Goal: Task Accomplishment & Management: Complete application form

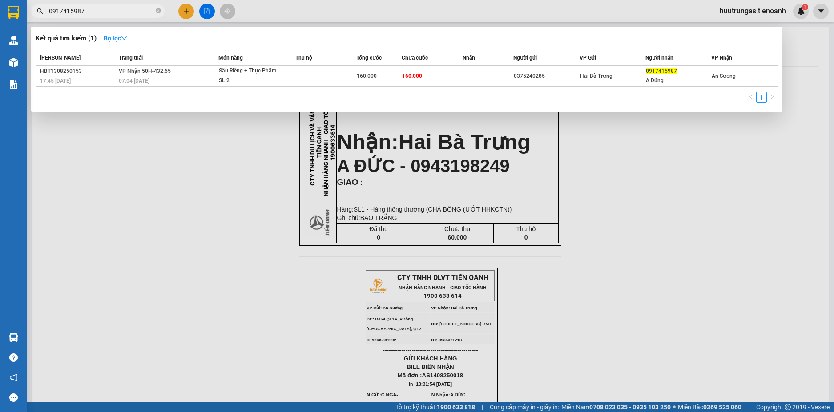
click at [133, 13] on input "0917415987" at bounding box center [101, 11] width 105 height 10
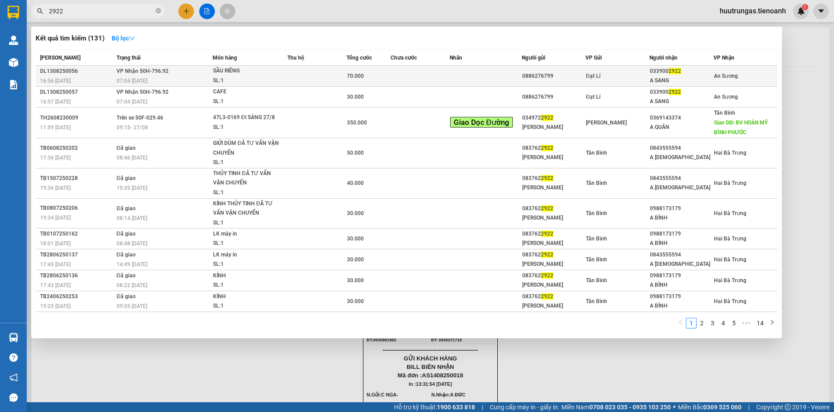
type input "2922"
click at [388, 82] on td "70.000" at bounding box center [368, 76] width 44 height 21
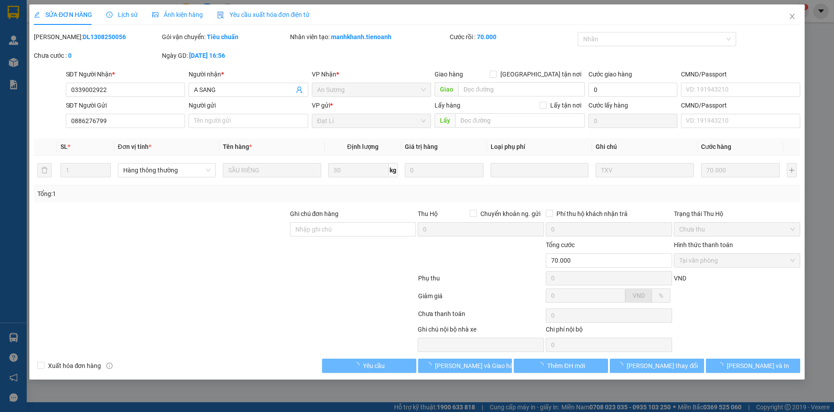
type input "0339002922"
type input "A SANG"
type input "0886276799"
type input "70.000"
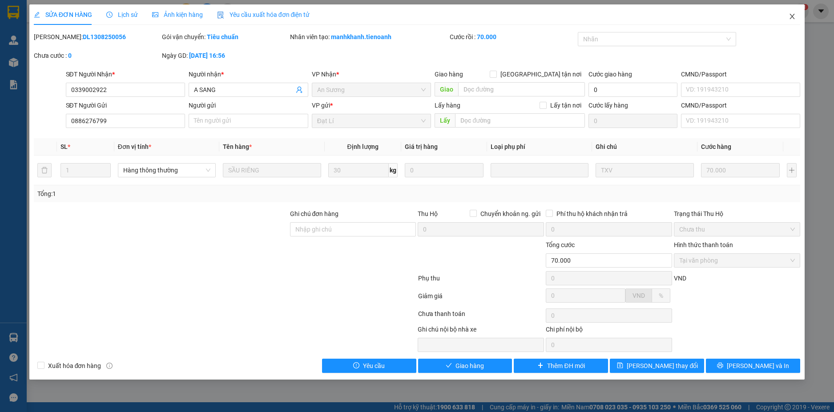
click at [789, 18] on icon "close" at bounding box center [792, 16] width 7 height 7
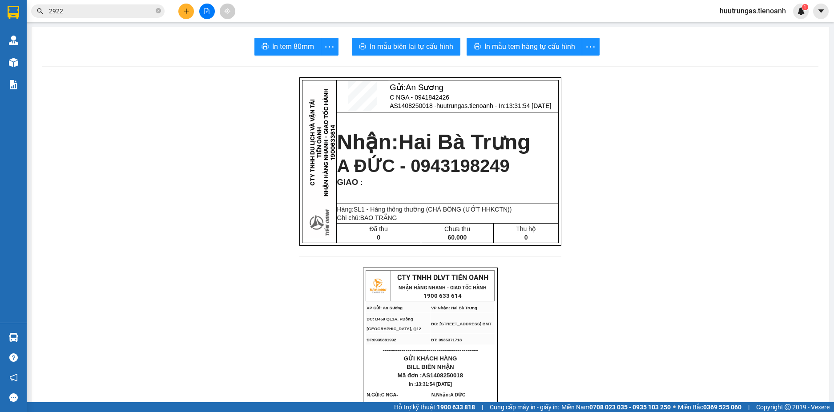
click at [128, 12] on input "2922" at bounding box center [101, 11] width 105 height 10
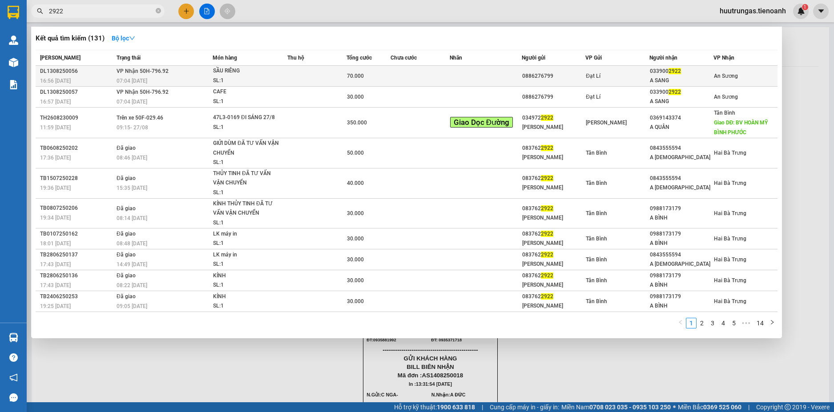
click at [191, 80] on div "07:04 [DATE]" at bounding box center [165, 81] width 96 height 10
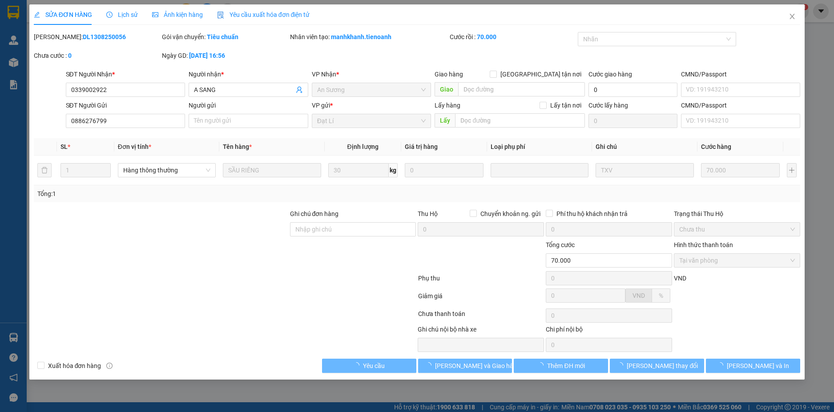
type input "0339002922"
type input "A SANG"
type input "0886276799"
type input "70.000"
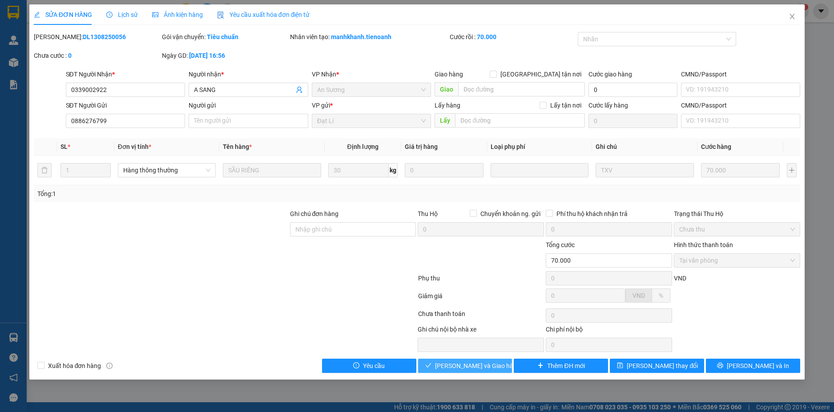
click at [484, 363] on span "[PERSON_NAME] và Giao hàng" at bounding box center [477, 366] width 85 height 10
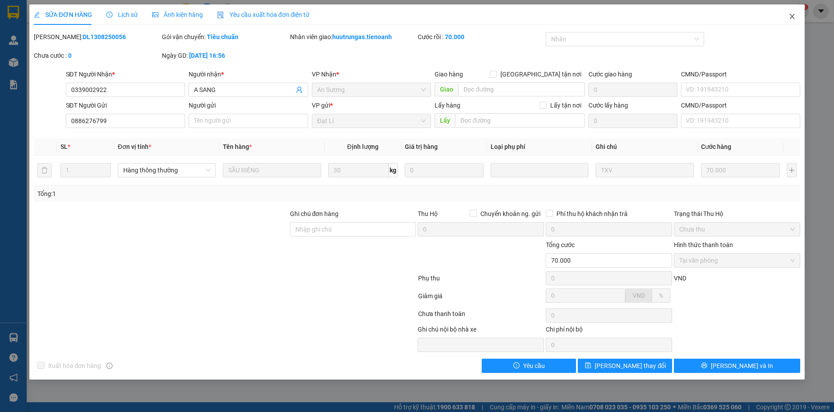
click at [791, 16] on icon "close" at bounding box center [792, 16] width 7 height 7
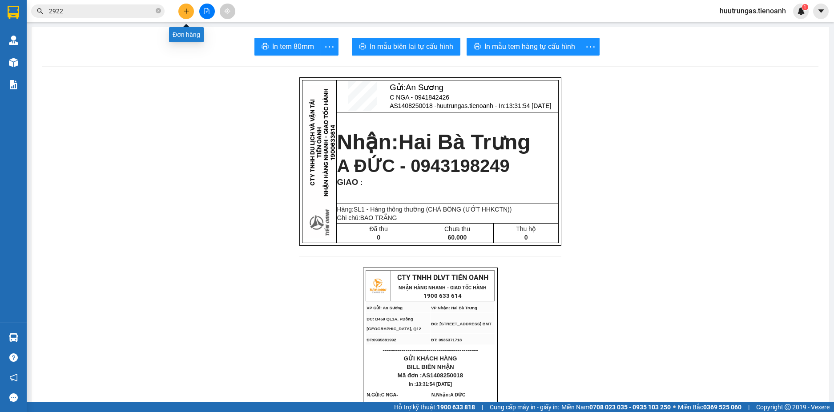
click at [188, 12] on icon "plus" at bounding box center [186, 11] width 6 height 6
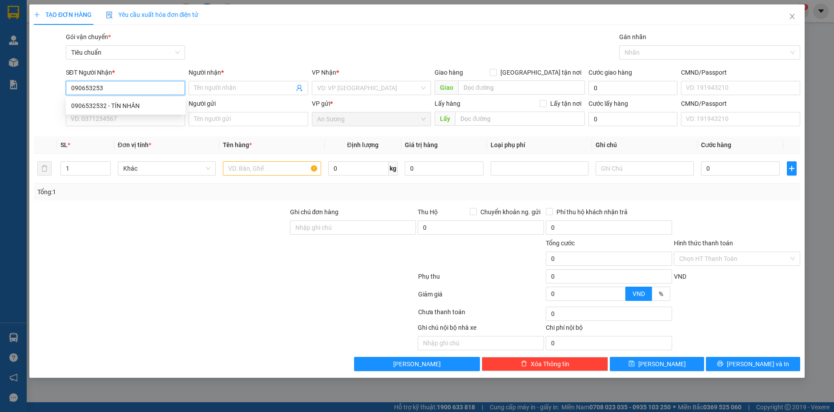
type input "0906532532"
click at [150, 105] on div "0906532532 - TÍN NHÂN" at bounding box center [125, 106] width 109 height 10
type input "TÍN NHÂN"
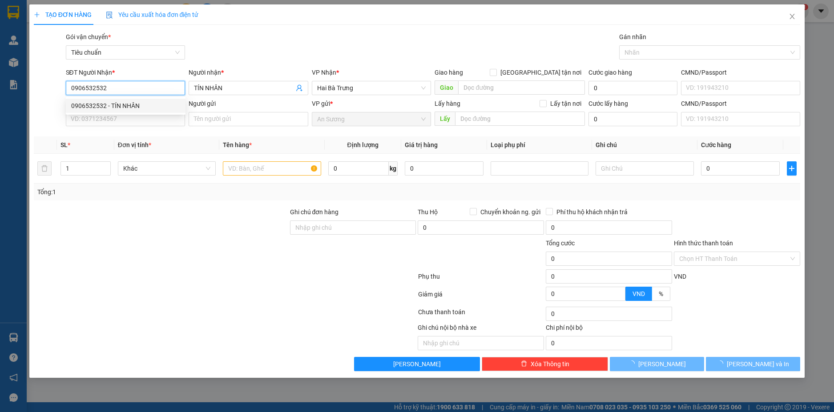
type input "50.000"
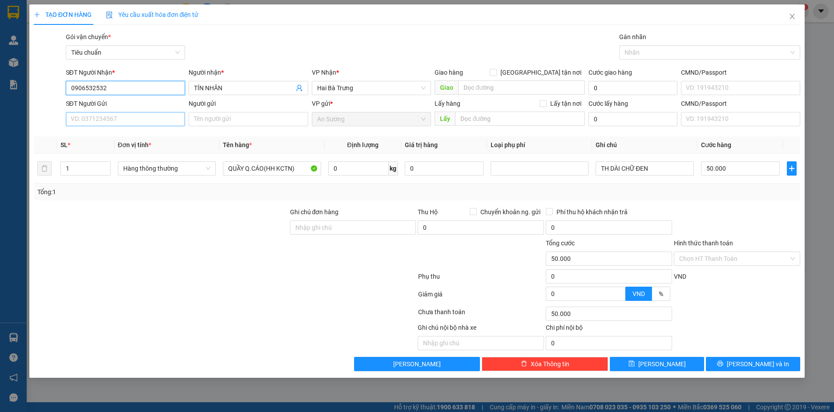
type input "0906532532"
click at [157, 117] on input "SĐT Người Gửi" at bounding box center [126, 119] width 120 height 14
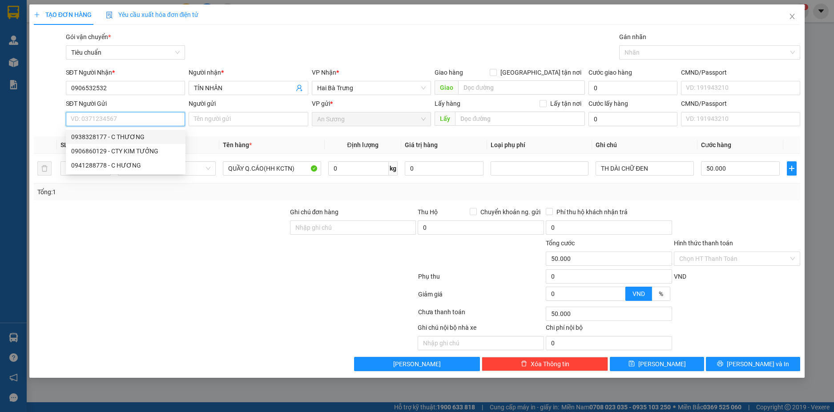
click at [142, 136] on div "0938328177 - C THƯƠNG" at bounding box center [125, 137] width 109 height 10
type input "0938328177"
type input "C THƯƠNG"
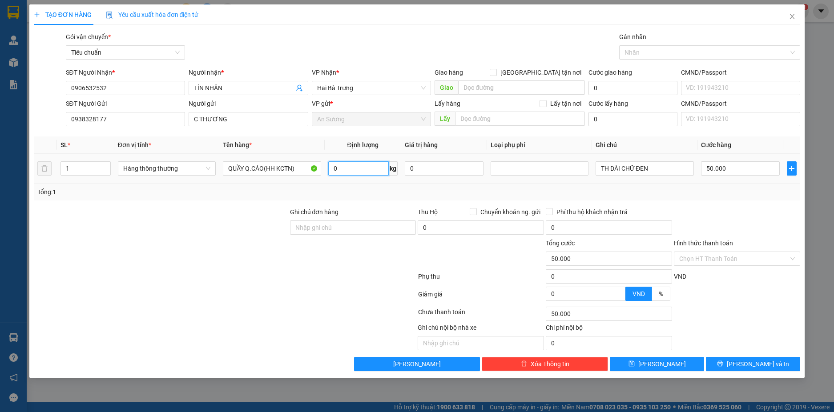
click at [363, 172] on input "0" at bounding box center [358, 168] width 60 height 14
type input "23"
click at [377, 198] on div "Tổng: 1" at bounding box center [417, 192] width 767 height 17
type input "60.000"
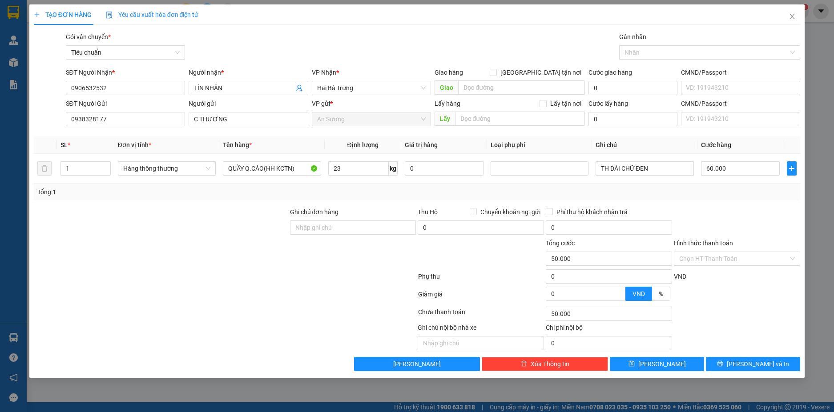
type input "60.000"
click at [741, 168] on input "60.000" at bounding box center [740, 168] width 79 height 14
type input "7"
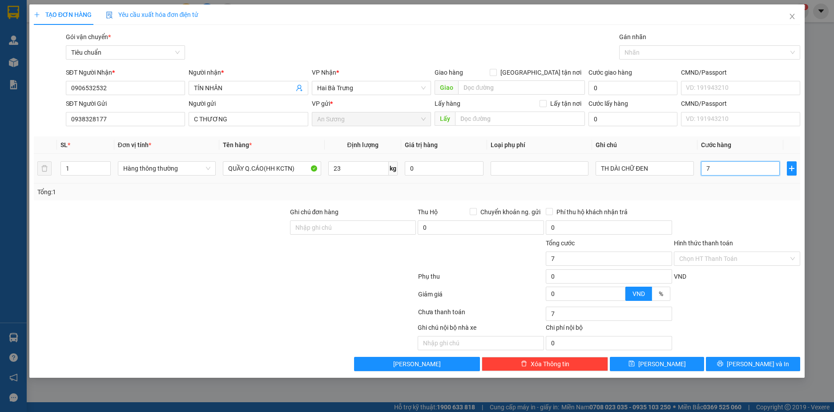
type input "70"
type input "7"
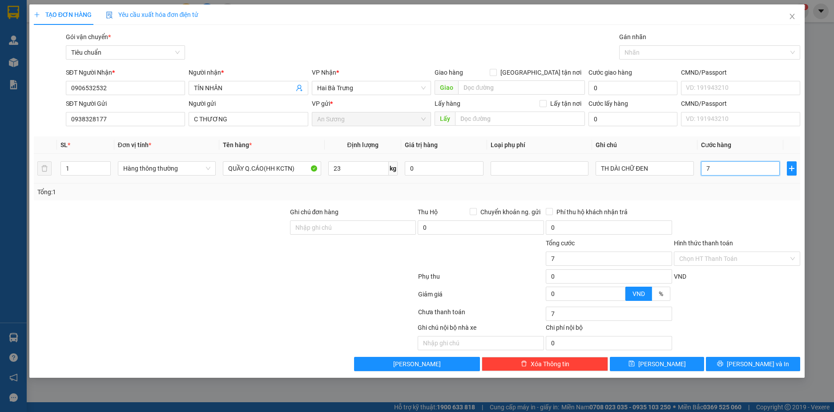
type input "0"
type input "6"
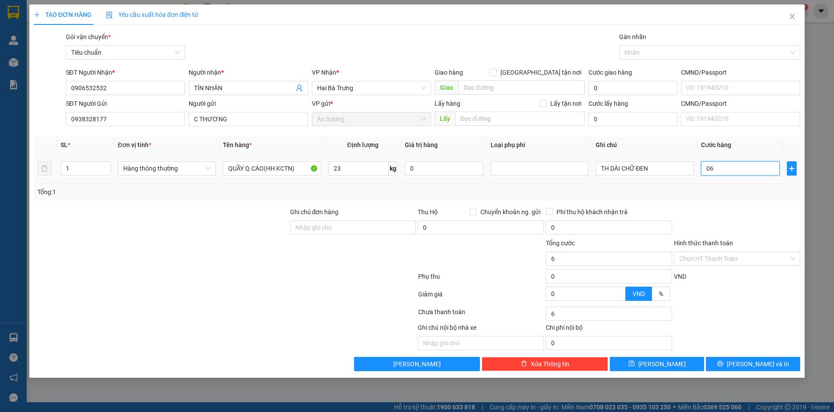
type input "0"
type input "6"
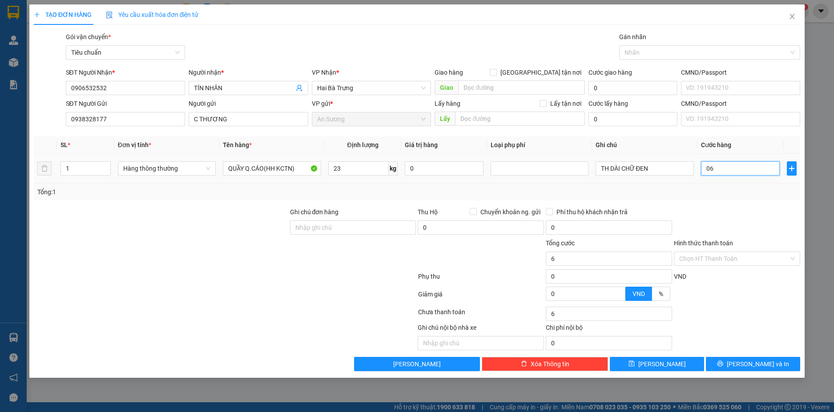
type input "060"
type input "60"
type input "060"
type input "60.000"
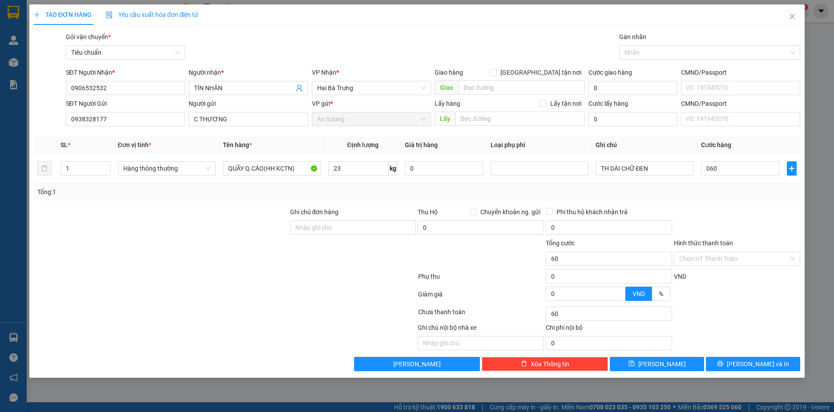
type input "60.000"
drag, startPoint x: 711, startPoint y: 186, endPoint x: 749, endPoint y: 202, distance: 41.2
click at [712, 186] on div "Tổng: 1" at bounding box center [417, 192] width 767 height 17
click at [769, 367] on span "[PERSON_NAME] và In" at bounding box center [758, 364] width 62 height 10
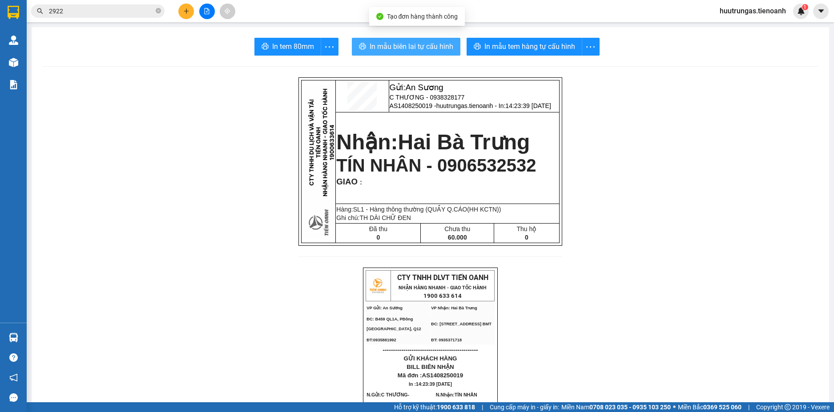
click at [437, 40] on button "In mẫu biên lai tự cấu hình" at bounding box center [406, 47] width 109 height 18
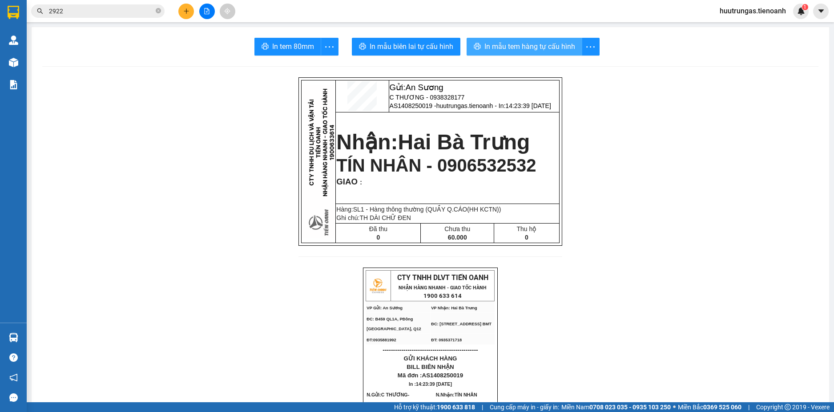
click at [499, 48] on span "In mẫu tem hàng tự cấu hình" at bounding box center [529, 46] width 91 height 11
click at [185, 10] on icon "plus" at bounding box center [186, 11] width 6 height 6
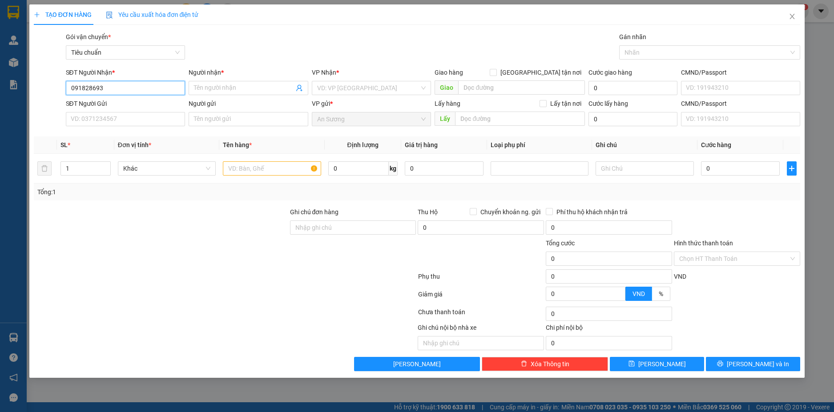
type input "0918286934"
click at [133, 105] on div "0918286934 - CƯỜNG CHÚC" at bounding box center [125, 106] width 109 height 10
type input "CƯỜNG CHÚC"
type input "Có"
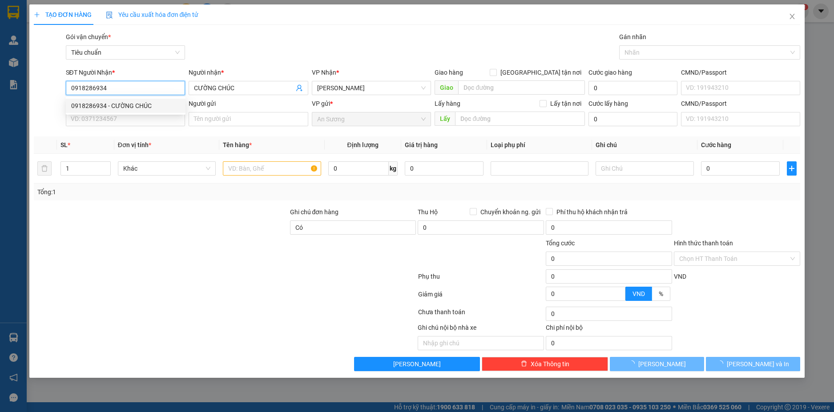
type input "100.000"
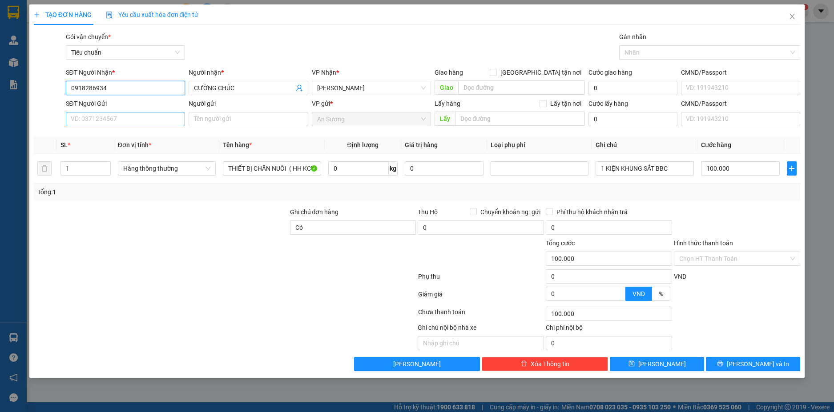
type input "0918286934"
click at [156, 122] on input "SĐT Người Gửi" at bounding box center [126, 119] width 120 height 14
type input "0704409297"
click at [169, 134] on div "0704409297 - A NGUYÊN" at bounding box center [125, 137] width 109 height 10
type input "A NGUYÊN"
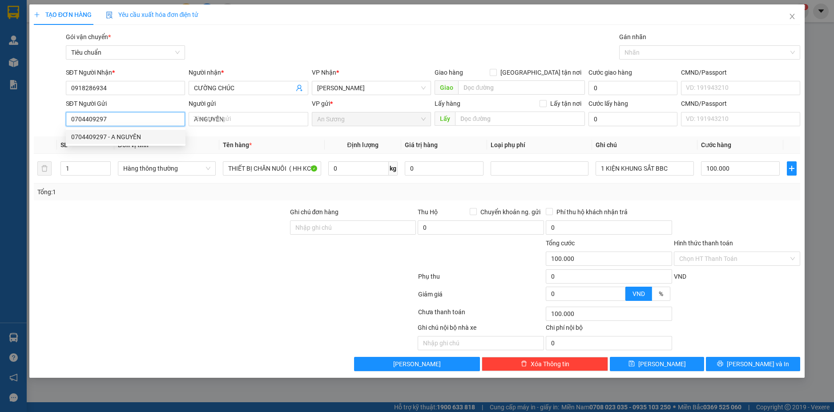
type input "70.000"
type input "0704409297"
click at [364, 169] on input "0" at bounding box center [358, 168] width 60 height 14
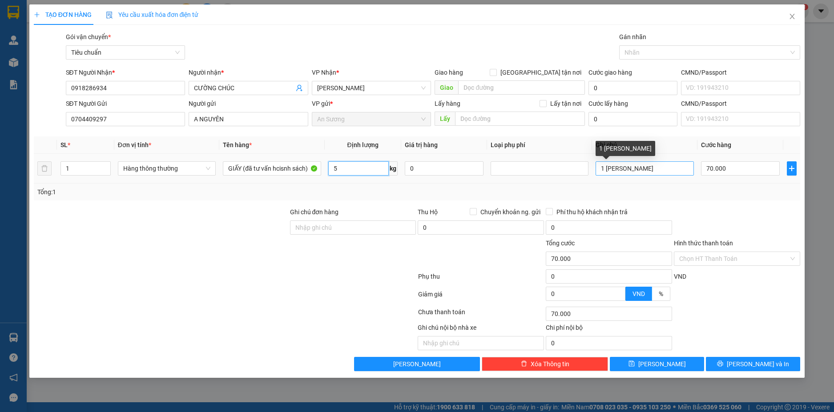
type input "5"
click at [648, 170] on input "1 BAO XANh" at bounding box center [645, 168] width 98 height 14
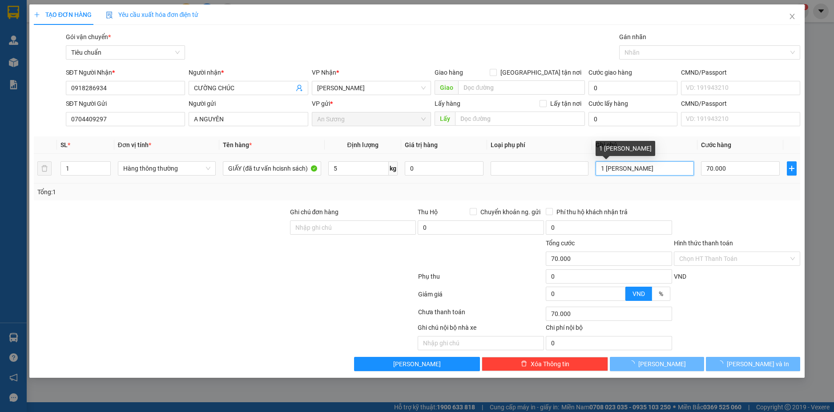
click at [648, 170] on input "1 BAO XANh" at bounding box center [645, 168] width 98 height 14
type input "30.000"
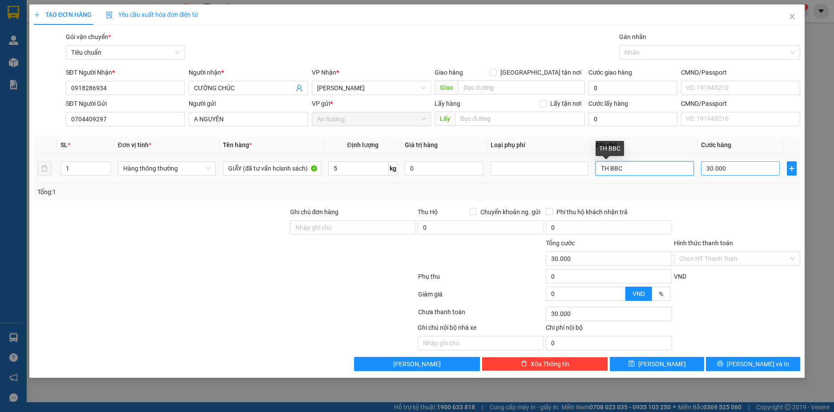
type input "TH BBC"
click at [727, 167] on input "30.000" at bounding box center [740, 168] width 79 height 14
type input "4"
type input "40"
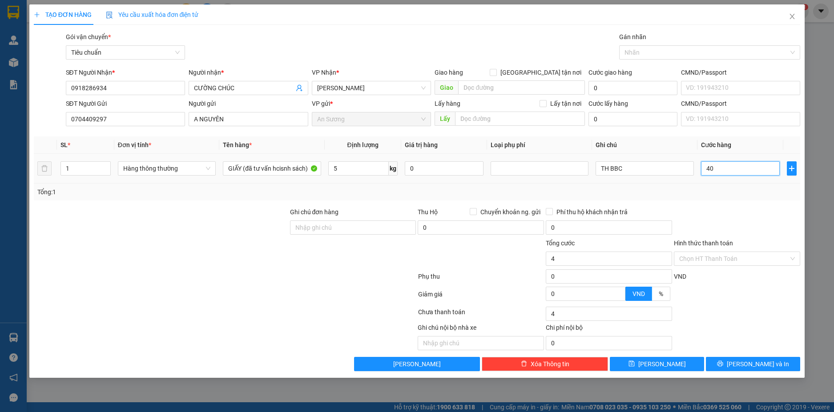
type input "40"
type input "40.000"
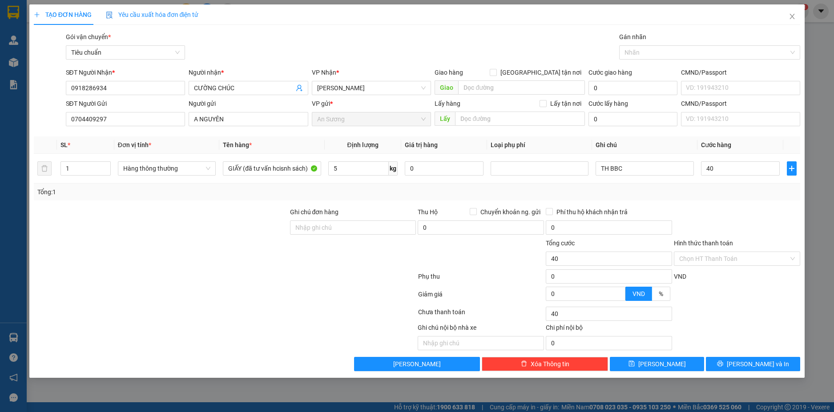
type input "40.000"
click at [714, 210] on div at bounding box center [737, 222] width 128 height 31
click at [770, 262] on input "Hình thức thanh toán" at bounding box center [733, 258] width 109 height 13
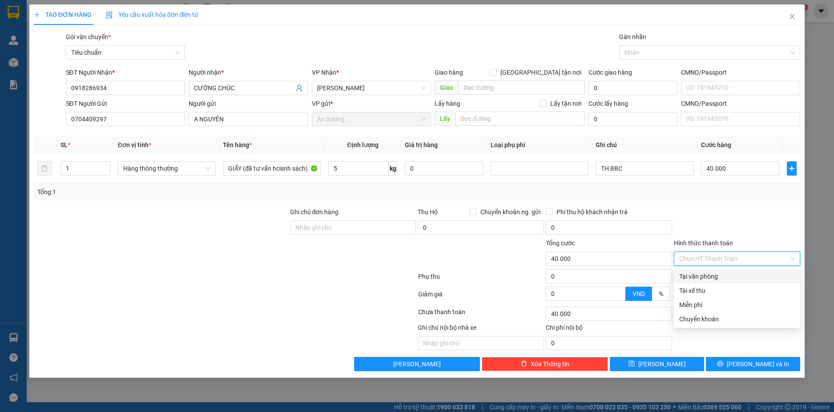
click at [724, 275] on div "Tại văn phòng" at bounding box center [737, 277] width 116 height 10
type input "0"
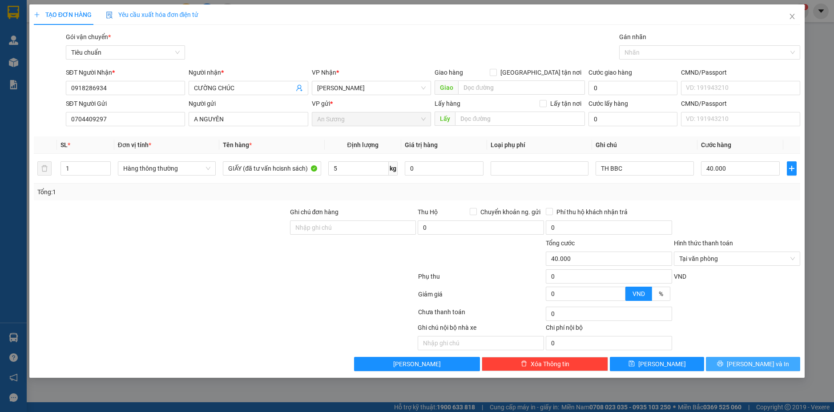
click at [757, 365] on span "Lưu và In" at bounding box center [758, 364] width 62 height 10
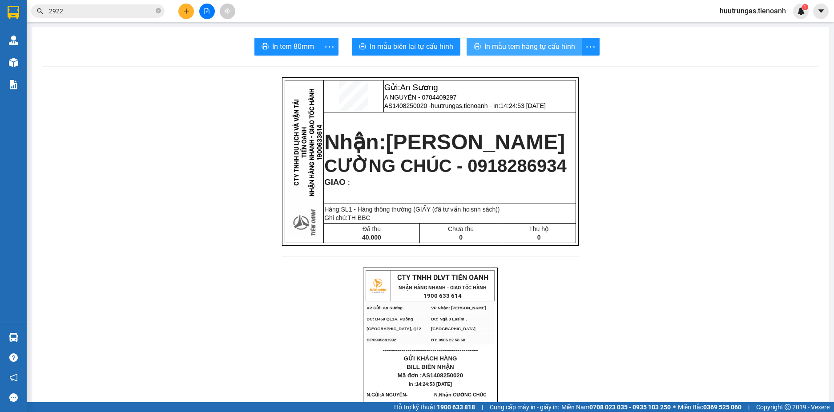
click at [524, 43] on span "In mẫu tem hàng tự cấu hình" at bounding box center [529, 46] width 91 height 11
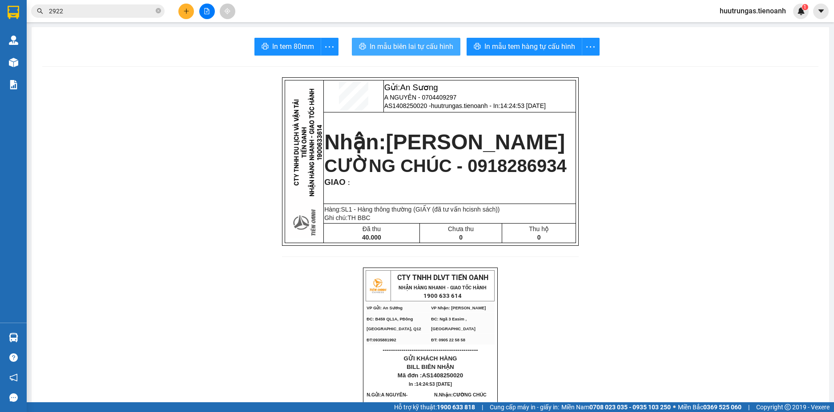
click at [422, 45] on span "In mẫu biên lai tự cấu hình" at bounding box center [412, 46] width 84 height 11
click at [191, 16] on button at bounding box center [186, 12] width 16 height 16
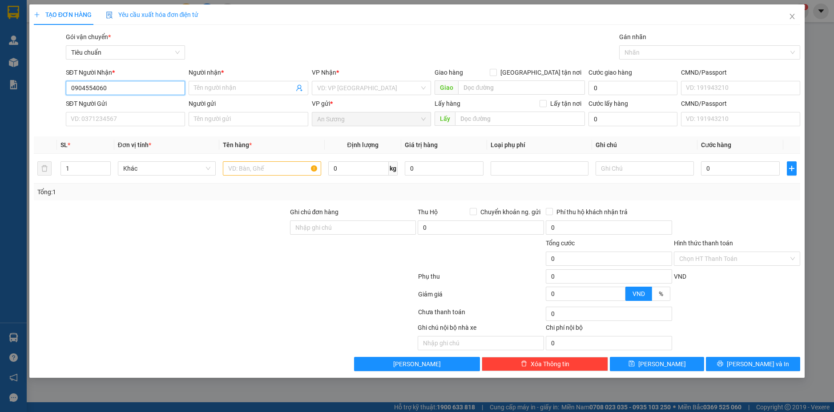
drag, startPoint x: 113, startPoint y: 86, endPoint x: 57, endPoint y: 84, distance: 56.1
click at [57, 84] on div "SĐT Người Nhận * 0904554060 0904554060 Người nhận * Tên người nhận VP Nhận * VD…" at bounding box center [417, 83] width 769 height 31
click at [121, 86] on input "0904554060" at bounding box center [126, 88] width 120 height 14
click at [81, 88] on input "09045540606" at bounding box center [126, 88] width 120 height 14
type input "0945540606"
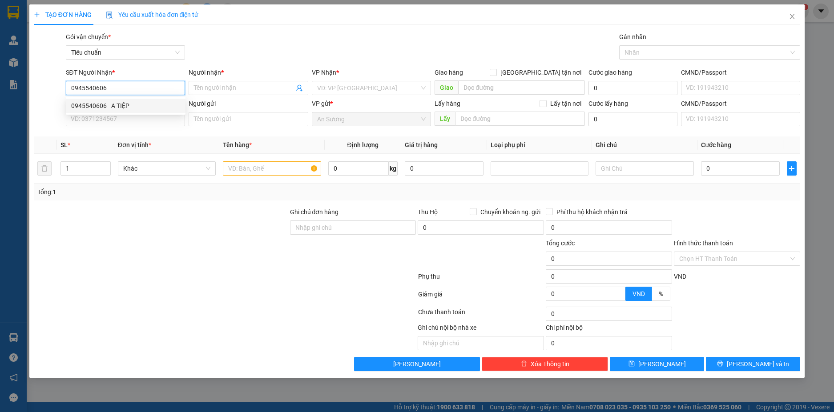
click at [128, 105] on div "0945540606 - A TIỆP" at bounding box center [125, 106] width 109 height 10
type input "A TIỆP"
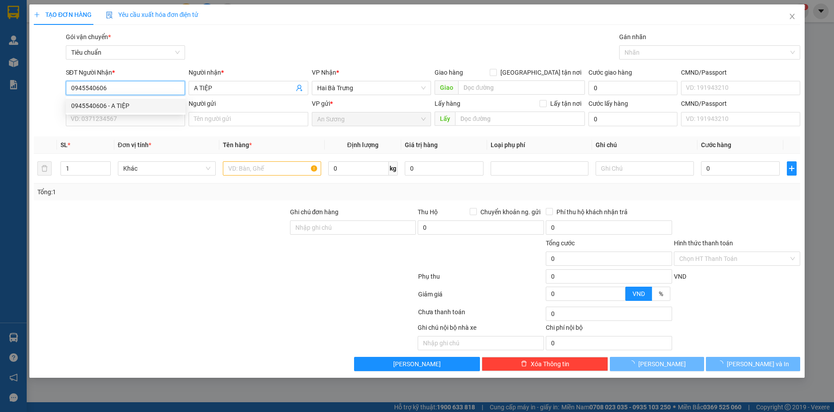
type input "80.000"
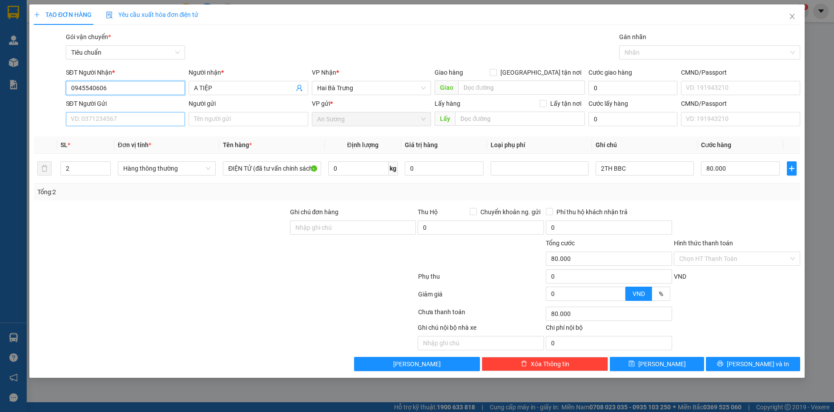
type input "0945540606"
click at [154, 120] on input "SĐT Người Gửi" at bounding box center [126, 119] width 120 height 14
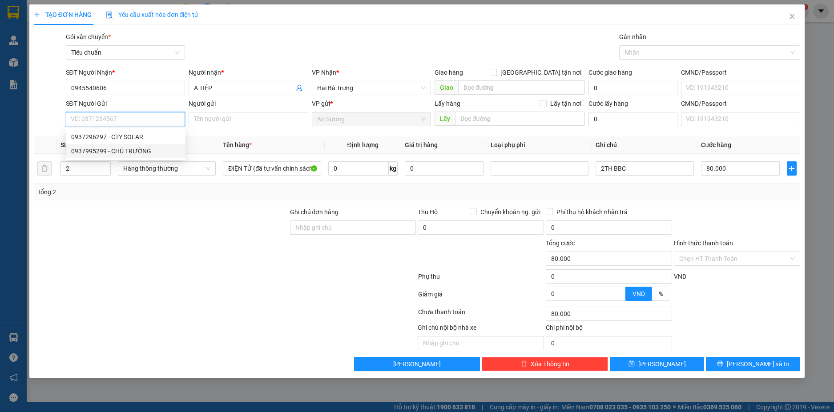
click at [137, 151] on div "0937995299 - CHÚ TRƯỜNG" at bounding box center [125, 151] width 109 height 10
type input "0937995299"
type input "CHÚ TRƯỜNG"
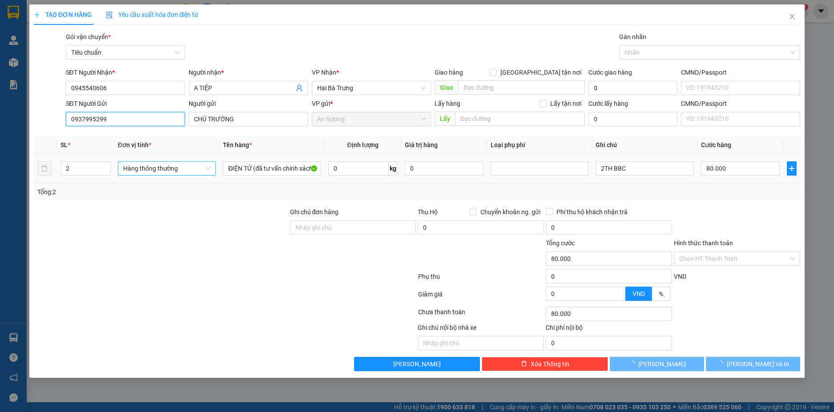
type input "60.000"
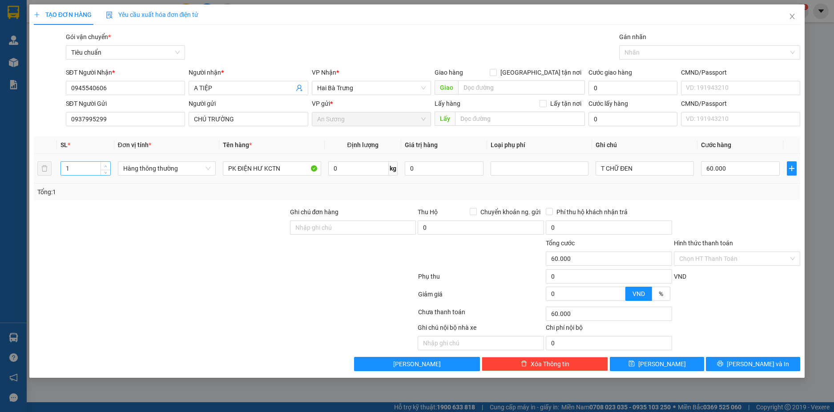
click at [106, 165] on icon "up" at bounding box center [105, 166] width 3 height 3
click at [106, 165] on icon "up" at bounding box center [106, 166] width 3 height 2
type input "3"
click at [383, 169] on input "0" at bounding box center [358, 168] width 60 height 14
type input "0"
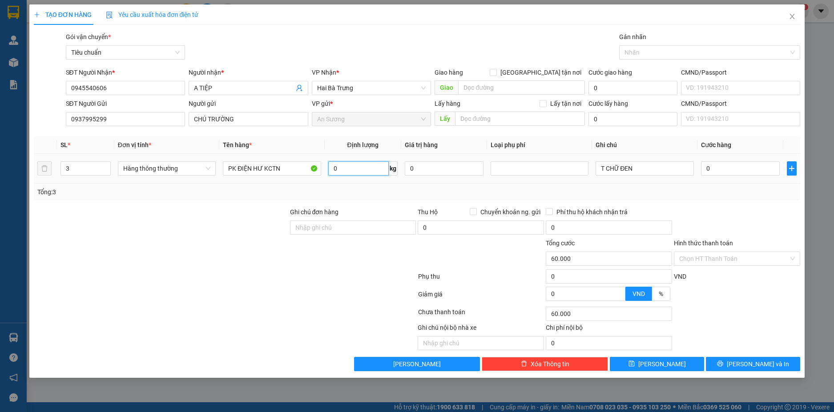
type input "0"
type input "4"
type input "17"
click at [359, 181] on td "17 kg" at bounding box center [363, 169] width 77 height 30
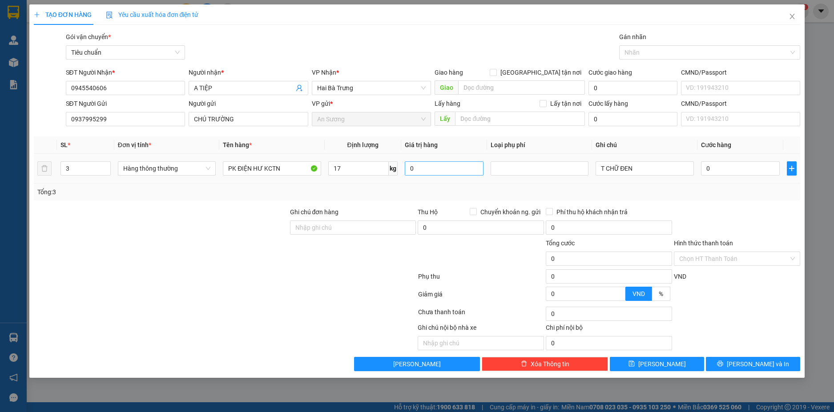
type input "55.000"
click at [667, 166] on input "T CHỮ ĐEN" at bounding box center [645, 168] width 98 height 14
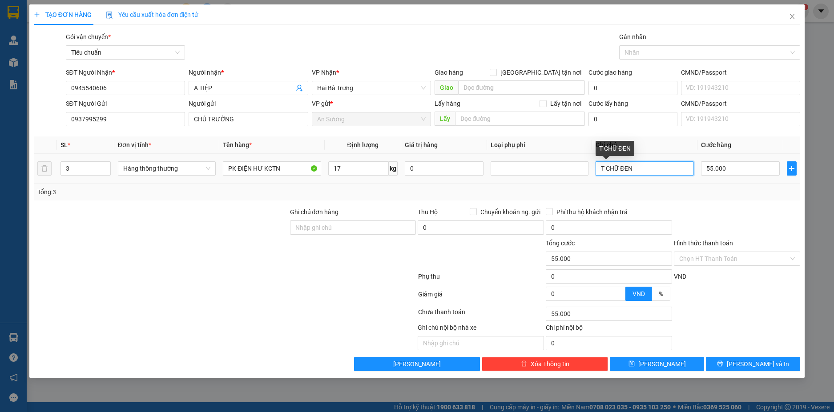
click at [667, 166] on input "T CHỮ ĐEN" at bounding box center [645, 168] width 98 height 14
type input "2TH CHỮ ĐEN +H TRƠN BKĐỎ"
click at [721, 168] on input "55.000" at bounding box center [740, 168] width 79 height 14
type input "1"
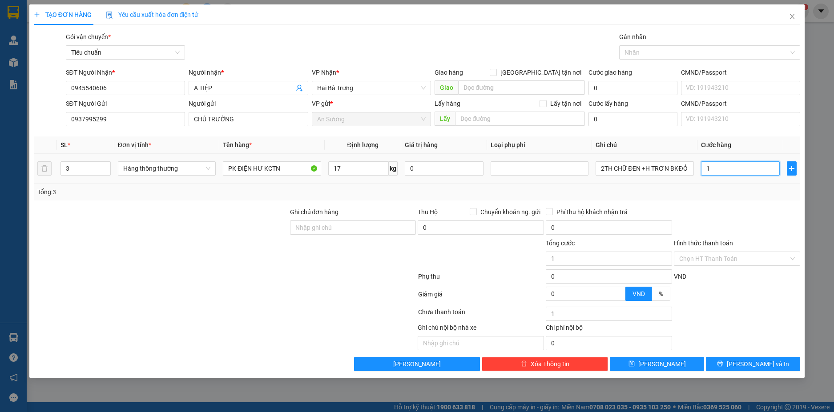
type input "15"
type input "150"
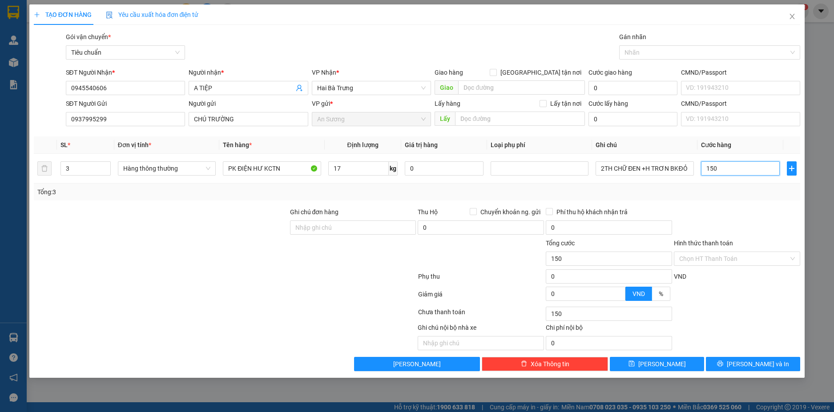
type input "150"
type input "150.000"
drag, startPoint x: 733, startPoint y: 195, endPoint x: 731, endPoint y: 201, distance: 5.8
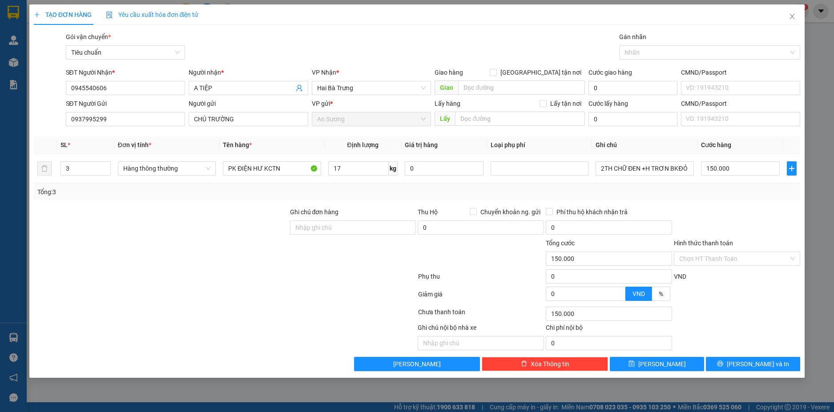
click at [733, 196] on div "Tổng: 3" at bounding box center [417, 192] width 760 height 10
click at [764, 362] on span "[PERSON_NAME] và In" at bounding box center [758, 364] width 62 height 10
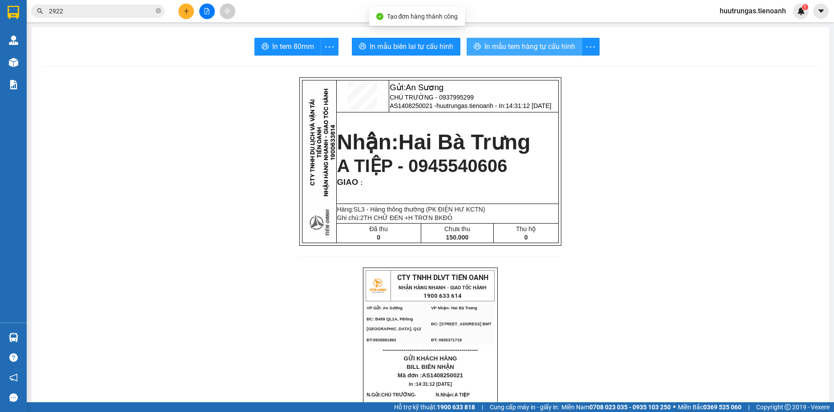
click at [519, 45] on span "In mẫu tem hàng tự cấu hình" at bounding box center [529, 46] width 91 height 11
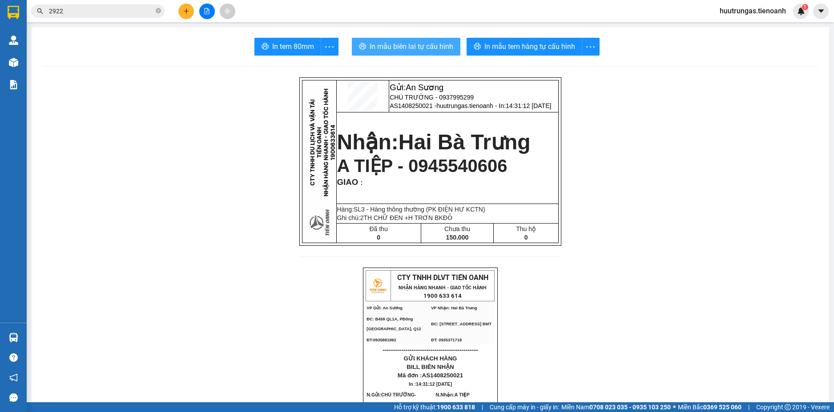
click at [412, 48] on span "In mẫu biên lai tự cấu hình" at bounding box center [412, 46] width 84 height 11
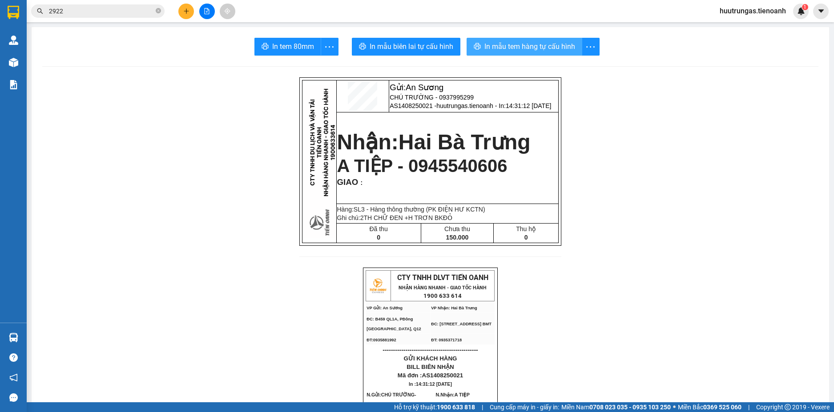
click at [515, 49] on span "In mẫu tem hàng tự cấu hình" at bounding box center [529, 46] width 91 height 11
click at [184, 12] on icon "plus" at bounding box center [186, 11] width 6 height 6
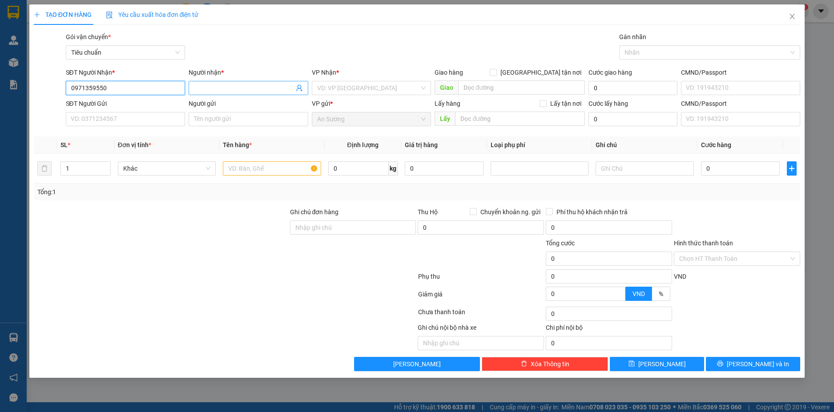
type input "0971359550"
click at [235, 91] on input "Người nhận *" at bounding box center [244, 88] width 100 height 10
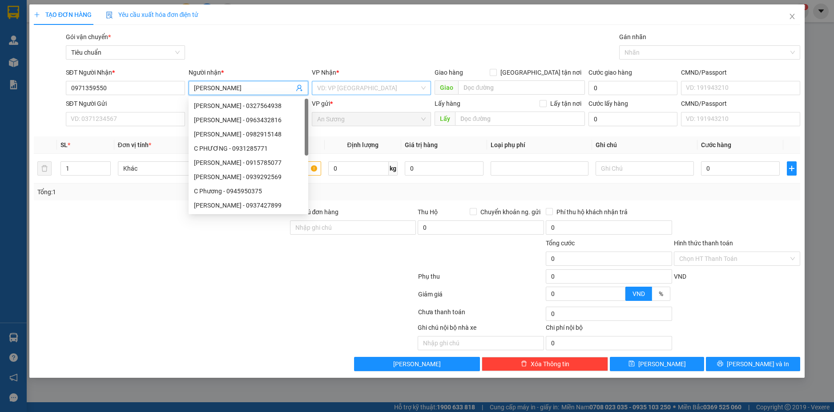
type input "[PERSON_NAME]"
click at [388, 84] on input "search" at bounding box center [368, 87] width 103 height 13
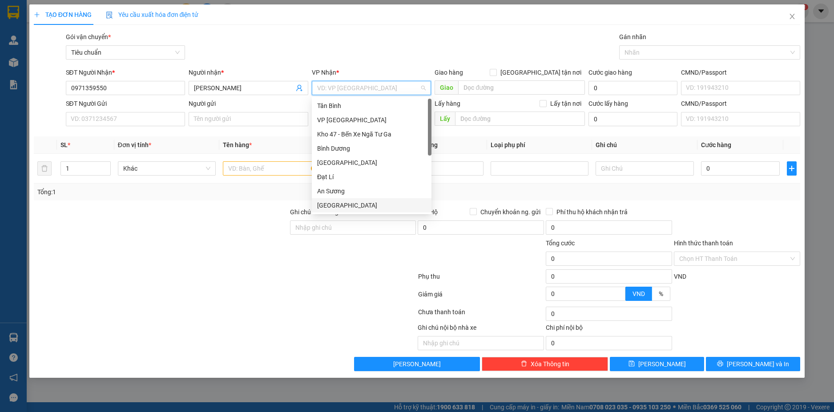
click at [344, 209] on div "[GEOGRAPHIC_DATA]" at bounding box center [371, 206] width 109 height 10
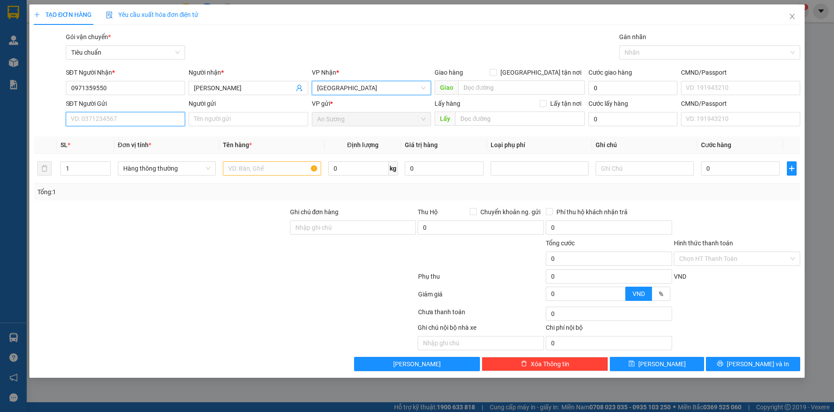
click at [141, 124] on input "SĐT Người Gửi" at bounding box center [126, 119] width 120 height 14
click at [136, 134] on div "0396138121 - C NGA" at bounding box center [125, 137] width 109 height 10
type input "0396138121"
type input "C NGA"
type input "50.000"
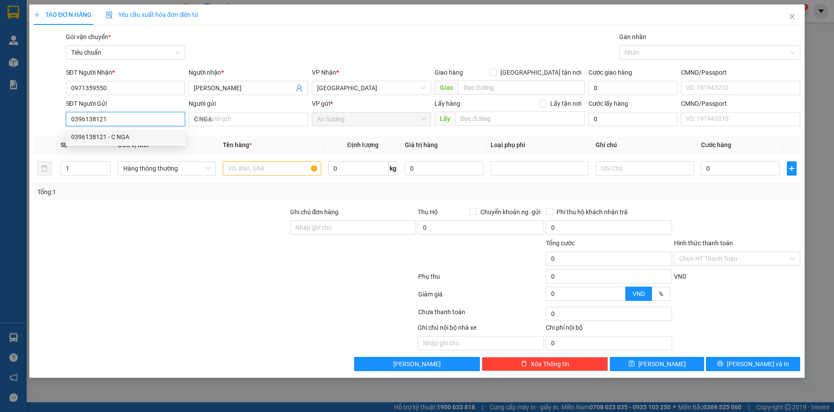
type input "50.000"
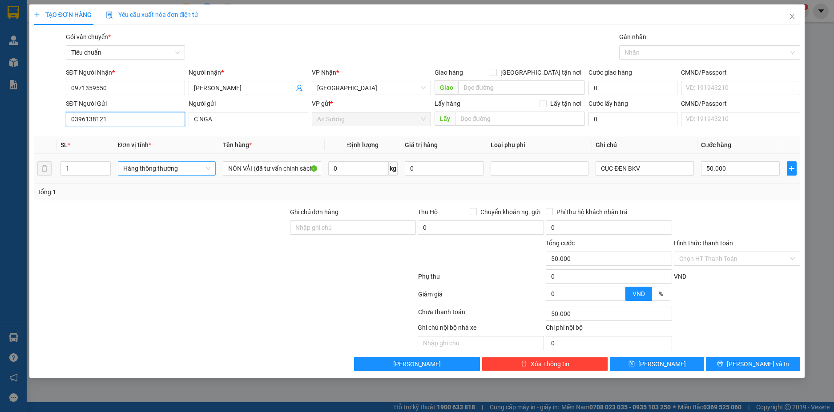
click at [194, 168] on span "Hàng thông thường" at bounding box center [166, 168] width 87 height 13
type input "0396138121"
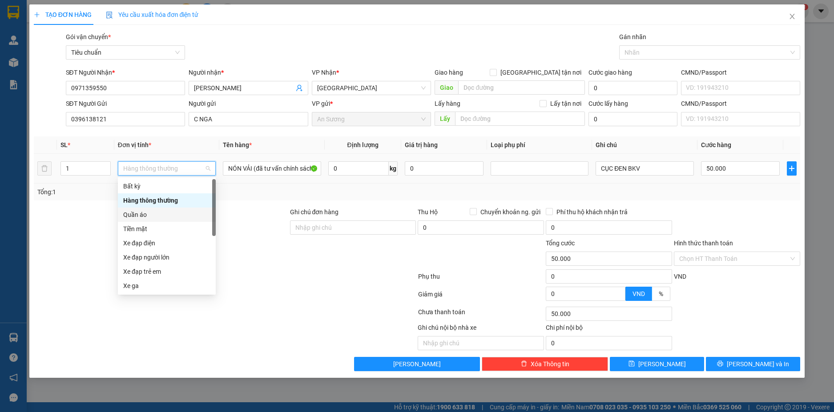
click at [165, 214] on div "Quần áo" at bounding box center [166, 215] width 87 height 10
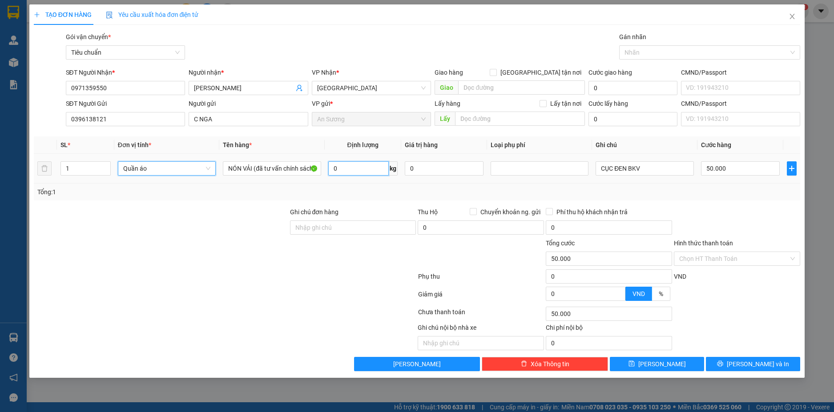
click at [366, 170] on input "0" at bounding box center [358, 168] width 60 height 14
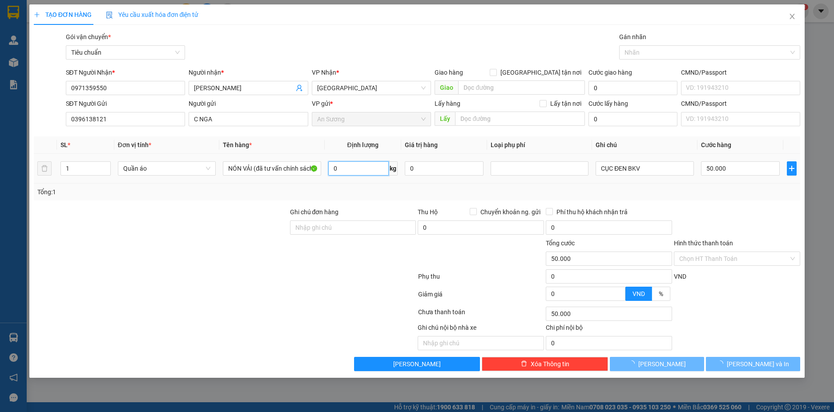
type input "9"
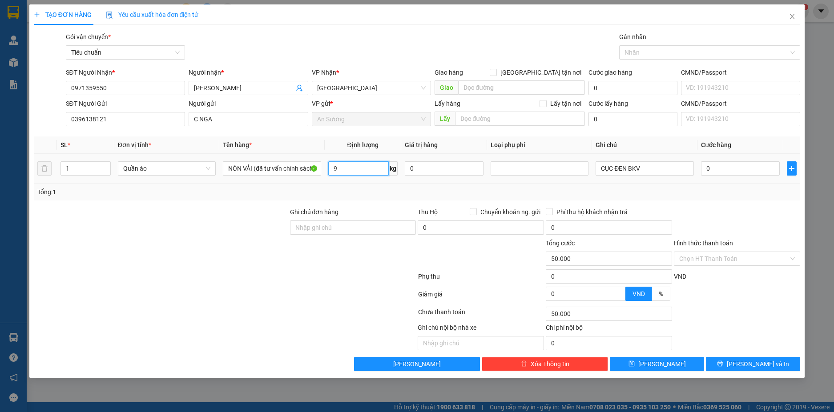
type input "0"
type input "9"
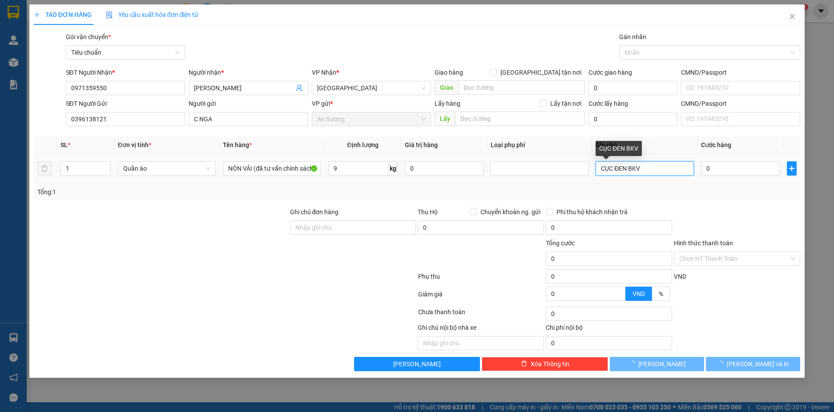
click at [645, 170] on input "CỤC ĐEN BKV" at bounding box center [645, 168] width 98 height 14
type input "40.000"
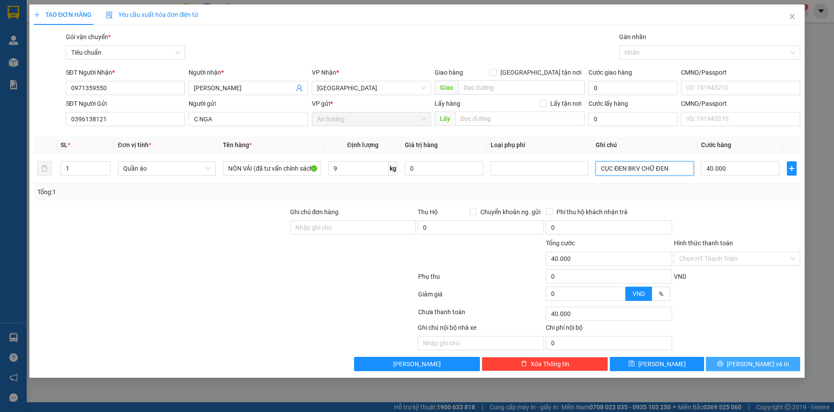
type input "CỤC ĐEN BKV CHỮ ĐEN"
click at [773, 364] on button "[PERSON_NAME] và In" at bounding box center [753, 364] width 94 height 14
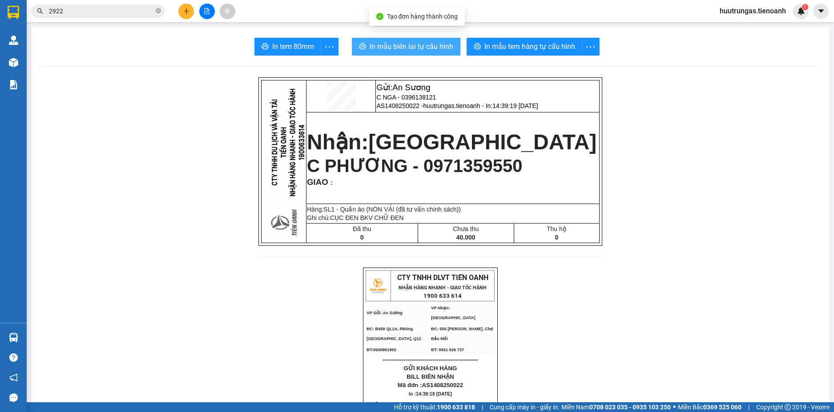
click at [436, 48] on span "In mẫu biên lai tự cấu hình" at bounding box center [412, 46] width 84 height 11
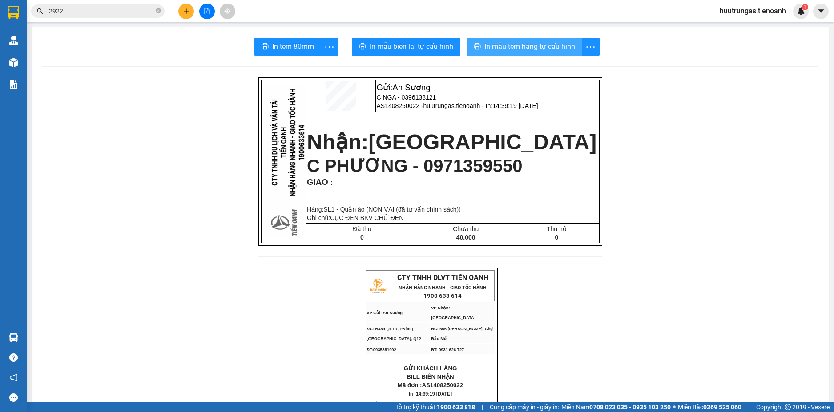
click at [540, 43] on span "In mẫu tem hàng tự cấu hình" at bounding box center [529, 46] width 91 height 11
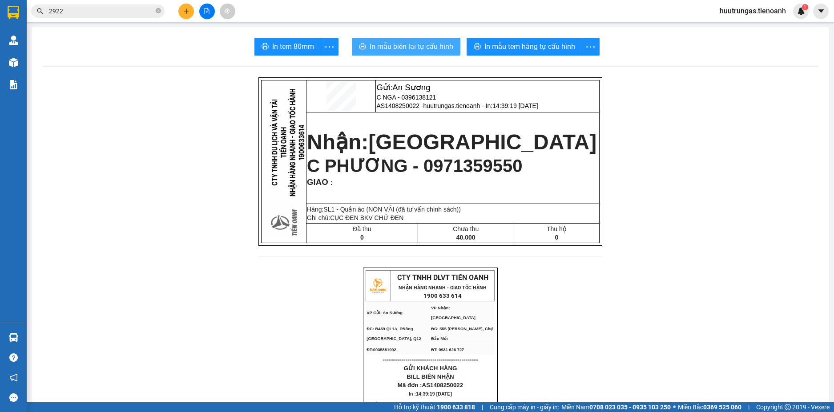
click at [399, 50] on span "In mẫu biên lai tự cấu hình" at bounding box center [412, 46] width 84 height 11
click at [188, 8] on icon "plus" at bounding box center [186, 11] width 6 height 6
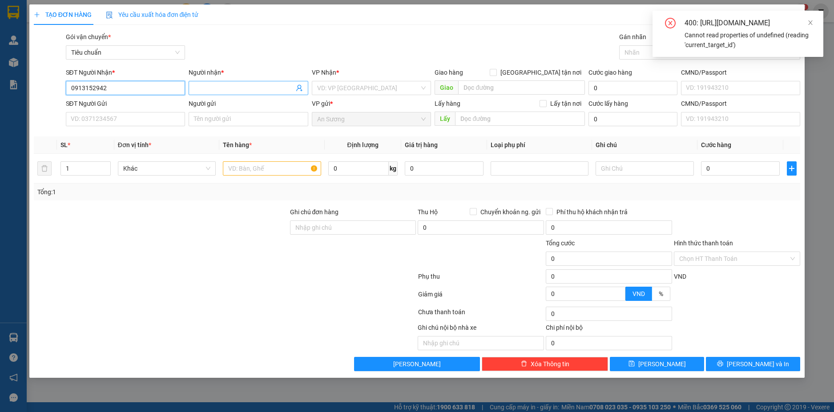
type input "0913152942"
click at [261, 85] on input "Người nhận *" at bounding box center [244, 88] width 100 height 10
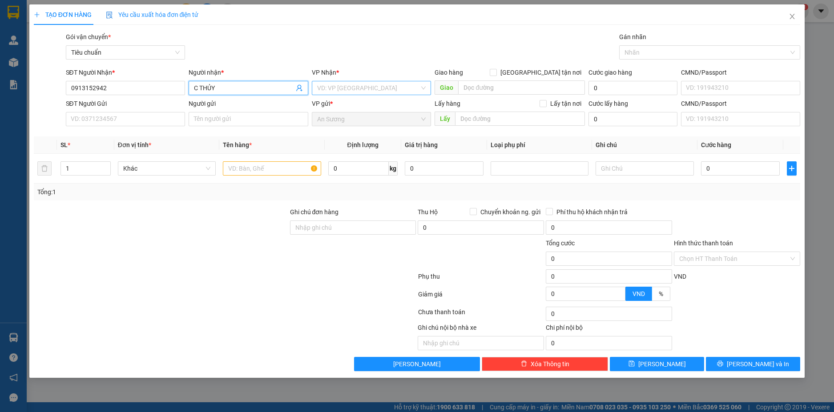
type input "C THỦY"
click at [346, 84] on input "search" at bounding box center [368, 87] width 103 height 13
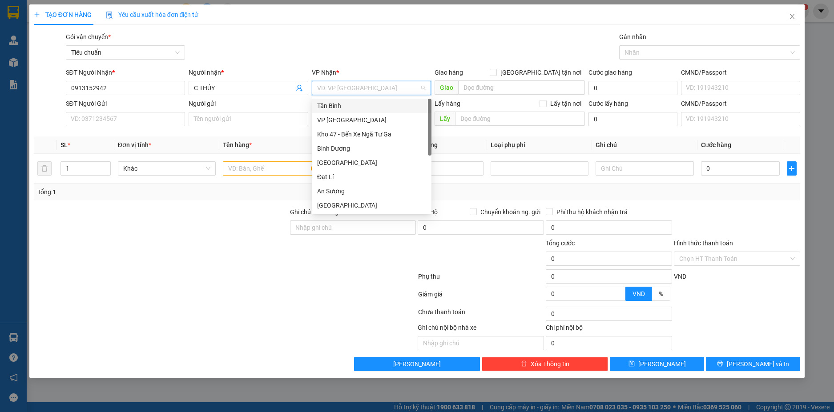
type input "F"
type input "D"
click at [337, 149] on div "Đạt Lí" at bounding box center [371, 149] width 109 height 10
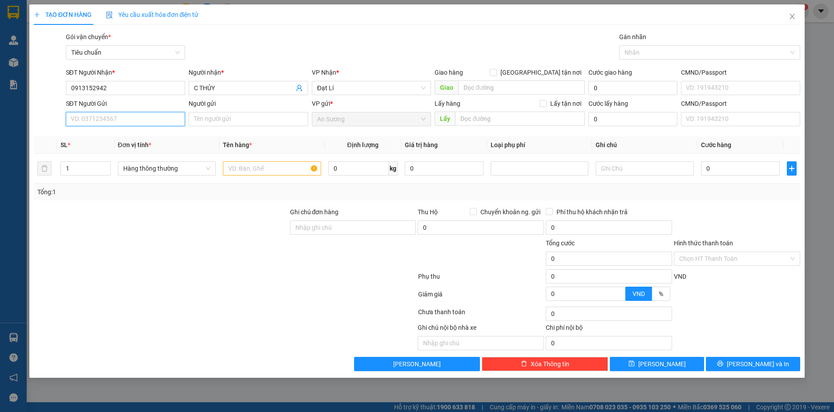
click at [157, 117] on input "SĐT Người Gửi" at bounding box center [126, 119] width 120 height 14
type input "0985351222"
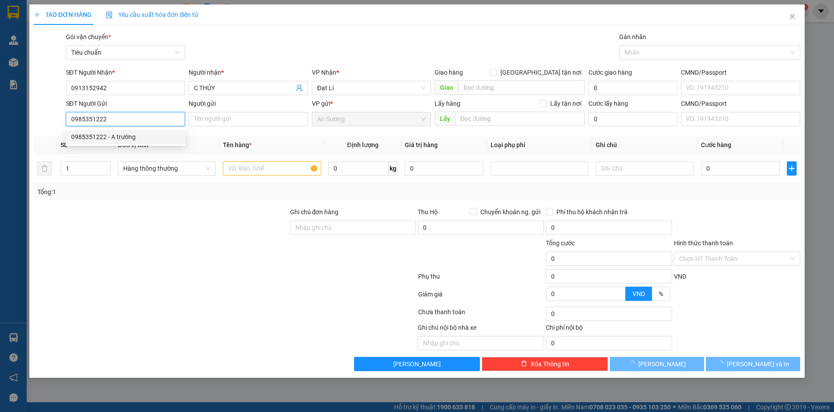
click at [158, 142] on div "0985351222 - A trường" at bounding box center [126, 137] width 120 height 14
type input "A trường"
type input "1.500.000"
type input "0985351222"
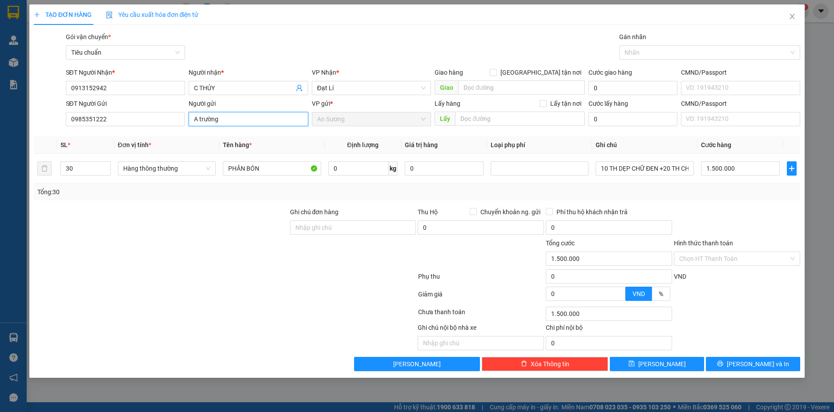
click at [247, 122] on input "A trường" at bounding box center [249, 119] width 120 height 14
click at [247, 122] on input "A" at bounding box center [249, 119] width 120 height 14
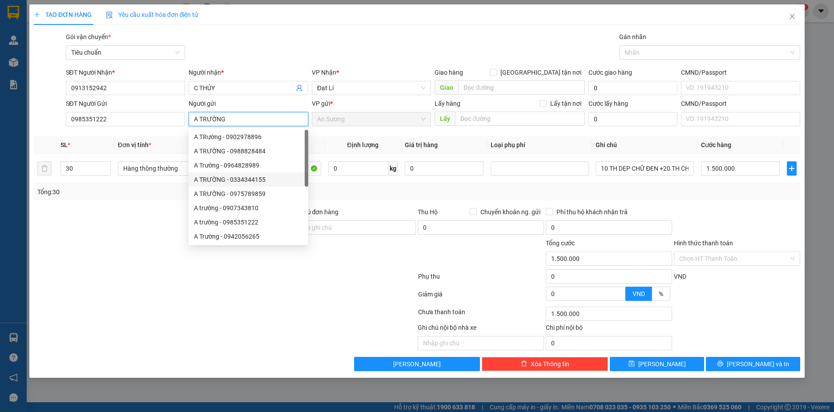
type input "A TRƯỜNG"
click at [116, 307] on div at bounding box center [225, 314] width 384 height 18
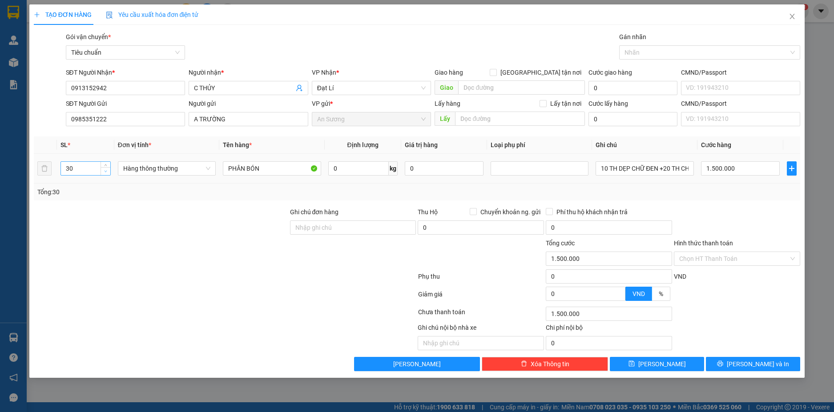
click at [104, 172] on icon "down" at bounding box center [105, 171] width 3 height 3
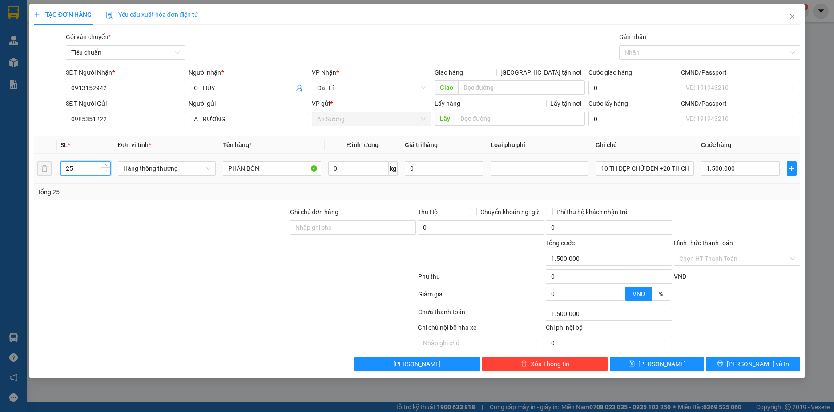
click at [104, 172] on icon "down" at bounding box center [105, 171] width 3 height 3
click at [106, 171] on icon "down" at bounding box center [105, 171] width 3 height 3
type input "22"
click at [361, 166] on input "0" at bounding box center [358, 168] width 60 height 14
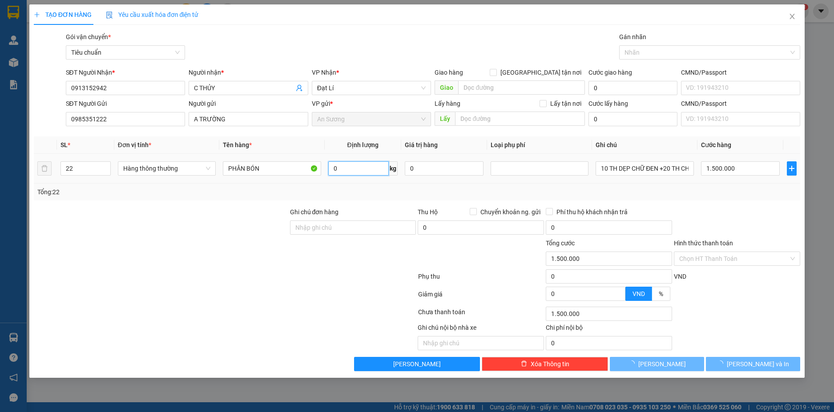
type input "0"
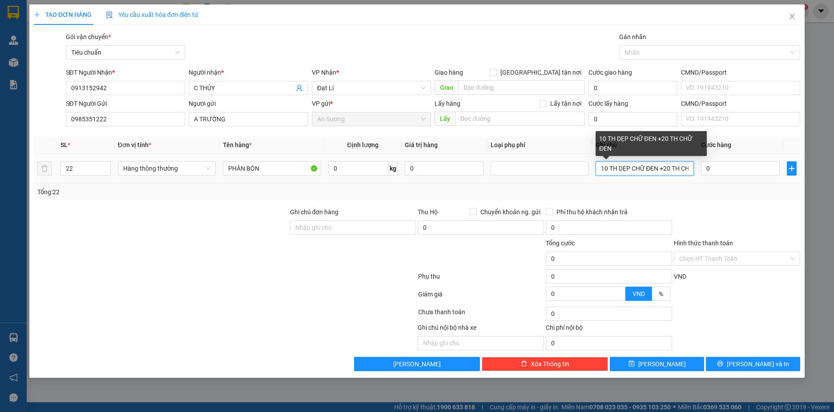
click at [667, 173] on input "10 TH DẸP CHỮ ĐEN +20 TH CHỮ ĐEN" at bounding box center [645, 168] width 98 height 14
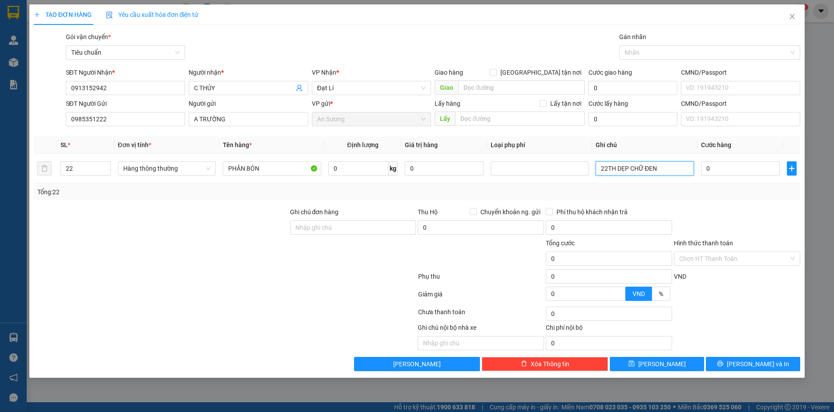
type input "22TH DẸP CHỮ ĐEN"
click at [369, 197] on div "Tổng: 22" at bounding box center [417, 192] width 767 height 17
click at [351, 172] on input "0" at bounding box center [358, 168] width 60 height 14
type input "17"
click at [405, 189] on div "Tổng: 22" at bounding box center [417, 192] width 760 height 10
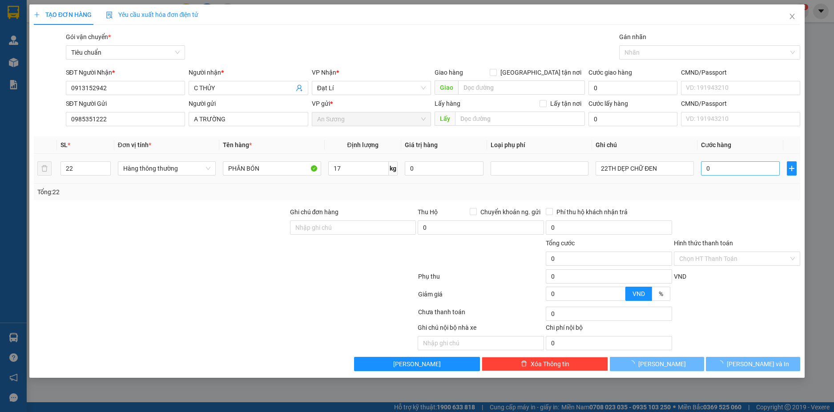
type input "55.000"
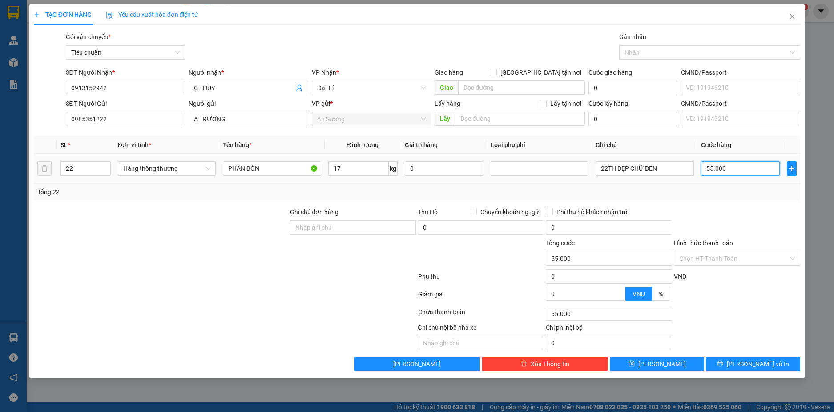
click at [737, 168] on input "55.000" at bounding box center [740, 168] width 79 height 14
type input "6"
type input "60"
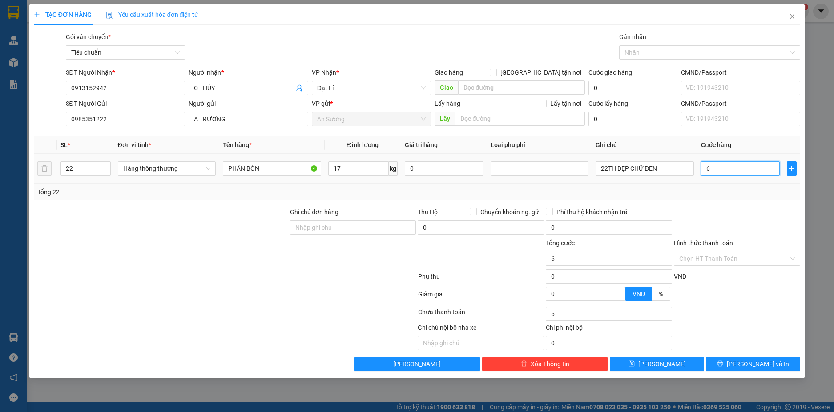
type input "60"
type input "0"
type input "60*22"
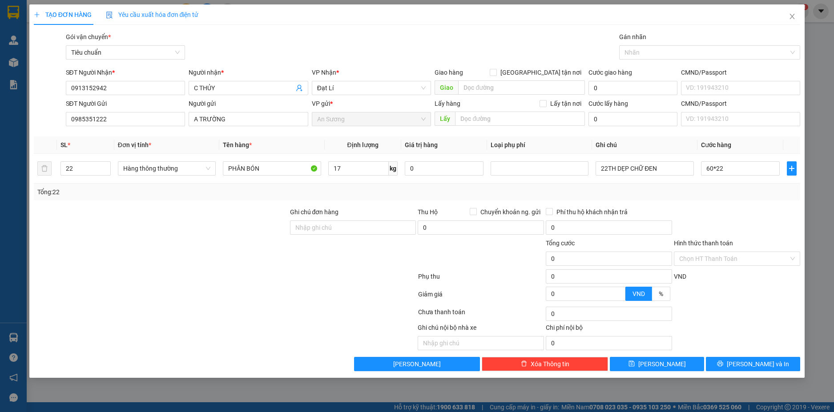
type input "1.320.000"
click at [737, 185] on div "Tổng: 22" at bounding box center [417, 192] width 767 height 17
drag, startPoint x: 114, startPoint y: 115, endPoint x: 46, endPoint y: 128, distance: 69.8
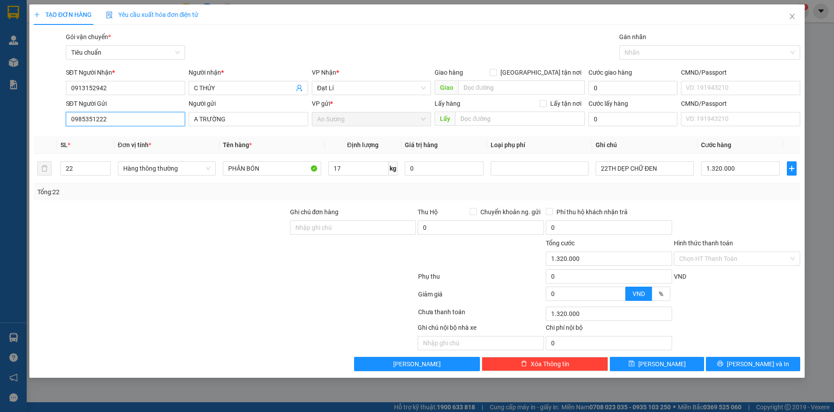
click at [46, 128] on div "SĐT Người Gửi 0985351222 0985351222 Người gửi A TRƯỜNG VP gửi * An Sương Lấy hà…" at bounding box center [417, 114] width 769 height 31
click at [99, 267] on div at bounding box center [161, 253] width 256 height 31
click at [356, 168] on input "17" at bounding box center [358, 168] width 60 height 14
type input "17"
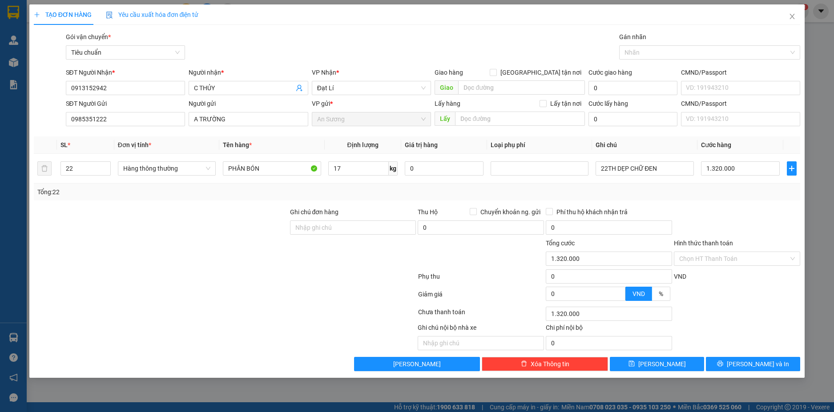
click at [355, 187] on div "Tổng: 22" at bounding box center [417, 192] width 760 height 10
type input "55.000"
click at [736, 174] on input "55.000" at bounding box center [740, 168] width 79 height 14
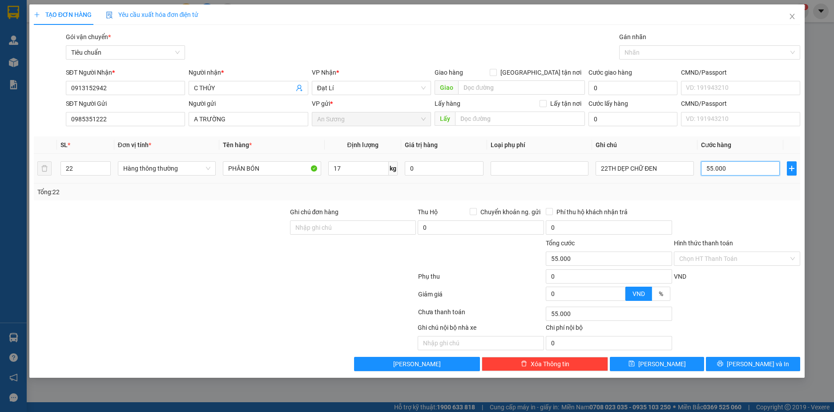
type input "6"
type input "60"
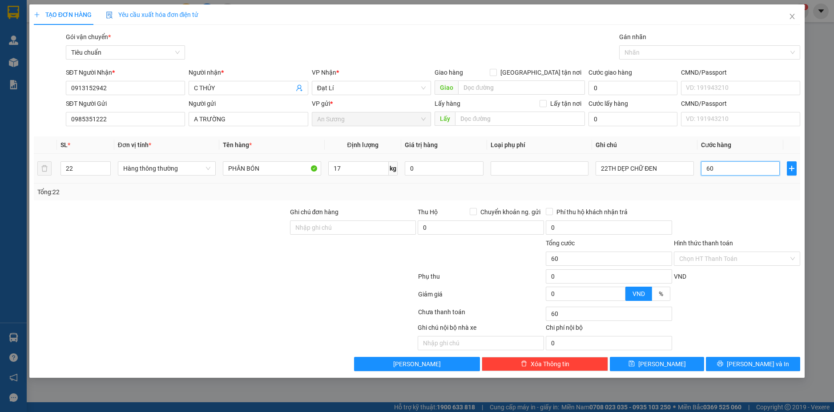
type input "60*"
type input "0"
type input "60*22"
type input "1.320.000"
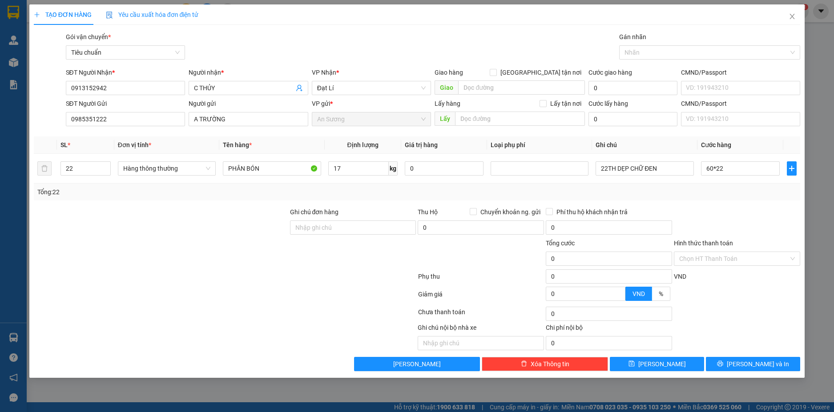
type input "1.320.000"
click at [733, 197] on div "Tổng: 22" at bounding box center [417, 192] width 767 height 17
click at [761, 361] on span "[PERSON_NAME] và In" at bounding box center [758, 364] width 62 height 10
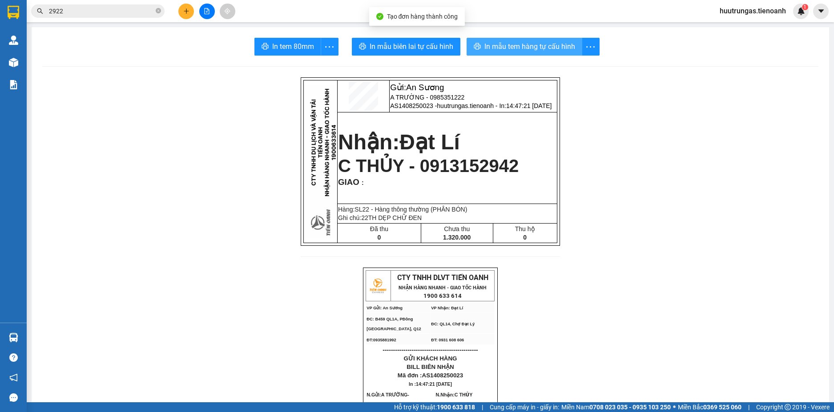
click at [529, 48] on span "In mẫu tem hàng tự cấu hình" at bounding box center [529, 46] width 91 height 11
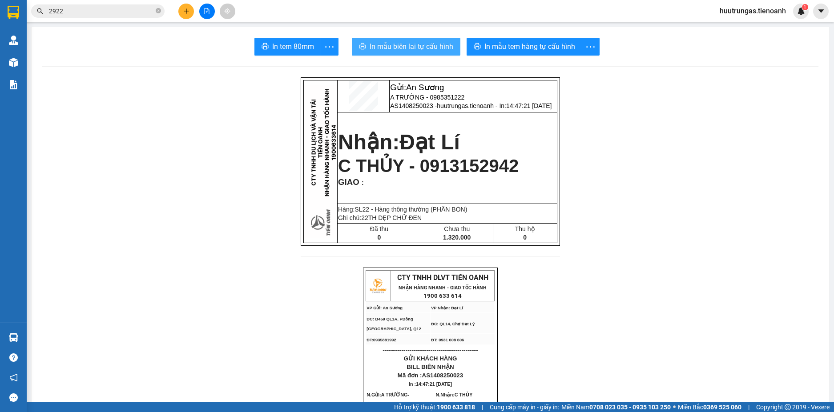
click at [419, 48] on span "In mẫu biên lai tự cấu hình" at bounding box center [412, 46] width 84 height 11
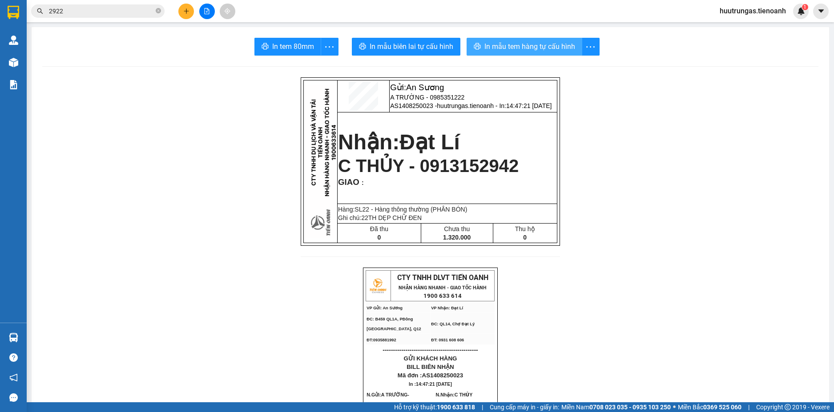
click at [543, 44] on span "In mẫu tem hàng tự cấu hình" at bounding box center [529, 46] width 91 height 11
click at [192, 12] on button at bounding box center [186, 12] width 16 height 16
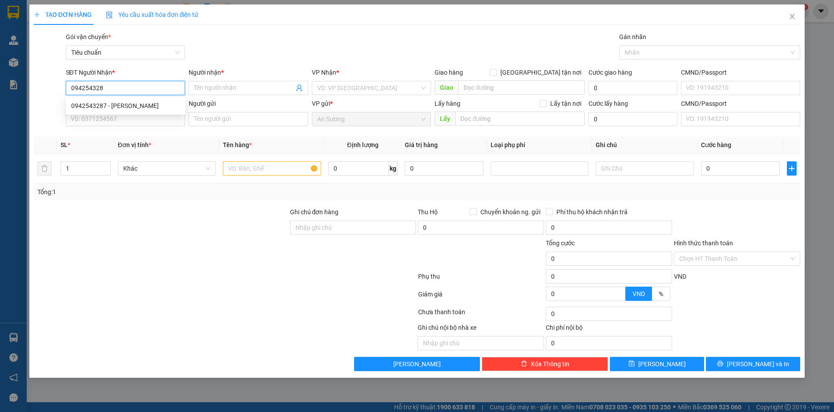
type input "0942543287"
click at [159, 105] on div "0942543287 - C HƯƠNG" at bounding box center [125, 106] width 109 height 10
type input "C HƯƠNG"
checkbox input "true"
type input "45 Trần Phú, Thắng Lợi, Buôn Ma Thuột, Đắk Lắk"
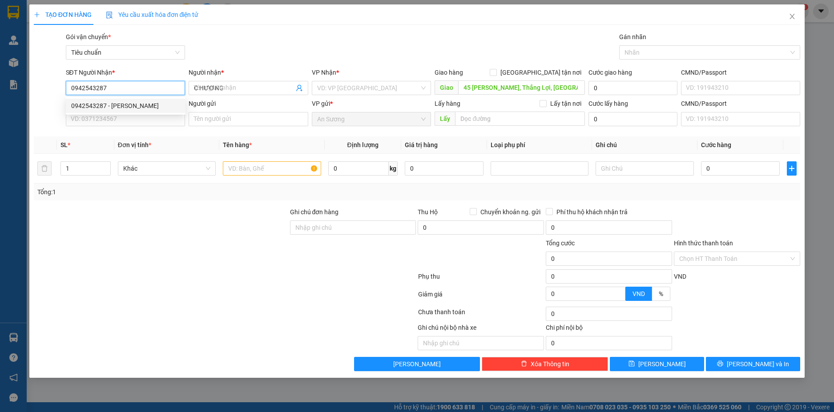
type input "CỬA HÀNG ROLAN"
type input "50.000"
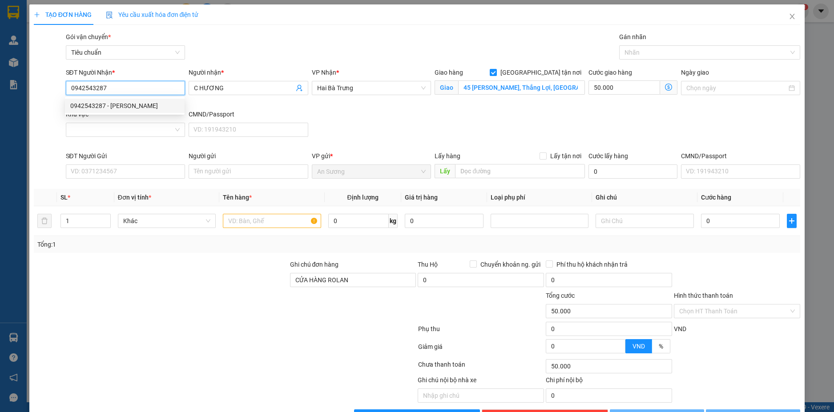
type input "180.000"
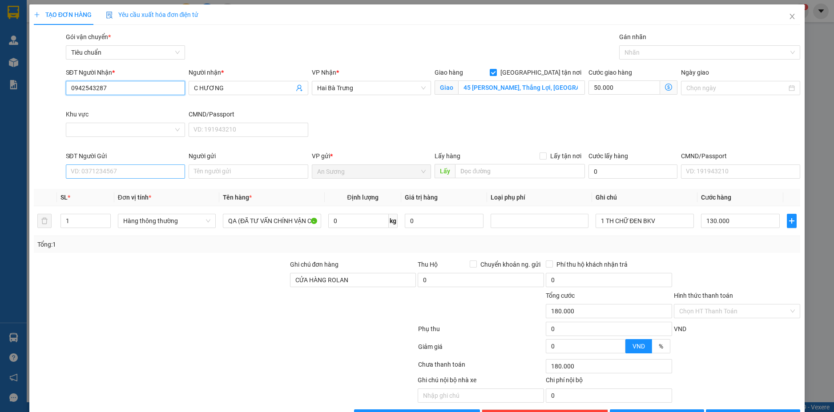
type input "0942543287"
click at [149, 173] on input "SĐT Người Gửi" at bounding box center [126, 172] width 120 height 14
click at [131, 205] on div "0326917429 - A Vương" at bounding box center [124, 204] width 108 height 10
type input "0326917429"
type input "A Vương"
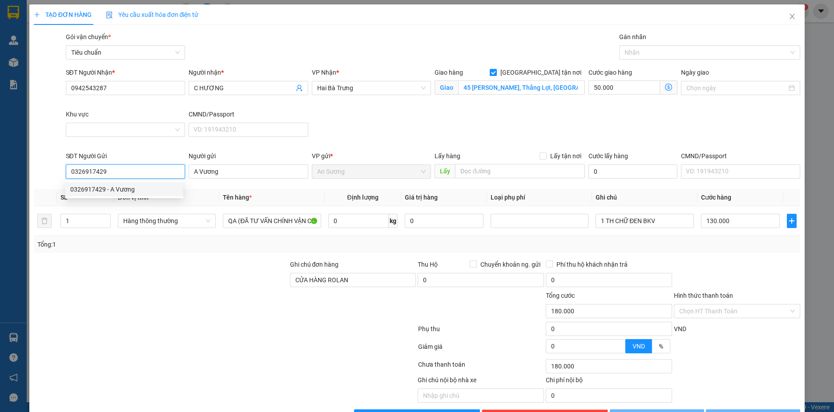
type input "120.000"
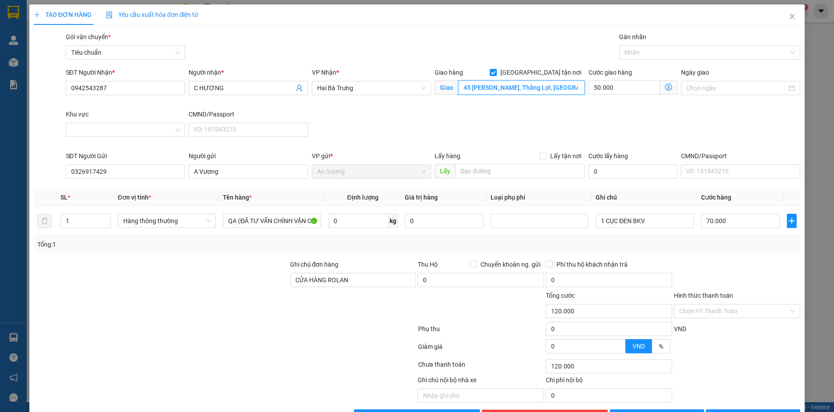
click at [522, 89] on input "45 Trần Phú, Thắng Lợi, Buôn Ma Thuột, Đắk Lắk" at bounding box center [521, 88] width 127 height 14
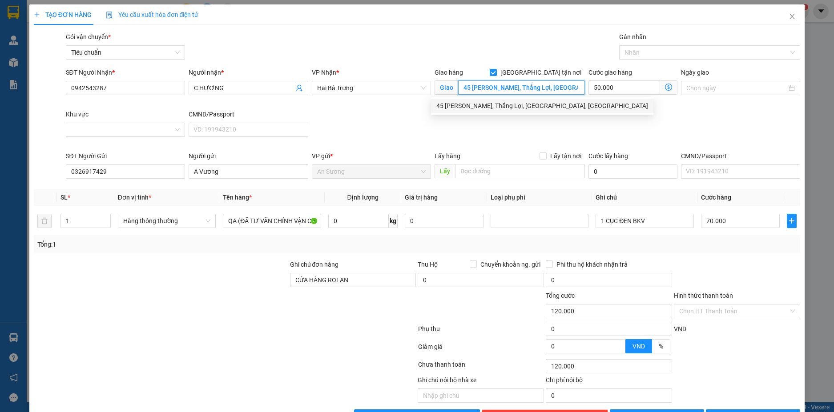
click at [522, 89] on input "45 Trần Phú, Thắng Lợi, Buôn Ma Thuột, Đắk Lắk" at bounding box center [521, 88] width 127 height 14
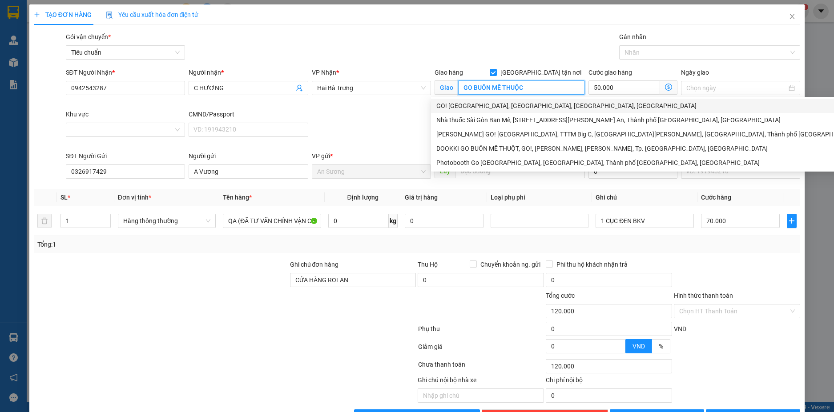
click at [528, 106] on div "GO! Buôn Ma Thuột, Thành Nhất, Buôn Ma Thuột, Đắk Lắk" at bounding box center [678, 106] width 485 height 10
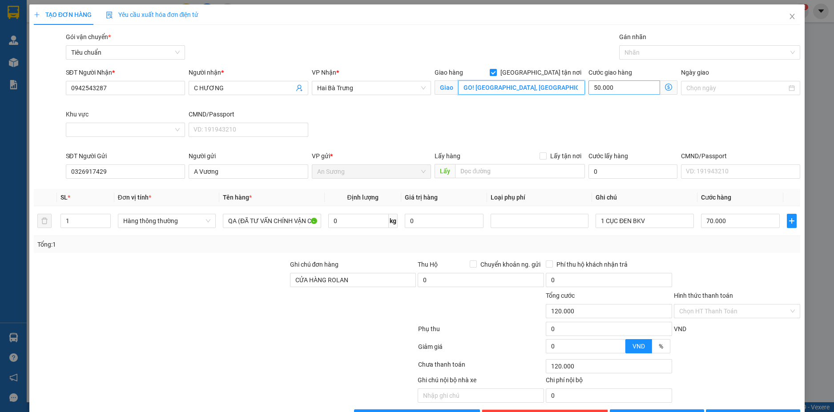
type input "GO! Buôn Ma Thuột, Thành Nhất, Buôn Ma Thuột, Đắk Lắk"
click at [618, 86] on input "50.000" at bounding box center [623, 88] width 71 height 14
type input "70.000"
click at [200, 225] on span "Hàng thông thường" at bounding box center [166, 220] width 87 height 13
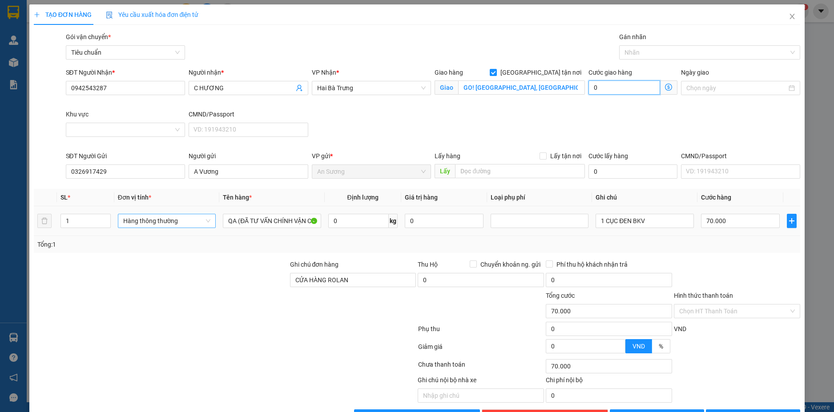
type input "0"
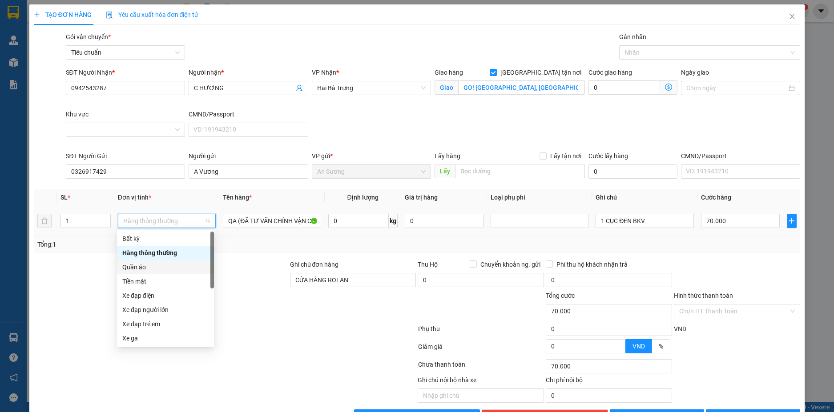
click at [146, 268] on div "Quần áo" at bounding box center [165, 267] width 86 height 10
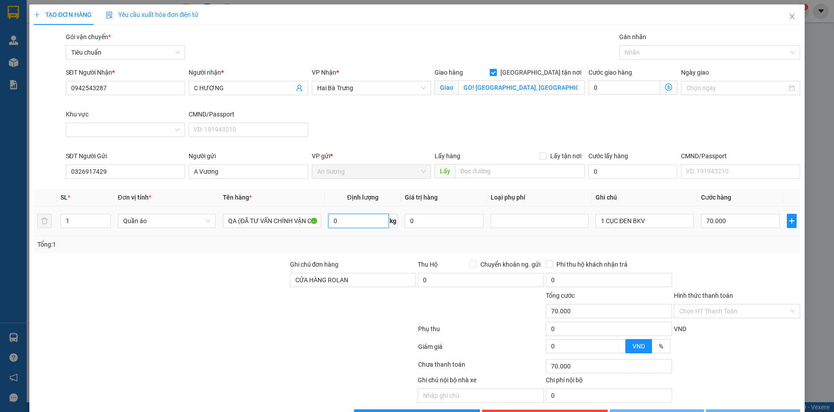
click at [354, 214] on input "0" at bounding box center [358, 221] width 60 height 14
type input "0"
type input "43"
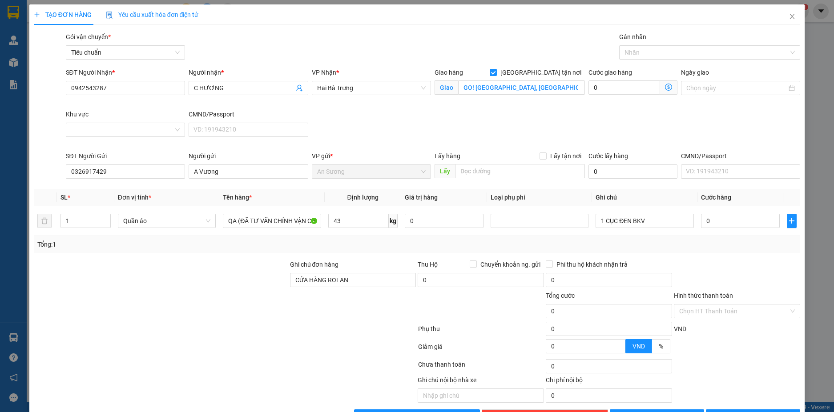
click at [407, 248] on div "Tổng: 1" at bounding box center [417, 245] width 760 height 10
type input "80.000"
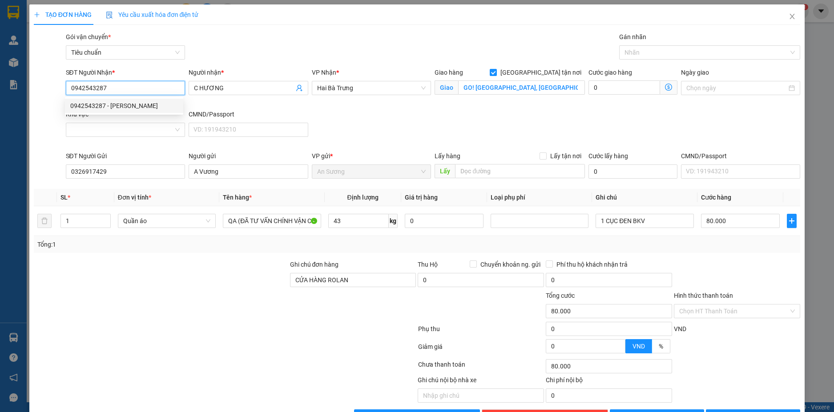
drag, startPoint x: 111, startPoint y: 87, endPoint x: 48, endPoint y: 88, distance: 63.6
click at [48, 88] on div "SĐT Người Nhận * 0942543287 Người nhận * C HƯƠNG VP Nhận * Hai Bà Trưng Giao hà…" at bounding box center [417, 110] width 769 height 84
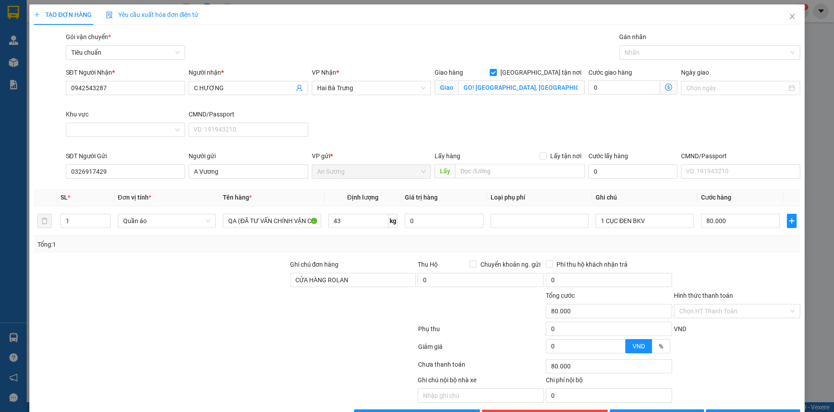
click at [405, 122] on div "SĐT Người Nhận * 0942543287 Người nhận * C HƯƠNG VP Nhận * Hai Bà Trưng Giao hà…" at bounding box center [433, 110] width 738 height 84
drag, startPoint x: 642, startPoint y: 221, endPoint x: 567, endPoint y: 218, distance: 75.7
click at [567, 218] on tr "1 Quần áo QA (ĐÃ TƯ VẤN CHÍNH VẬN CHUYỂN ) 43 kg 0 1 CỤC ĐEN BKV 80.000" at bounding box center [417, 221] width 767 height 30
type input "TH CHỮ ĐEN BKV"
click at [600, 87] on input "0" at bounding box center [623, 88] width 71 height 14
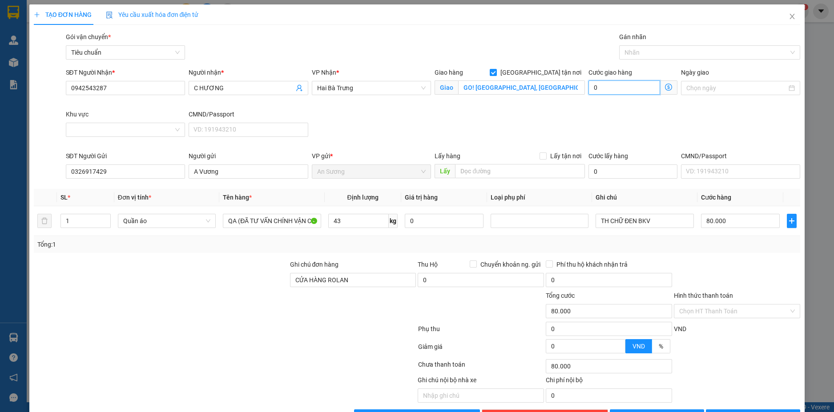
type input "80.006"
type input "6"
type input "80.060"
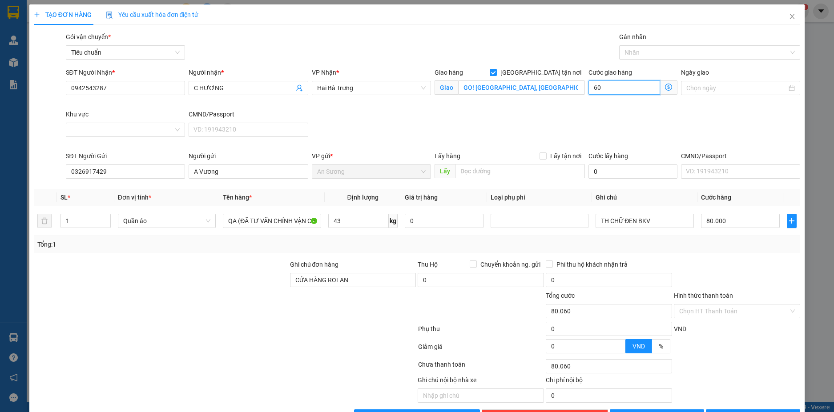
type input "60.000"
type input "140.000"
click at [758, 315] on input "Hình thức thanh toán" at bounding box center [733, 311] width 109 height 13
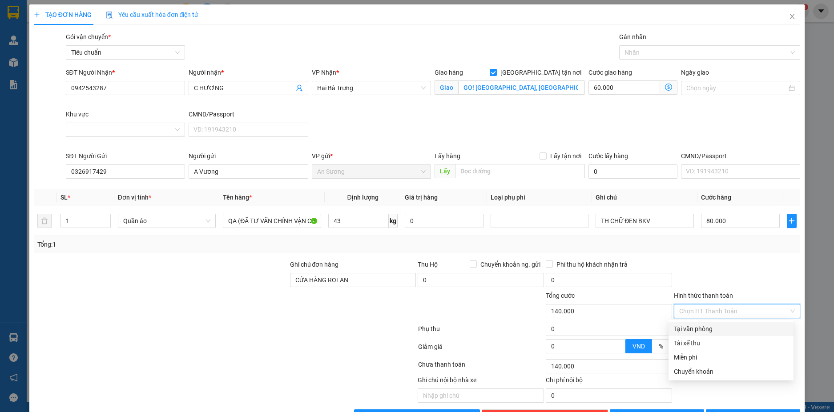
click at [717, 329] on div "Tại văn phòng" at bounding box center [731, 329] width 114 height 10
type input "0"
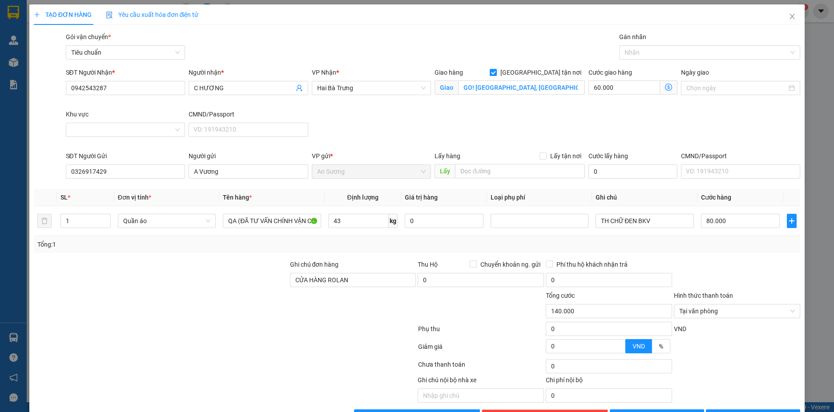
scroll to position [29, 0]
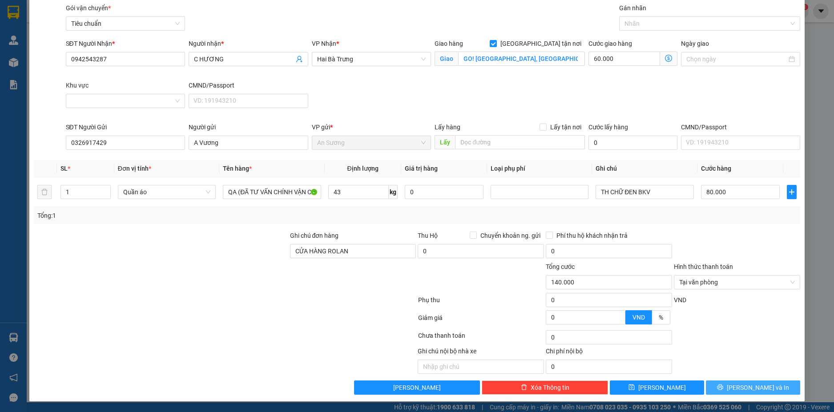
click at [762, 385] on span "[PERSON_NAME] và In" at bounding box center [758, 388] width 62 height 10
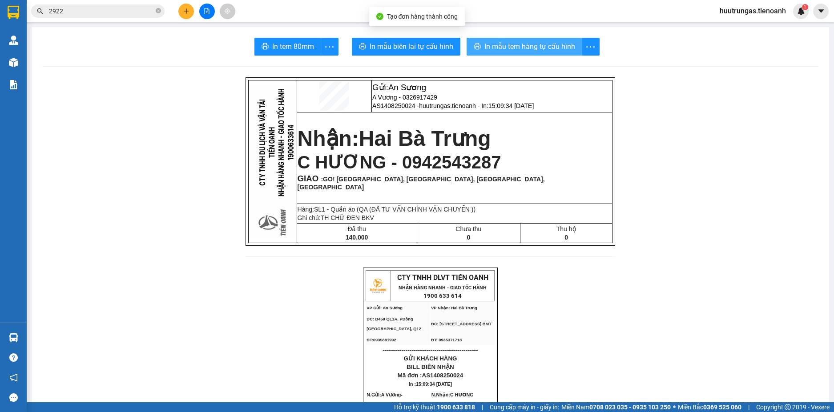
click at [525, 45] on span "In mẫu tem hàng tự cấu hình" at bounding box center [529, 46] width 91 height 11
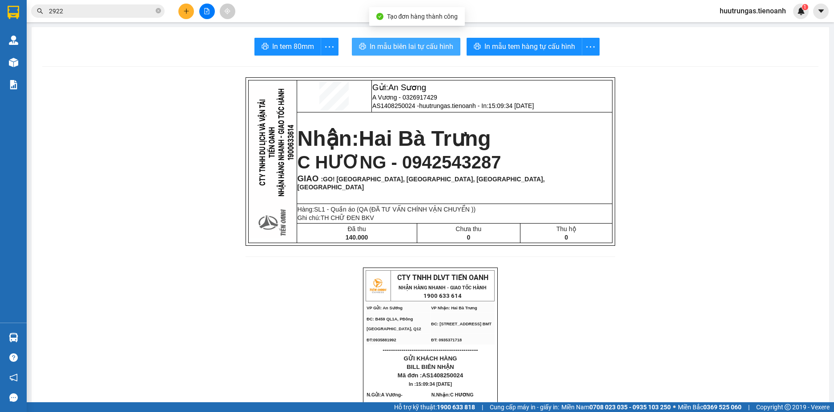
click at [415, 47] on span "In mẫu biên lai tự cấu hình" at bounding box center [412, 46] width 84 height 11
click at [412, 44] on span "In mẫu biên lai tự cấu hình" at bounding box center [412, 46] width 84 height 11
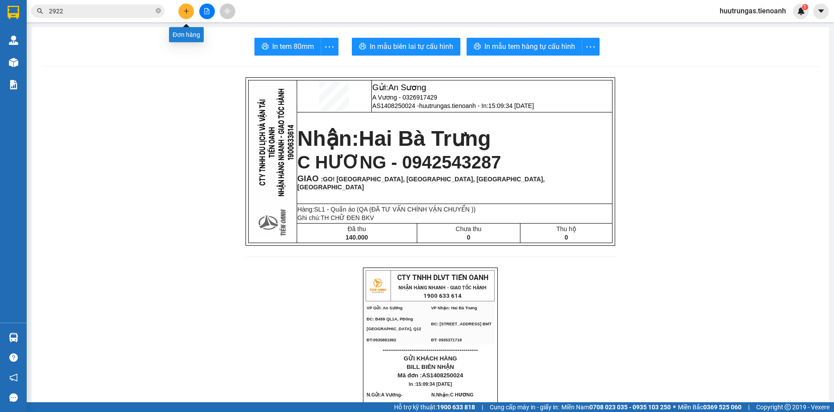
click at [188, 10] on icon "plus" at bounding box center [186, 11] width 6 height 6
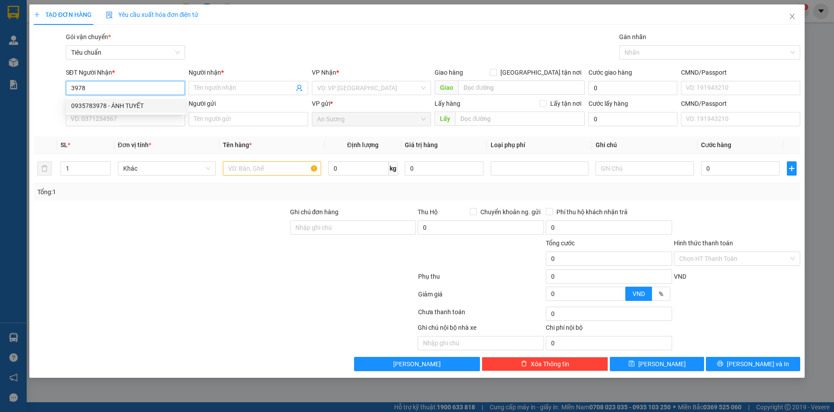
click at [129, 106] on div "0935783978 - ÁNH TUYẾT" at bounding box center [125, 106] width 109 height 10
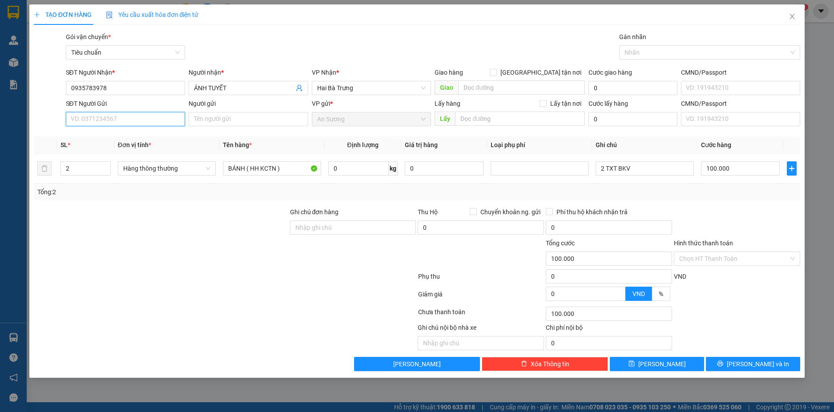
click at [166, 124] on input "SĐT Người Gửi" at bounding box center [126, 119] width 120 height 14
click at [144, 140] on div "0934303336 - A TUẤN" at bounding box center [125, 137] width 109 height 10
click at [106, 172] on icon "down" at bounding box center [105, 171] width 3 height 3
click at [366, 170] on input "0" at bounding box center [358, 168] width 60 height 14
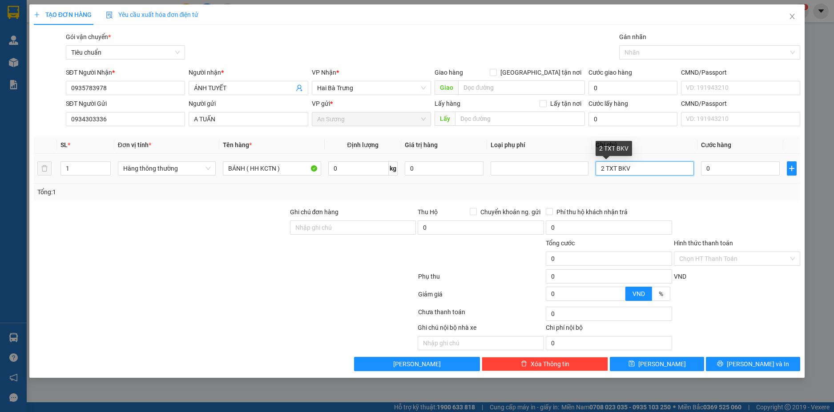
click at [599, 169] on input "2 TXT BKV" at bounding box center [645, 168] width 98 height 14
click at [602, 168] on input "2 TXT BKV" at bounding box center [645, 168] width 98 height 14
click at [604, 169] on input "2 TXT BKV" at bounding box center [645, 168] width 98 height 14
click at [354, 172] on input "0" at bounding box center [358, 168] width 60 height 14
click at [652, 194] on div "Tổng: 1" at bounding box center [417, 192] width 760 height 10
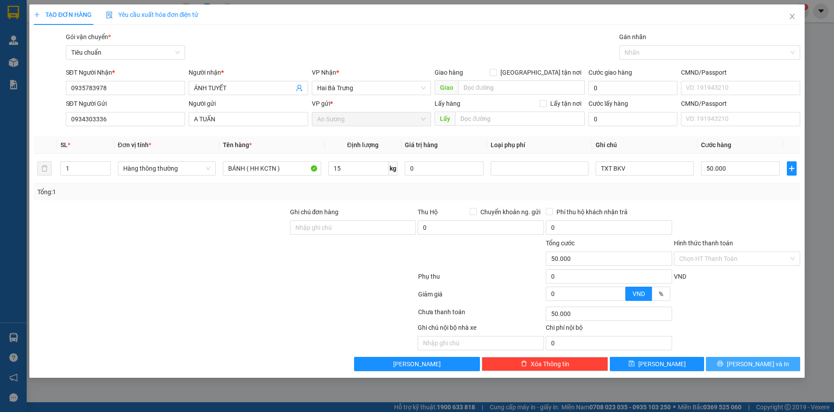
click at [762, 366] on span "[PERSON_NAME] và In" at bounding box center [758, 364] width 62 height 10
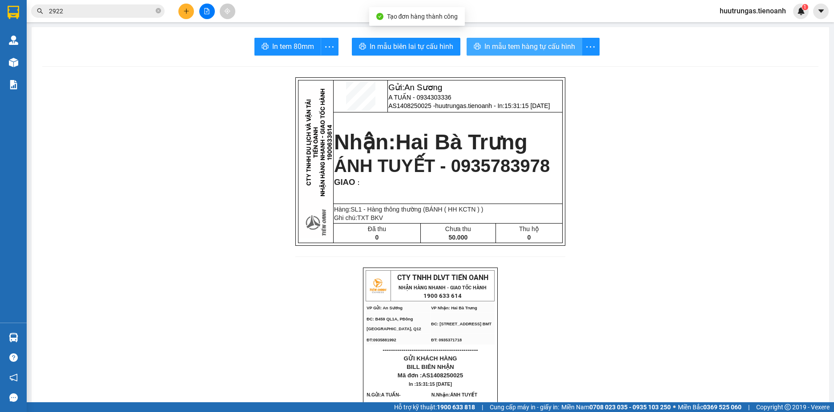
click at [533, 50] on span "In mẫu tem hàng tự cấu hình" at bounding box center [529, 46] width 91 height 11
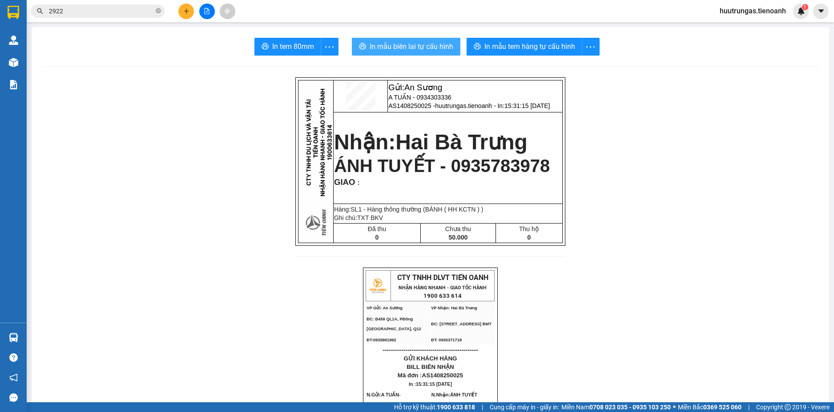
click at [433, 38] on button "In mẫu biên lai tự cấu hình" at bounding box center [406, 47] width 109 height 18
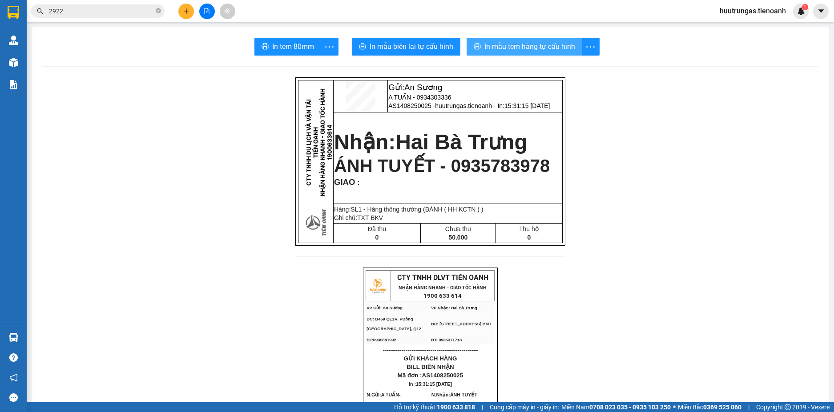
click at [526, 42] on span "In mẫu tem hàng tự cấu hình" at bounding box center [529, 46] width 91 height 11
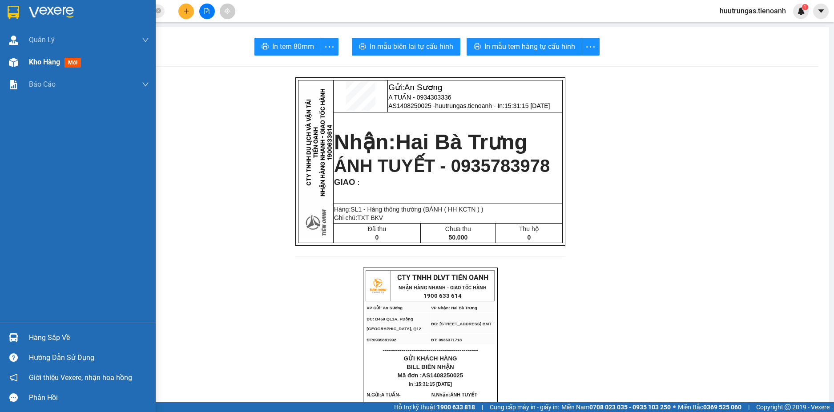
click at [19, 62] on div at bounding box center [14, 63] width 16 height 16
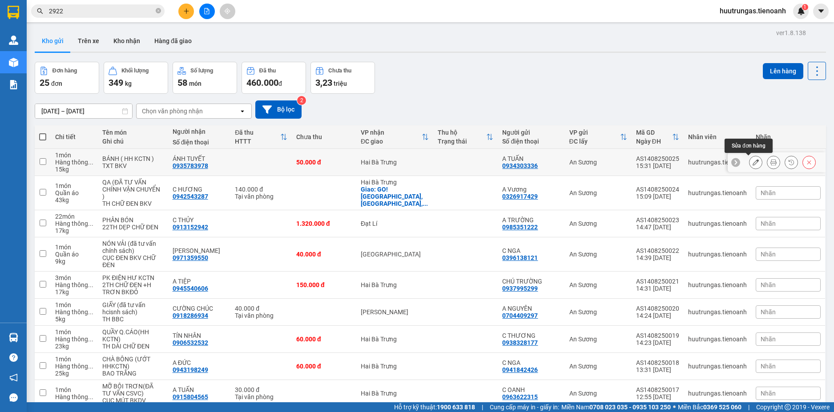
click at [753, 165] on icon at bounding box center [756, 162] width 6 height 6
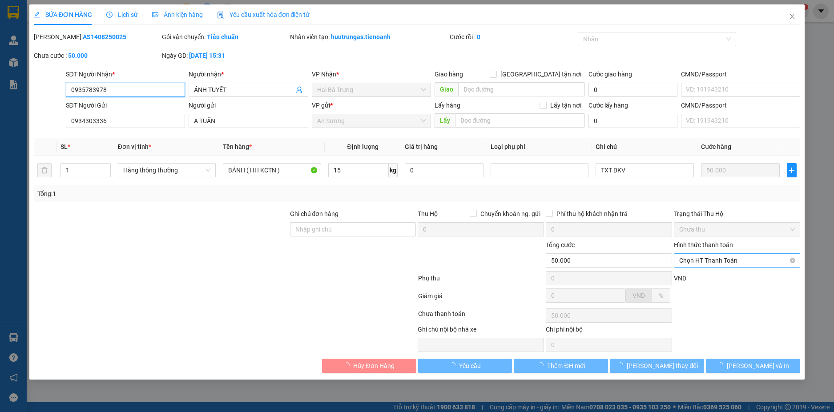
click at [788, 262] on span "Chọn HT Thanh Toán" at bounding box center [737, 260] width 116 height 13
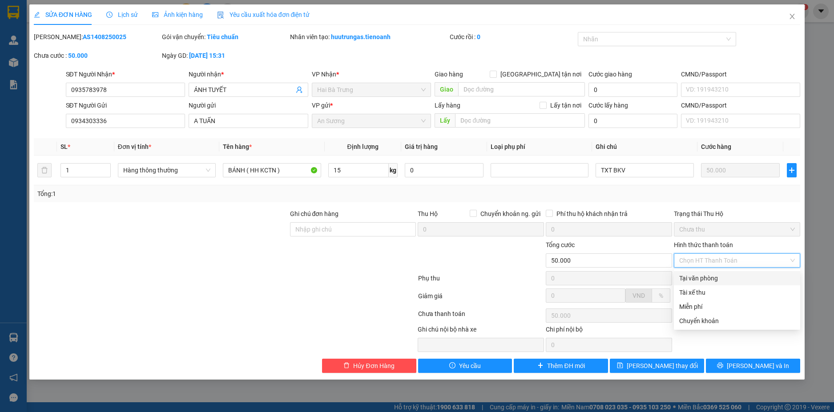
click at [726, 279] on div "Tại văn phòng" at bounding box center [737, 279] width 116 height 10
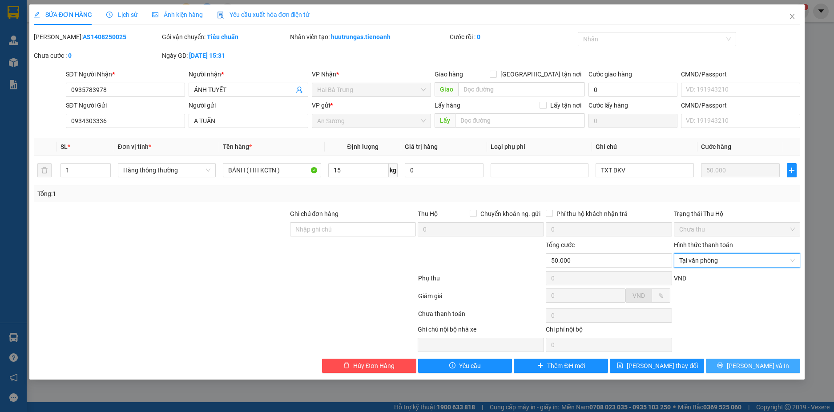
click at [763, 364] on span "[PERSON_NAME] và In" at bounding box center [758, 366] width 62 height 10
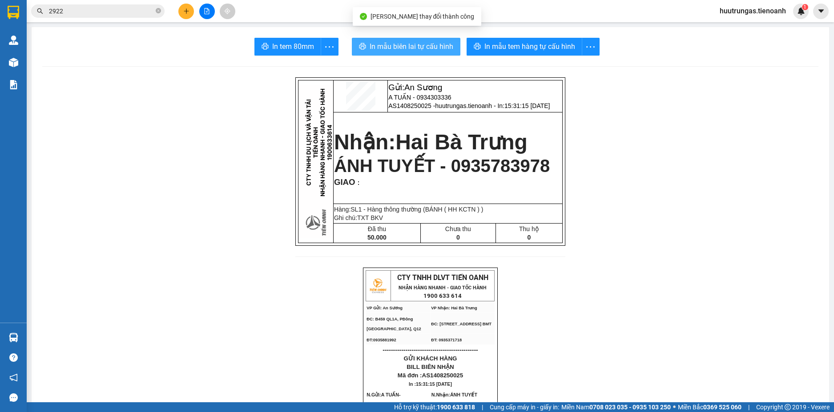
click at [391, 50] on span "In mẫu biên lai tự cấu hình" at bounding box center [412, 46] width 84 height 11
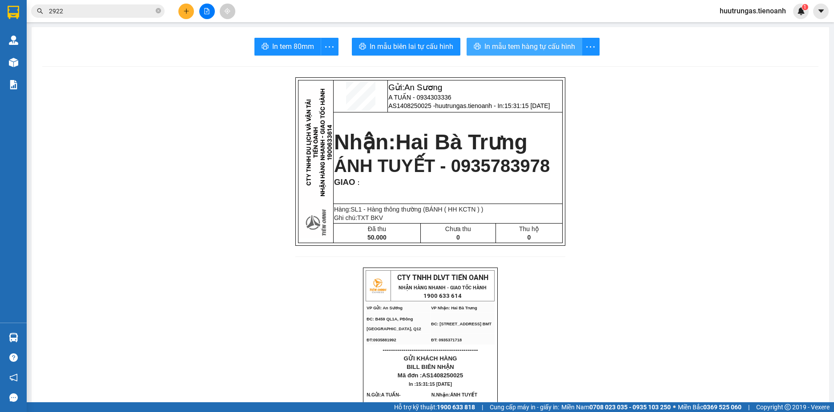
click at [517, 51] on span "In mẫu tem hàng tự cấu hình" at bounding box center [529, 46] width 91 height 11
click at [187, 12] on icon "plus" at bounding box center [186, 11] width 6 height 6
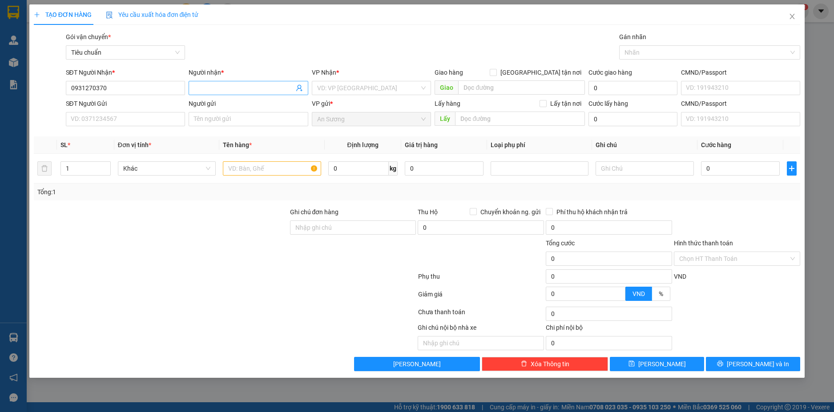
click at [246, 93] on input "Người nhận *" at bounding box center [244, 88] width 100 height 10
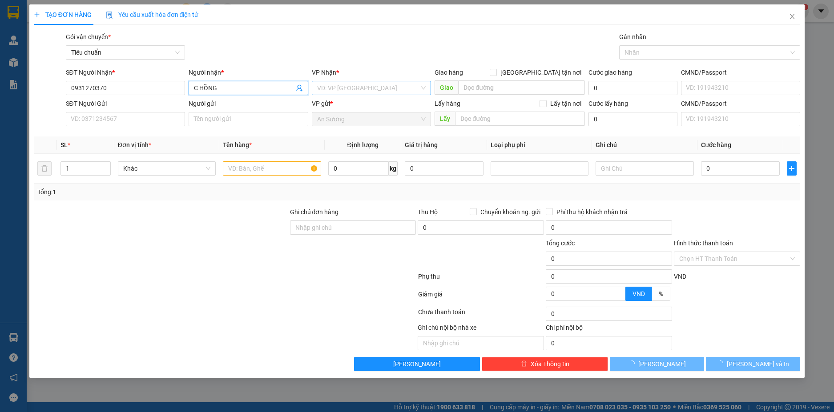
click at [336, 90] on input "search" at bounding box center [368, 87] width 103 height 13
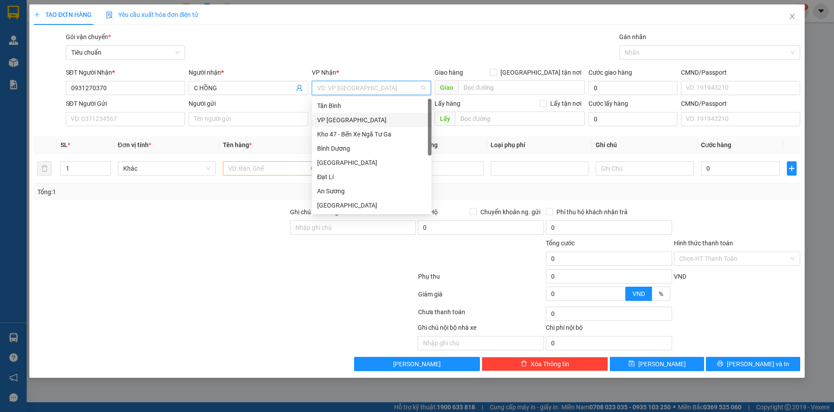
click at [351, 119] on div "VP [GEOGRAPHIC_DATA]" at bounding box center [371, 120] width 109 height 10
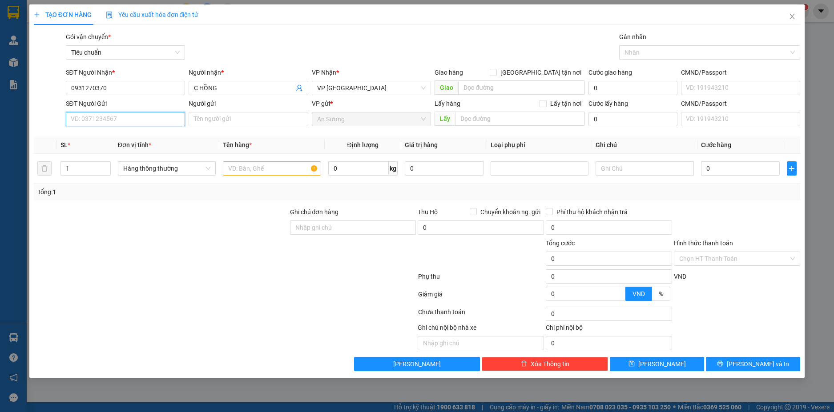
click at [105, 121] on input "SĐT Người Gửi" at bounding box center [126, 119] width 120 height 14
click at [135, 140] on div "0934303336 - A TUẤN" at bounding box center [125, 137] width 109 height 10
click at [357, 164] on input "0" at bounding box center [358, 168] width 60 height 14
click at [741, 209] on div at bounding box center [737, 222] width 128 height 31
click at [761, 259] on input "Hình thức thanh toán" at bounding box center [733, 258] width 109 height 13
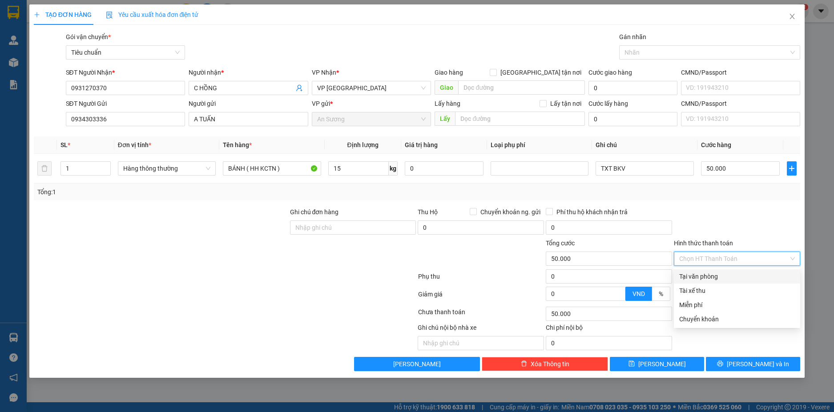
click at [740, 274] on div "Tại văn phòng" at bounding box center [737, 277] width 116 height 10
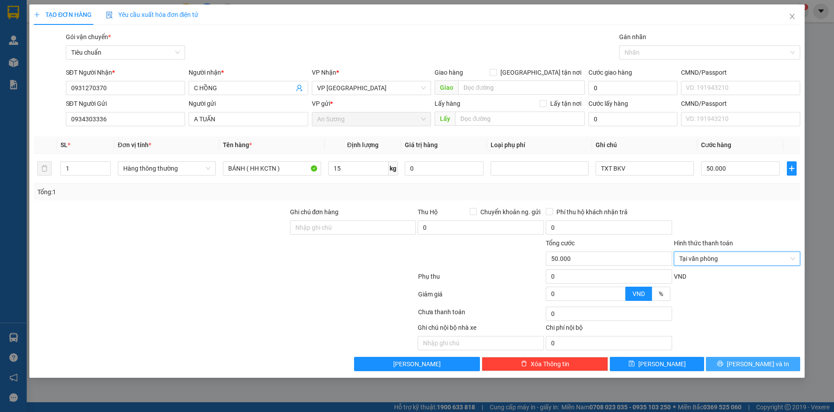
click at [766, 364] on span "[PERSON_NAME] và In" at bounding box center [758, 364] width 62 height 10
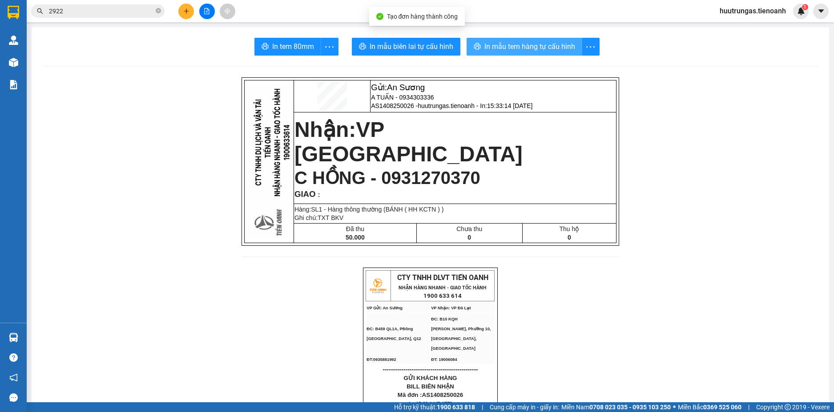
click at [544, 44] on span "In mẫu tem hàng tự cấu hình" at bounding box center [529, 46] width 91 height 11
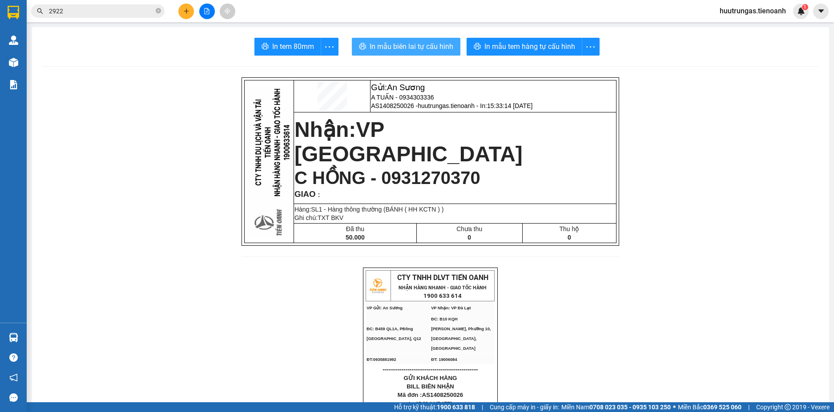
click at [410, 44] on span "In mẫu biên lai tự cấu hình" at bounding box center [412, 46] width 84 height 11
click at [185, 13] on icon "plus" at bounding box center [186, 11] width 6 height 6
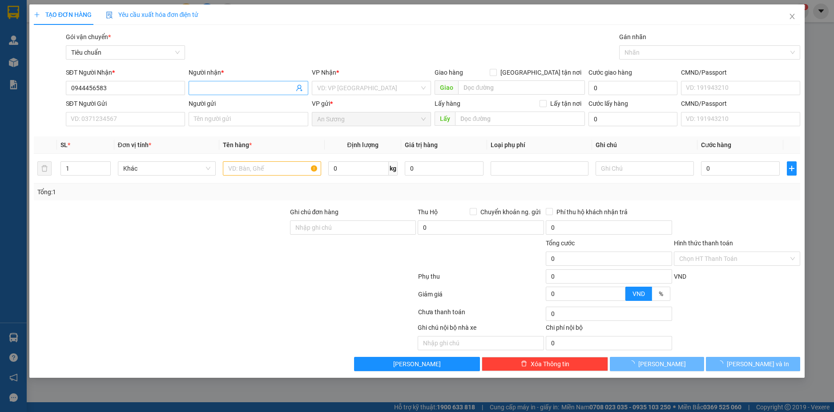
click at [235, 88] on input "Người nhận *" at bounding box center [244, 88] width 100 height 10
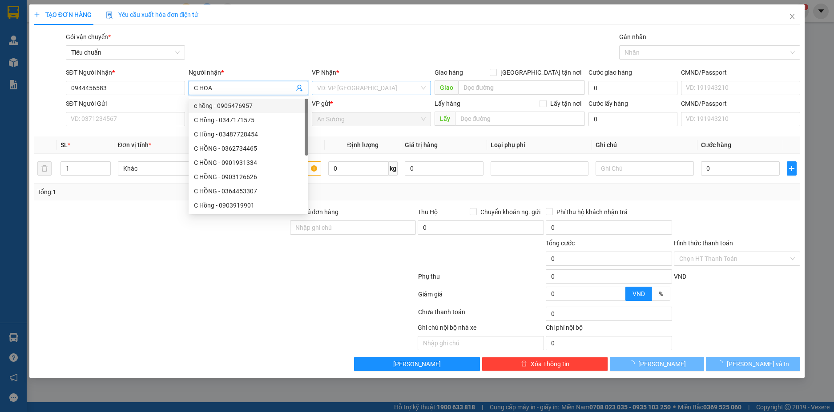
click at [347, 86] on input "search" at bounding box center [368, 87] width 103 height 13
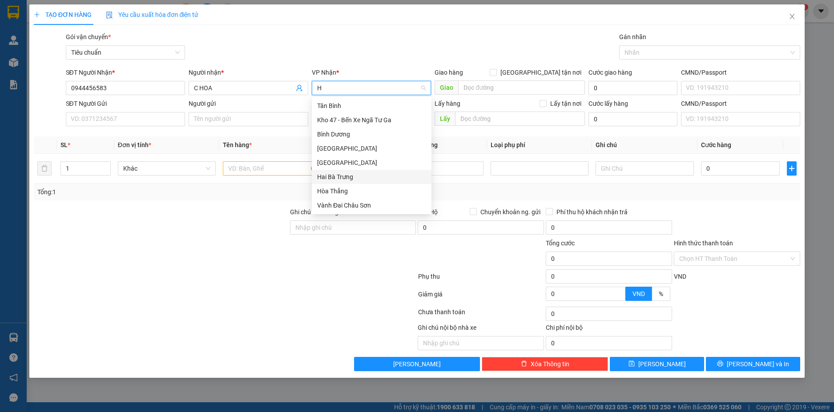
click at [337, 178] on div "Hai Bà Trưng" at bounding box center [371, 177] width 109 height 10
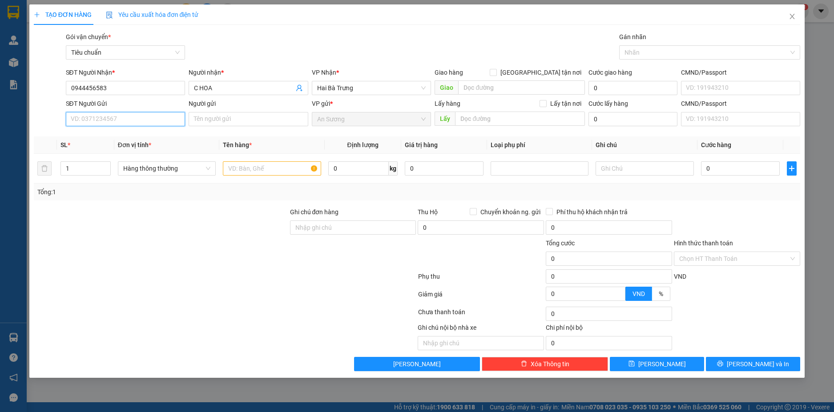
click at [140, 121] on input "SĐT Người Gửi" at bounding box center [126, 119] width 120 height 14
click at [142, 137] on div "0946264249 - SANG" at bounding box center [125, 137] width 109 height 10
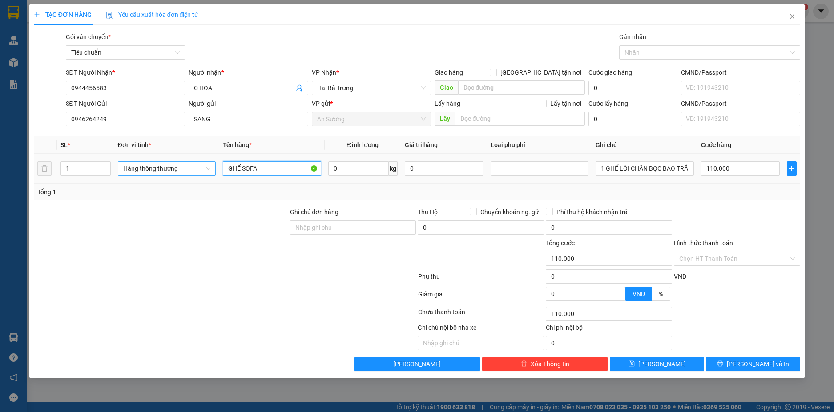
drag, startPoint x: 261, startPoint y: 170, endPoint x: 201, endPoint y: 169, distance: 59.6
click at [201, 169] on tr "1 Hàng thông thường GHẾ SOFA 0 kg 0 1 GHẾ LÒI CHÂN BỌC BAO TRẮNG BBC 110.000" at bounding box center [417, 169] width 767 height 30
click at [644, 167] on input "1 GHẾ LÒI CHÂN BỌC BAO TRẮNG BBC" at bounding box center [645, 168] width 98 height 14
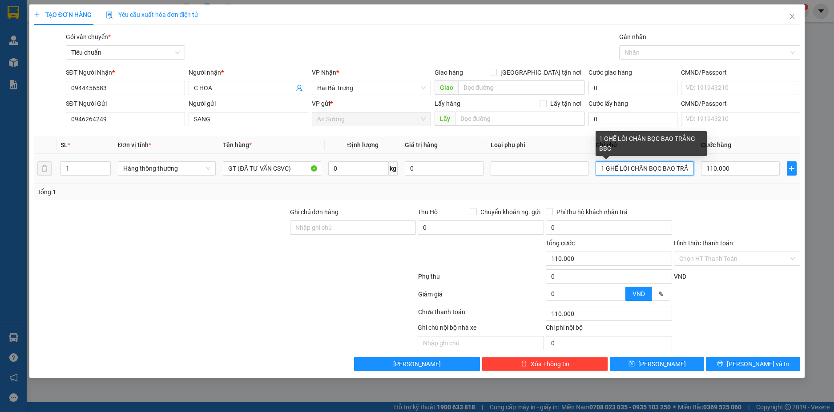
click at [644, 167] on input "1 GHẾ LÒI CHÂN BỌC BAO TRẮNG BBC" at bounding box center [645, 168] width 98 height 14
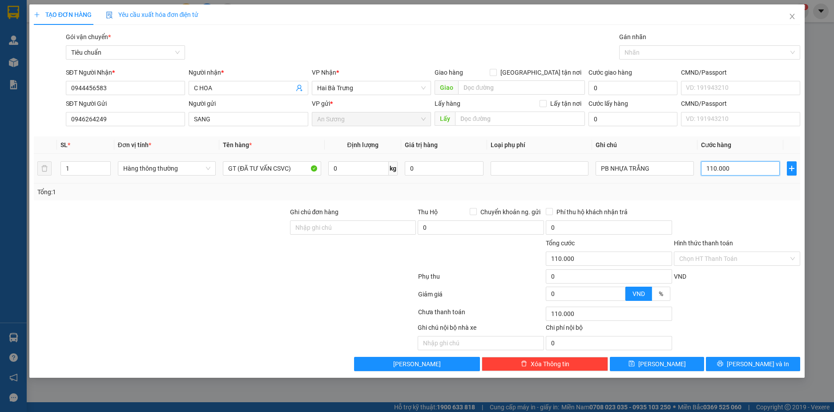
click at [731, 169] on input "110.000" at bounding box center [740, 168] width 79 height 14
click at [744, 316] on div "Chọn HT Thanh Toán" at bounding box center [737, 314] width 128 height 18
click at [757, 364] on span "[PERSON_NAME] và In" at bounding box center [758, 364] width 62 height 10
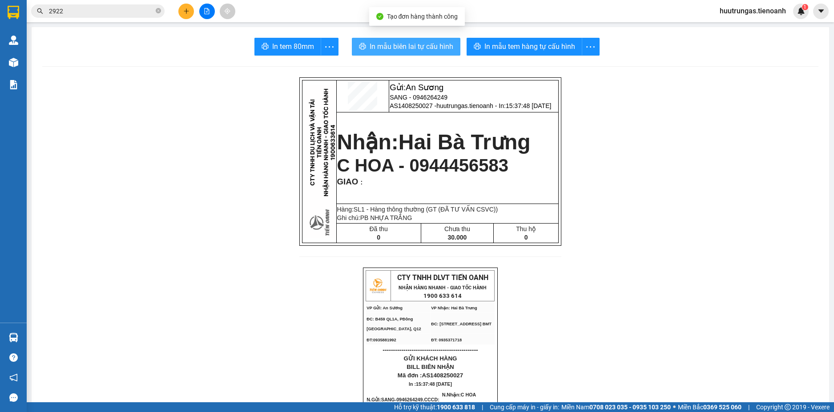
click at [419, 41] on span "In mẫu biên lai tự cấu hình" at bounding box center [412, 46] width 84 height 11
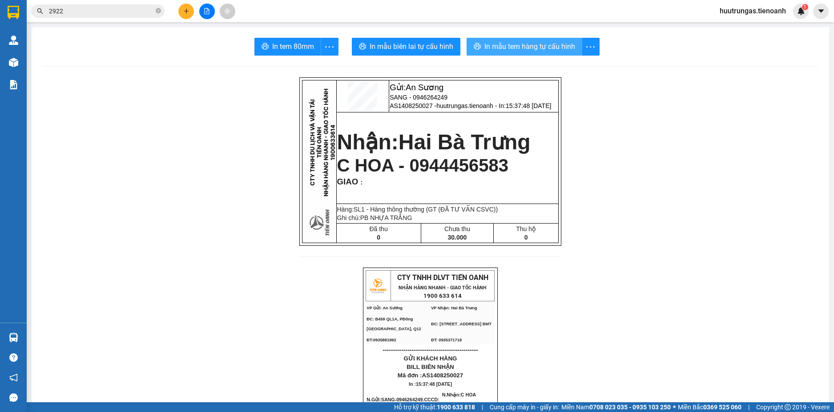
click at [501, 41] on span "In mẫu tem hàng tự cấu hình" at bounding box center [529, 46] width 91 height 11
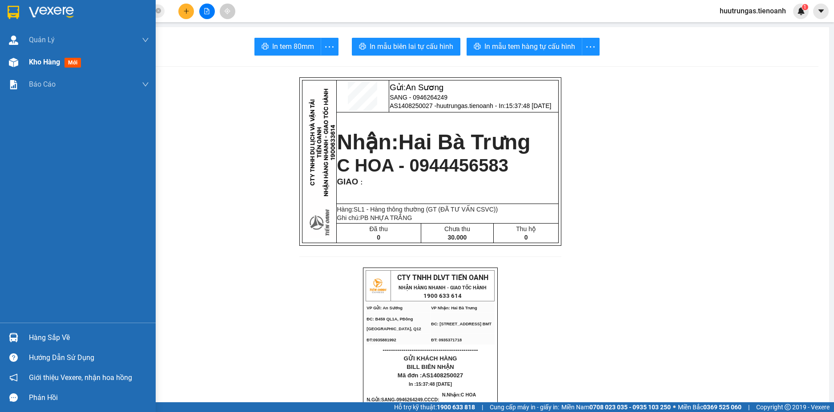
click at [17, 68] on div at bounding box center [14, 63] width 16 height 16
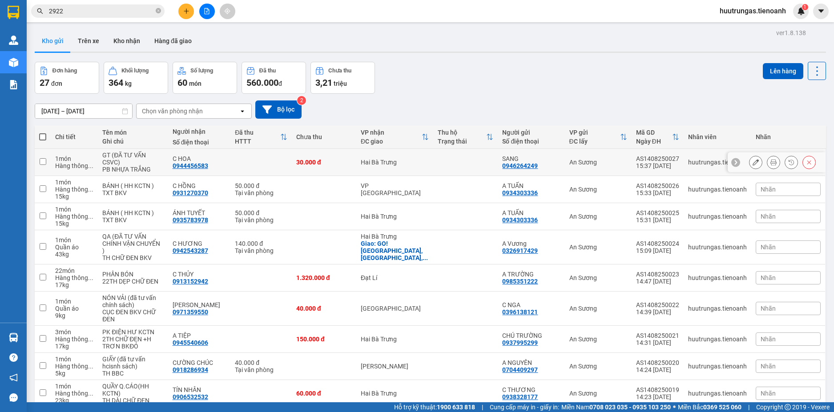
click at [749, 160] on button at bounding box center [755, 163] width 12 height 16
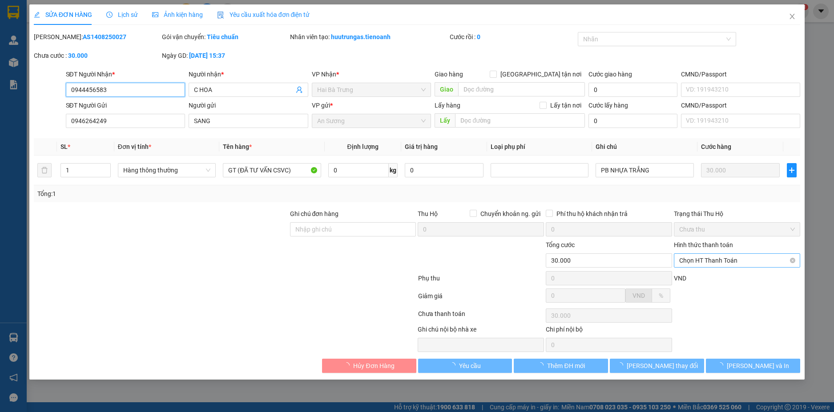
click at [726, 260] on span "Chọn HT Thanh Toán" at bounding box center [737, 260] width 116 height 13
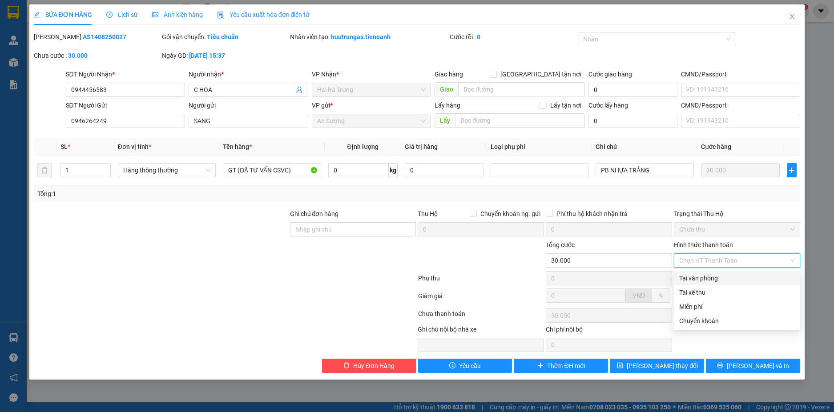
click at [716, 278] on div "Tại văn phòng" at bounding box center [737, 279] width 116 height 10
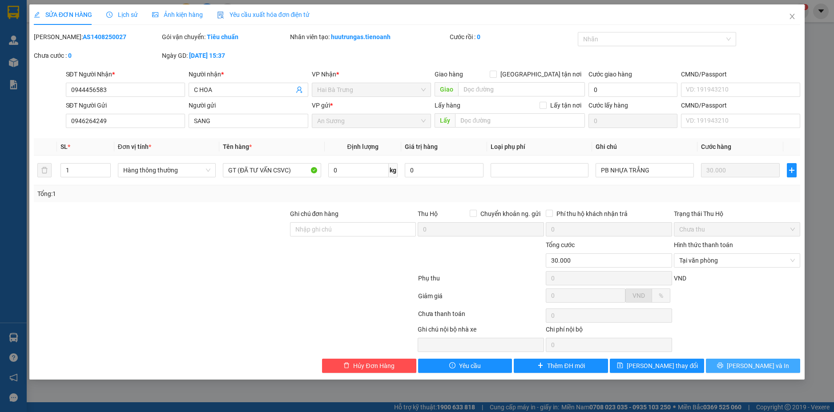
click at [747, 362] on span "[PERSON_NAME] và In" at bounding box center [758, 366] width 62 height 10
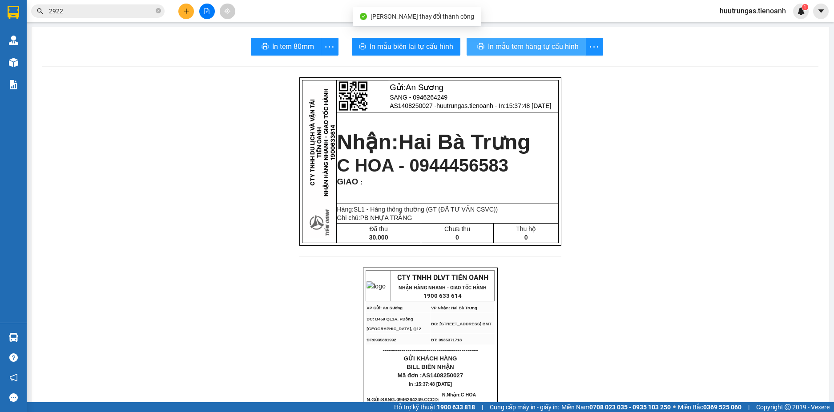
click at [524, 46] on span "In mẫu tem hàng tự cấu hình" at bounding box center [533, 46] width 91 height 11
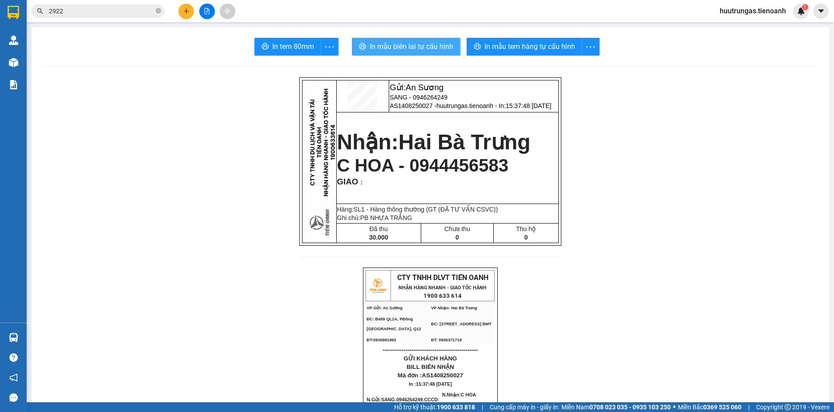
click at [411, 48] on span "In mẫu biên lai tự cấu hình" at bounding box center [412, 46] width 84 height 11
click at [119, 13] on input "2922" at bounding box center [101, 11] width 105 height 10
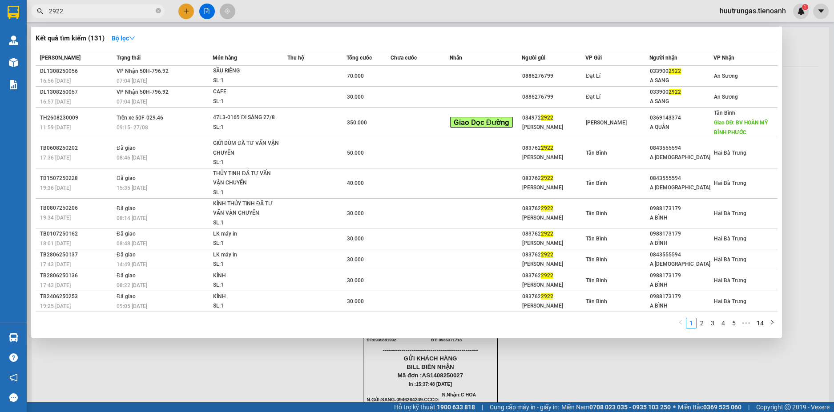
click at [119, 13] on input "2922" at bounding box center [101, 11] width 105 height 10
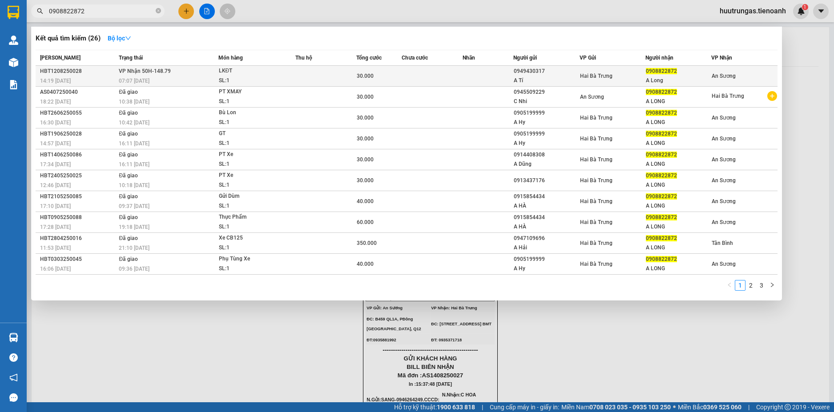
click at [278, 79] on div "SL: 1" at bounding box center [252, 81] width 67 height 10
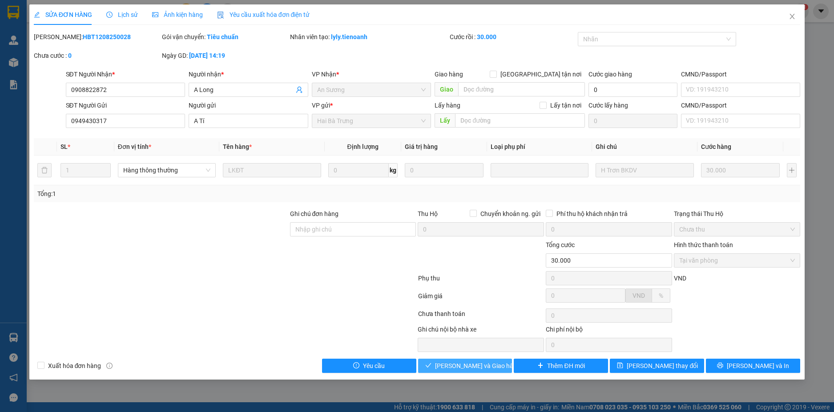
click at [487, 369] on span "Lưu và Giao hàng" at bounding box center [477, 366] width 85 height 10
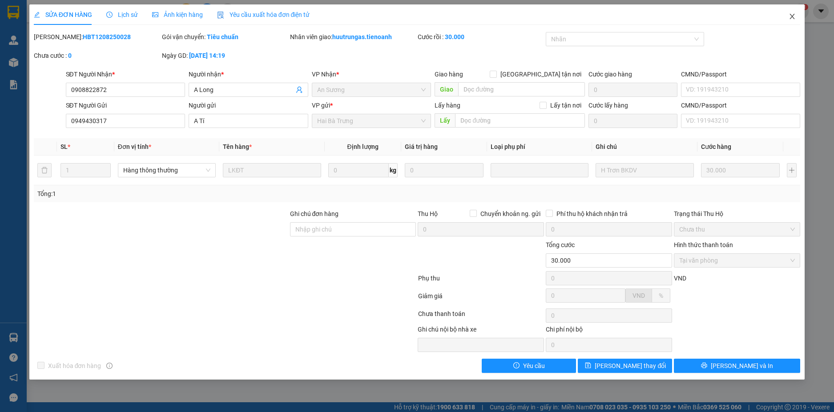
click at [791, 14] on icon "close" at bounding box center [792, 16] width 7 height 7
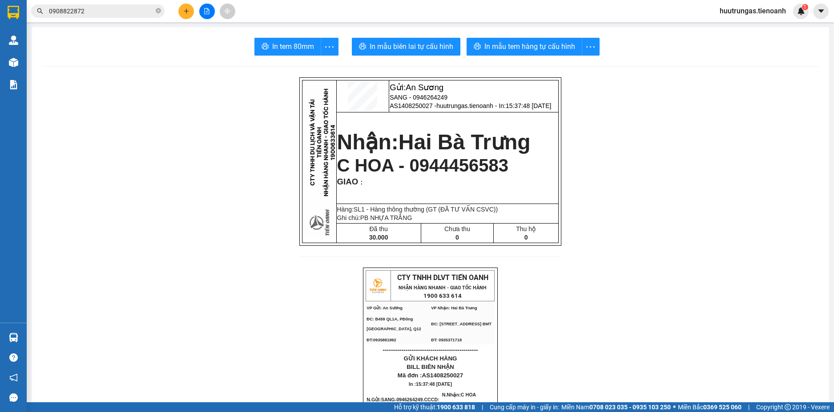
click at [185, 13] on icon "plus" at bounding box center [186, 11] width 6 height 6
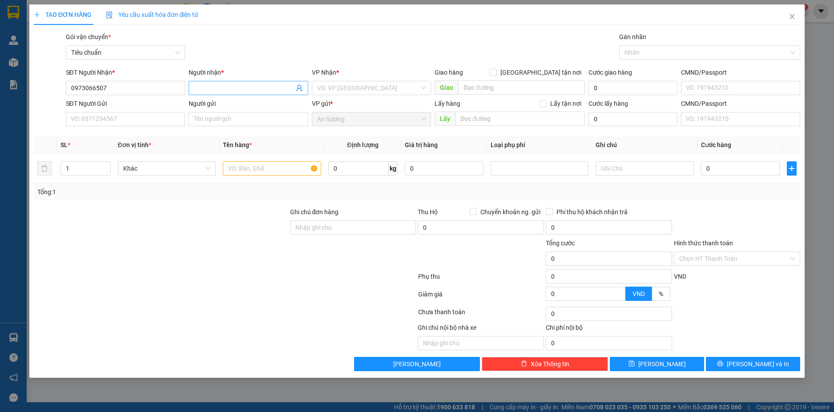
click at [229, 89] on input "Người nhận *" at bounding box center [244, 88] width 100 height 10
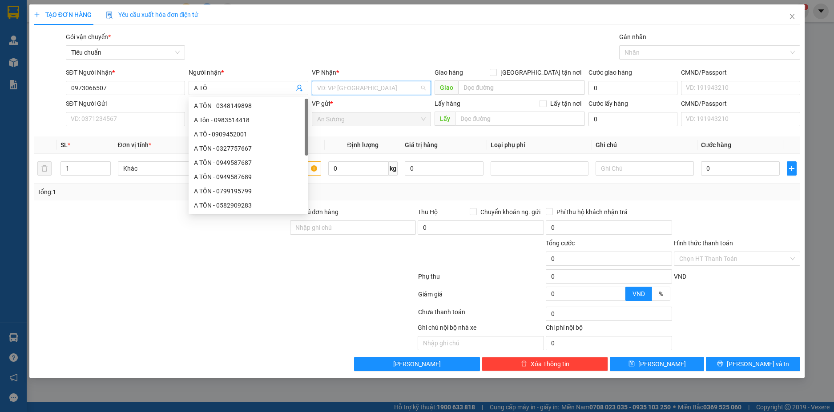
click at [354, 89] on input "search" at bounding box center [368, 87] width 103 height 13
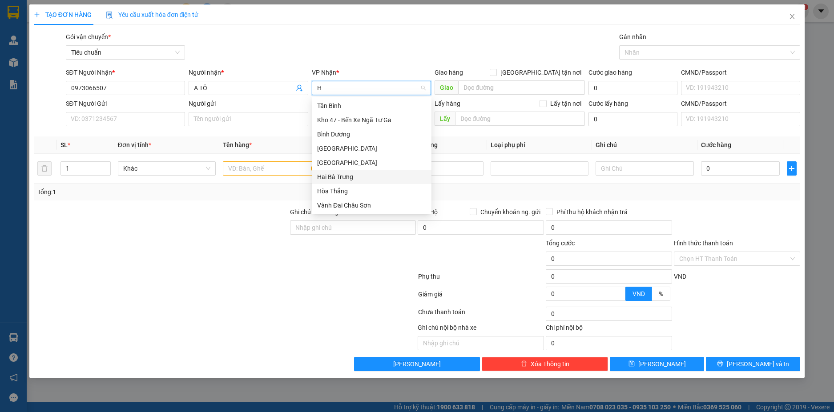
click at [353, 181] on div "Hai Bà Trưng" at bounding box center [371, 177] width 109 height 10
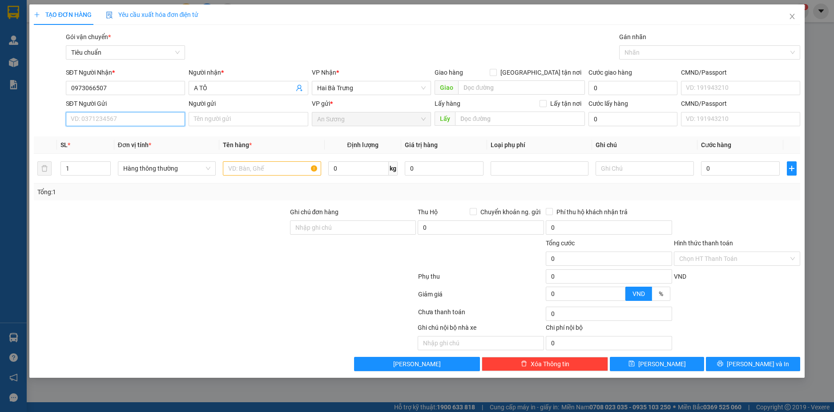
click at [105, 118] on input "SĐT Người Gửi" at bounding box center [126, 119] width 120 height 14
click at [137, 135] on div "0777077025 - A Bằng" at bounding box center [125, 137] width 109 height 10
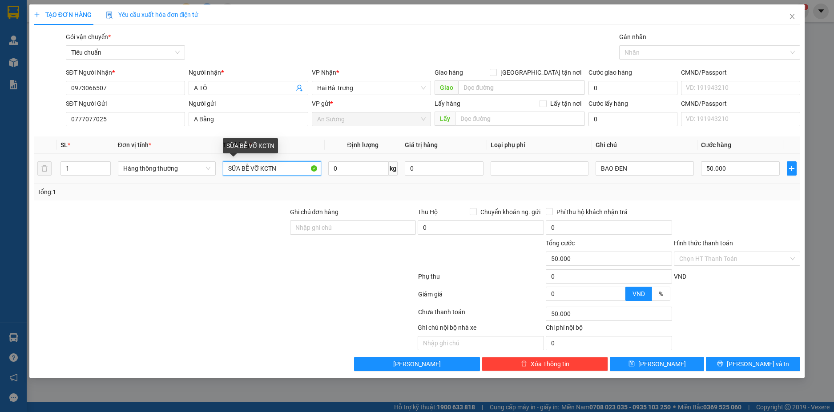
drag, startPoint x: 238, startPoint y: 170, endPoint x: 272, endPoint y: 164, distance: 33.9
click at [225, 169] on input "SỮA BỄ VỠ KCTN" at bounding box center [272, 168] width 98 height 14
drag, startPoint x: 286, startPoint y: 168, endPoint x: 222, endPoint y: 170, distance: 64.1
click at [222, 170] on td "SỮA BỄ VỠ KCTN" at bounding box center [271, 169] width 105 height 30
click at [647, 173] on input "BAO ĐEN" at bounding box center [645, 168] width 98 height 14
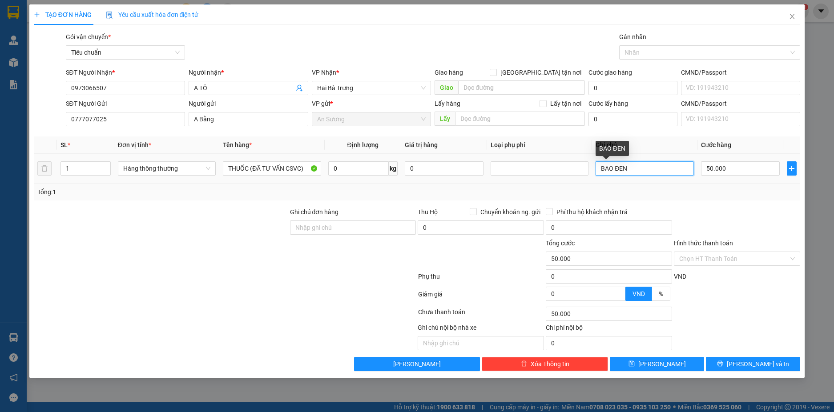
click at [647, 173] on input "BAO ĐEN" at bounding box center [645, 168] width 98 height 14
click at [731, 170] on input "50.000" at bounding box center [740, 168] width 79 height 14
drag, startPoint x: 723, startPoint y: 211, endPoint x: 729, endPoint y: 209, distance: 6.4
click at [723, 211] on div at bounding box center [737, 222] width 128 height 31
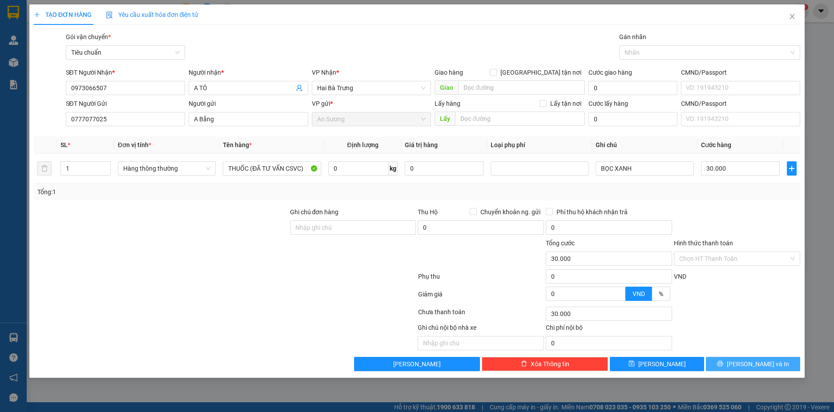
click at [761, 366] on span "[PERSON_NAME] và In" at bounding box center [758, 364] width 62 height 10
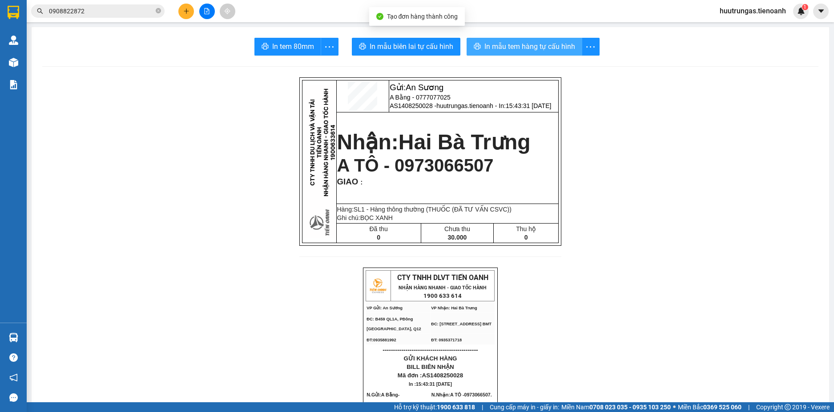
click at [498, 40] on button "In mẫu tem hàng tự cấu hình" at bounding box center [525, 47] width 116 height 18
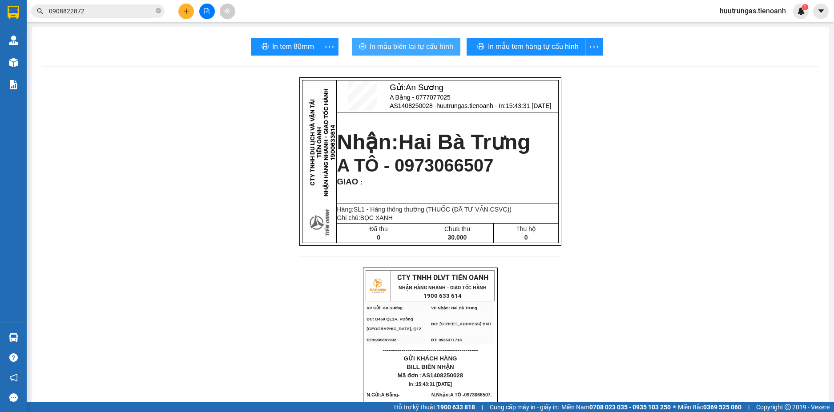
click at [419, 44] on span "In mẫu biên lai tự cấu hình" at bounding box center [412, 46] width 84 height 11
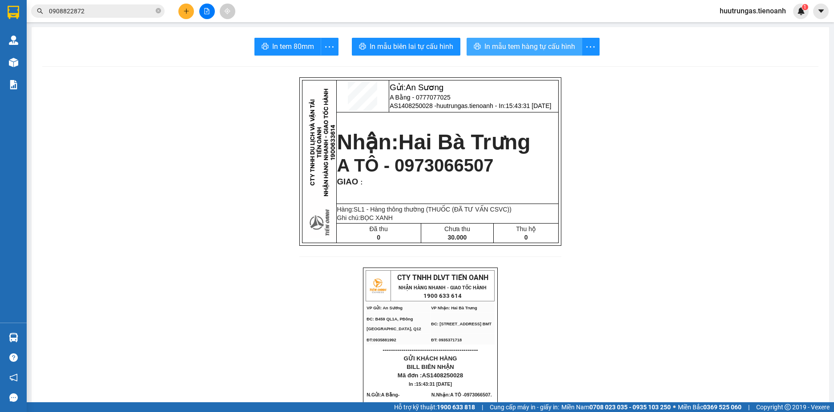
click at [526, 47] on span "In mẫu tem hàng tự cấu hình" at bounding box center [529, 46] width 91 height 11
click at [190, 9] on button at bounding box center [186, 12] width 16 height 16
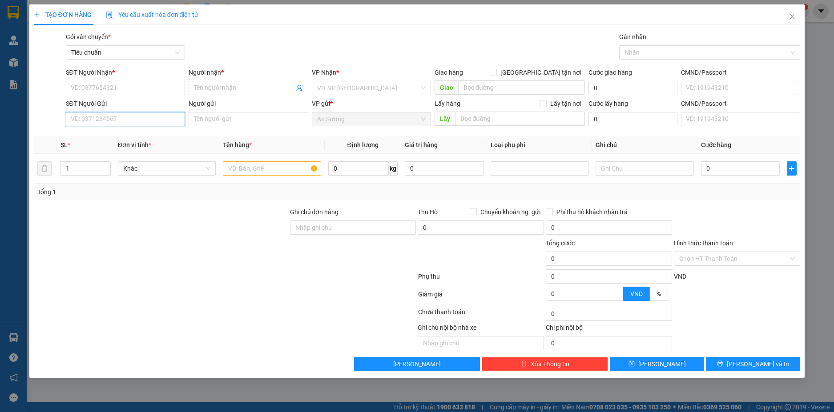
click at [141, 124] on input "SĐT Người Gửi" at bounding box center [126, 119] width 120 height 14
click at [155, 135] on div "0908738385 - LONG" at bounding box center [125, 137] width 109 height 10
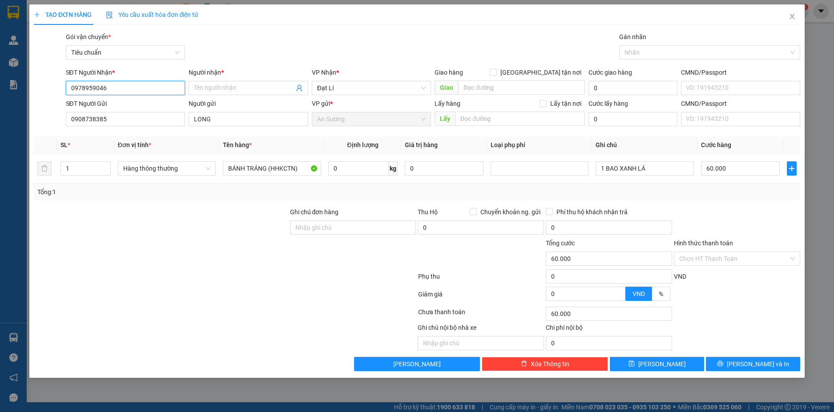
click at [145, 89] on input "0978959046" at bounding box center [126, 88] width 120 height 14
click at [165, 212] on div at bounding box center [161, 222] width 256 height 31
click at [207, 89] on input "Người nhận *" at bounding box center [244, 88] width 100 height 10
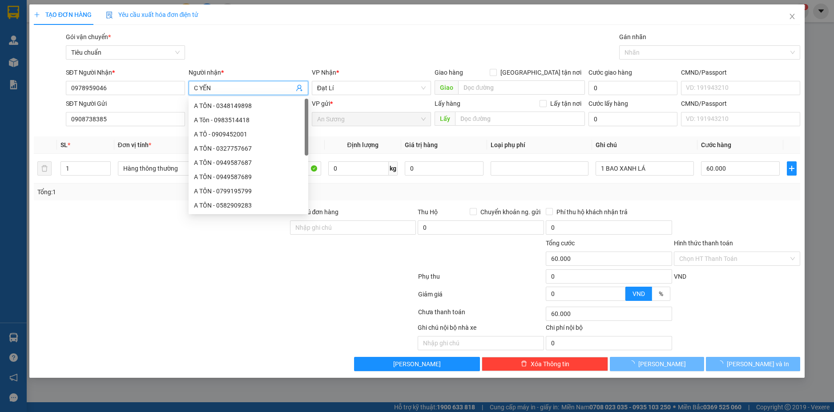
click at [100, 244] on div at bounding box center [161, 253] width 256 height 31
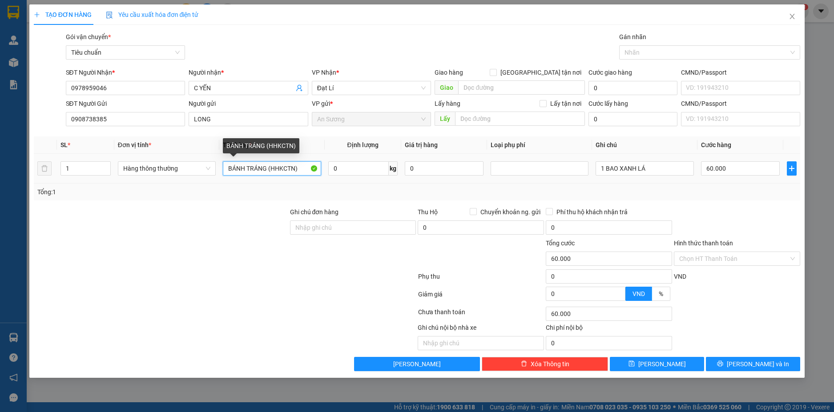
drag, startPoint x: 294, startPoint y: 167, endPoint x: 272, endPoint y: 171, distance: 22.1
click at [272, 171] on input "BÁNH TRÁNG (HHKCTN)" at bounding box center [272, 168] width 98 height 14
click at [336, 171] on input "0" at bounding box center [358, 168] width 60 height 14
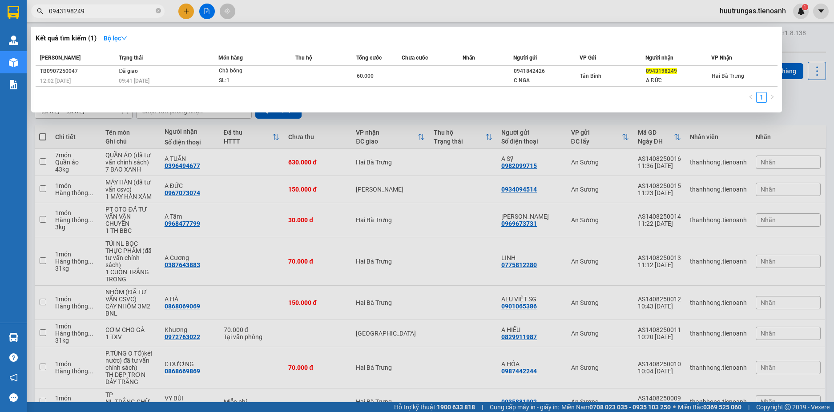
click at [109, 8] on input "0943198249" at bounding box center [101, 11] width 105 height 10
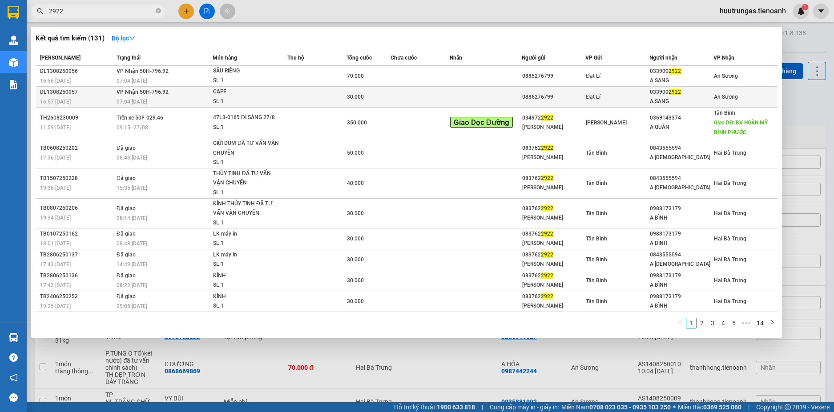
type input "2922"
click at [420, 95] on td at bounding box center [420, 97] width 59 height 21
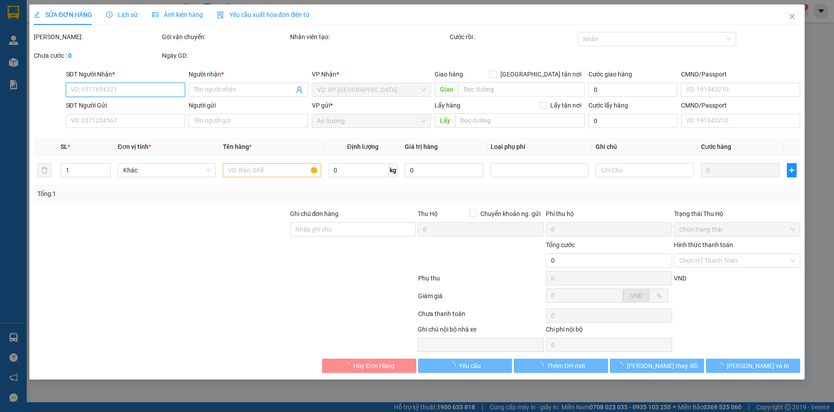
type input "0339002922"
type input "A SANG"
type input "0886276799"
type input "30.000"
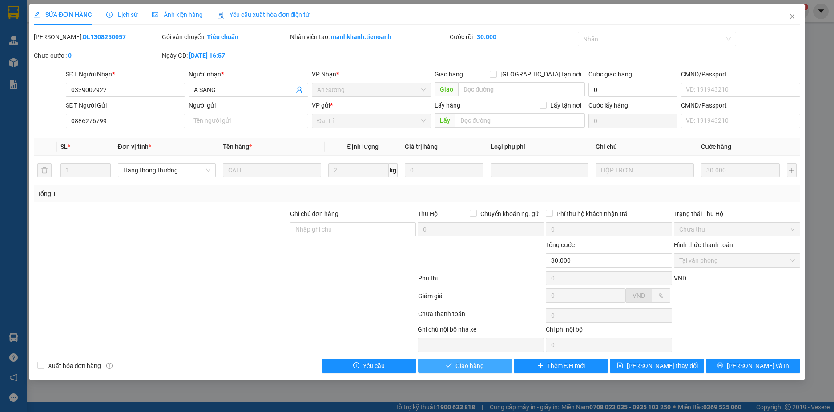
click at [479, 366] on span "Giao hàng" at bounding box center [469, 366] width 28 height 10
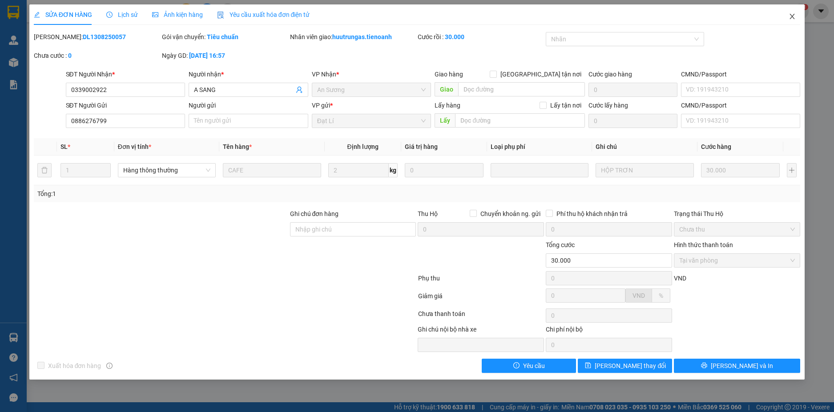
click at [790, 15] on icon "close" at bounding box center [792, 16] width 5 height 5
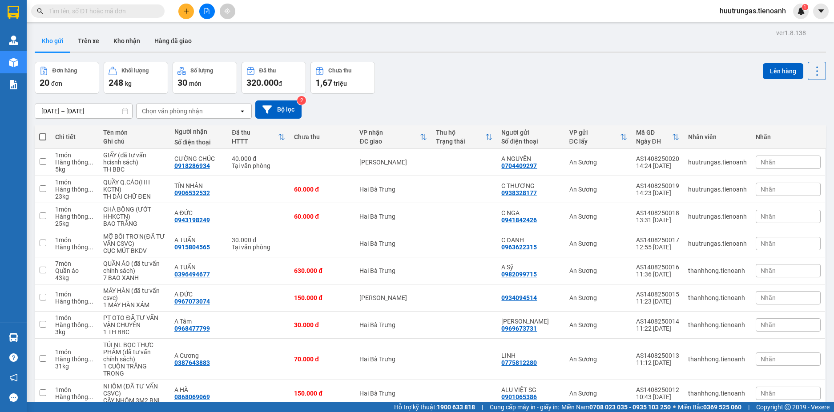
click at [107, 15] on input "text" at bounding box center [101, 11] width 105 height 10
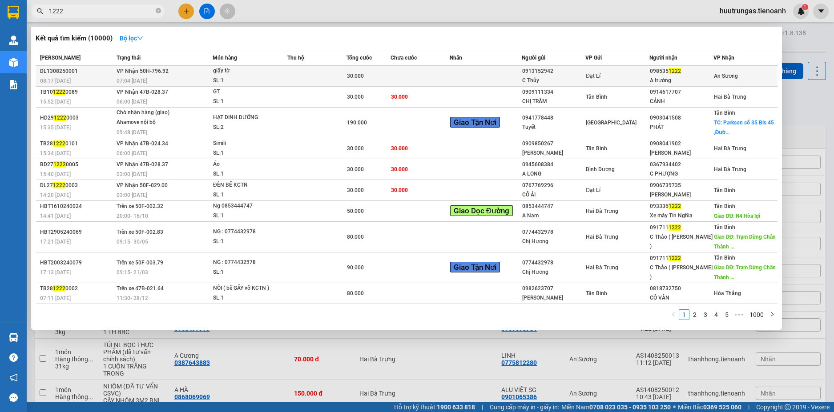
type input "1222"
click at [252, 70] on div "giấy tờ" at bounding box center [246, 71] width 67 height 10
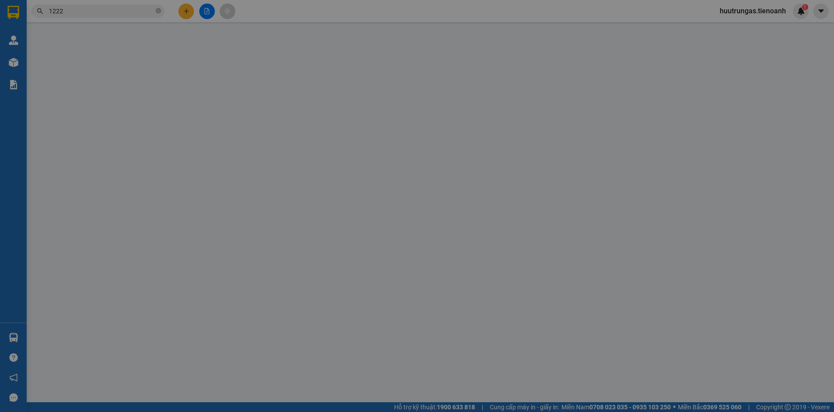
type input "0985351222"
type input "A trường"
type input "0913152942"
type input "C Thủy"
type input "30.000"
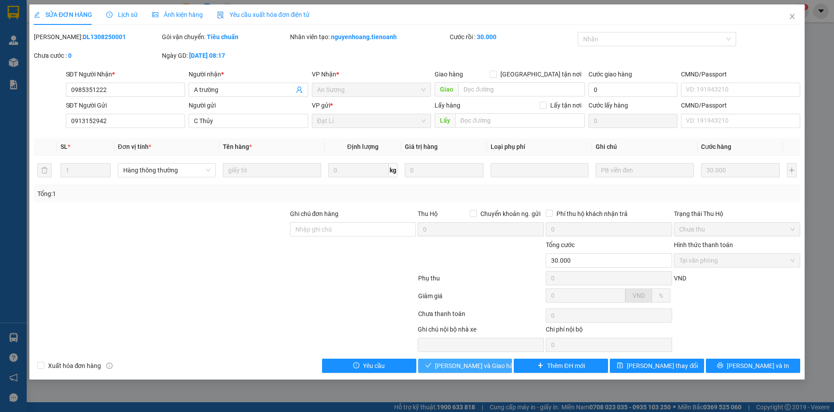
click at [485, 368] on span "[PERSON_NAME] và Giao hàng" at bounding box center [477, 366] width 85 height 10
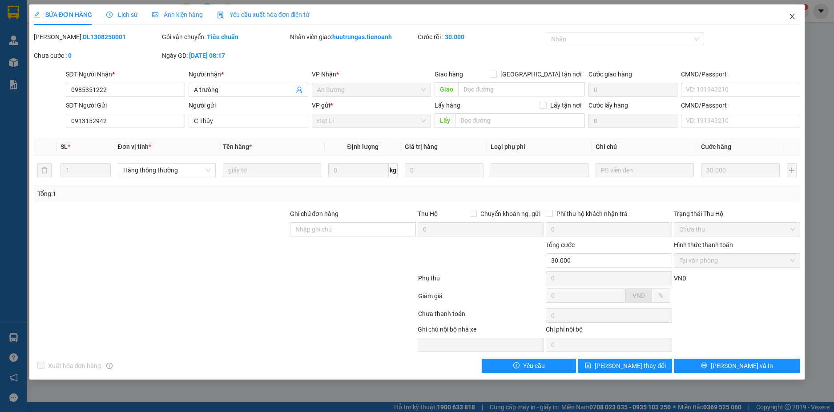
click at [795, 16] on icon "close" at bounding box center [792, 16] width 7 height 7
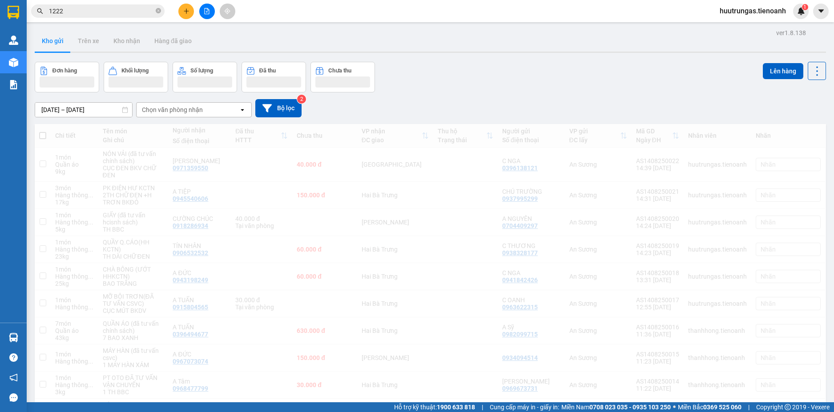
click at [110, 12] on input "1222" at bounding box center [101, 11] width 105 height 10
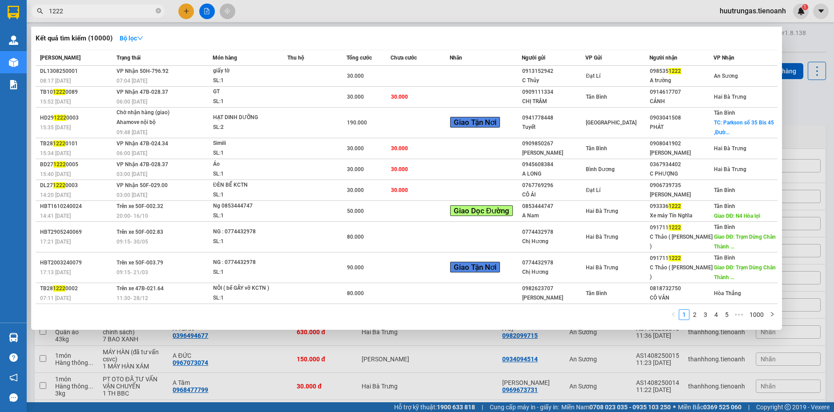
click at [110, 12] on input "1222" at bounding box center [101, 11] width 105 height 10
paste input "098535"
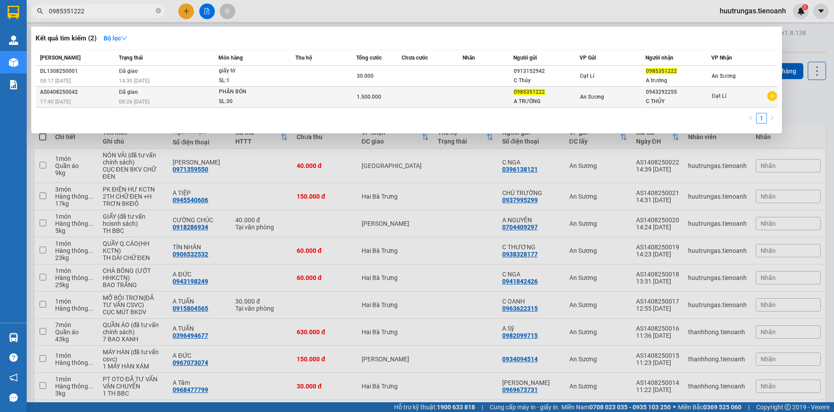
type input "0985351222"
click at [403, 95] on td at bounding box center [432, 97] width 61 height 21
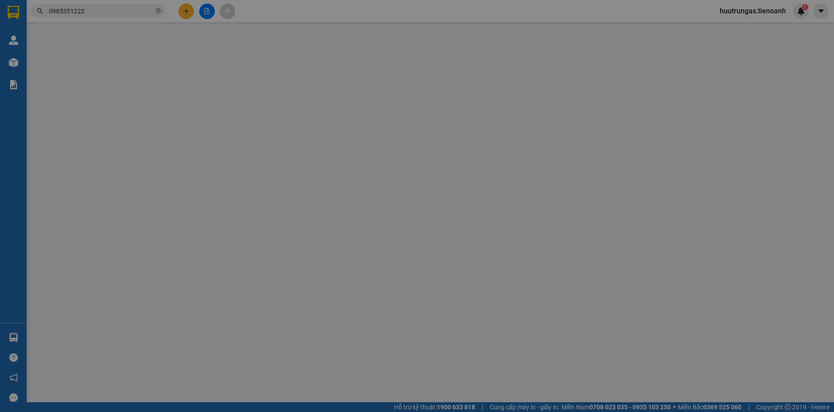
type input "0943292255"
type input "C THỦY"
type input "0985351222"
type input "A TRƯỜNG"
type input "1.500.000"
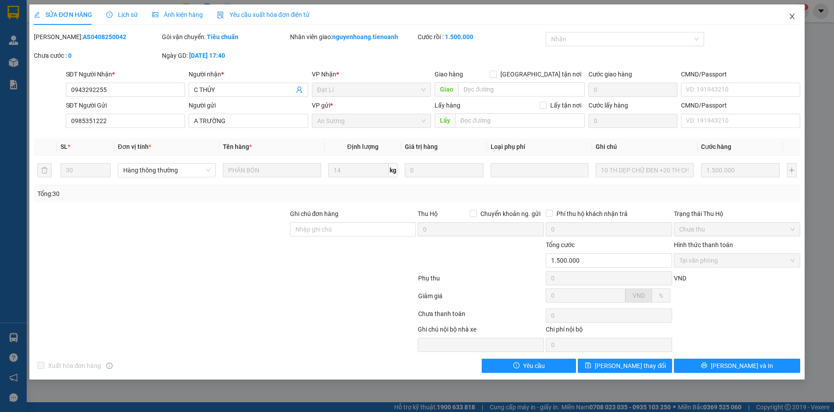
click at [791, 15] on icon "close" at bounding box center [792, 16] width 7 height 7
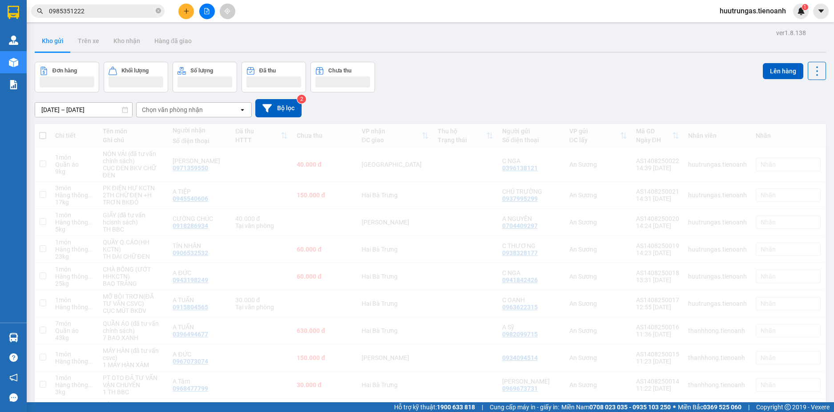
click at [790, 17] on div "huutrungas.tienoanh 1" at bounding box center [761, 12] width 96 height 16
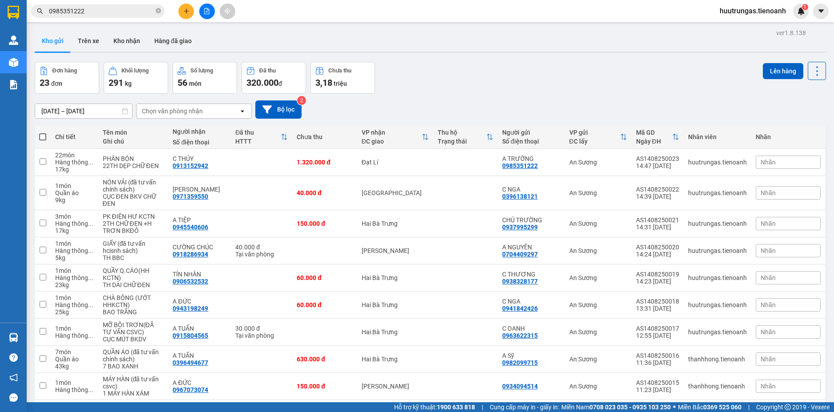
click at [106, 11] on input "0985351222" at bounding box center [101, 11] width 105 height 10
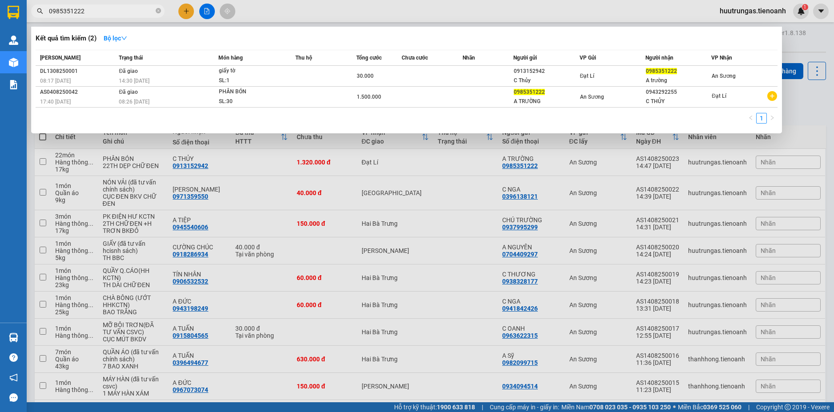
click at [106, 11] on input "0985351222" at bounding box center [101, 11] width 105 height 10
paste input "42543287"
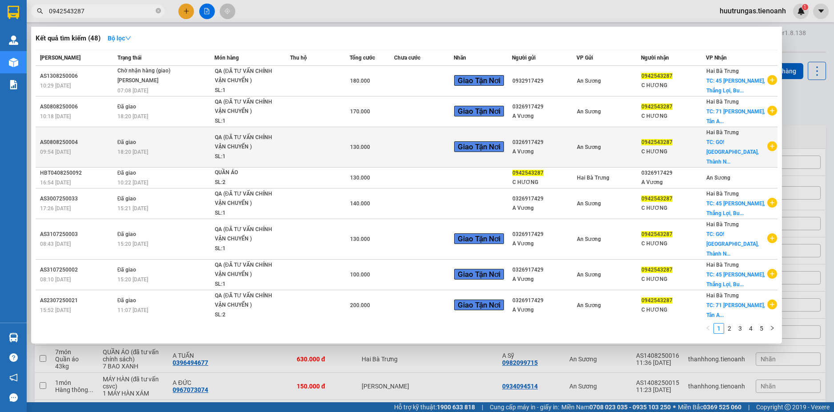
type input "0942543287"
click at [307, 150] on td at bounding box center [320, 147] width 60 height 40
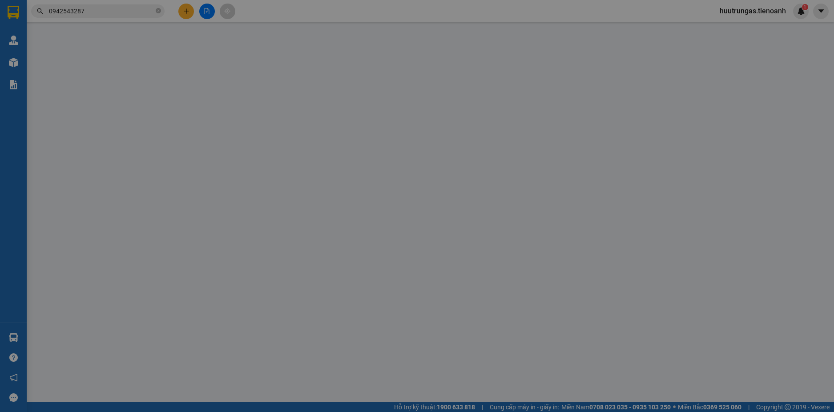
type input "0942543287"
type input "C HƯƠNG"
checkbox input "true"
type input "GO! Buôn Ma Thuột, Thành Nhất, Buôn Ma Thuột, Đắk Lắk"
type input "60.000"
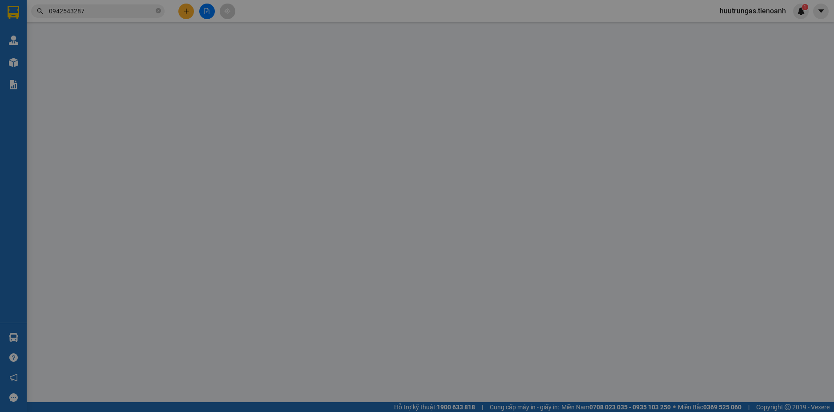
type input "0326917429"
type input "A Vương"
type input "CỬA HÀNG ROLAN"
type input "130.000"
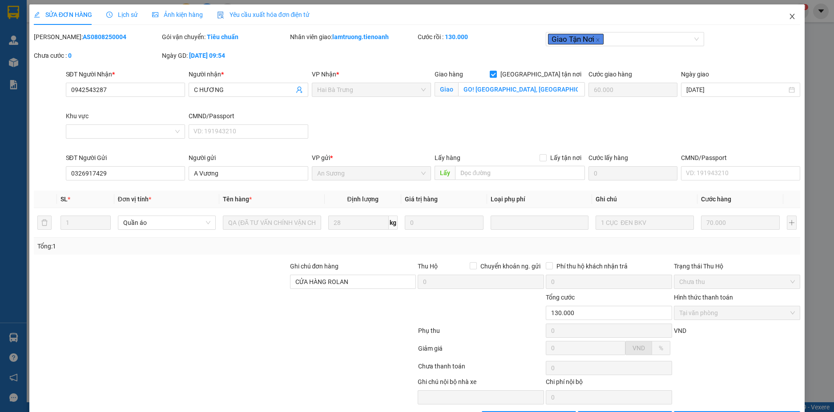
click at [789, 18] on span "Close" at bounding box center [792, 16] width 25 height 25
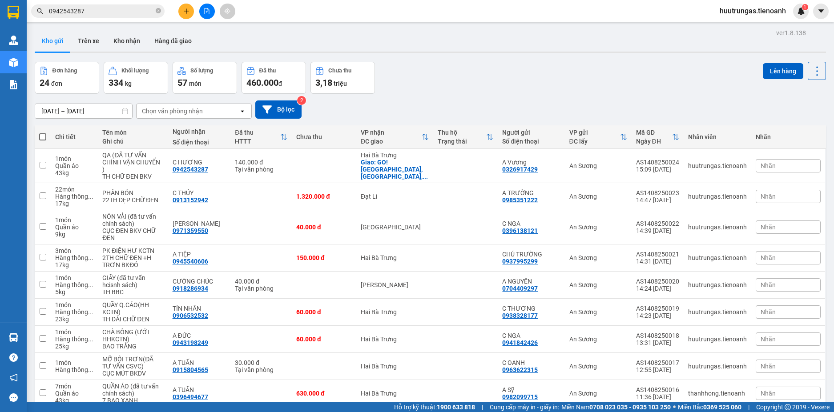
click at [125, 9] on input "0942543287" at bounding box center [101, 11] width 105 height 10
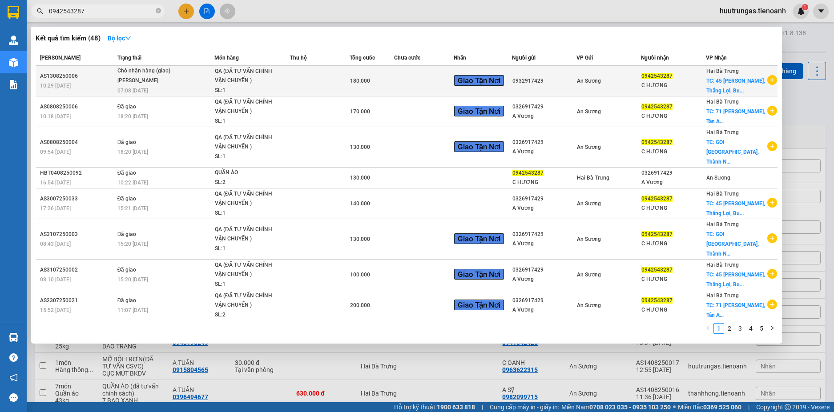
click at [323, 81] on td at bounding box center [320, 81] width 60 height 31
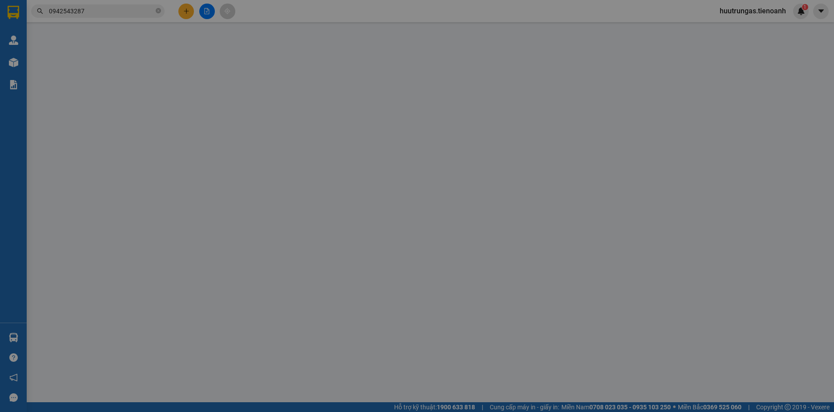
type input "0942543287"
type input "C HƯƠNG"
checkbox input "true"
type input "45 Trần Phú, Thắng Lợi, Buôn Ma Thuột, Đắk Lắk"
type input "0932917429"
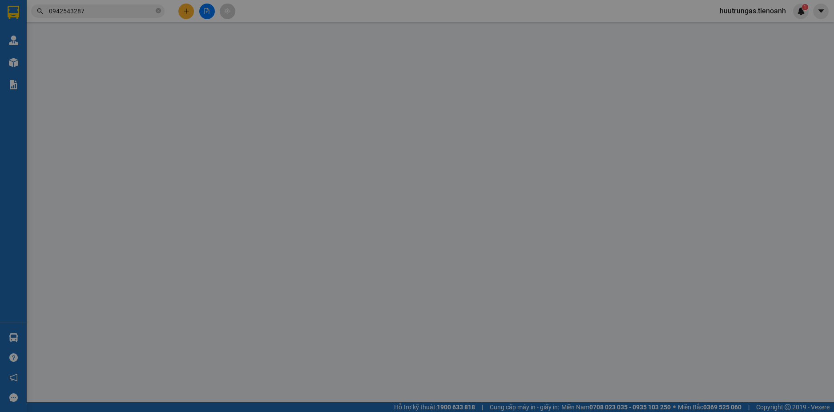
type input "CỬA HÀNG ROLAN"
type input "180.000"
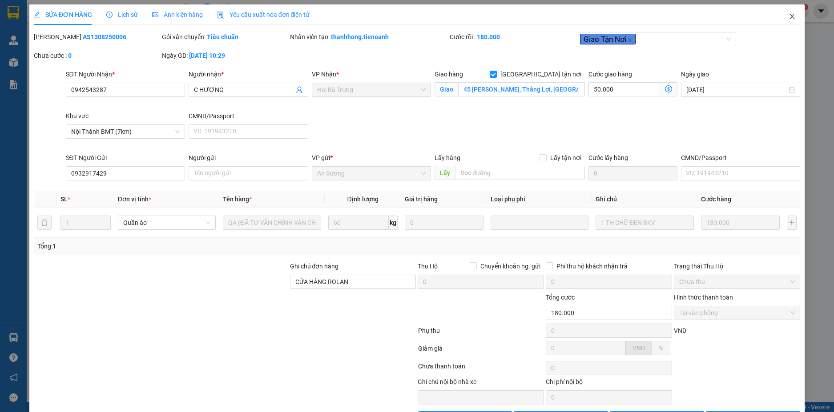
click at [789, 20] on icon "close" at bounding box center [792, 16] width 7 height 7
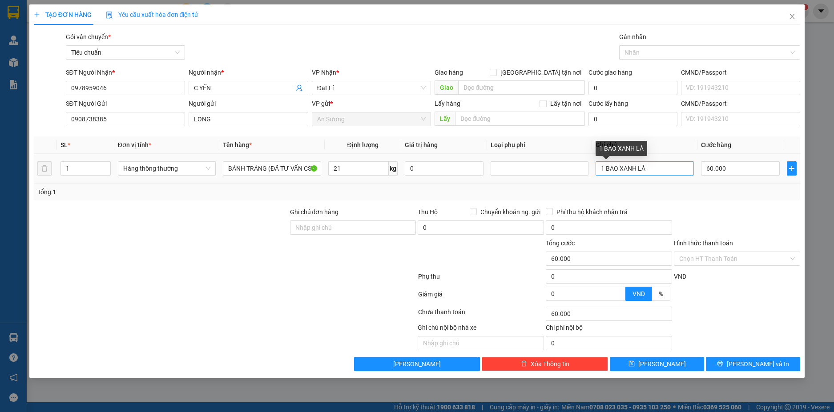
type input "21"
click at [656, 172] on input "1 BAO XANH LÁ" at bounding box center [645, 168] width 98 height 14
type input "1"
type input "BAO VÀNG"
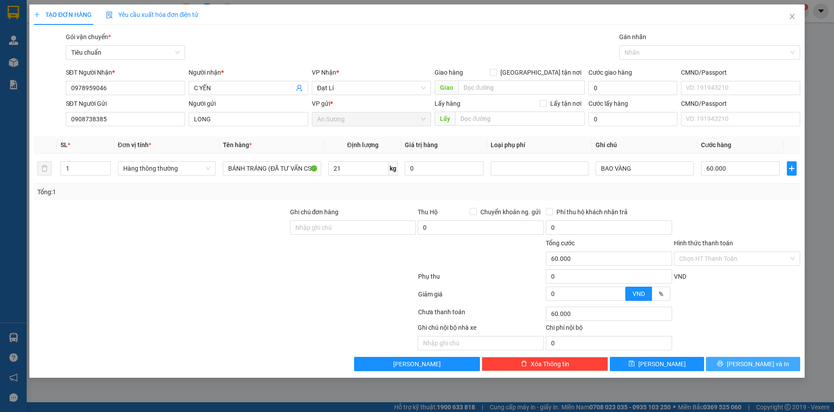
click at [775, 365] on button "[PERSON_NAME] và In" at bounding box center [753, 364] width 94 height 14
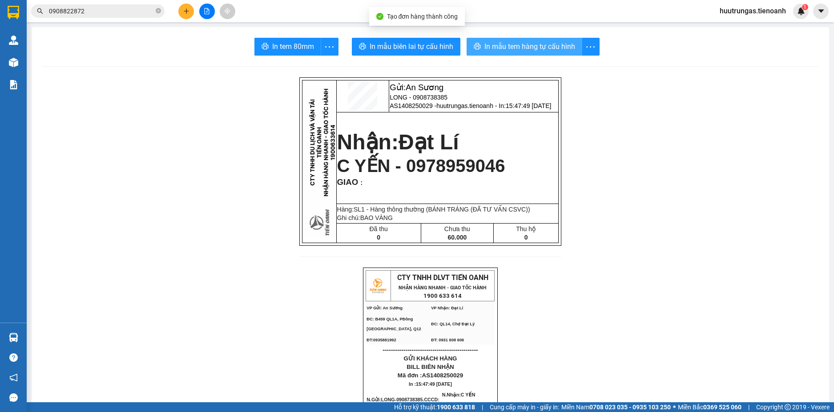
click at [527, 46] on span "In mẫu tem hàng tự cấu hình" at bounding box center [529, 46] width 91 height 11
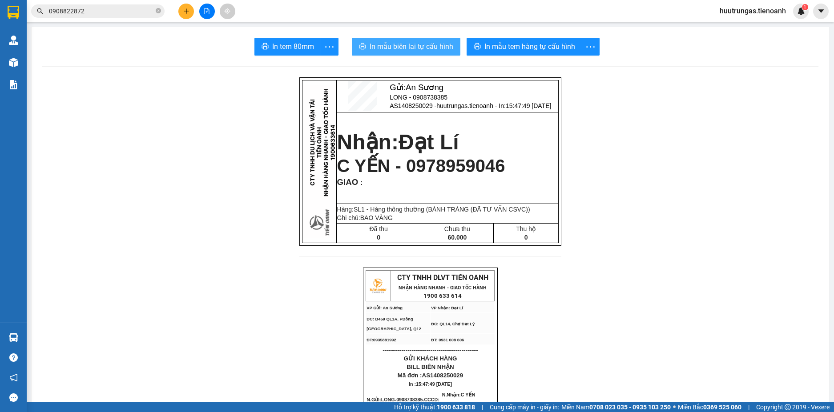
click at [409, 47] on span "In mẫu biên lai tự cấu hình" at bounding box center [412, 46] width 84 height 11
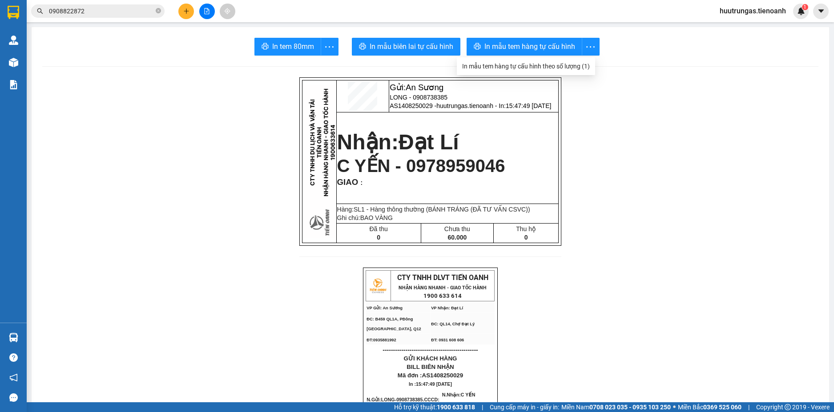
click at [185, 16] on button at bounding box center [186, 12] width 16 height 16
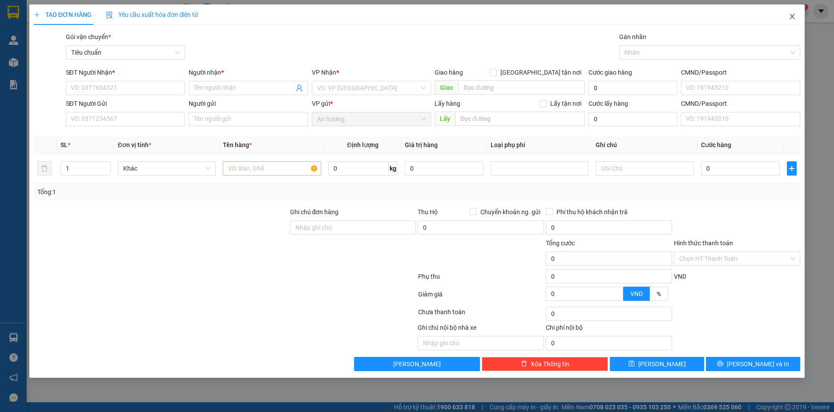
click at [792, 18] on icon "close" at bounding box center [792, 16] width 5 height 5
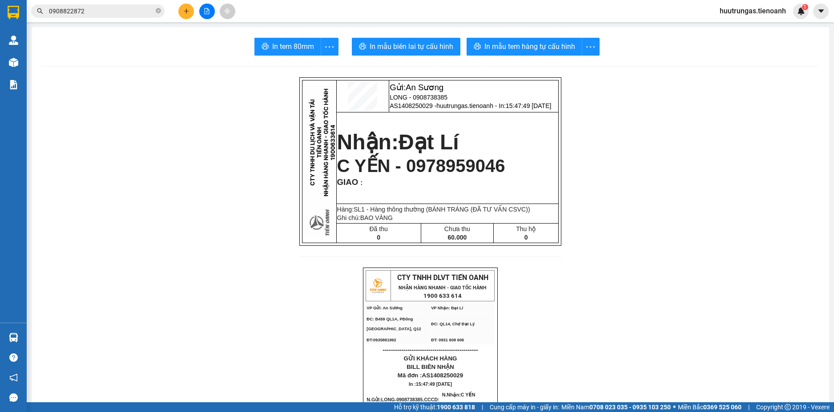
click at [115, 12] on input "0908822872" at bounding box center [101, 11] width 105 height 10
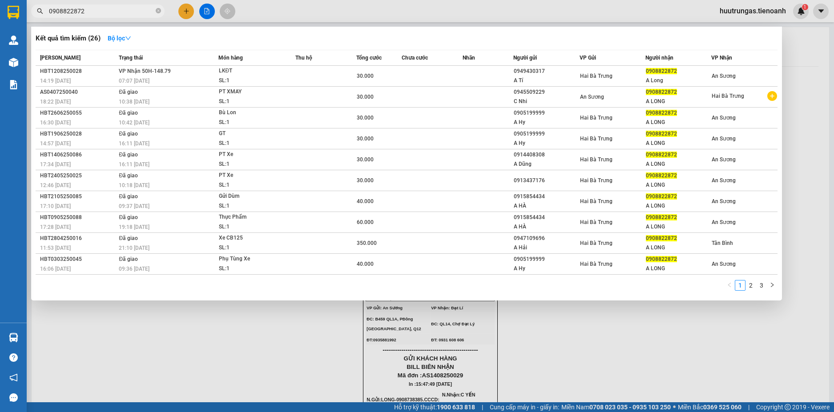
click at [115, 12] on input "0908822872" at bounding box center [101, 11] width 105 height 10
click at [191, 10] on div at bounding box center [417, 206] width 834 height 412
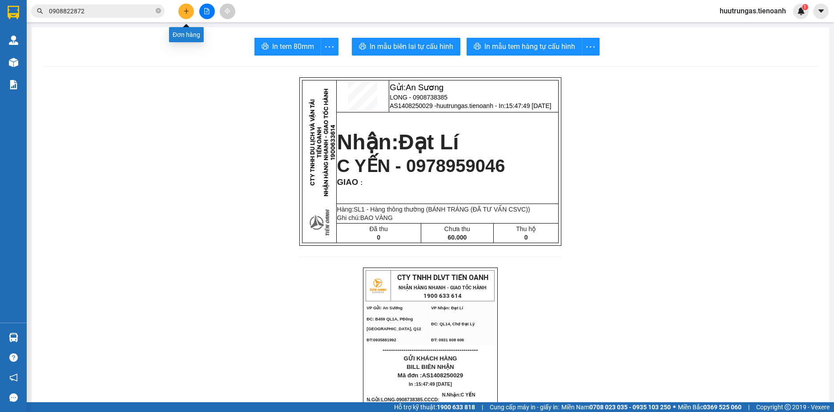
click at [187, 15] on button at bounding box center [186, 12] width 16 height 16
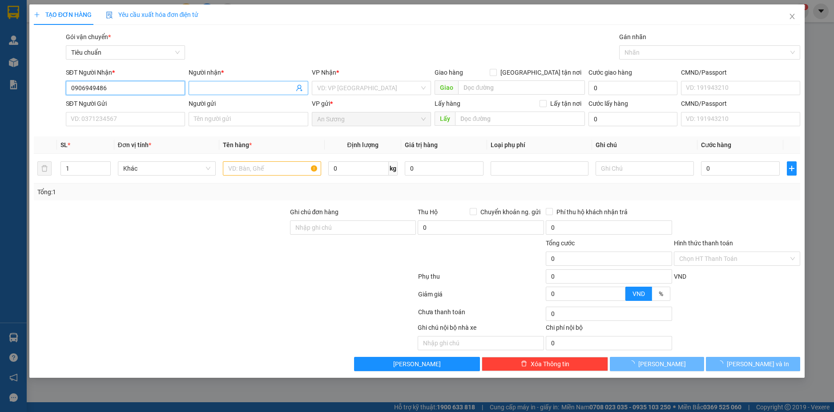
type input "0906949486"
click at [224, 86] on input "Người nhận *" at bounding box center [244, 88] width 100 height 10
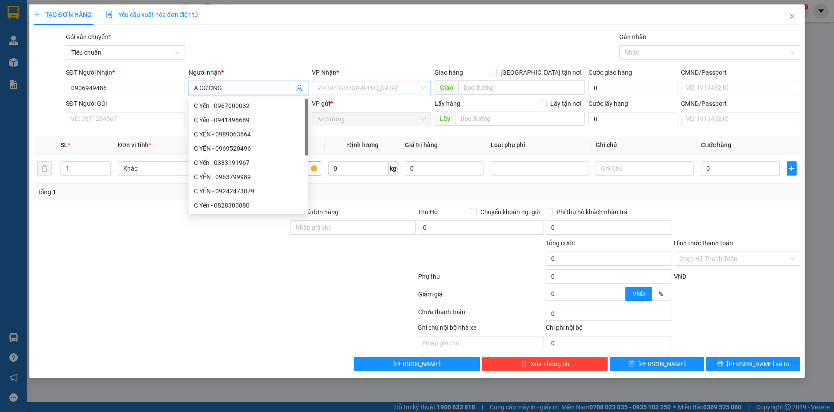
type input "A CƯỜNG"
click at [338, 83] on input "search" at bounding box center [368, 87] width 103 height 13
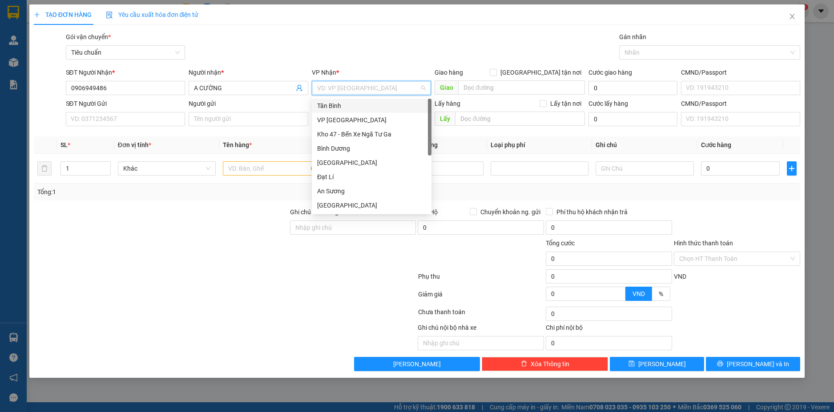
type input "H"
click at [344, 174] on div "Hai Bà Trưng" at bounding box center [371, 177] width 109 height 10
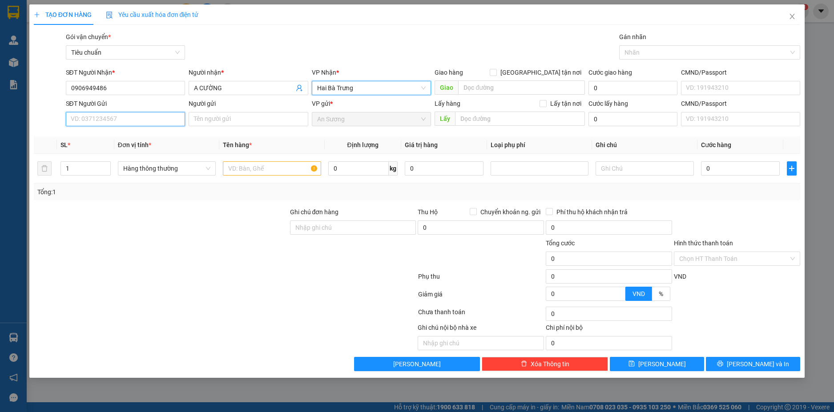
click at [131, 120] on input "SĐT Người Gửi" at bounding box center [126, 119] width 120 height 14
type input "0975542554"
click at [142, 132] on div "0975542554 - A Luân" at bounding box center [126, 137] width 120 height 14
type input "A Luân"
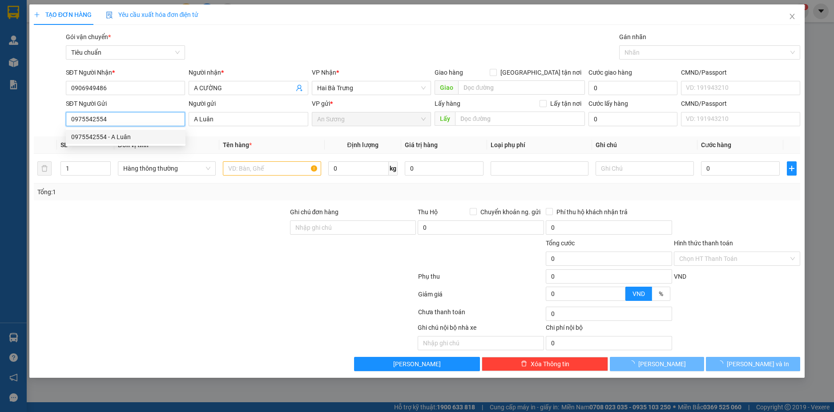
type input "50.000"
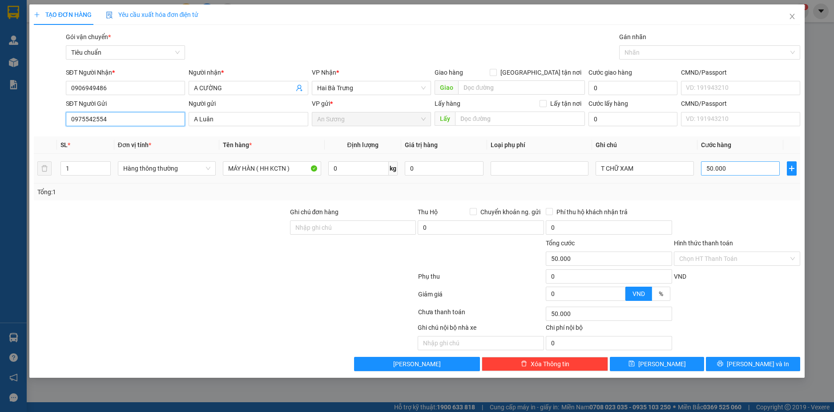
type input "0975542554"
click at [650, 167] on input "T CHỮ XAM" at bounding box center [645, 168] width 98 height 14
type input "MÁY CAM"
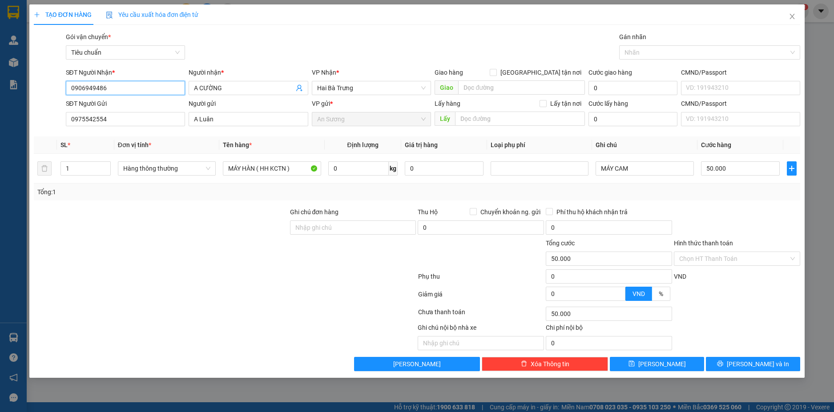
drag, startPoint x: 116, startPoint y: 88, endPoint x: 37, endPoint y: 88, distance: 78.7
click at [37, 88] on div "SĐT Người Nhận * 0906949486 0906949486 Người nhận * A CƯỜNG VP Nhận * Hai Bà Tr…" at bounding box center [417, 83] width 769 height 31
click at [711, 167] on input "50.000" at bounding box center [740, 168] width 79 height 14
click at [738, 209] on div at bounding box center [737, 222] width 128 height 31
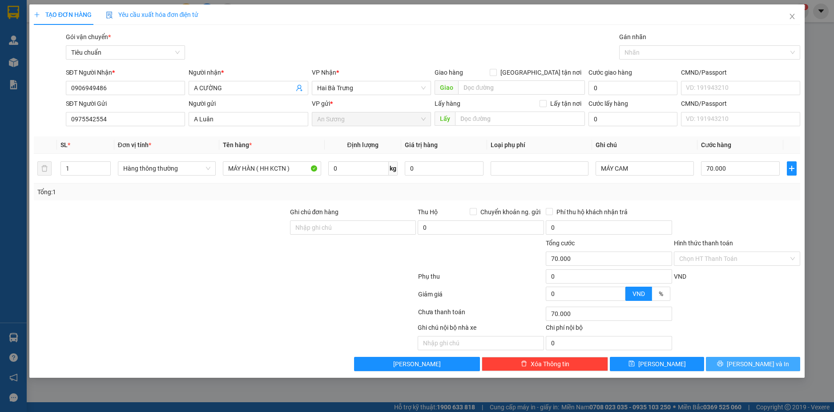
click at [765, 364] on span "[PERSON_NAME] và In" at bounding box center [758, 364] width 62 height 10
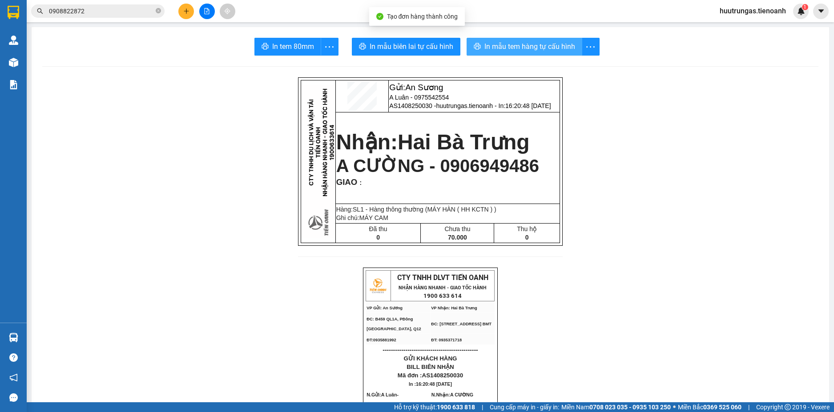
click at [499, 46] on span "In mẫu tem hàng tự cấu hình" at bounding box center [529, 46] width 91 height 11
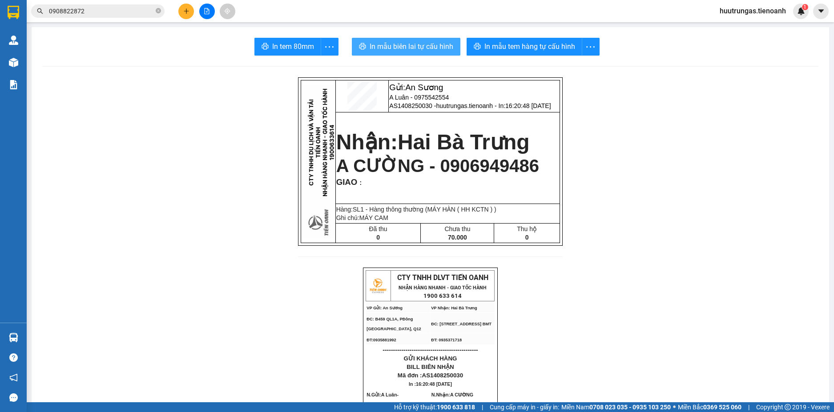
click at [401, 44] on span "In mẫu biên lai tự cấu hình" at bounding box center [412, 46] width 84 height 11
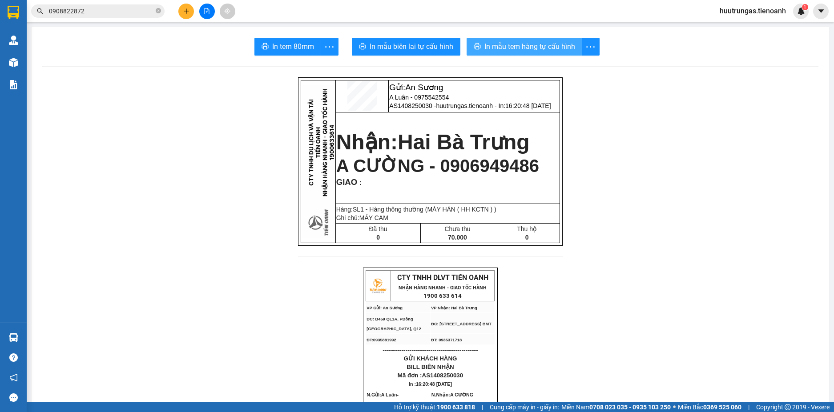
click at [531, 52] on span "In mẫu tem hàng tự cấu hình" at bounding box center [529, 46] width 91 height 11
click at [120, 13] on input "0908822872" at bounding box center [101, 11] width 105 height 10
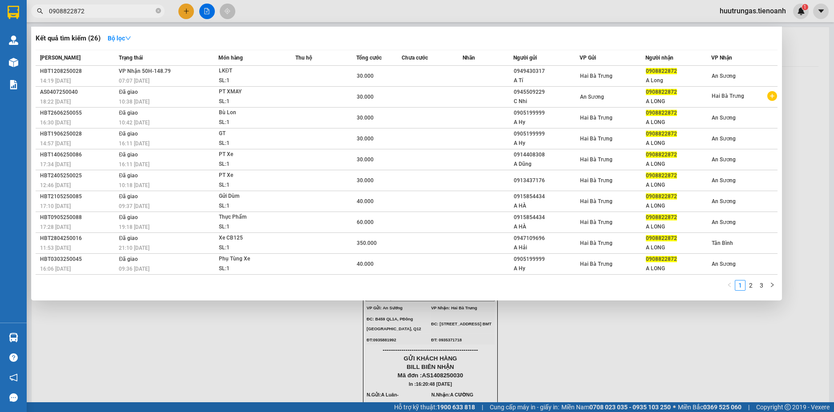
click at [120, 13] on input "0908822872" at bounding box center [101, 11] width 105 height 10
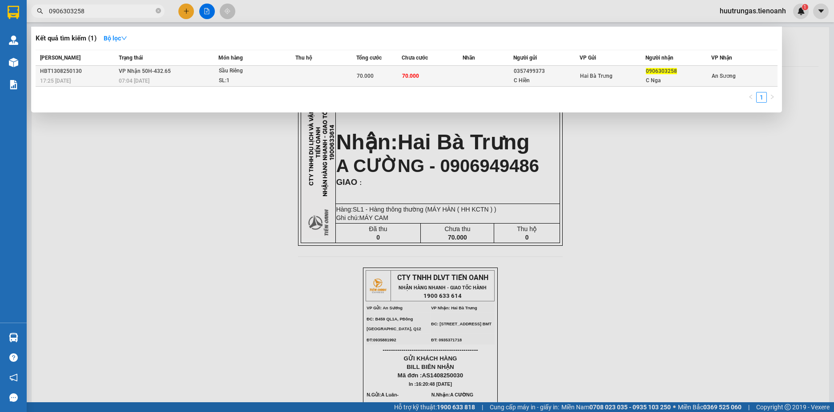
type input "0906303258"
click at [302, 73] on td at bounding box center [325, 76] width 61 height 21
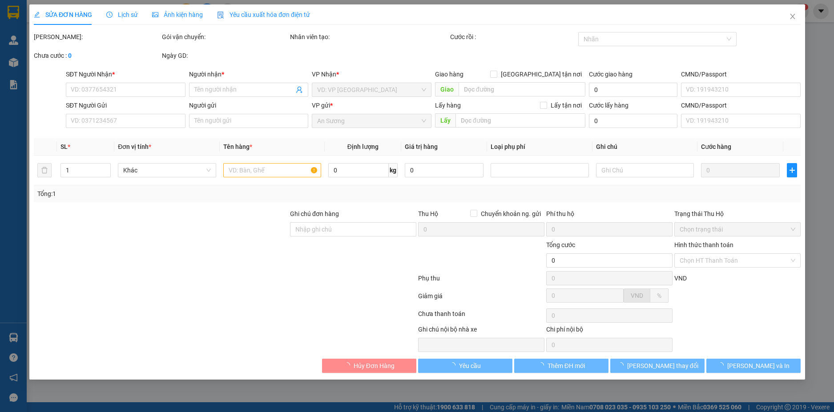
type input "0906303258"
type input "C Nga"
type input "0357499373"
type input "C Hiền"
type input "70.000"
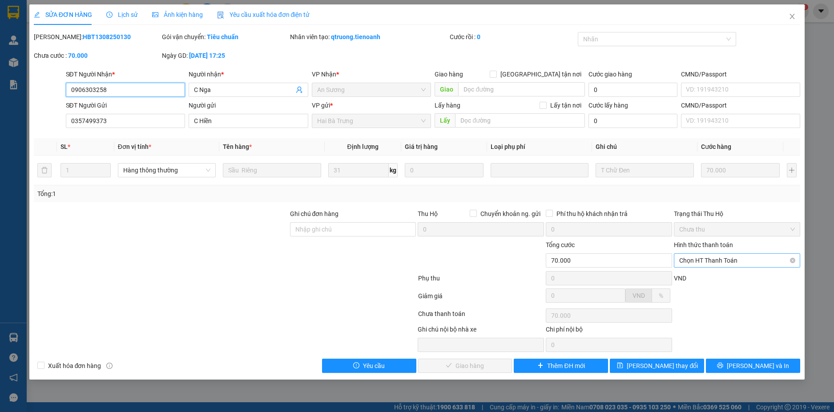
click at [736, 262] on span "Chọn HT Thanh Toán" at bounding box center [737, 260] width 116 height 13
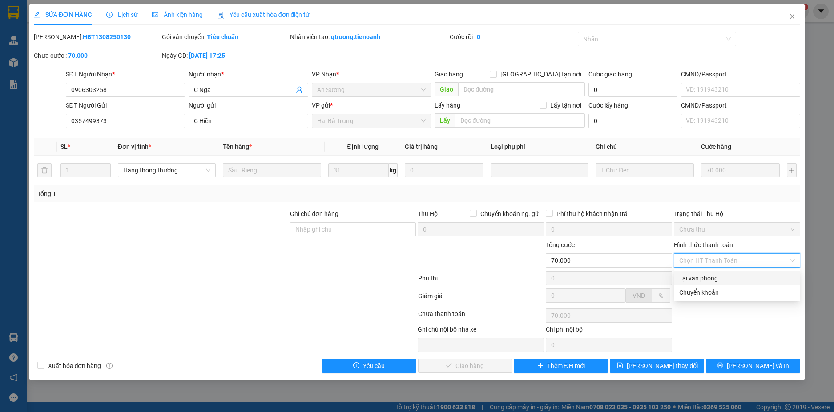
click at [721, 278] on div "Tại văn phòng" at bounding box center [737, 279] width 116 height 10
type input "0"
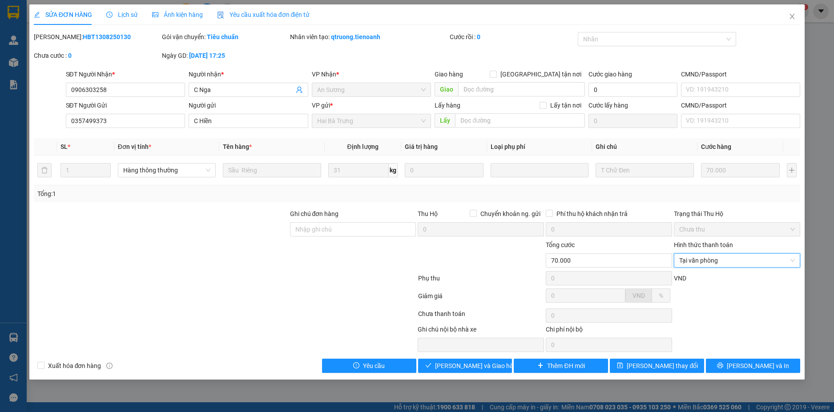
click at [120, 17] on span "Lịch sử" at bounding box center [122, 14] width 32 height 7
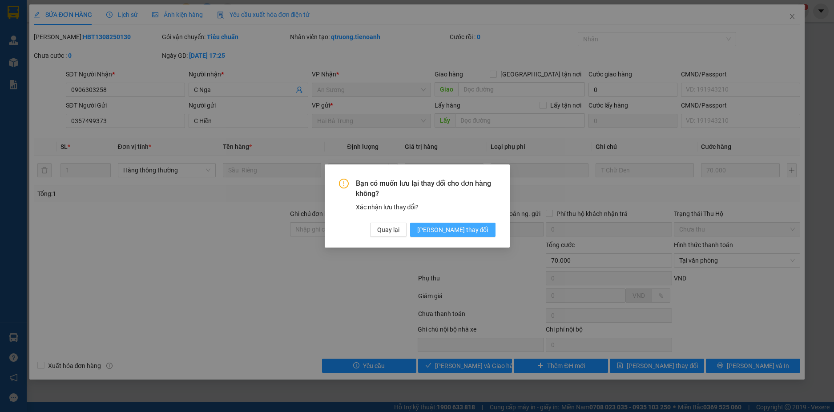
click at [463, 233] on span "Lưu thay đổi" at bounding box center [452, 230] width 71 height 10
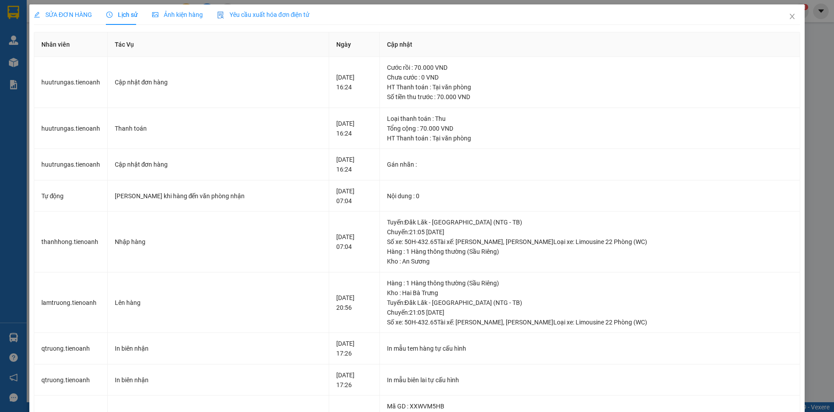
click at [67, 12] on span "SỬA ĐƠN HÀNG" at bounding box center [63, 14] width 58 height 7
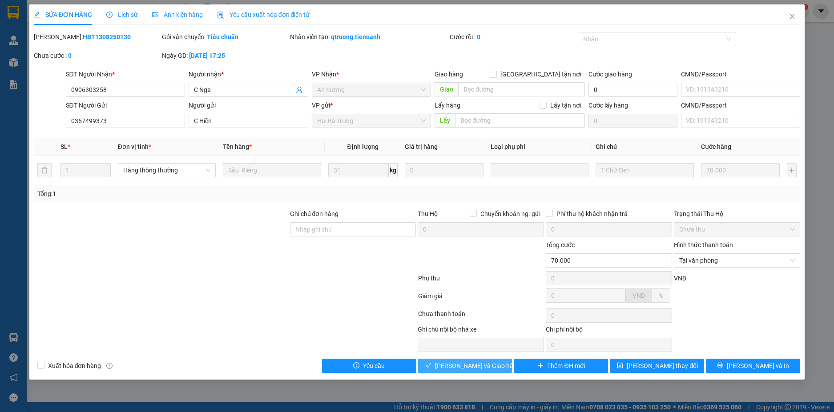
click at [485, 363] on span "Lưu và Giao hàng" at bounding box center [477, 366] width 85 height 10
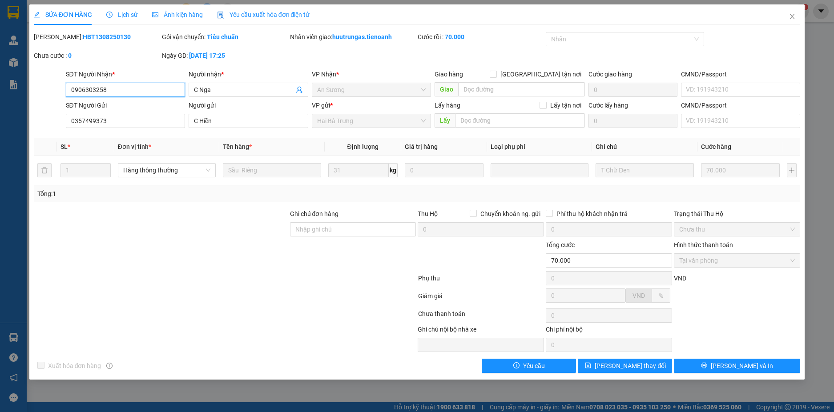
drag, startPoint x: 121, startPoint y: 89, endPoint x: 54, endPoint y: 89, distance: 67.6
click at [54, 89] on div "SĐT Người Nhận * 0906303258 0906303258 Người nhận * C Nga VP Nhận * An Sương Gi…" at bounding box center [417, 84] width 769 height 31
click at [789, 15] on icon "close" at bounding box center [792, 16] width 7 height 7
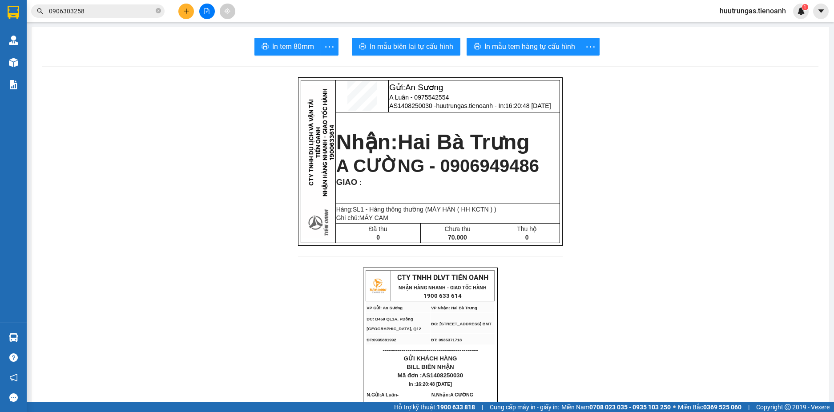
click at [190, 12] on button at bounding box center [186, 12] width 16 height 16
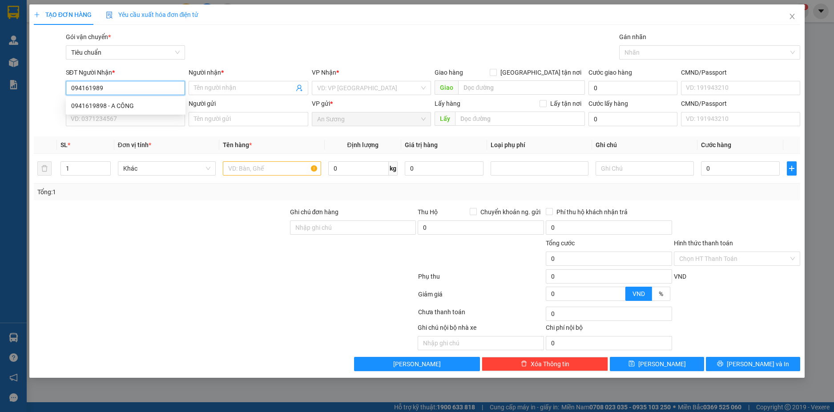
type input "0941619898"
click at [153, 105] on div "0941619898 - A CÔNG" at bounding box center [125, 106] width 109 height 10
type input "A CÔNG"
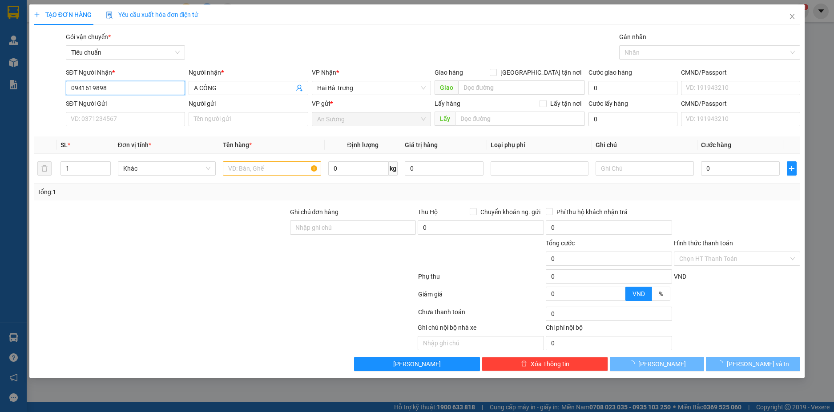
type input "30.000"
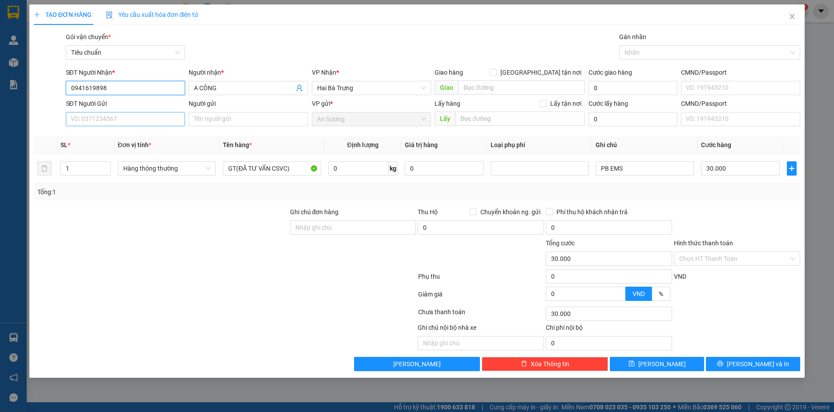
type input "0941619898"
click at [158, 120] on input "SĐT Người Gửi" at bounding box center [126, 119] width 120 height 14
click at [157, 137] on div "0932197709 - A HẢI" at bounding box center [125, 137] width 109 height 10
type input "0932197709"
type input "A HẢI"
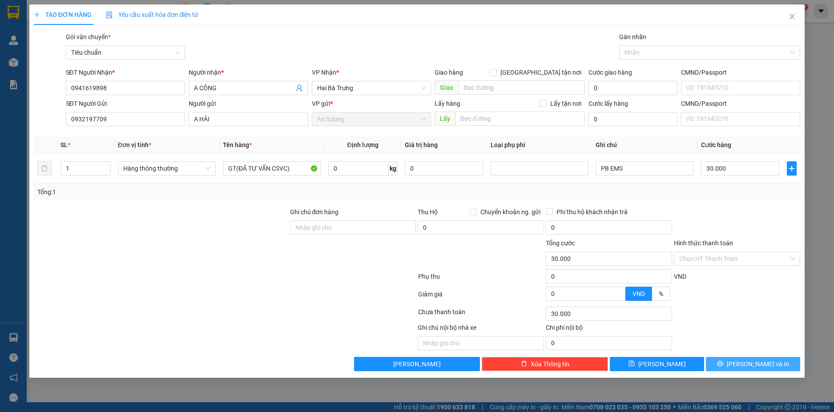
click at [760, 358] on button "[PERSON_NAME] và In" at bounding box center [753, 364] width 94 height 14
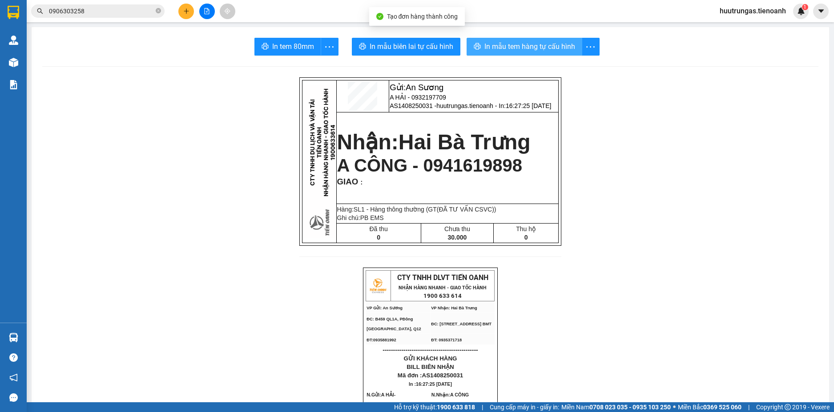
click at [507, 51] on span "In mẫu tem hàng tự cấu hình" at bounding box center [529, 46] width 91 height 11
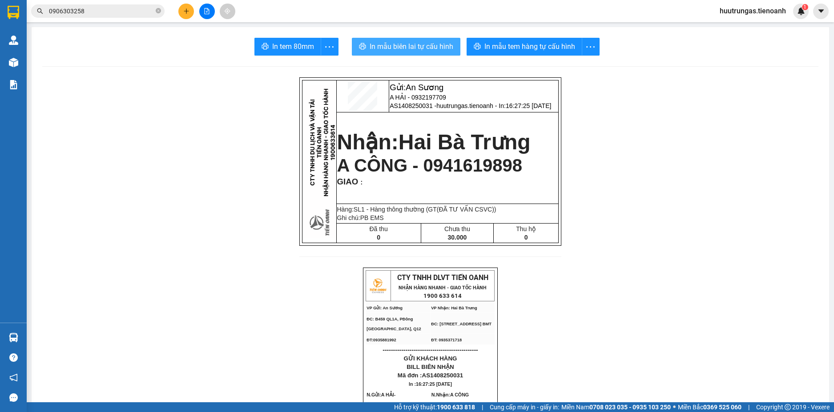
click at [435, 51] on span "In mẫu biên lai tự cấu hình" at bounding box center [412, 46] width 84 height 11
click at [190, 13] on button at bounding box center [186, 12] width 16 height 16
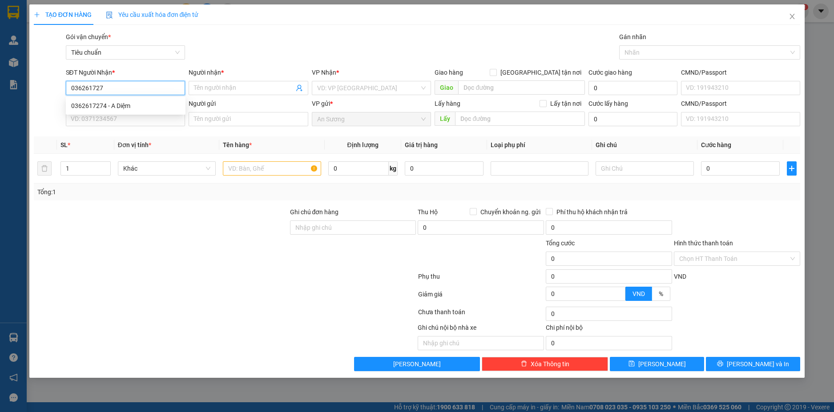
type input "0362617274"
click at [111, 101] on div "0362617274 - A Diệm" at bounding box center [126, 106] width 120 height 14
type input "A Diệm"
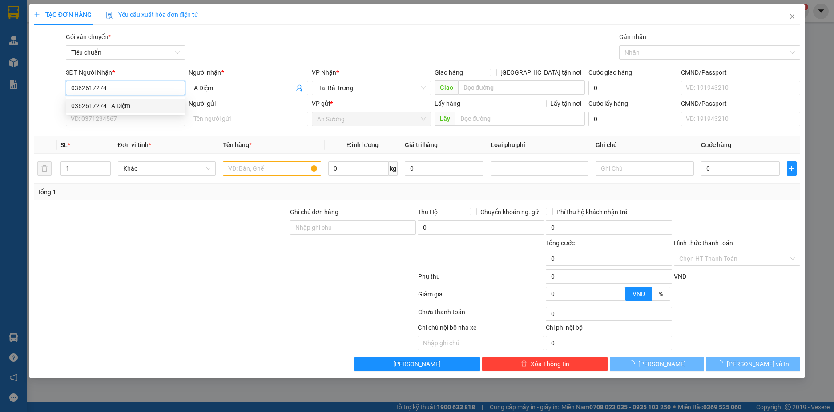
type input "30.000"
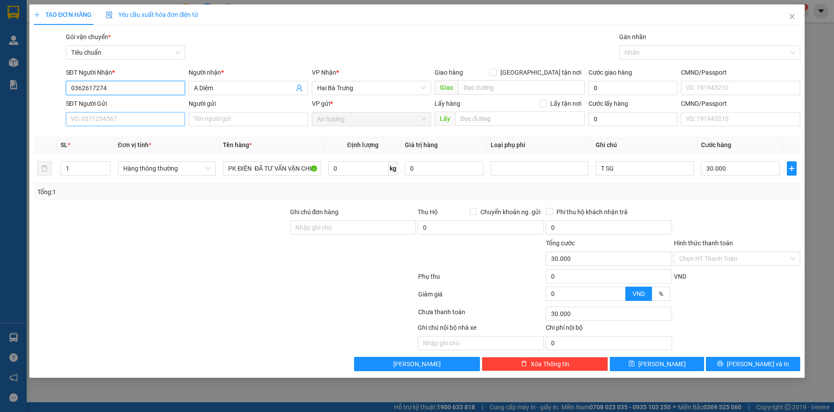
type input "0362617274"
click at [153, 119] on input "SĐT Người Gửi" at bounding box center [126, 119] width 120 height 14
type input "0902727835"
click at [153, 134] on div "0902727835 - C QUÍ" at bounding box center [125, 137] width 109 height 10
type input "C QUÍ"
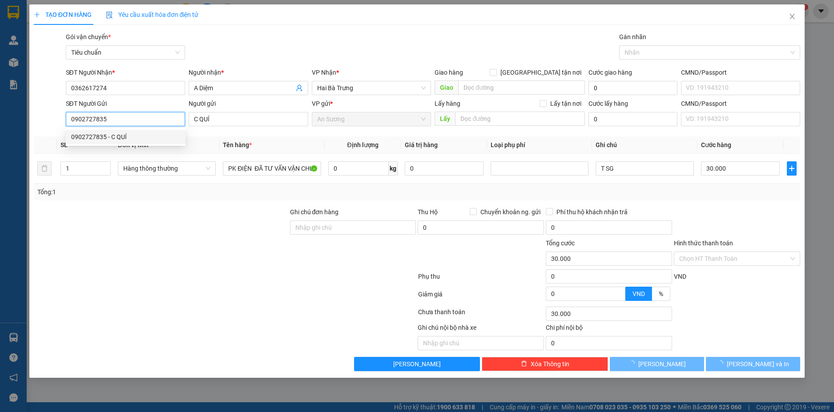
type input "160.000"
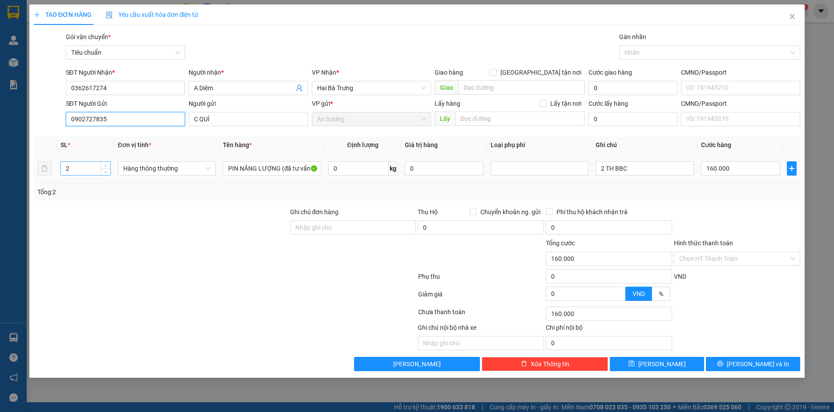
type input "0902727835"
click at [94, 167] on input "2" at bounding box center [85, 168] width 49 height 13
type input "6"
click at [356, 169] on input "0" at bounding box center [358, 168] width 60 height 14
type input "0"
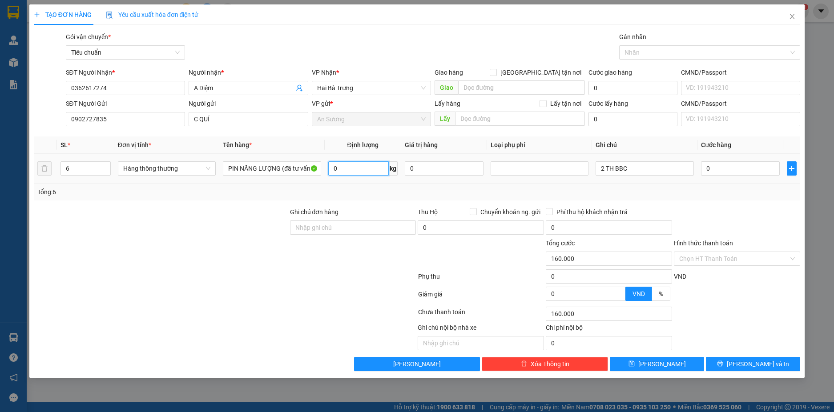
type input "0"
type input "19"
click at [387, 195] on div "Tổng: 6" at bounding box center [417, 192] width 760 height 10
type input "55.000"
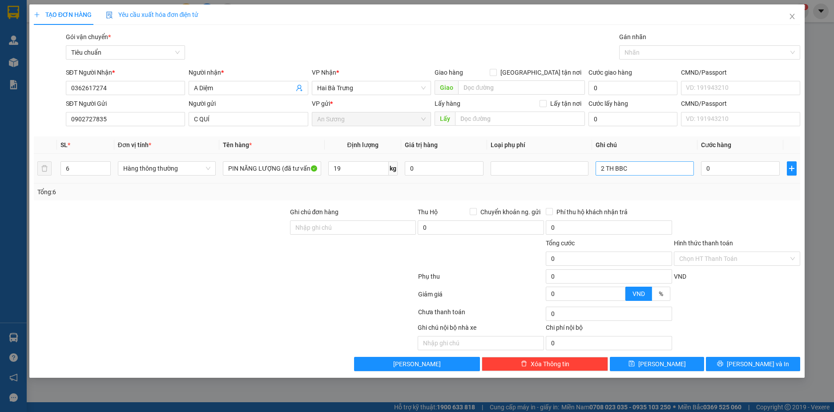
type input "55.000"
drag, startPoint x: 640, startPoint y: 172, endPoint x: 596, endPoint y: 165, distance: 45.4
click at [596, 165] on input "2 TH BBC" at bounding box center [645, 168] width 98 height 14
click at [604, 167] on input "6TH BBC" at bounding box center [645, 168] width 98 height 14
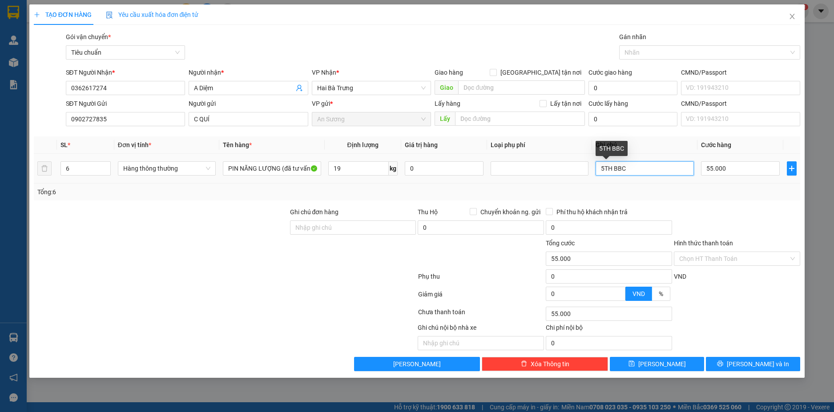
click at [627, 169] on input "5TH BBC" at bounding box center [645, 168] width 98 height 14
type input "5TH BBC+H BBC"
click at [744, 168] on input "55.000" at bounding box center [740, 168] width 79 height 14
type input "6"
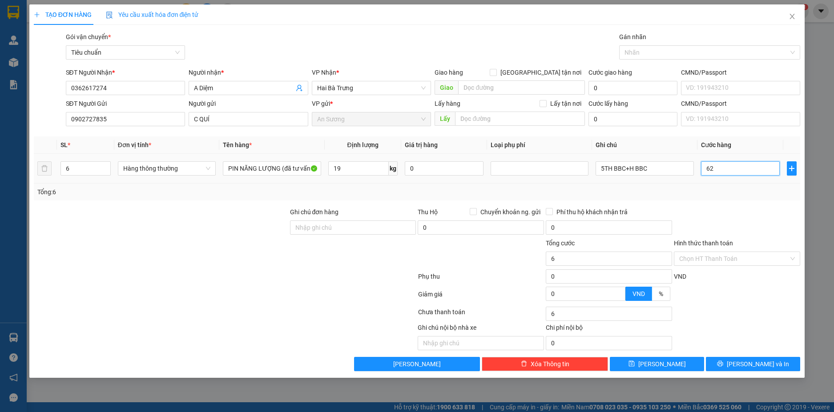
type input "620"
type input "62"
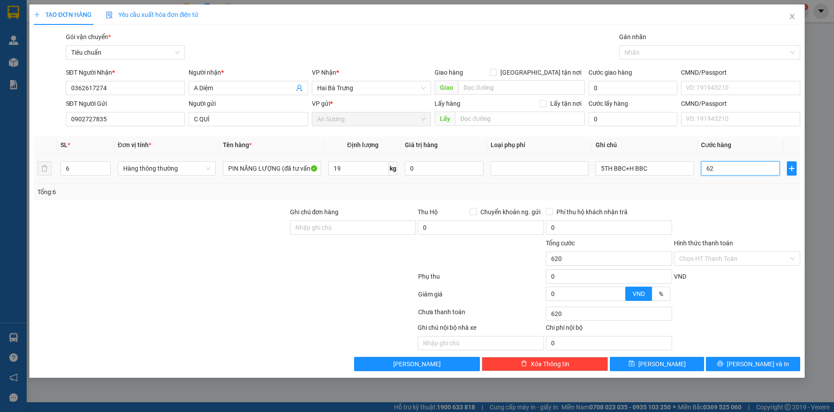
type input "62"
type input "626"
type input "6.260"
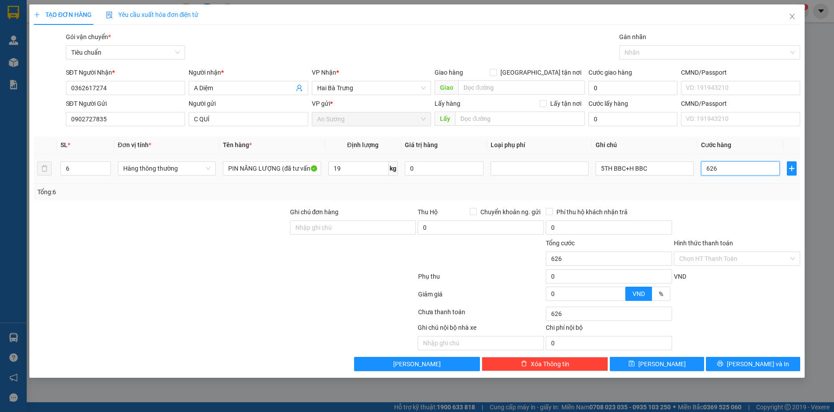
type input "6.260"
type input "62.600"
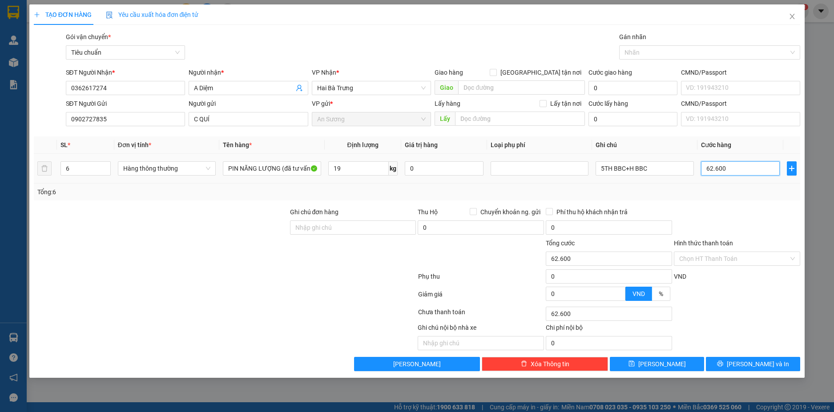
type input "6.260"
type input "0"
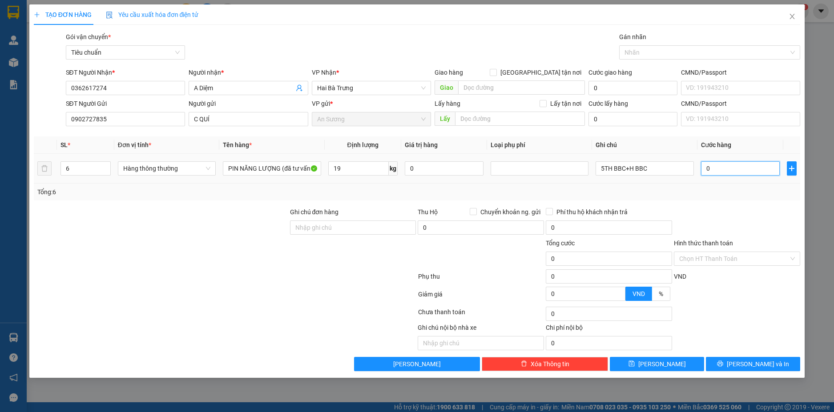
type input "06"
type input "6"
type input "60"
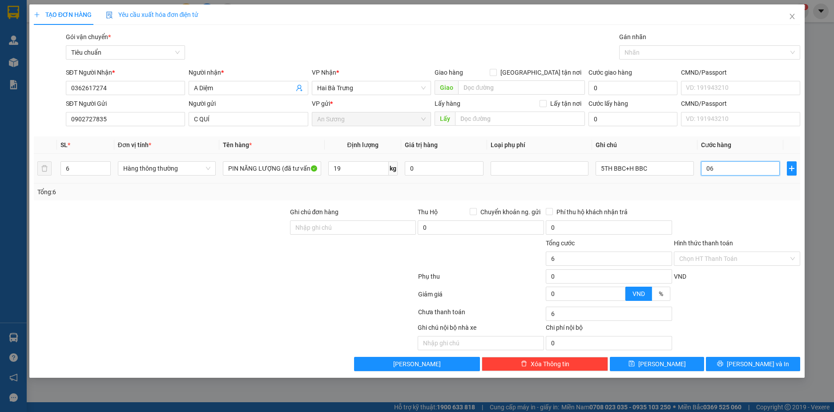
type input "060"
type input "0"
type input "060*6"
type input "360.000"
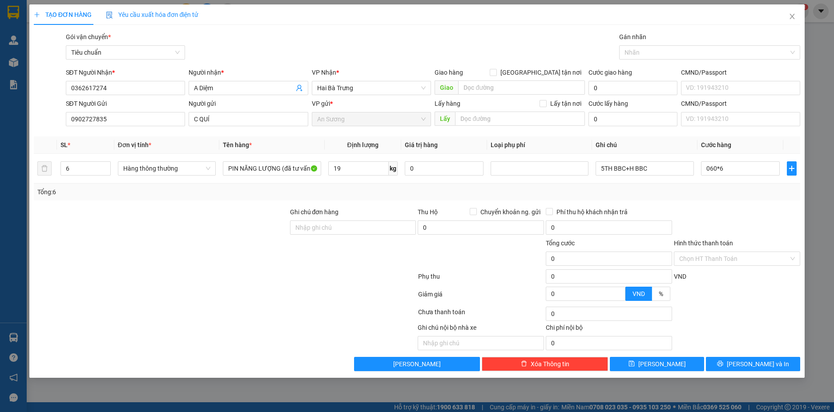
type input "360.000"
click at [738, 195] on div "Tổng: 6" at bounding box center [417, 192] width 760 height 10
click at [741, 167] on input "360.000" at bounding box center [740, 168] width 79 height 14
type input "3"
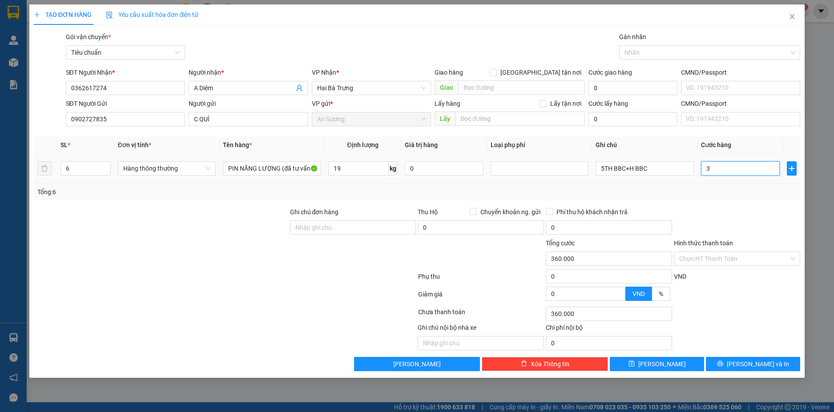
type input "3"
type input "33"
type input "330"
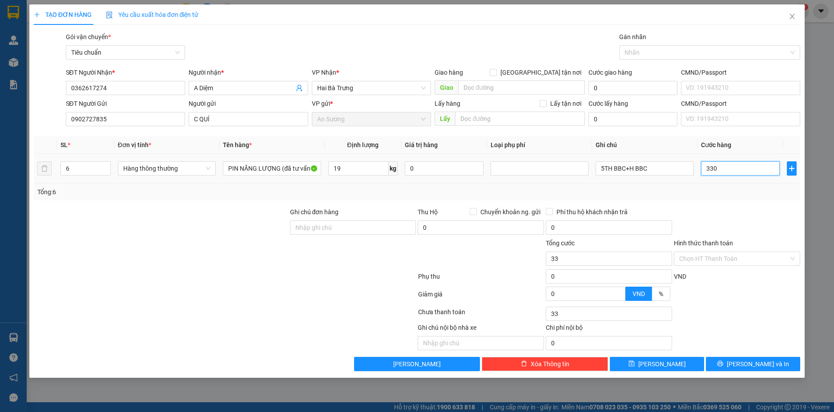
type input "330"
click at [734, 166] on input "330" at bounding box center [740, 168] width 79 height 14
click at [733, 185] on div "Tổng: 6" at bounding box center [417, 192] width 767 height 17
click at [764, 365] on span "[PERSON_NAME] và In" at bounding box center [758, 364] width 62 height 10
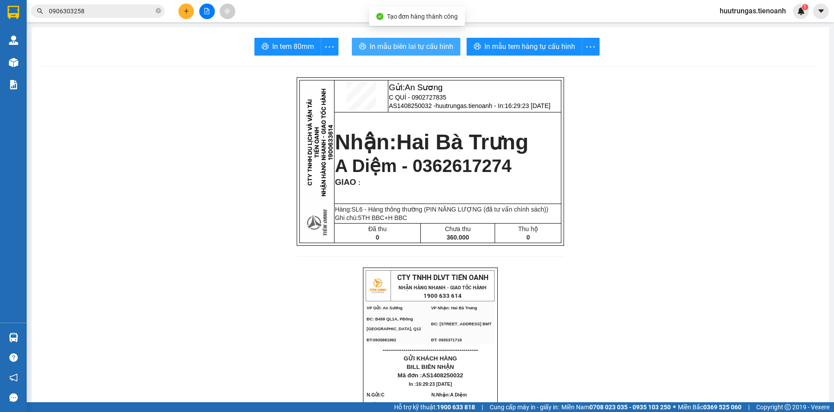
click at [427, 44] on span "In mẫu biên lai tự cấu hình" at bounding box center [412, 46] width 84 height 11
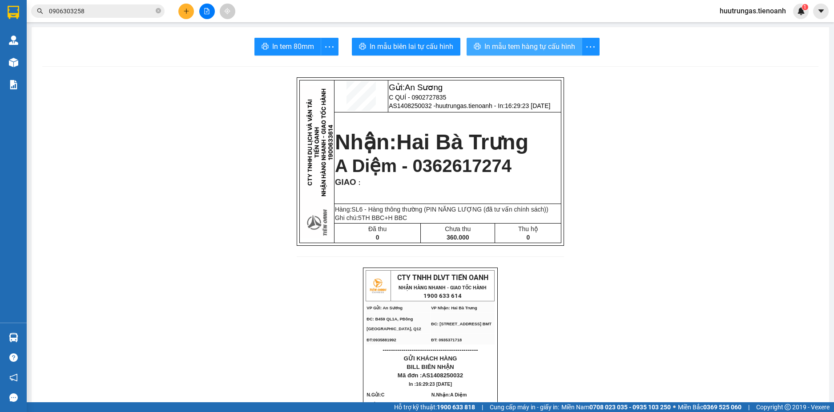
click at [510, 43] on span "In mẫu tem hàng tự cấu hình" at bounding box center [529, 46] width 91 height 11
click at [190, 12] on button at bounding box center [186, 12] width 16 height 16
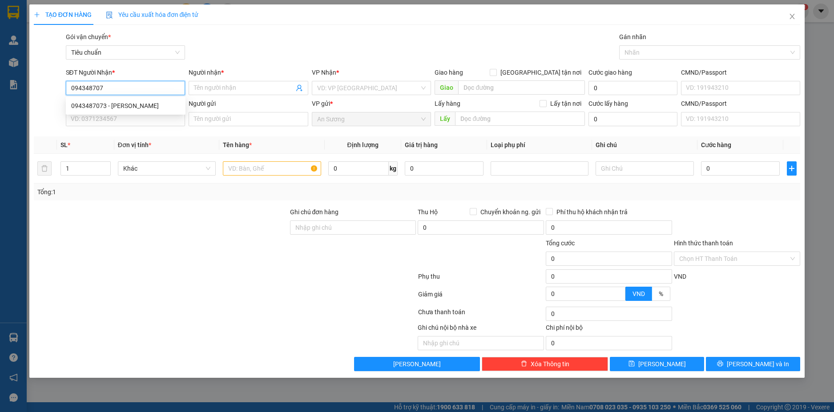
type input "0943487073"
click at [137, 103] on div "0943487073 - THANH THÚY" at bounding box center [125, 106] width 109 height 10
type input "[PERSON_NAME]"
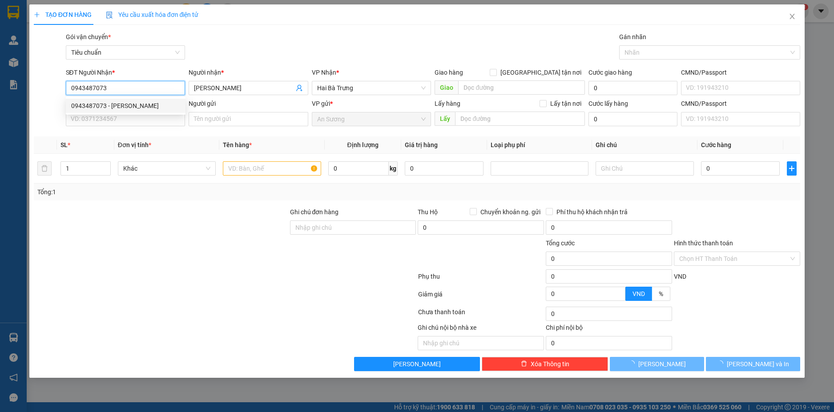
type input "60.000"
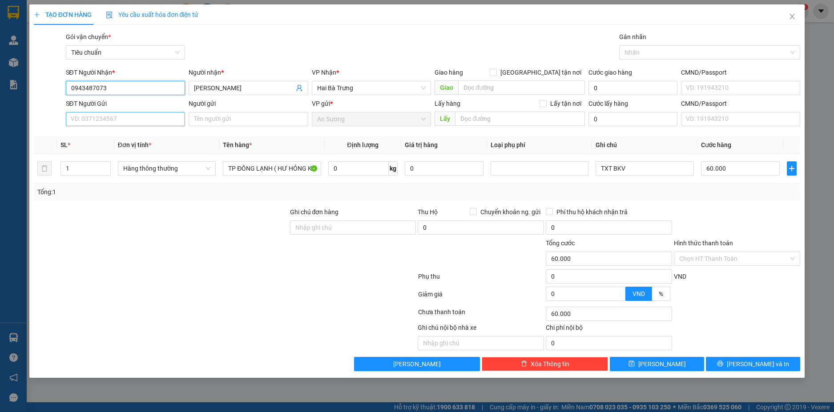
type input "0943487073"
click at [146, 115] on input "SĐT Người Gửi" at bounding box center [126, 119] width 120 height 14
click at [140, 139] on div "0973771604 - C TIÊN" at bounding box center [125, 137] width 109 height 10
type input "0973771604"
type input "C TIÊN"
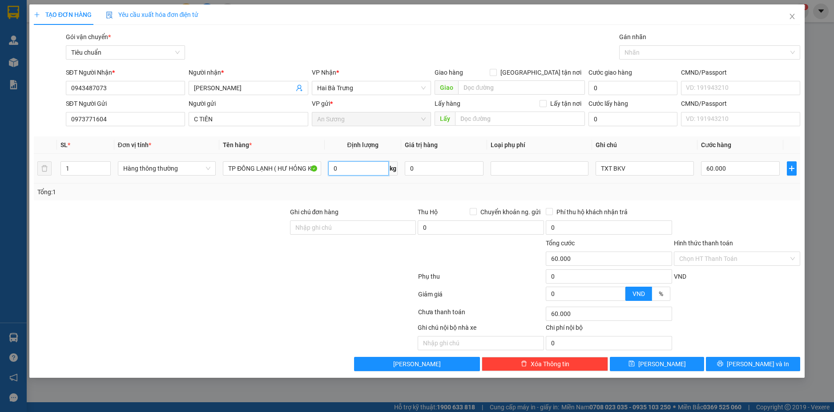
click at [355, 165] on input "0" at bounding box center [358, 168] width 60 height 14
type input "30"
click at [664, 185] on div "Tổng: 1" at bounding box center [417, 192] width 767 height 17
type input "65.000"
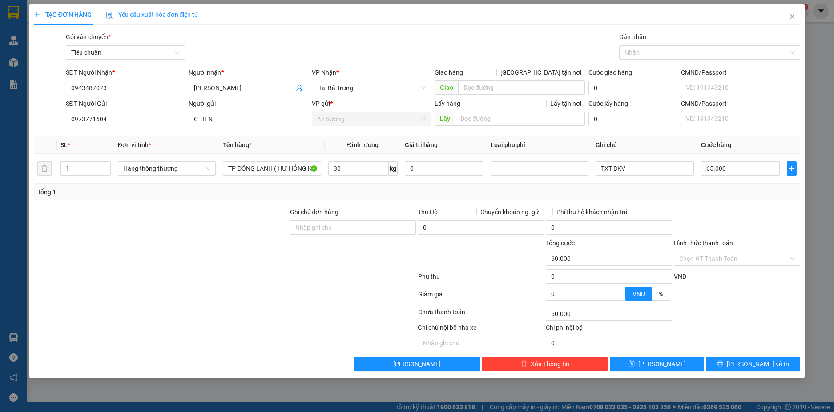
type input "65.000"
click at [744, 173] on input "65.000" at bounding box center [740, 168] width 79 height 14
type input "7"
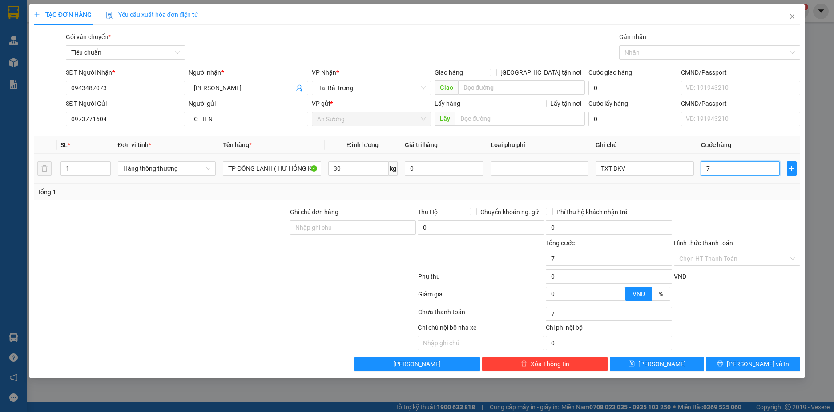
type input "70"
click at [770, 366] on span "[PERSON_NAME] và In" at bounding box center [758, 364] width 62 height 10
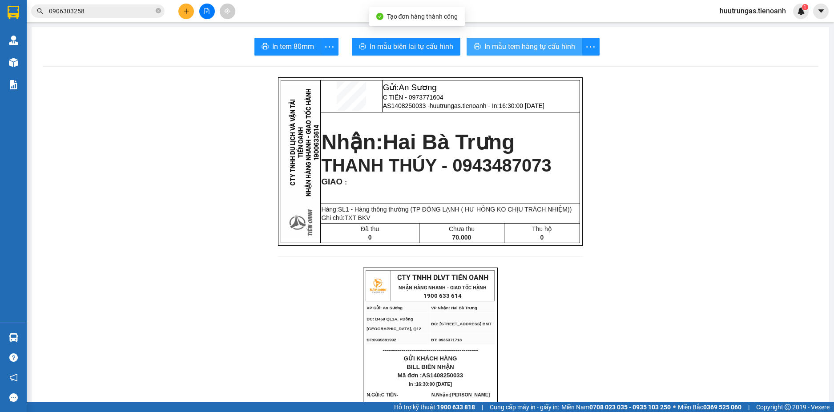
click at [514, 52] on button "In mẫu tem hàng tự cấu hình" at bounding box center [525, 47] width 116 height 18
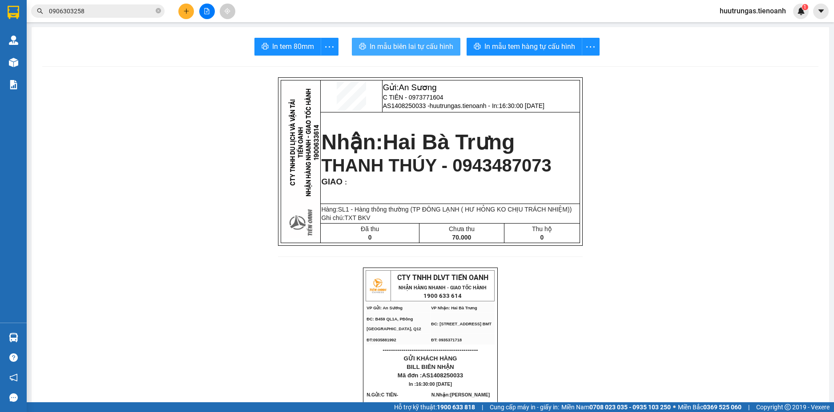
click at [406, 45] on span "In mẫu biên lai tự cấu hình" at bounding box center [412, 46] width 84 height 11
click at [188, 11] on icon "plus" at bounding box center [186, 11] width 6 height 6
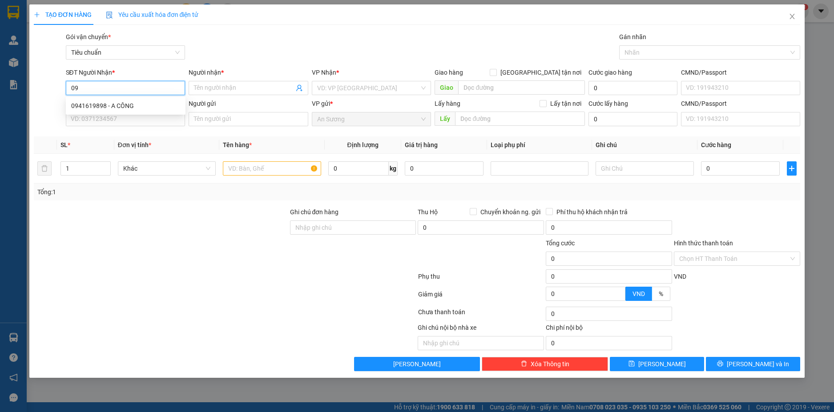
type input "0"
click at [126, 122] on input "SĐT Người Gửi" at bounding box center [126, 119] width 120 height 14
type input "0941314629"
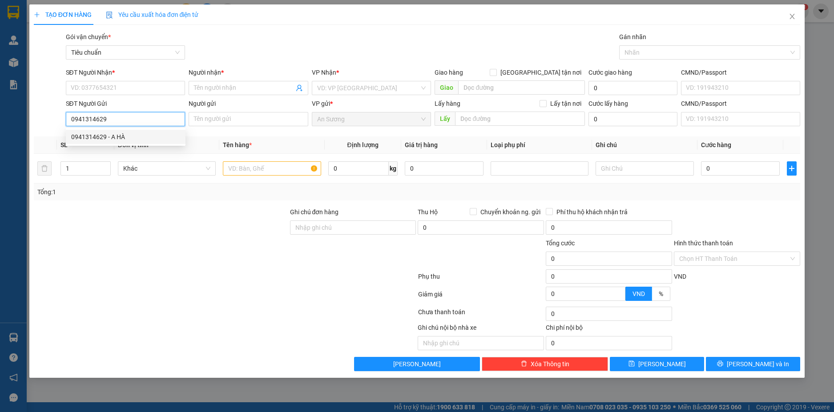
click at [126, 135] on div "0941314629 - A HÀ" at bounding box center [125, 137] width 109 height 10
type input "0945490707"
type input "CHÚ TRÍNH"
type input "A HÀ"
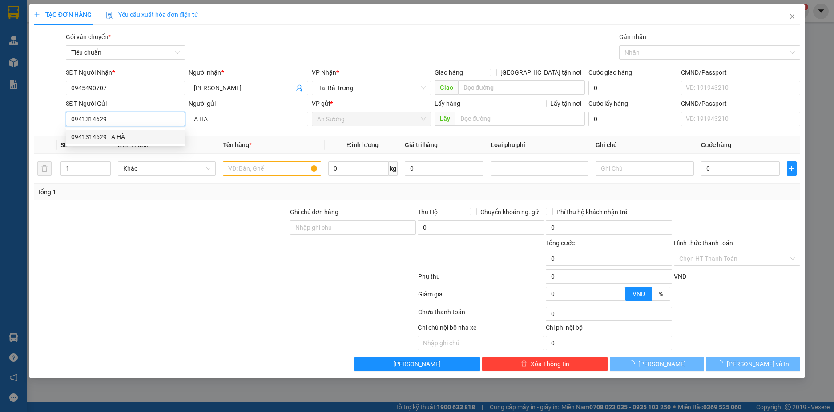
type input "40.000"
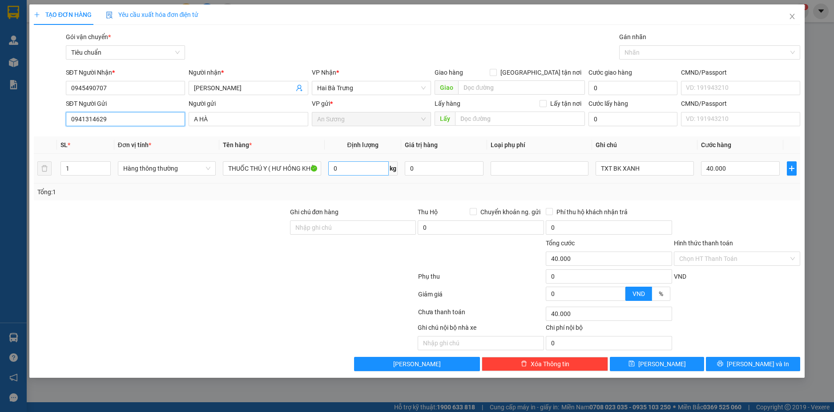
type input "0941314629"
click at [356, 170] on input "0" at bounding box center [358, 168] width 60 height 14
type input "6"
click at [718, 202] on div "Transit Pickup Surcharge Ids Transit Deliver Surcharge Ids Transit Deliver Surc…" at bounding box center [417, 201] width 767 height 339
click at [757, 260] on input "Hình thức thanh toán" at bounding box center [733, 258] width 109 height 13
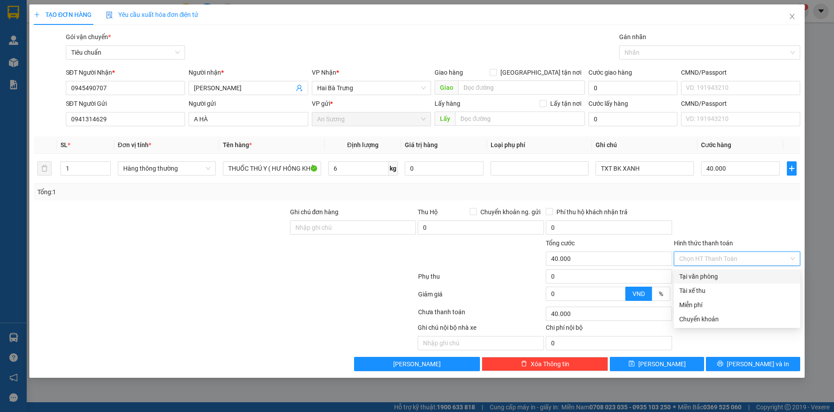
click at [734, 275] on div "Tại văn phòng" at bounding box center [737, 277] width 116 height 10
type input "0"
click at [257, 88] on input "CHÚ TRÍNH" at bounding box center [244, 88] width 100 height 10
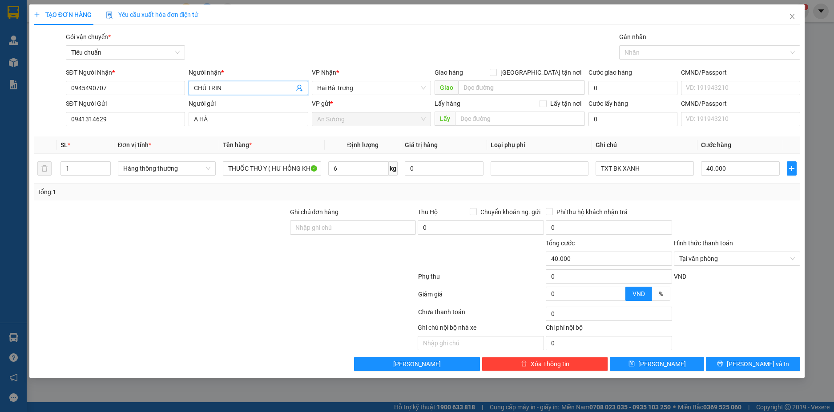
type input "CHÚ TRINH"
click at [767, 366] on span "[PERSON_NAME] và In" at bounding box center [758, 364] width 62 height 10
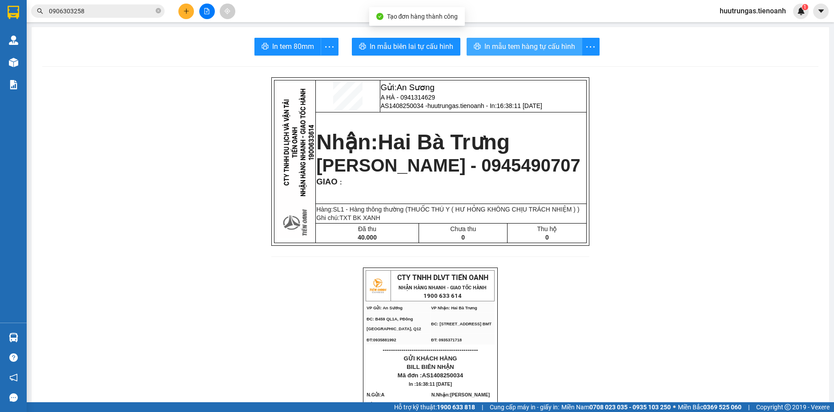
click at [505, 50] on span "In mẫu tem hàng tự cấu hình" at bounding box center [529, 46] width 91 height 11
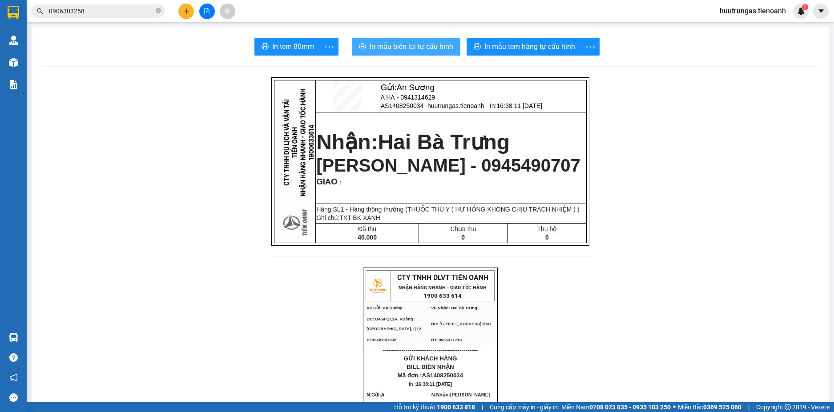
click at [387, 47] on span "In mẫu biên lai tự cấu hình" at bounding box center [412, 46] width 84 height 11
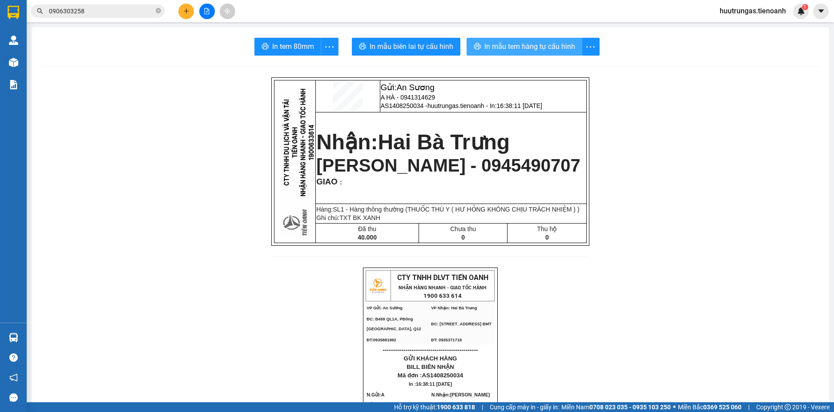
click at [507, 44] on span "In mẫu tem hàng tự cấu hình" at bounding box center [529, 46] width 91 height 11
click at [183, 12] on icon "plus" at bounding box center [186, 11] width 6 height 6
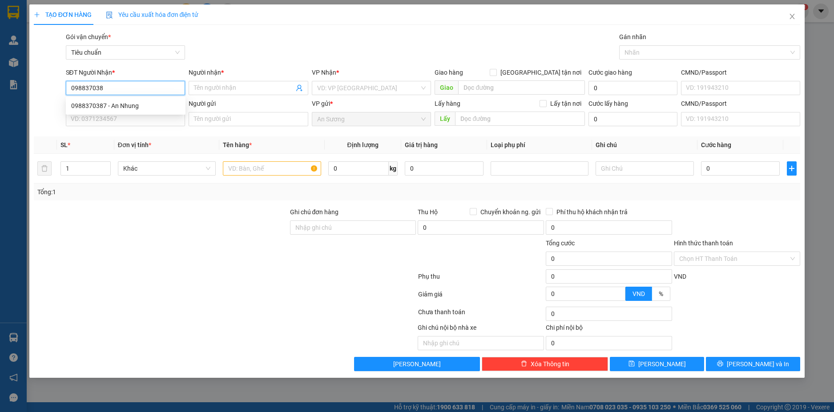
type input "0988370387"
click at [121, 102] on div "0988370387 - An Nhung" at bounding box center [125, 106] width 109 height 10
type input "An Nhung"
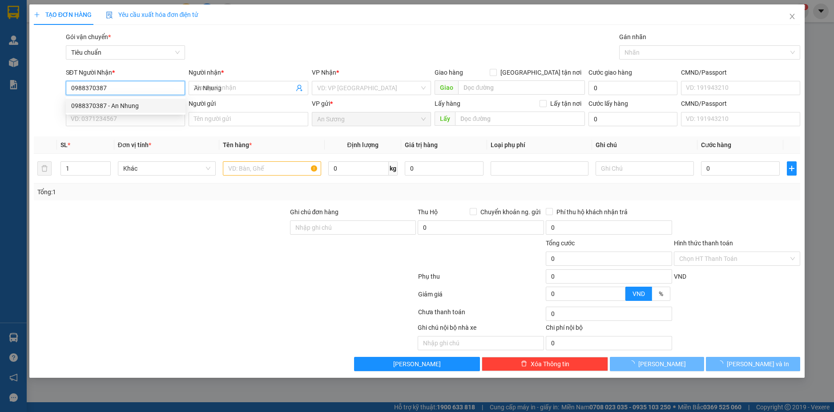
type input "600.000"
type input "0988370387"
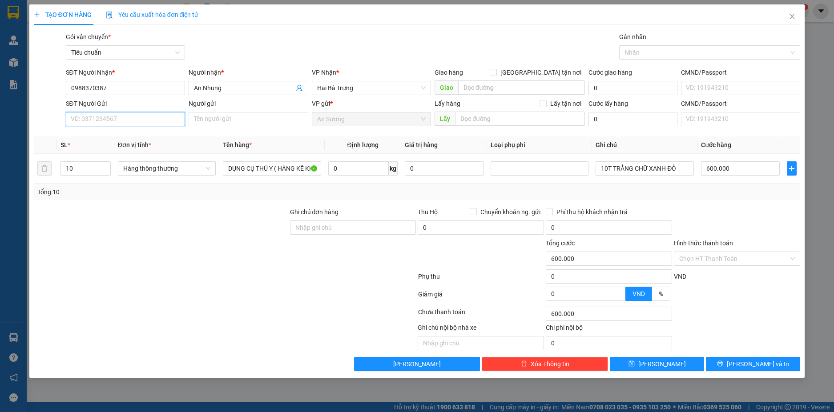
click at [137, 119] on input "SĐT Người Gửi" at bounding box center [126, 119] width 120 height 14
drag, startPoint x: 143, startPoint y: 136, endPoint x: 156, endPoint y: 137, distance: 13.4
click at [144, 136] on div "02838315645 - SAGOPHAR" at bounding box center [125, 137] width 109 height 10
type input "02838315645"
type input "SAGOPHAR"
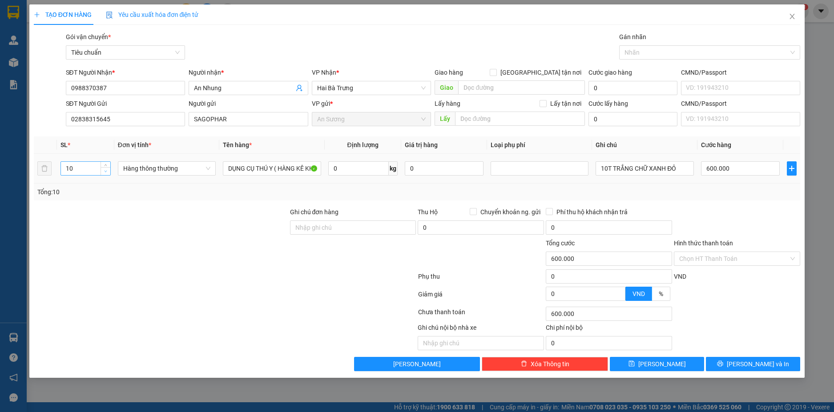
type input "9"
click at [106, 171] on icon "down" at bounding box center [105, 171] width 3 height 3
click at [146, 121] on input "02838315645" at bounding box center [126, 119] width 120 height 14
type input "0"
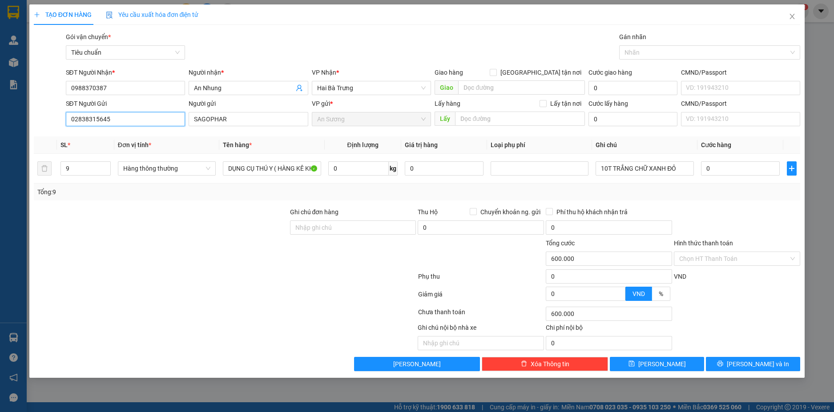
type input "0"
click at [85, 167] on input "9" at bounding box center [85, 168] width 49 height 13
type input "2"
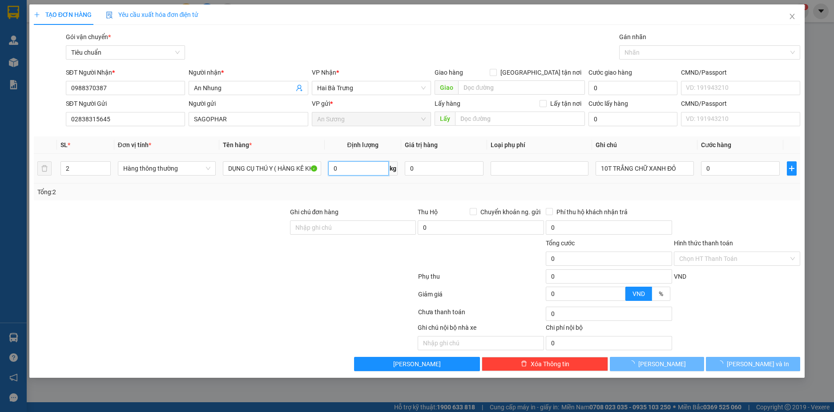
click at [368, 172] on input "0" at bounding box center [358, 168] width 60 height 14
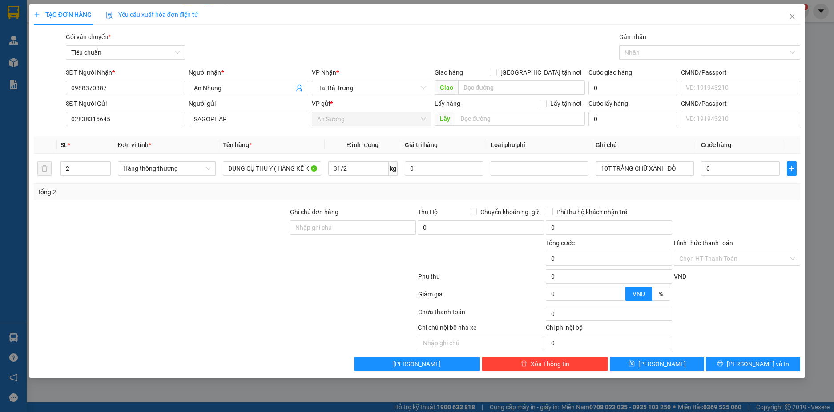
type input "16"
click at [648, 189] on div "Tổng: 2" at bounding box center [417, 192] width 760 height 10
type input "55.000"
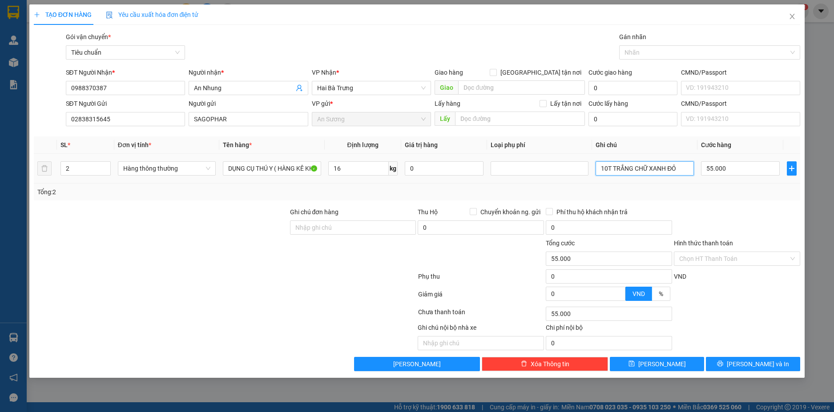
drag, startPoint x: 678, startPoint y: 168, endPoint x: 593, endPoint y: 167, distance: 85.4
click at [593, 167] on td "10T TRẮNG CHỮ XANH ĐỎ" at bounding box center [644, 169] width 105 height 30
type input "2T TRẮNG CHỮ XANH ĐỎ"
click at [735, 168] on input "55.000" at bounding box center [740, 168] width 79 height 14
type input "1"
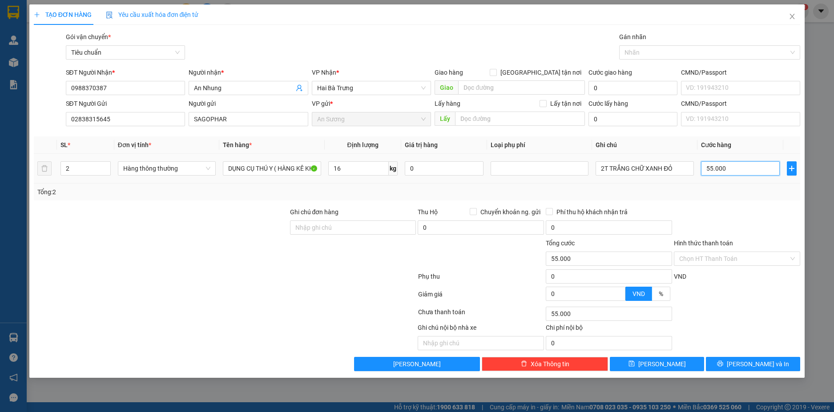
type input "1"
type input "12"
type input "120"
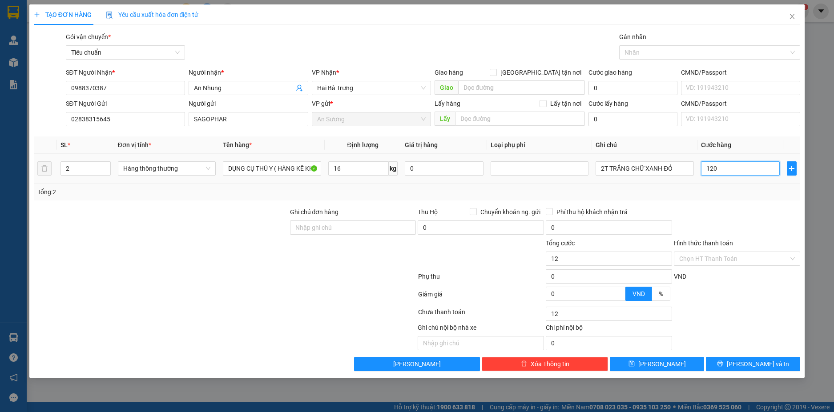
type input "120"
type input "120.000"
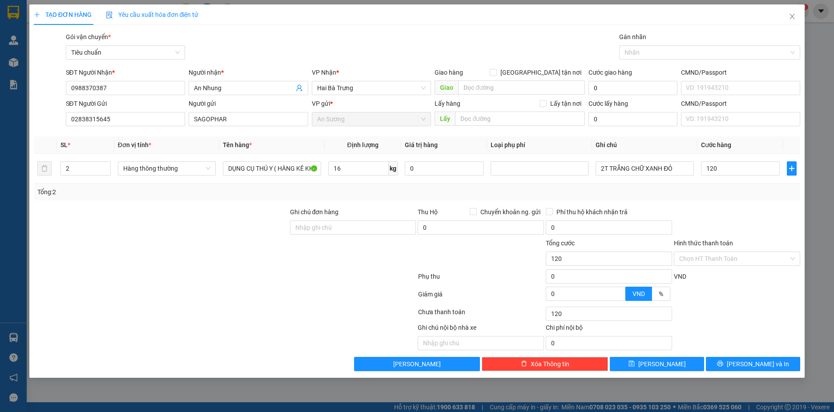
type input "120.000"
click at [748, 191] on div "Tổng: 2" at bounding box center [417, 192] width 760 height 10
click at [762, 258] on input "Hình thức thanh toán" at bounding box center [733, 258] width 109 height 13
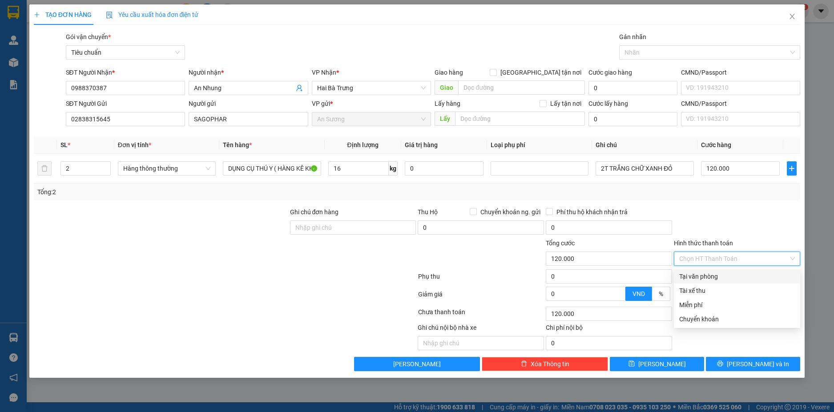
click at [732, 276] on div "Tại văn phòng" at bounding box center [737, 277] width 116 height 10
type input "0"
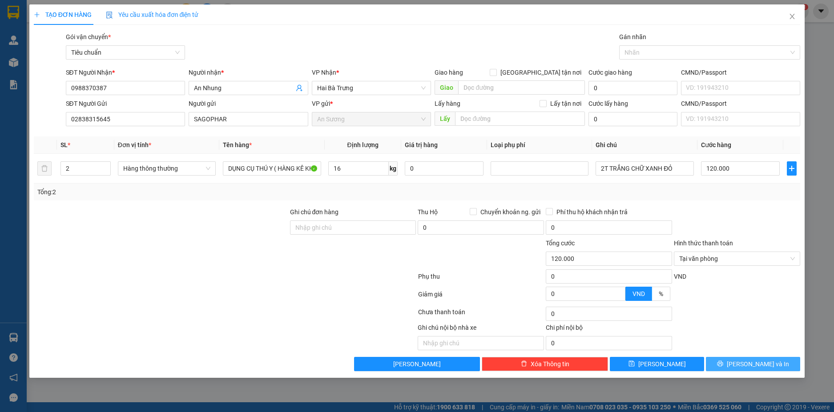
click at [772, 366] on button "[PERSON_NAME] và In" at bounding box center [753, 364] width 94 height 14
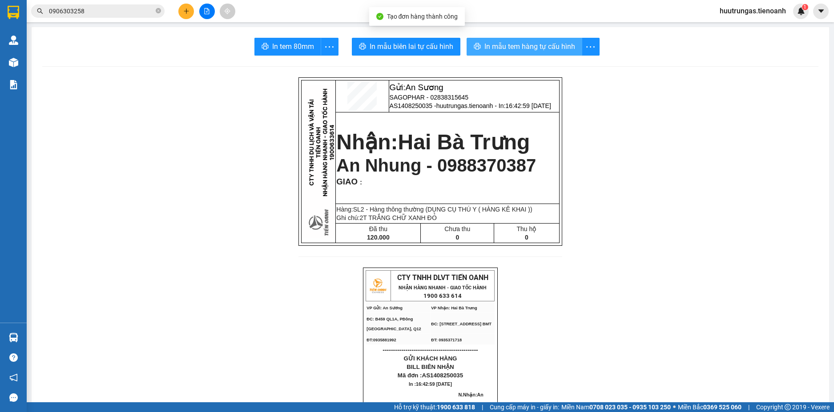
click at [509, 49] on span "In mẫu tem hàng tự cấu hình" at bounding box center [529, 46] width 91 height 11
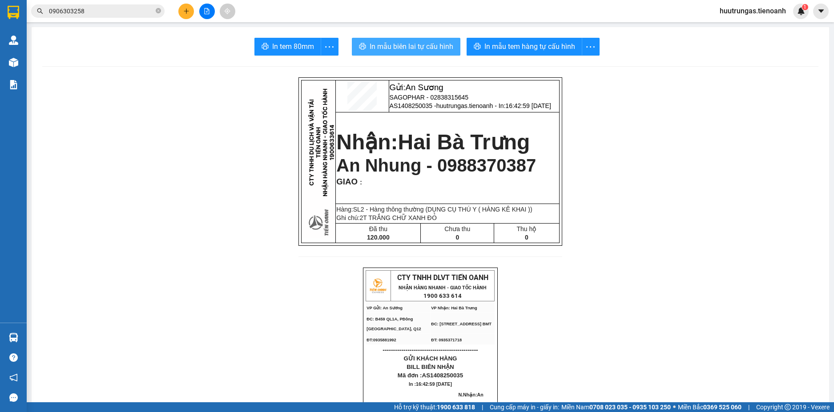
click at [403, 40] on button "In mẫu biên lai tự cấu hình" at bounding box center [406, 47] width 109 height 18
click at [185, 10] on icon "plus" at bounding box center [186, 11] width 6 height 6
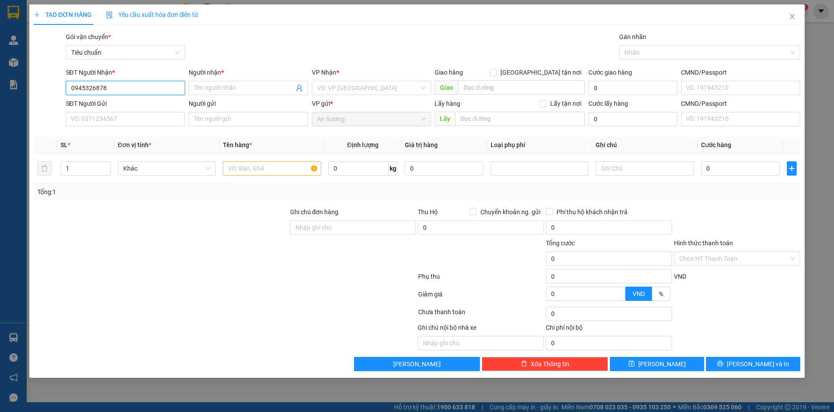
drag, startPoint x: 115, startPoint y: 87, endPoint x: 40, endPoint y: 77, distance: 75.0
click at [40, 77] on div "SĐT Người Nhận * 0945326878 0945326878 Người nhận * Tên người nhận VP Nhận * VD…" at bounding box center [417, 83] width 769 height 31
type input "0945326878"
click at [88, 116] on input "SĐT Người Gửi" at bounding box center [126, 119] width 120 height 14
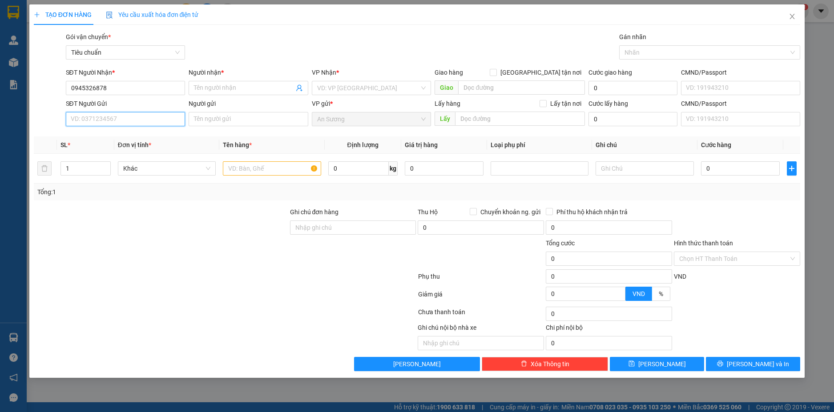
paste input "0945326878"
type input "0945326878"
click at [121, 133] on div "0945326878 - C Hải" at bounding box center [125, 137] width 109 height 10
type input "C Hải"
type input "30.000"
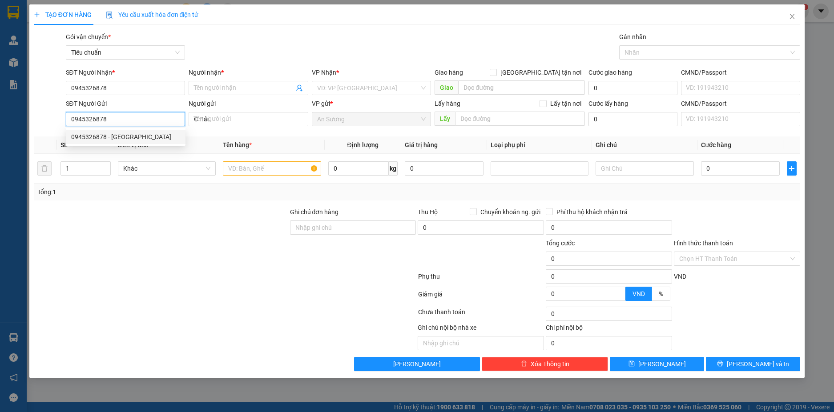
type input "30.000"
type input "0945326878"
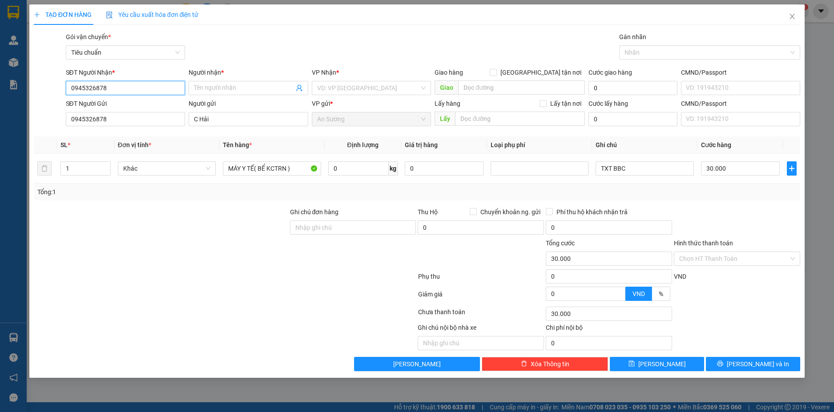
click at [135, 89] on input "0945326878" at bounding box center [126, 88] width 120 height 14
click at [124, 106] on div "0336313595 - C Đào" at bounding box center [125, 106] width 109 height 10
type input "0336313595"
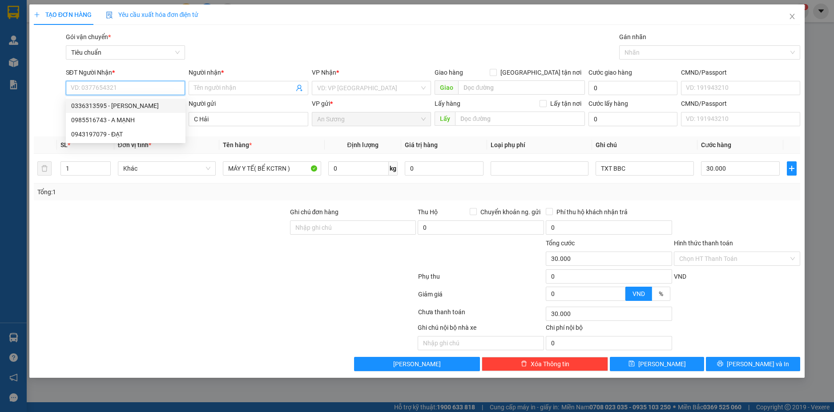
type input "C Đào"
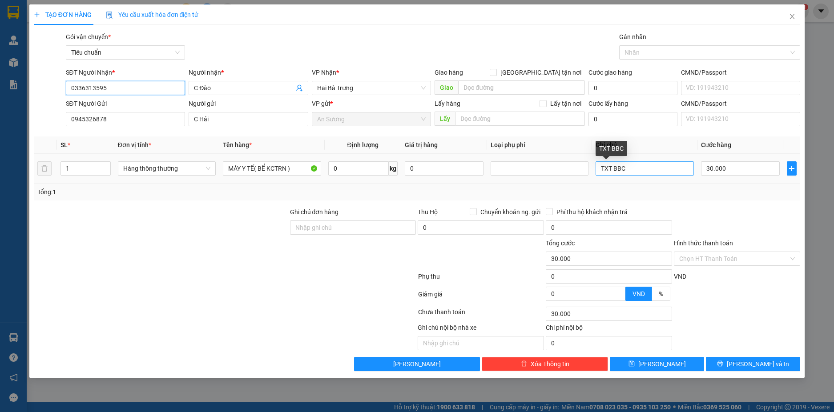
type input "0336313595"
click at [628, 173] on input "TXT BBC" at bounding box center [645, 168] width 98 height 14
type input "TXV SỌC TRẮNG"
click at [337, 170] on input "0" at bounding box center [358, 168] width 60 height 14
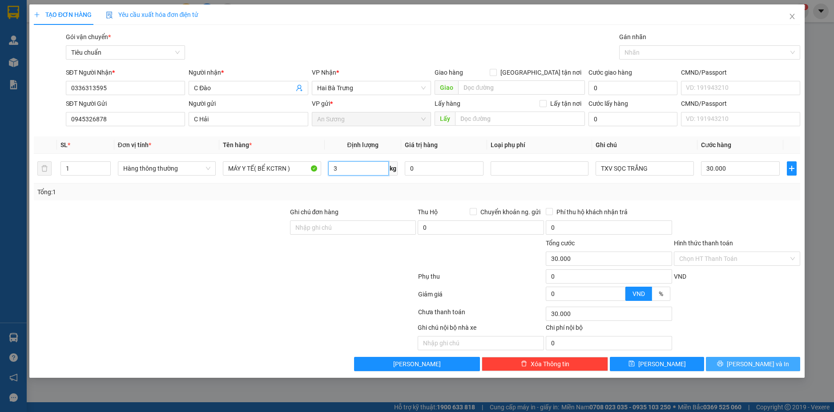
type input "3"
click at [774, 365] on button "[PERSON_NAME] và In" at bounding box center [753, 364] width 94 height 14
click at [756, 364] on span "[PERSON_NAME] và In" at bounding box center [758, 364] width 62 height 10
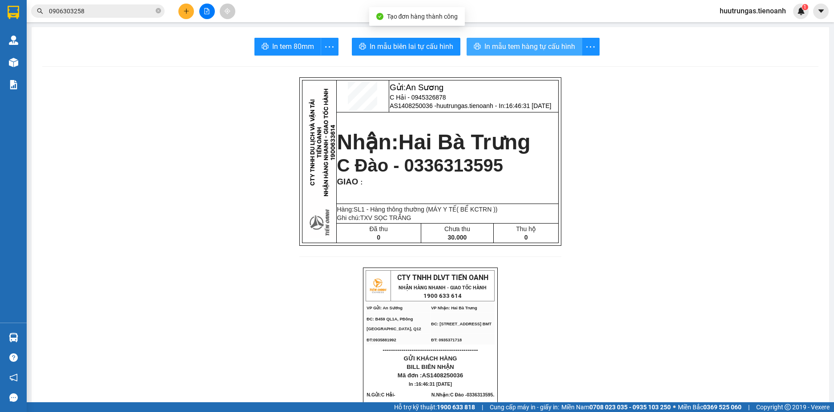
click at [499, 43] on span "In mẫu tem hàng tự cấu hình" at bounding box center [529, 46] width 91 height 11
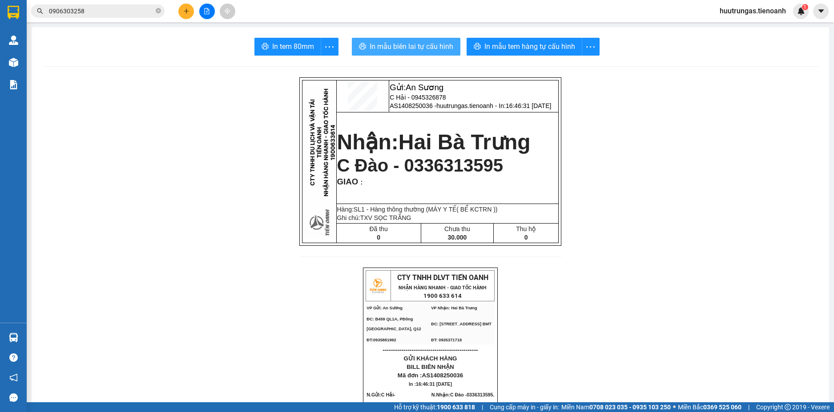
click at [423, 45] on span "In mẫu biên lai tự cấu hình" at bounding box center [412, 46] width 84 height 11
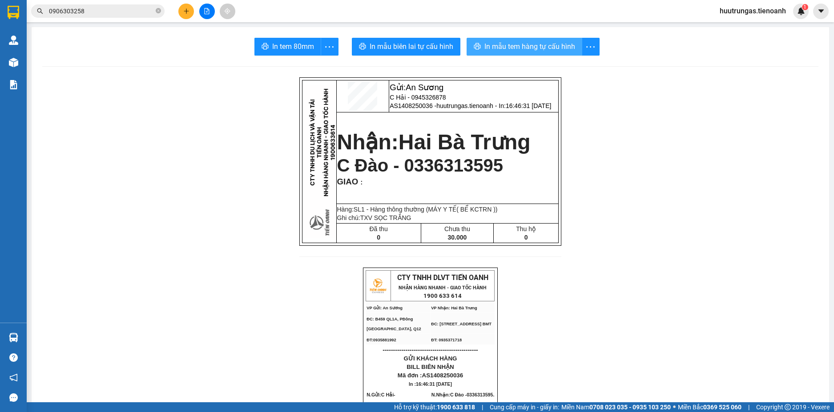
click at [519, 48] on span "In mẫu tem hàng tự cấu hình" at bounding box center [529, 46] width 91 height 11
click at [181, 9] on button at bounding box center [186, 12] width 16 height 16
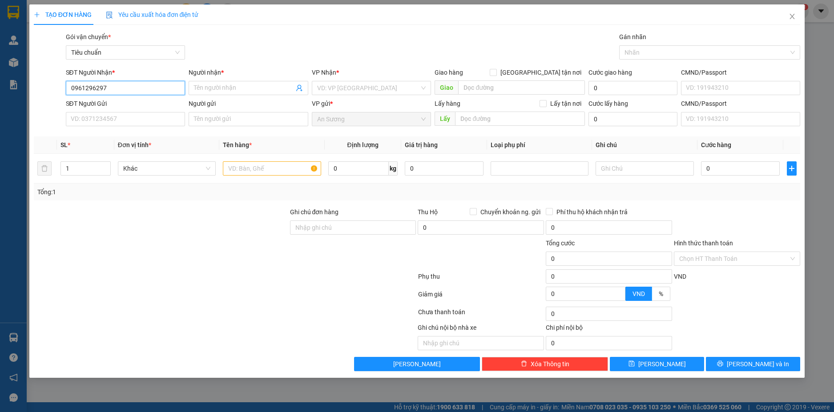
click at [135, 91] on input "0961296297" at bounding box center [126, 88] width 120 height 14
click at [132, 102] on div "0888734222 - A HÙNG" at bounding box center [125, 106] width 109 height 10
type input "0888734222"
type input "A HÙNG"
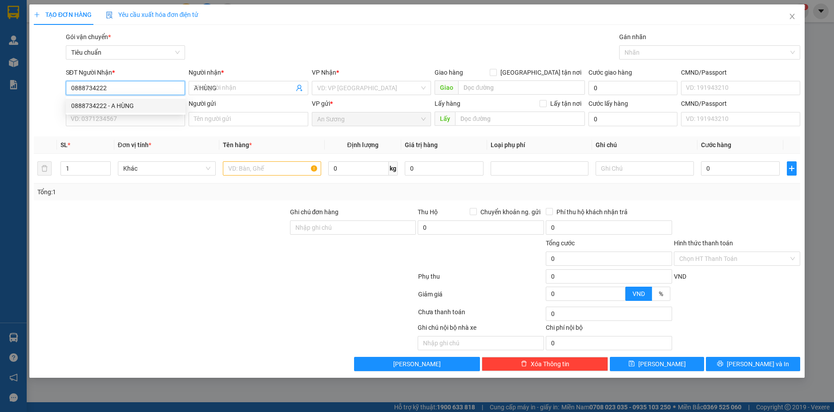
type input "50.000"
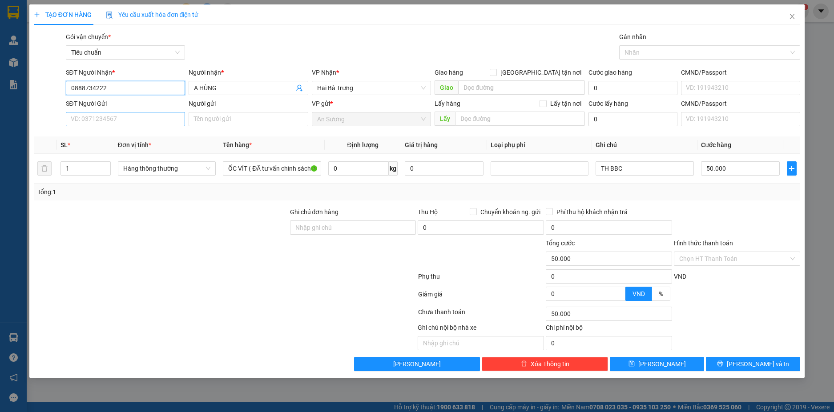
type input "0888734222"
click at [147, 120] on input "SĐT Người Gửi" at bounding box center [126, 119] width 120 height 14
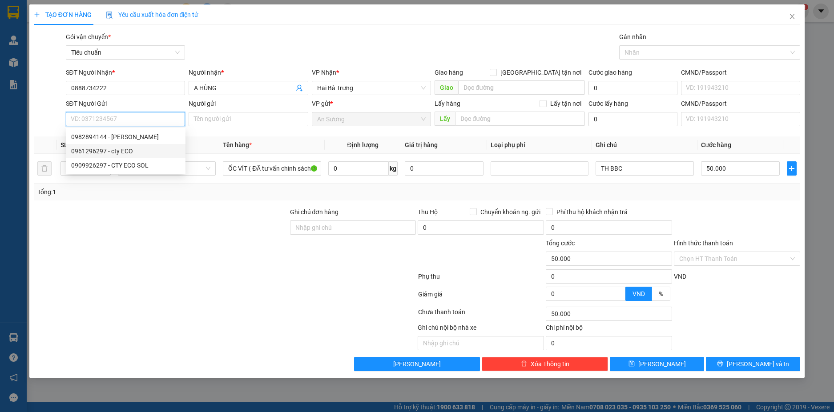
click at [109, 151] on div "0961296297 - cty ECO" at bounding box center [125, 151] width 109 height 10
type input "0961296297"
type input "cty ECO"
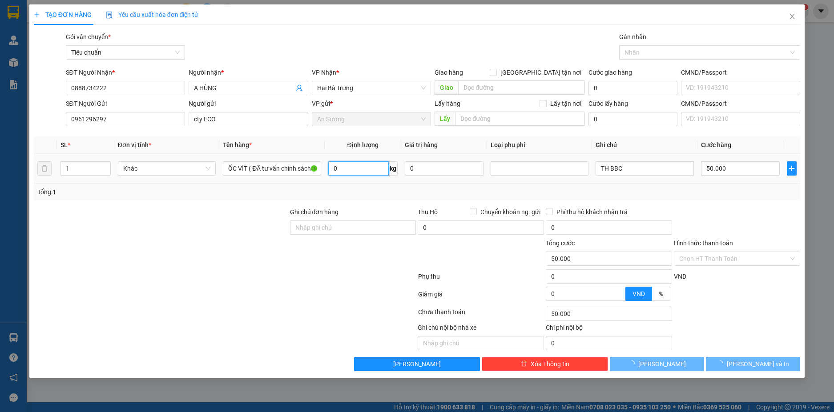
click at [354, 168] on input "0" at bounding box center [358, 168] width 60 height 14
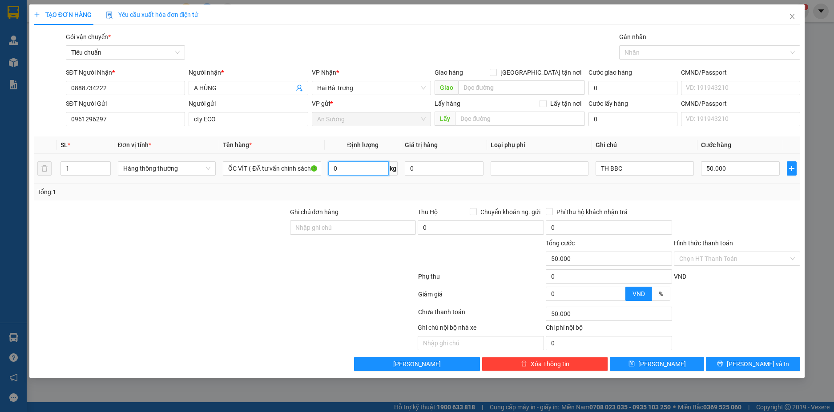
type input "9"
click at [741, 214] on div at bounding box center [737, 222] width 128 height 31
click at [760, 365] on span "[PERSON_NAME] và In" at bounding box center [758, 364] width 62 height 10
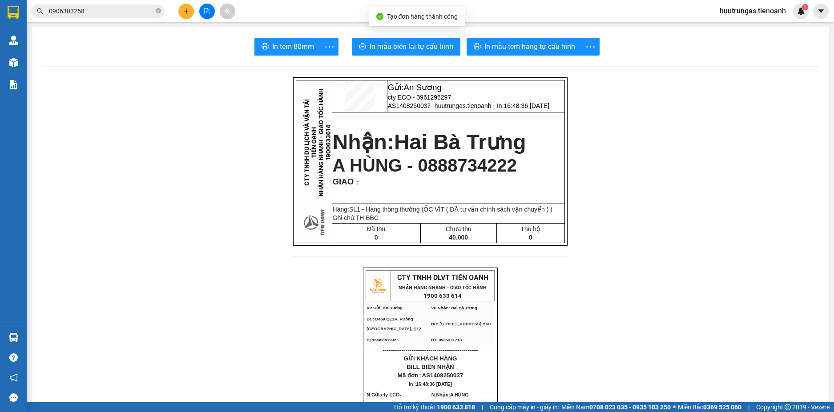
click at [533, 48] on span "In mẫu tem hàng tự cấu hình" at bounding box center [529, 46] width 91 height 11
click at [414, 49] on span "In mẫu biên lai tự cấu hình" at bounding box center [412, 46] width 84 height 11
click at [189, 11] on button at bounding box center [186, 12] width 16 height 16
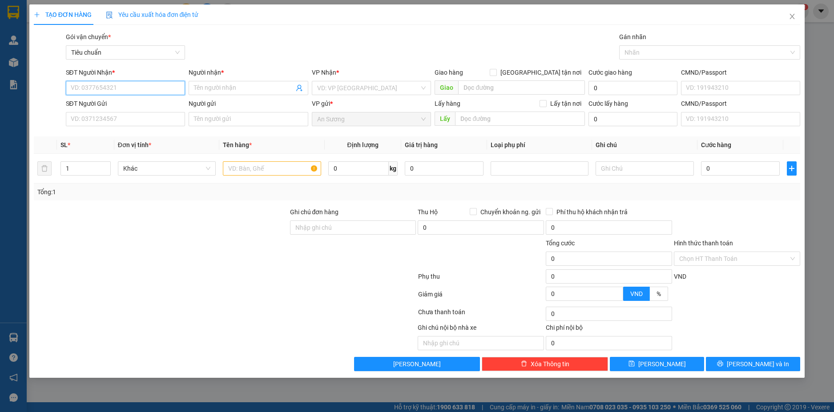
click at [130, 90] on input "SĐT Người Nhận *" at bounding box center [126, 88] width 120 height 14
type input "0868669869"
click at [135, 105] on div "0868669869 - C DƯƠNG" at bounding box center [125, 106] width 109 height 10
type input "C DƯƠNG"
type input "70.000"
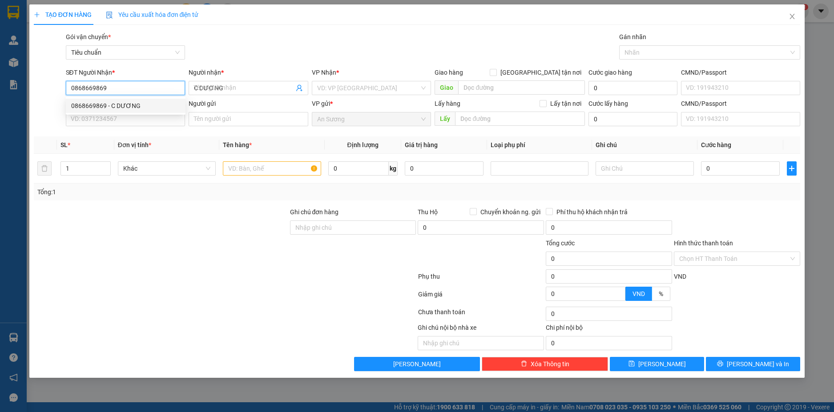
type input "70.000"
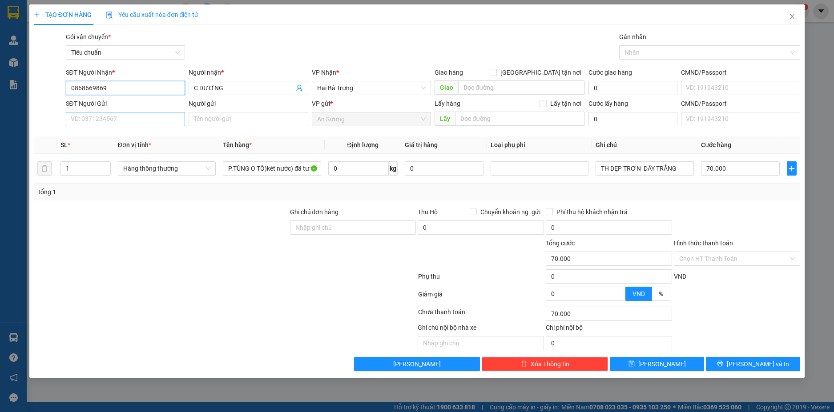
type input "0868669869"
click at [163, 119] on input "SĐT Người Gửi" at bounding box center [126, 119] width 120 height 14
click at [143, 136] on div "0987442244 - A HÓA" at bounding box center [125, 137] width 109 height 10
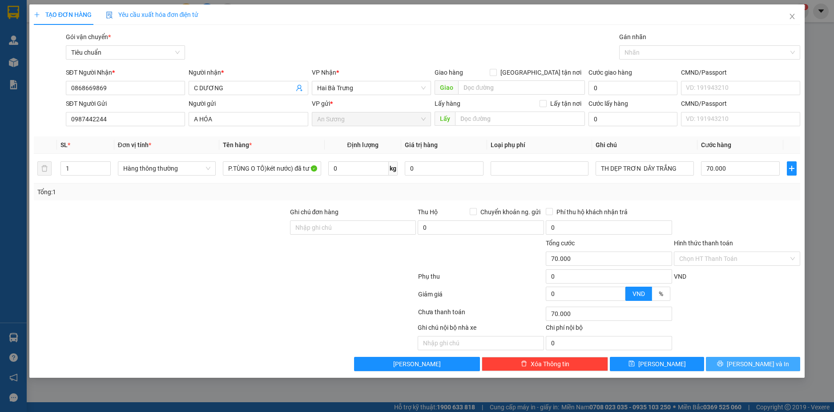
click at [756, 361] on span "[PERSON_NAME] và In" at bounding box center [758, 364] width 62 height 10
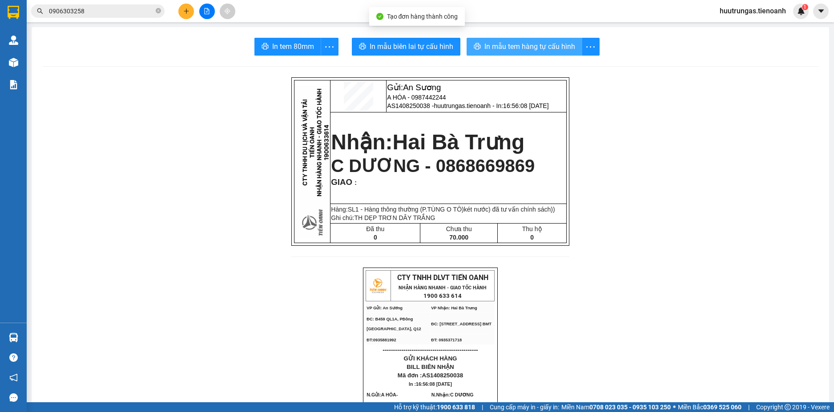
click at [496, 53] on button "In mẫu tem hàng tự cấu hình" at bounding box center [525, 47] width 116 height 18
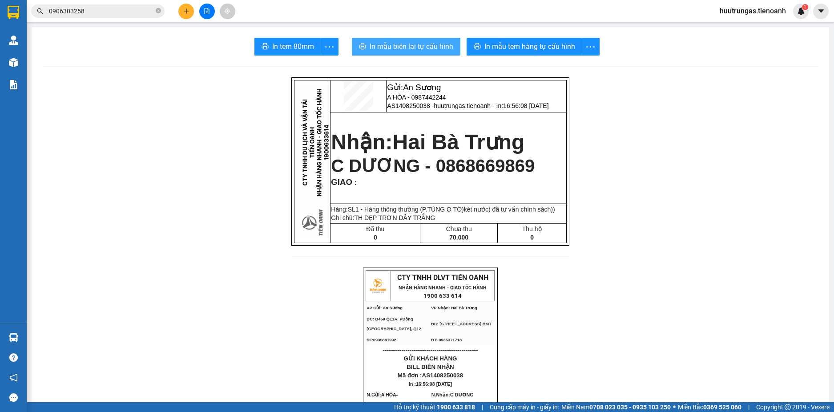
click at [435, 52] on span "In mẫu biên lai tự cấu hình" at bounding box center [412, 46] width 84 height 11
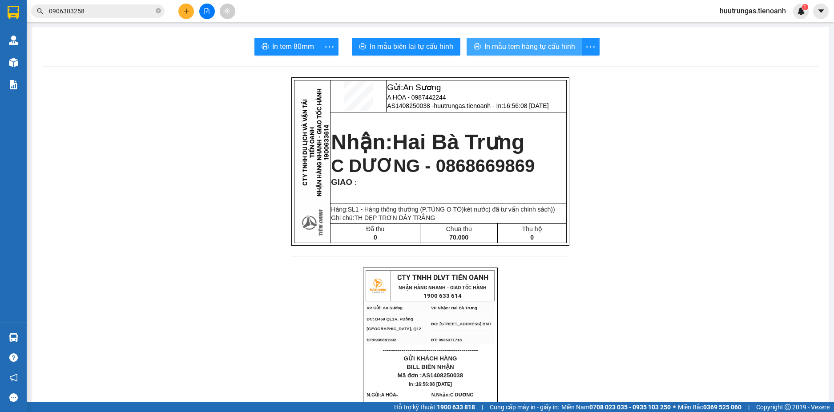
click at [497, 50] on span "In mẫu tem hàng tự cấu hình" at bounding box center [529, 46] width 91 height 11
click at [185, 8] on icon "plus" at bounding box center [186, 11] width 6 height 6
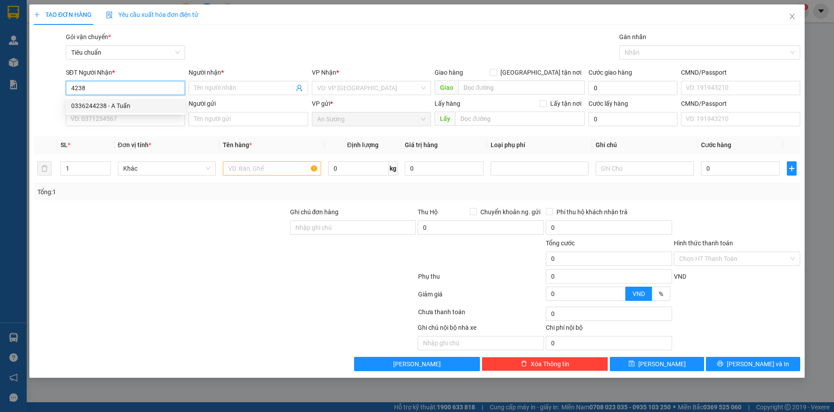
click at [134, 110] on div "0336244238 - A Tuấn" at bounding box center [125, 106] width 109 height 10
type input "0336244238"
type input "A Tuấn"
type input "320.000"
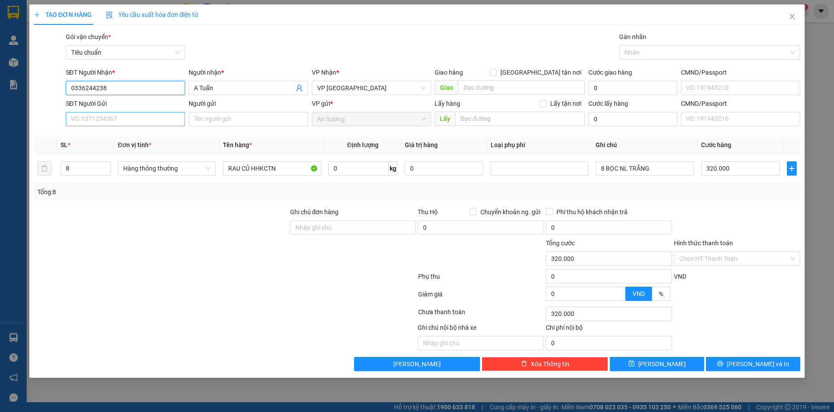
type input "0336244238"
click at [148, 121] on input "SĐT Người Gửi" at bounding box center [126, 119] width 120 height 14
click at [137, 138] on div "0907534434 - A Đảng" at bounding box center [125, 137] width 109 height 10
type input "0907534434"
type input "A Đảng"
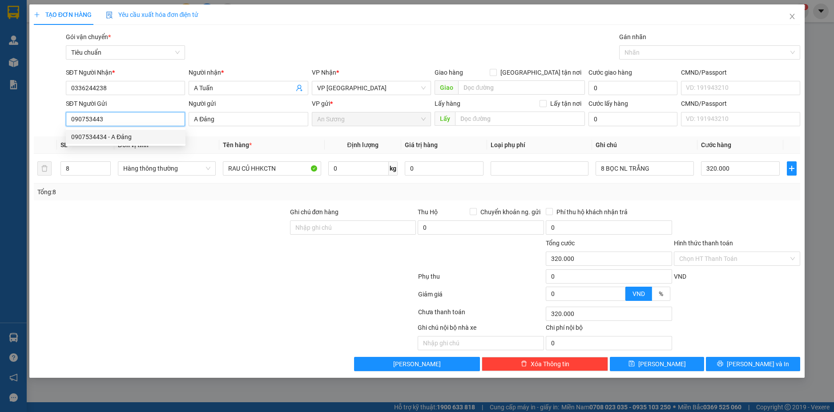
click at [116, 138] on div "0907534434 - A Đảng" at bounding box center [125, 137] width 109 height 10
type input "0907534434"
click at [83, 171] on input "8" at bounding box center [85, 168] width 49 height 13
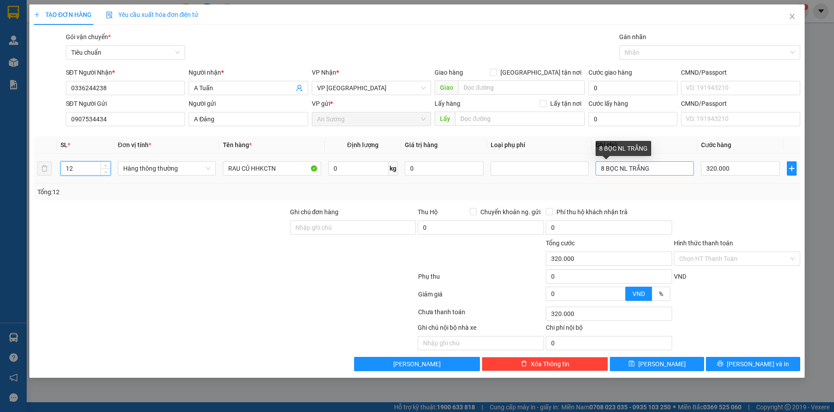
type input "12"
click at [605, 167] on input "8 BỌC NL TRẮNG" at bounding box center [645, 168] width 98 height 14
type input "0"
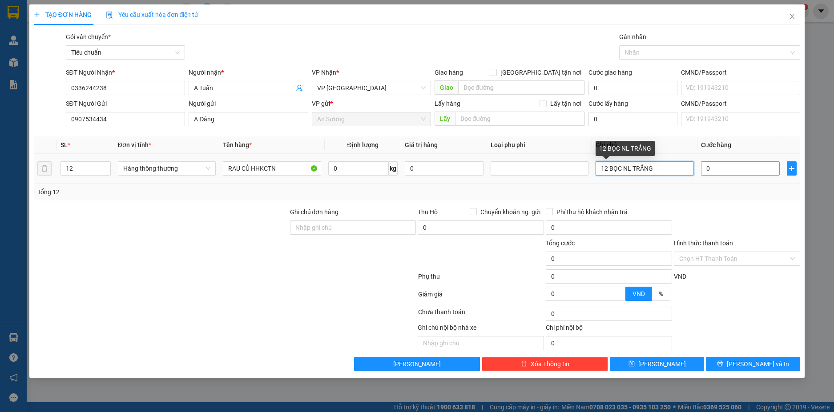
type input "12 BỌC NL TRẮNG"
click at [738, 171] on input "0" at bounding box center [740, 168] width 79 height 14
type input "4"
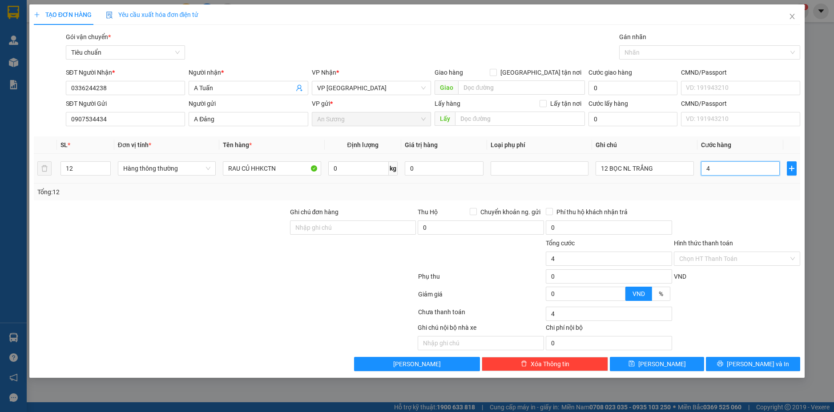
type input "40"
type input "40*"
type input "0"
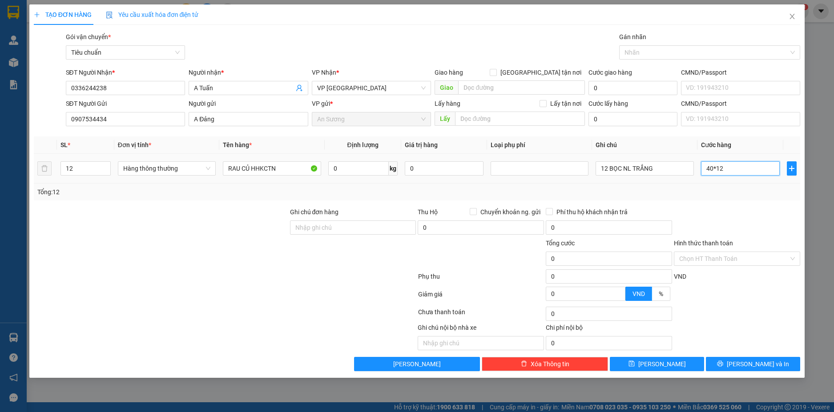
type input "40*12"
type input "480.000"
click at [718, 190] on div "Tổng: 12" at bounding box center [417, 192] width 760 height 10
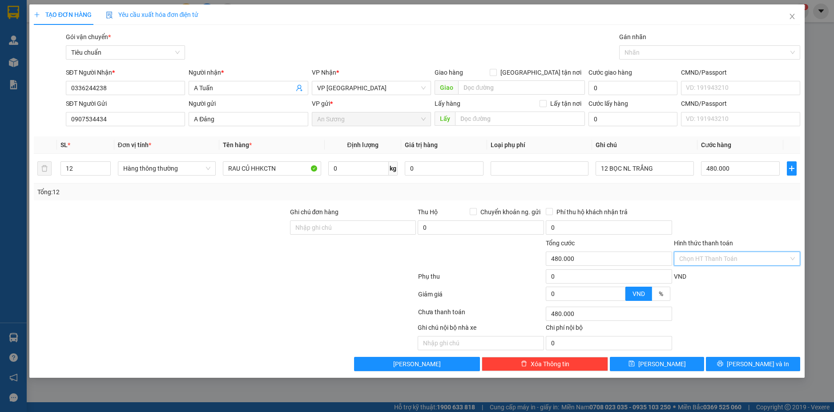
click at [767, 257] on input "Hình thức thanh toán" at bounding box center [733, 258] width 109 height 13
click at [742, 278] on div "Tại văn phòng" at bounding box center [737, 277] width 116 height 10
type input "0"
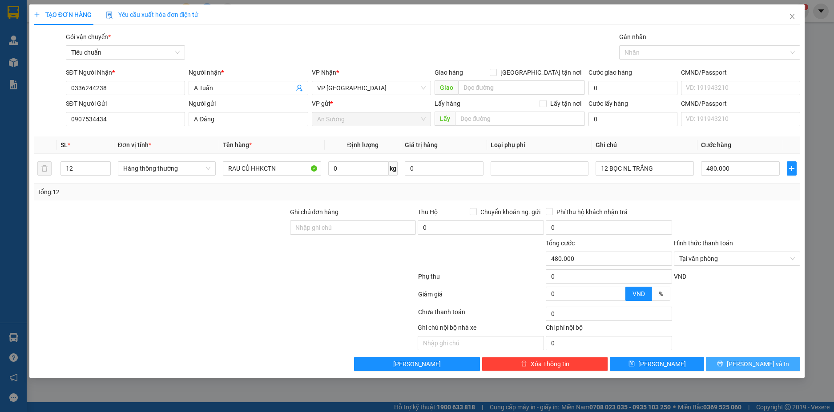
click at [777, 367] on button "[PERSON_NAME] và In" at bounding box center [753, 364] width 94 height 14
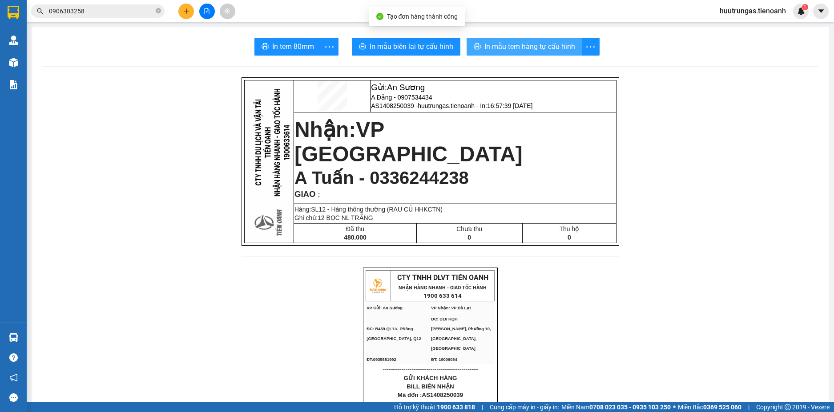
click at [509, 49] on span "In mẫu tem hàng tự cấu hình" at bounding box center [529, 46] width 91 height 11
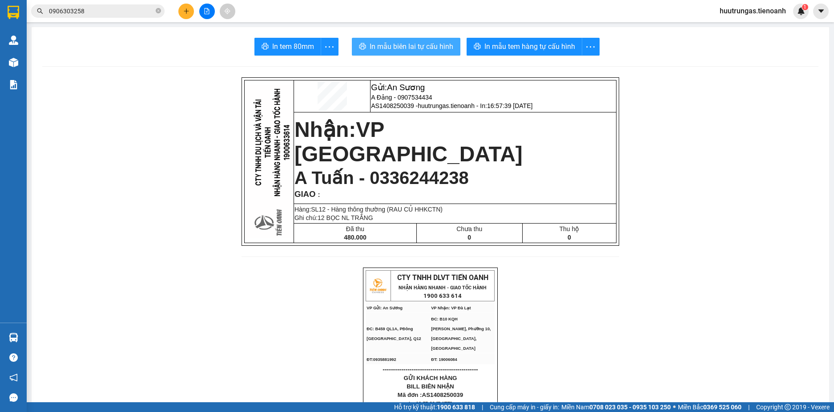
click at [406, 47] on span "In mẫu biên lai tự cấu hình" at bounding box center [412, 46] width 84 height 11
click at [189, 13] on icon "plus" at bounding box center [186, 11] width 6 height 6
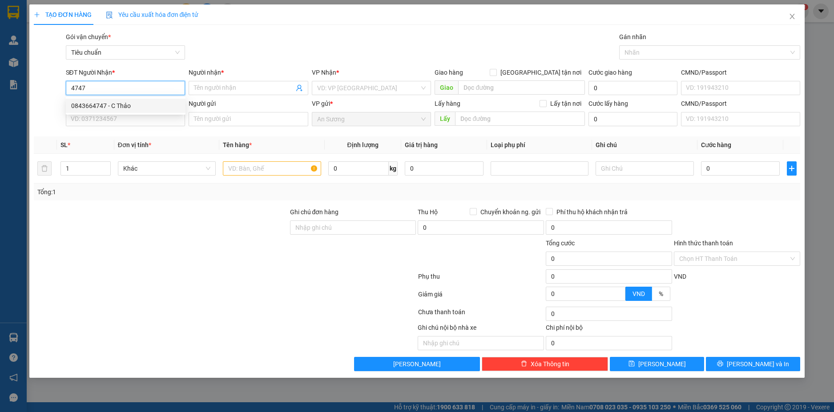
click at [144, 104] on div "0843664747 - C Thảo" at bounding box center [125, 106] width 109 height 10
type input "0843664747"
type input "C Thảo"
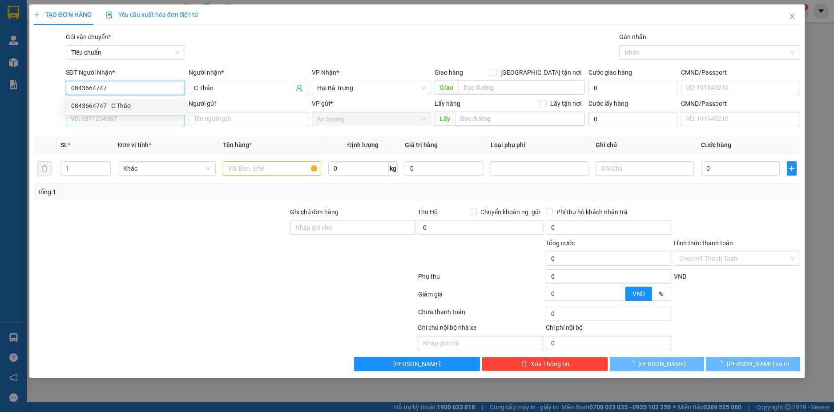
type input "120.000"
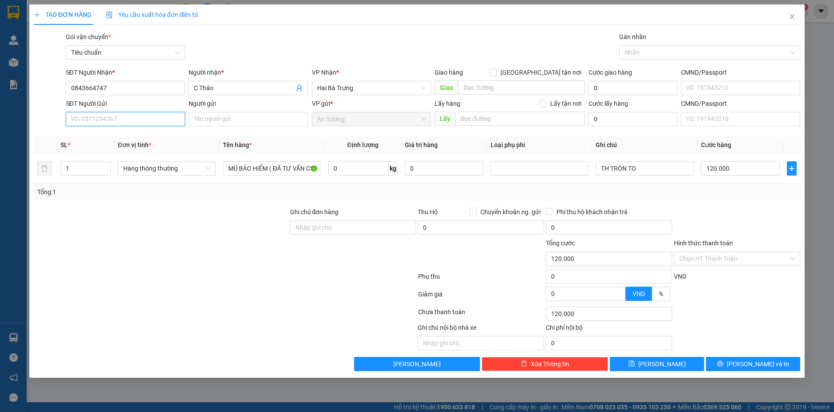
click at [153, 120] on input "SĐT Người Gửi" at bounding box center [126, 119] width 120 height 14
click at [152, 134] on div "0853997777 - A TUẤN" at bounding box center [125, 137] width 109 height 10
click at [772, 364] on button "[PERSON_NAME] và In" at bounding box center [753, 364] width 94 height 14
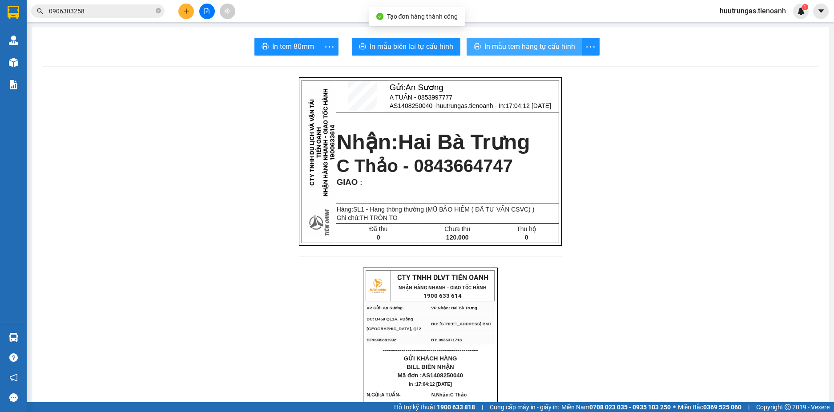
click at [520, 50] on span "In mẫu tem hàng tự cấu hình" at bounding box center [529, 46] width 91 height 11
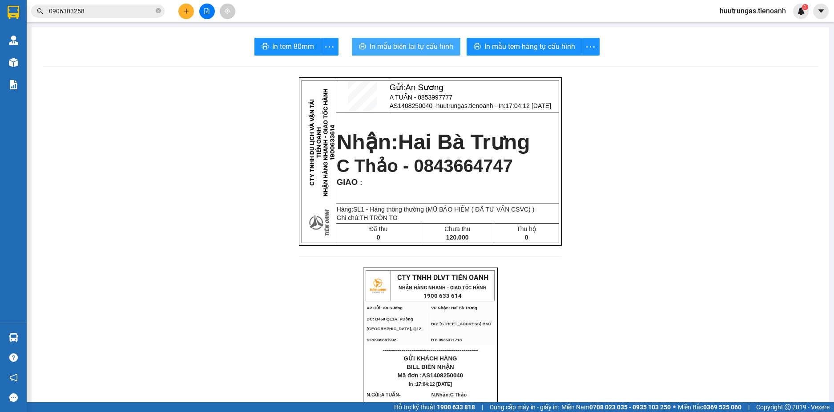
click at [387, 48] on span "In mẫu biên lai tự cấu hình" at bounding box center [412, 46] width 84 height 11
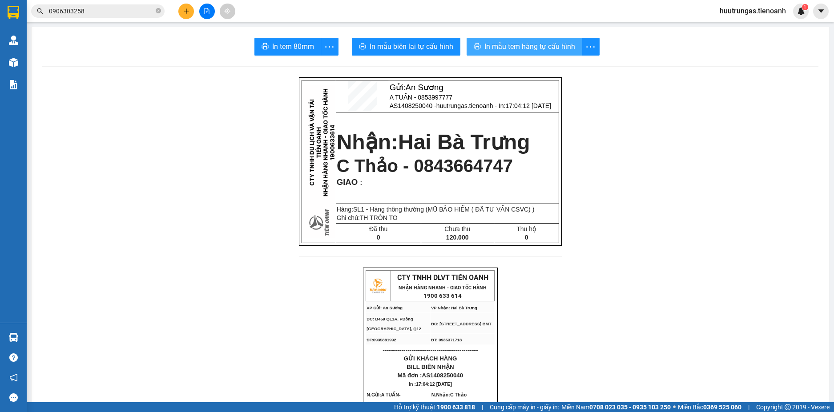
click at [526, 44] on span "In mẫu tem hàng tự cấu hình" at bounding box center [529, 46] width 91 height 11
click at [188, 13] on icon "plus" at bounding box center [186, 11] width 6 height 6
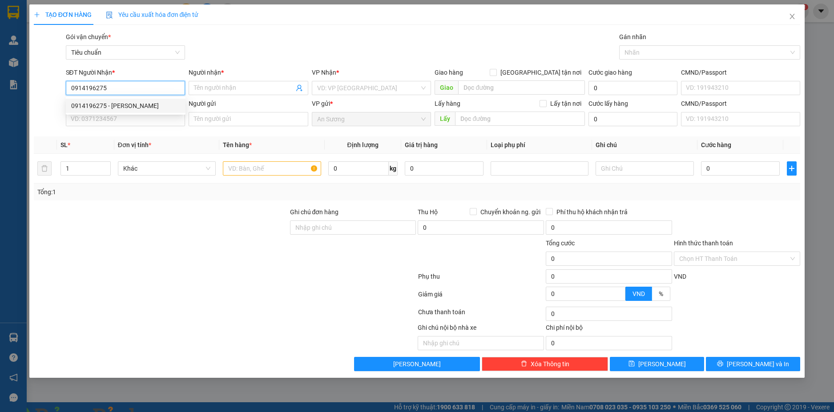
click at [163, 107] on div "0914196275 - Tài Huyền" at bounding box center [125, 106] width 109 height 10
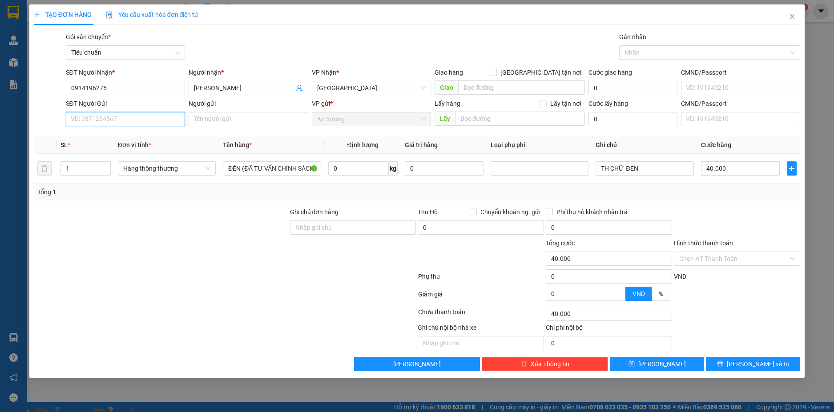
click at [166, 122] on input "SĐT Người Gửi" at bounding box center [126, 119] width 120 height 14
click at [159, 141] on div "0988488849 - A Nhật" at bounding box center [125, 137] width 109 height 10
click at [365, 176] on div "0 kg" at bounding box center [362, 169] width 69 height 18
click at [365, 173] on input "0" at bounding box center [358, 168] width 60 height 14
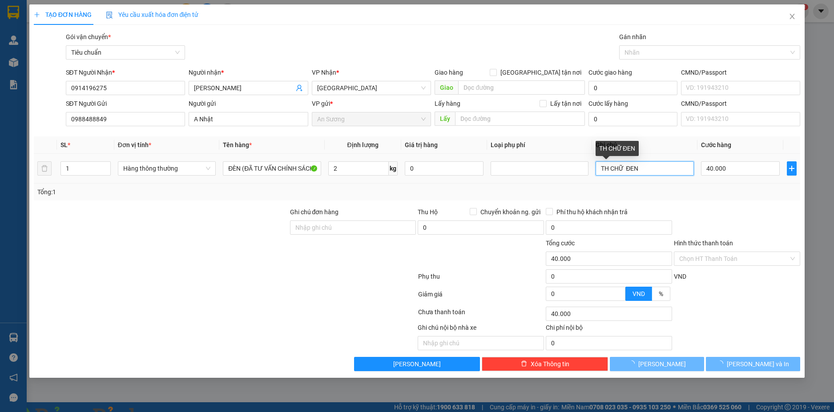
click at [653, 167] on input "TH CHỮ ĐEN" at bounding box center [645, 168] width 98 height 14
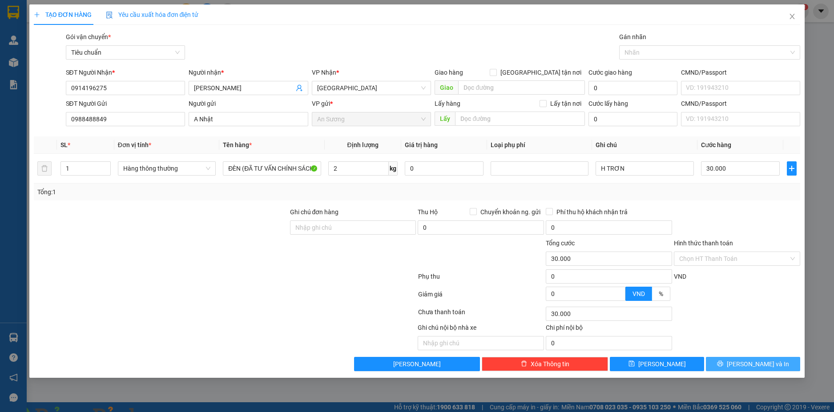
click at [759, 365] on span "[PERSON_NAME] và In" at bounding box center [758, 364] width 62 height 10
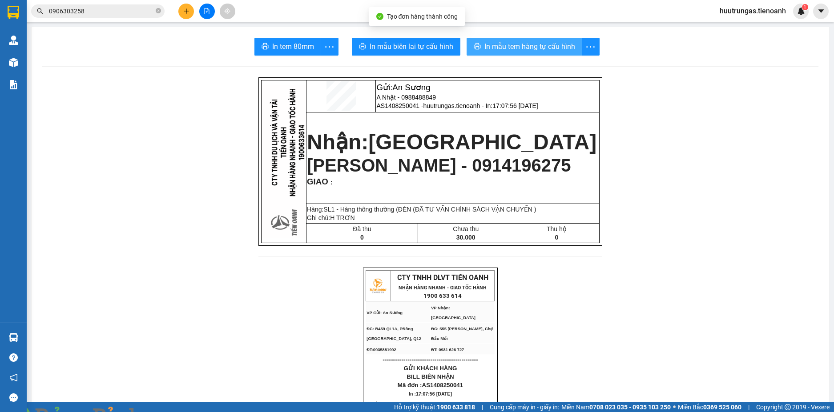
click at [530, 47] on span "In mẫu tem hàng tự cấu hình" at bounding box center [529, 46] width 91 height 11
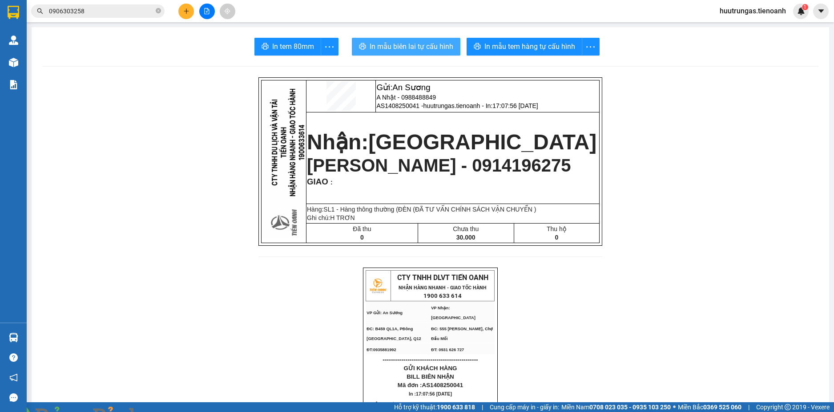
click at [433, 51] on span "In mẫu biên lai tự cấu hình" at bounding box center [412, 46] width 84 height 11
click at [191, 8] on button at bounding box center [186, 12] width 16 height 16
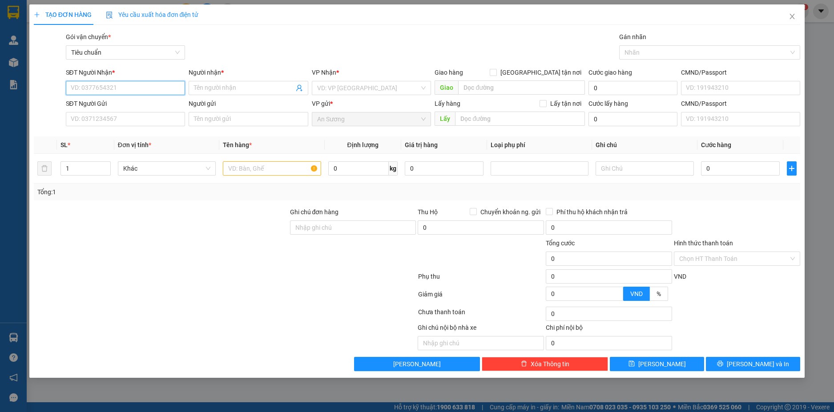
click at [89, 93] on input "SĐT Người Nhận *" at bounding box center [126, 88] width 120 height 14
click at [123, 102] on div "0909415150 - C HIỀN" at bounding box center [125, 106] width 109 height 10
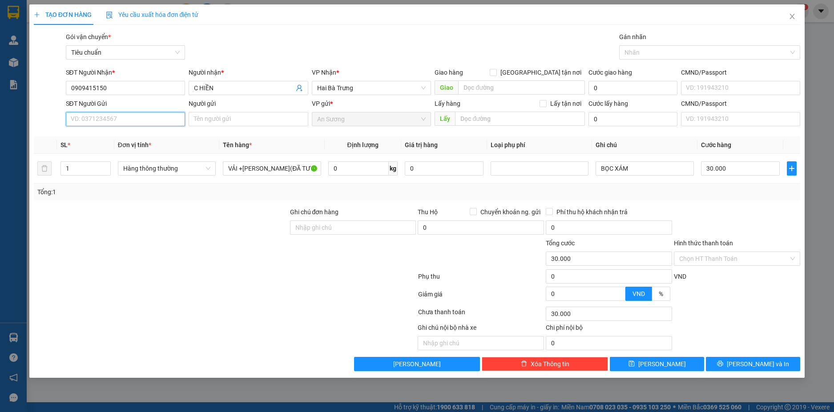
click at [142, 120] on input "SĐT Người Gửi" at bounding box center [126, 119] width 120 height 14
click at [135, 137] on div "0877679130 - A KHANG" at bounding box center [125, 137] width 109 height 10
click at [204, 172] on span "Hàng thông thường" at bounding box center [166, 168] width 87 height 13
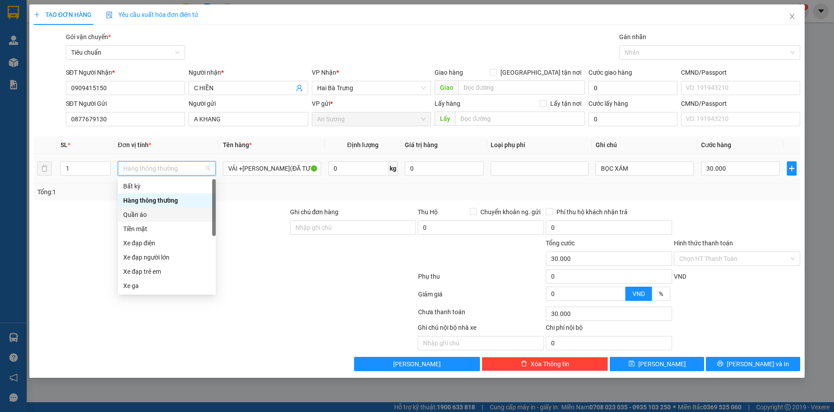
click at [149, 216] on div "Quần áo" at bounding box center [166, 215] width 87 height 10
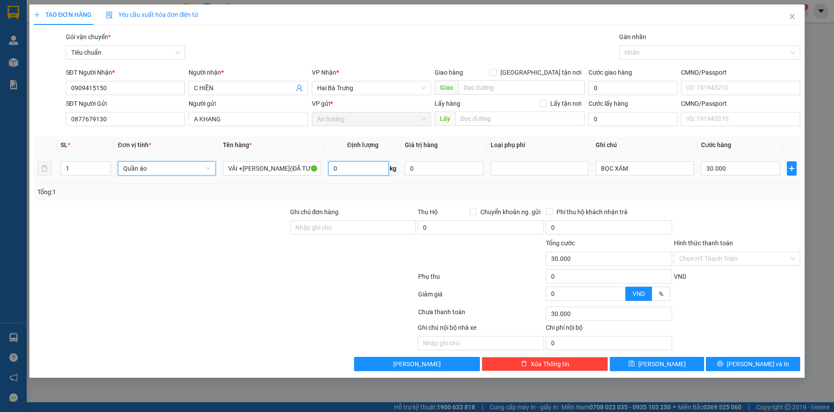
click at [358, 166] on input "0" at bounding box center [358, 168] width 60 height 14
click at [666, 164] on input "BỌC XÁM" at bounding box center [645, 168] width 98 height 14
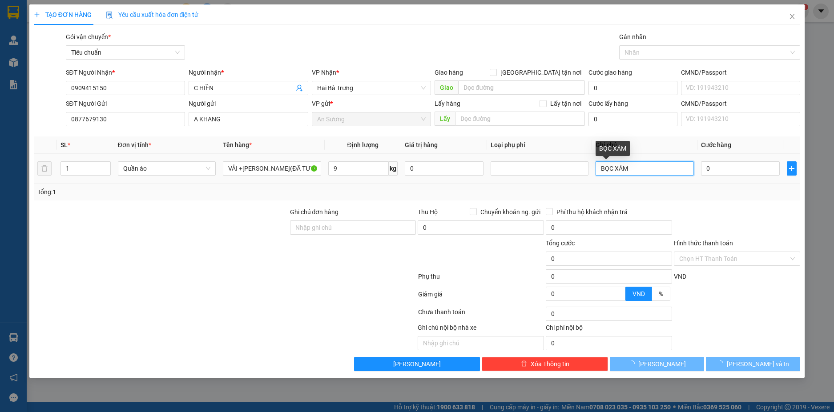
click at [666, 164] on input "BỌC XÁM" at bounding box center [645, 168] width 98 height 14
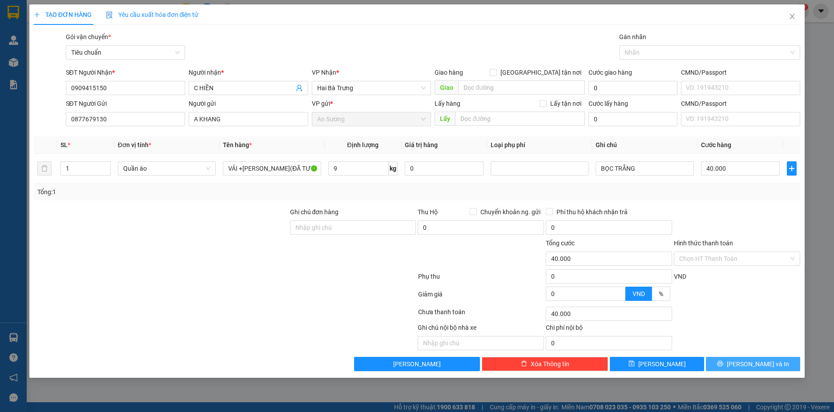
click at [750, 366] on span "[PERSON_NAME] và In" at bounding box center [758, 364] width 62 height 10
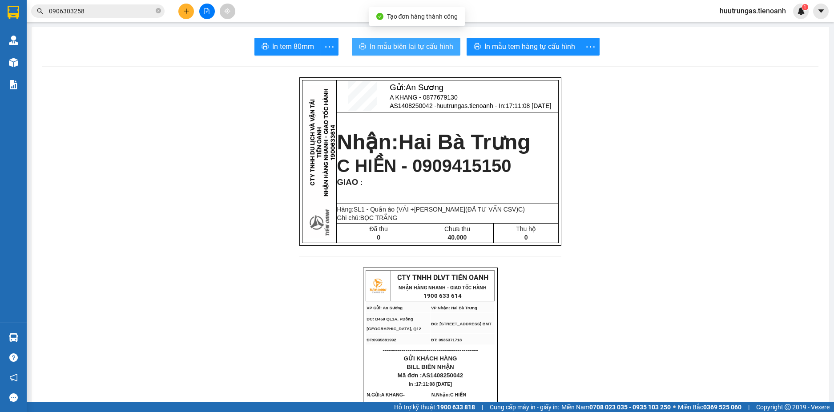
click at [437, 48] on span "In mẫu biên lai tự cấu hình" at bounding box center [412, 46] width 84 height 11
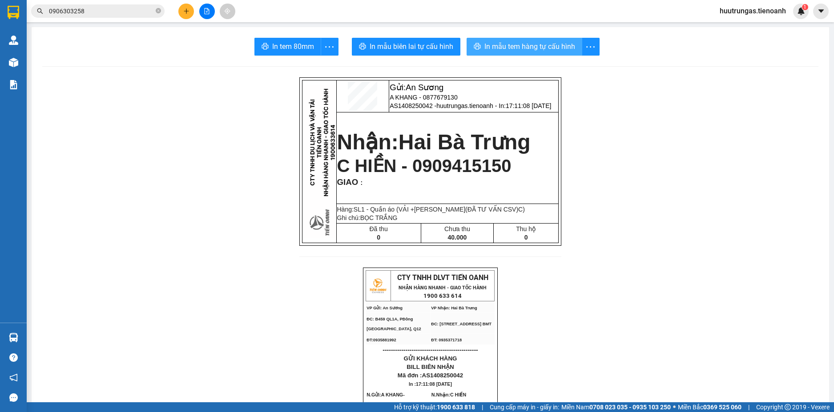
click at [491, 44] on span "In mẫu tem hàng tự cấu hình" at bounding box center [529, 46] width 91 height 11
click at [183, 12] on icon "plus" at bounding box center [186, 11] width 6 height 6
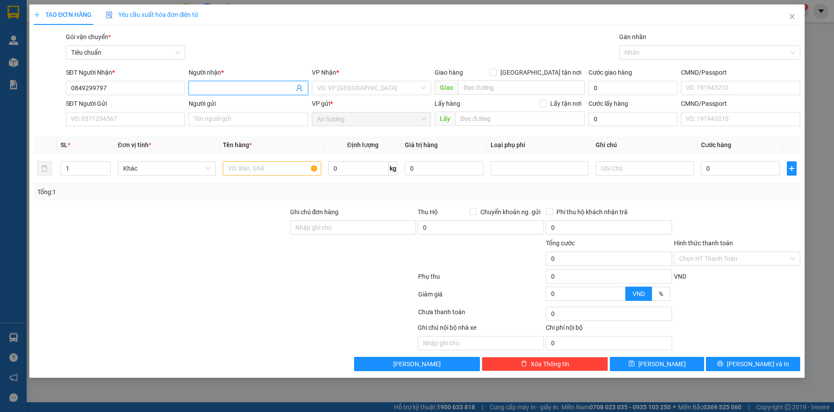
click at [213, 90] on input "Người nhận *" at bounding box center [244, 88] width 100 height 10
click at [335, 86] on input "search" at bounding box center [368, 87] width 103 height 13
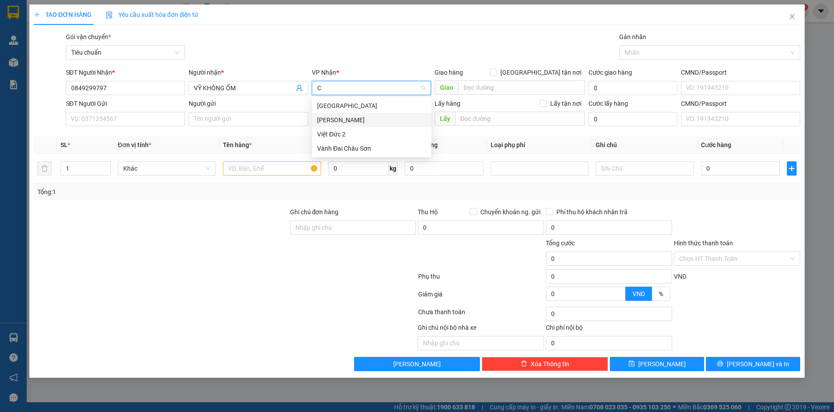
click at [346, 121] on div "[PERSON_NAME]" at bounding box center [371, 120] width 109 height 10
click at [273, 171] on input "text" at bounding box center [272, 168] width 98 height 14
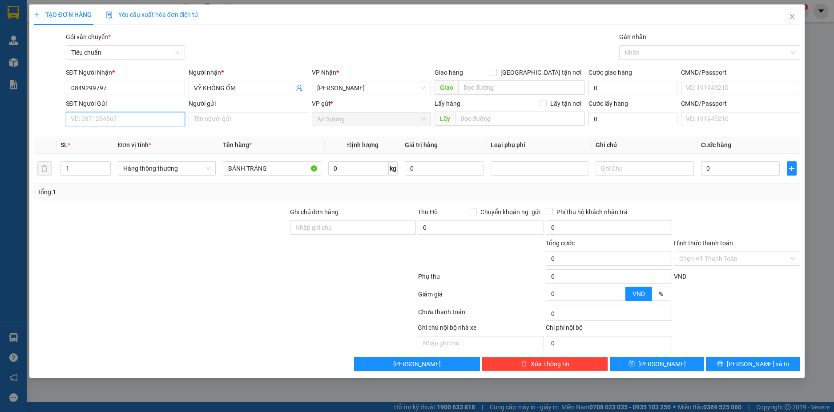
click at [102, 118] on input "SĐT Người Gửi" at bounding box center [126, 119] width 120 height 14
click at [235, 119] on input "Người gửi" at bounding box center [249, 119] width 120 height 14
click at [640, 171] on input "text" at bounding box center [645, 168] width 98 height 14
click at [766, 260] on input "Hình thức thanh toán" at bounding box center [733, 258] width 109 height 13
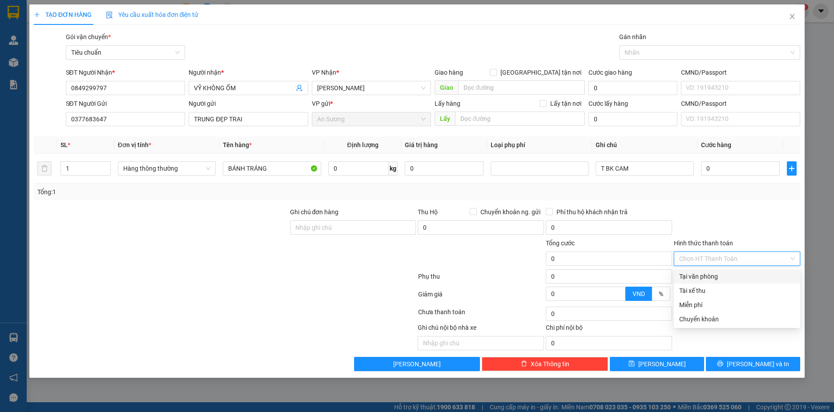
click at [699, 281] on div "Tại văn phòng" at bounding box center [737, 277] width 116 height 10
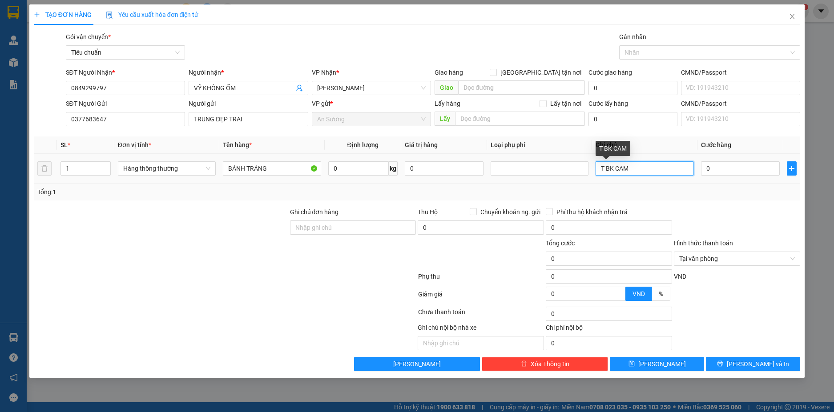
click at [647, 166] on input "T BK CAM" at bounding box center [645, 168] width 98 height 14
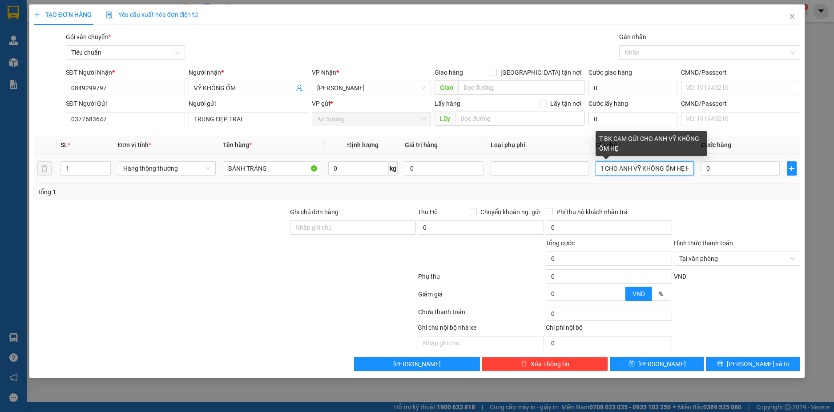
scroll to position [0, 44]
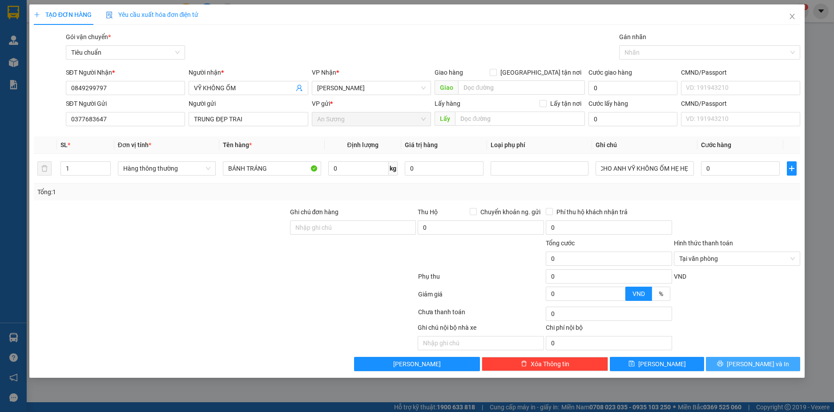
click at [764, 367] on span "[PERSON_NAME] và In" at bounding box center [758, 364] width 62 height 10
click at [742, 252] on span "Tại văn phòng" at bounding box center [737, 258] width 116 height 13
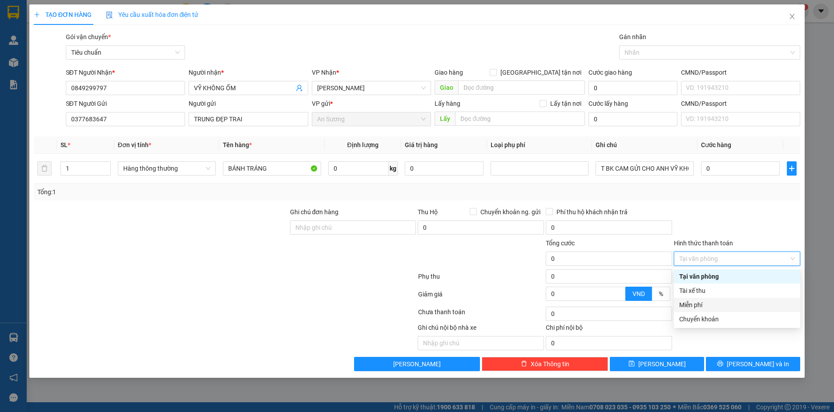
click at [718, 302] on div "Miễn phí" at bounding box center [737, 305] width 116 height 10
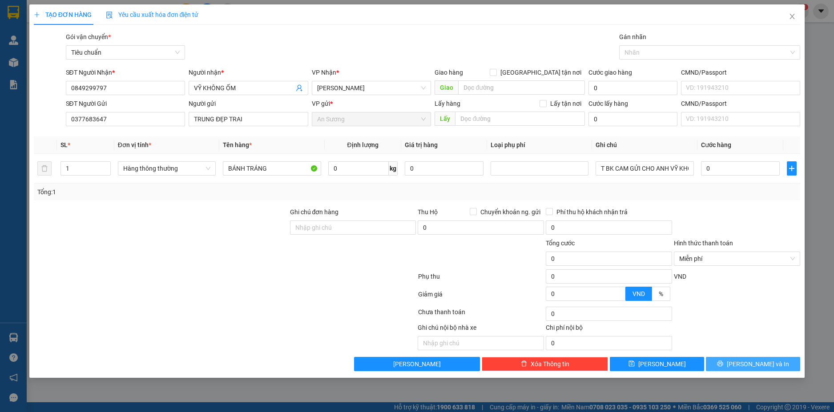
click at [749, 362] on span "[PERSON_NAME] và In" at bounding box center [758, 364] width 62 height 10
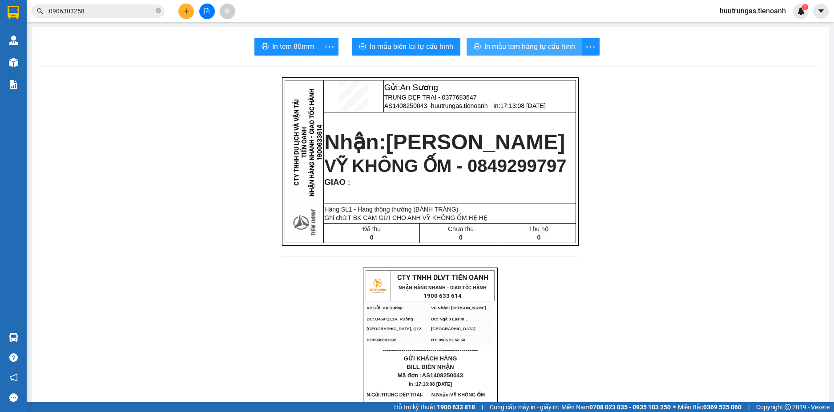
click at [514, 45] on span "In mẫu tem hàng tự cấu hình" at bounding box center [529, 46] width 91 height 11
click at [185, 9] on icon "plus" at bounding box center [186, 11] width 6 height 6
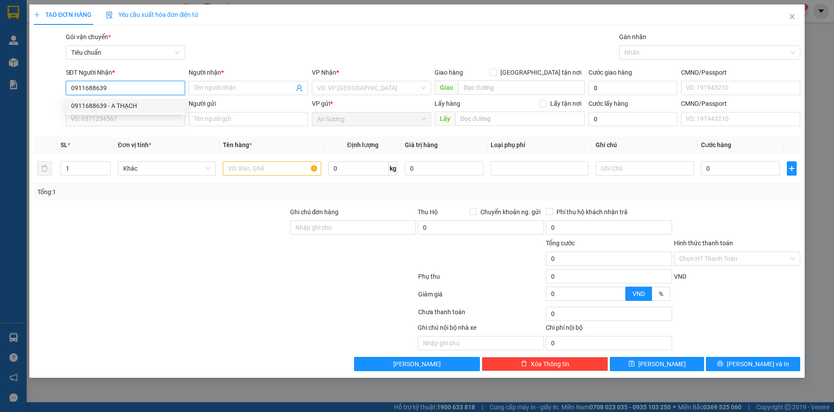
click at [119, 107] on div "0911688639 - A THẠCH" at bounding box center [125, 106] width 109 height 10
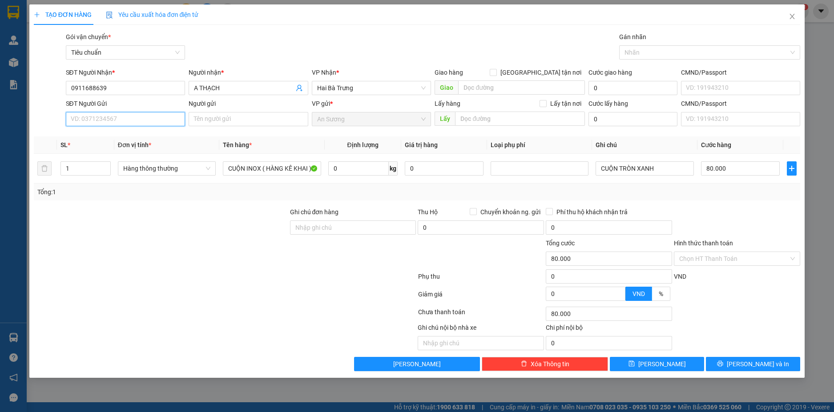
click at [150, 121] on input "SĐT Người Gửi" at bounding box center [126, 119] width 120 height 14
click at [140, 138] on div "0936304316 - HÙNG" at bounding box center [125, 137] width 109 height 10
click at [90, 166] on input "1" at bounding box center [85, 168] width 49 height 13
click at [341, 162] on input "0" at bounding box center [358, 168] width 60 height 14
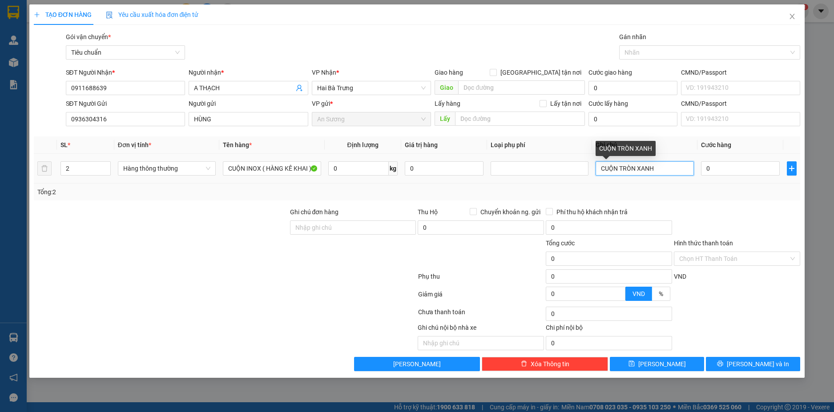
click at [600, 168] on input "CUỘN TRÒN XANH" at bounding box center [645, 168] width 98 height 14
click at [352, 169] on input "0" at bounding box center [358, 168] width 60 height 14
click at [736, 198] on div "Tổng: 2" at bounding box center [417, 192] width 767 height 17
click at [738, 166] on input "65.000" at bounding box center [740, 168] width 79 height 14
click at [741, 193] on div "Tổng: 2" at bounding box center [417, 192] width 760 height 10
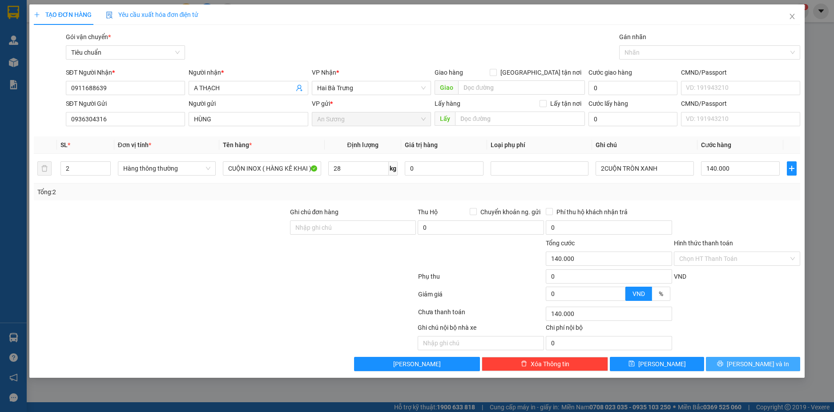
click at [755, 362] on span "[PERSON_NAME] và In" at bounding box center [758, 364] width 62 height 10
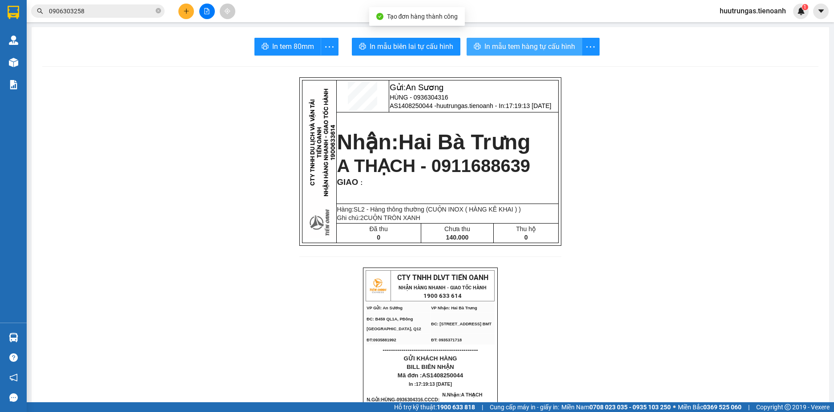
click at [523, 42] on span "In mẫu tem hàng tự cấu hình" at bounding box center [529, 46] width 91 height 11
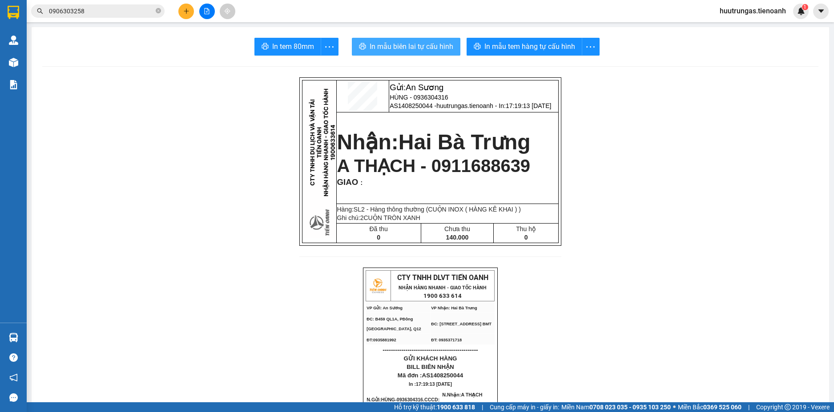
click at [412, 44] on span "In mẫu biên lai tự cấu hình" at bounding box center [412, 46] width 84 height 11
click at [189, 15] on button at bounding box center [186, 12] width 16 height 16
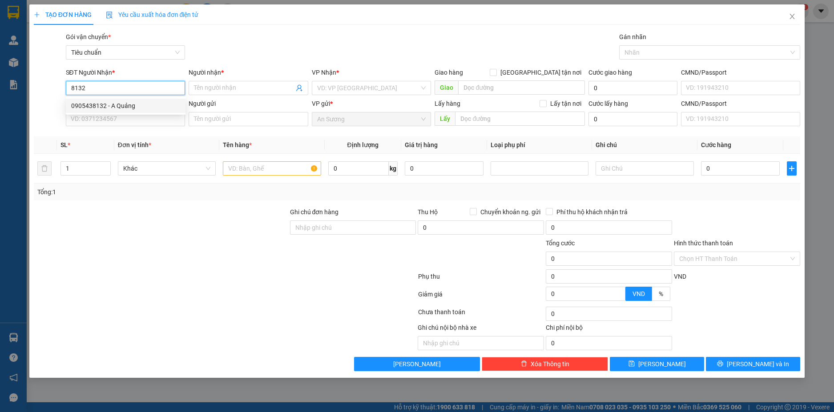
click at [117, 102] on div "0905438132 - A Quảng" at bounding box center [125, 106] width 109 height 10
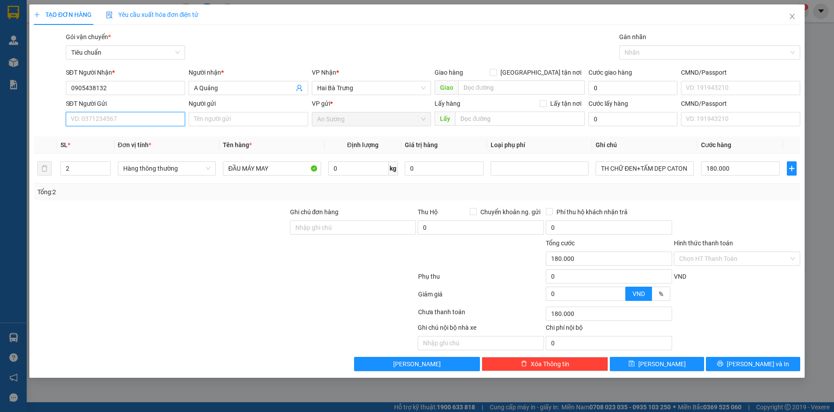
click at [125, 118] on input "SĐT Người Gửi" at bounding box center [126, 119] width 120 height 14
click at [129, 151] on div "0909455490 - C NHÃ" at bounding box center [125, 151] width 109 height 10
click at [97, 169] on input "6" at bounding box center [85, 168] width 49 height 13
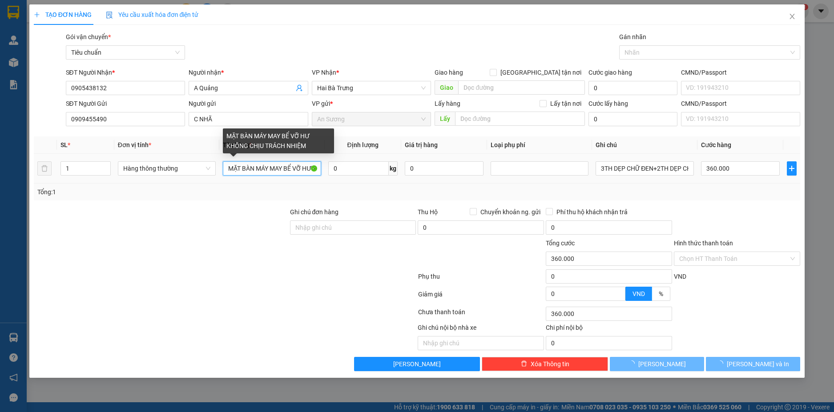
click at [292, 169] on input "MẶT BÀN MÁY MAY BỂ VỠ HƯ KHÔNG CHỊU TRÁCH NHIỆM" at bounding box center [272, 168] width 98 height 14
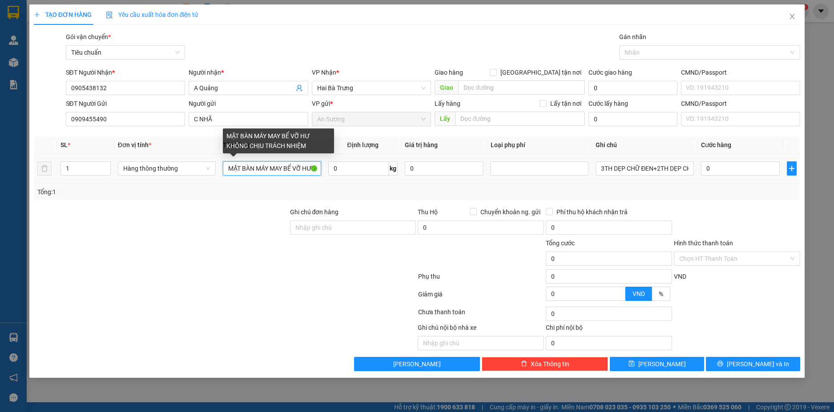
click at [292, 169] on input "MẶT BÀN MÁY MAY BỂ VỠ HƯ KHÔNG CHỊU TRÁCH NHIỆM" at bounding box center [272, 168] width 98 height 14
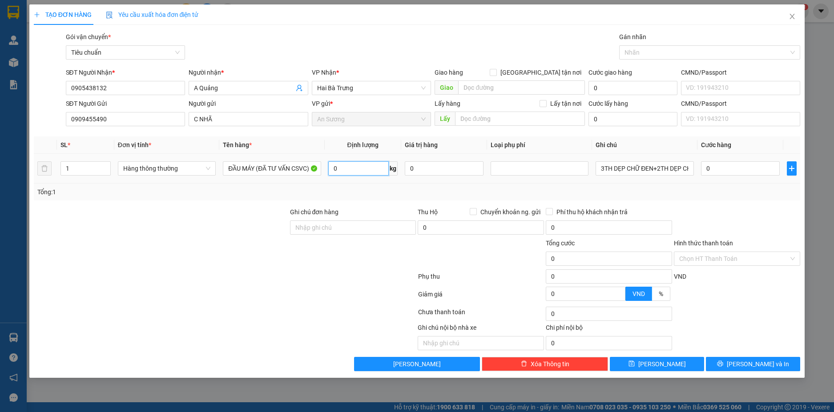
click at [355, 163] on input "0" at bounding box center [358, 168] width 60 height 14
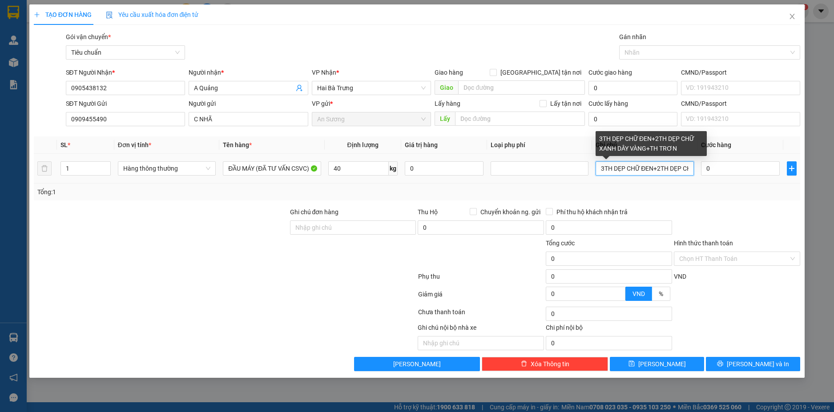
click at [635, 173] on input "3TH DẸP CHỮ ĐEN+2TH DẸP CHỮ XANH DÂY VÀNG+TH TRƠN" at bounding box center [645, 168] width 98 height 14
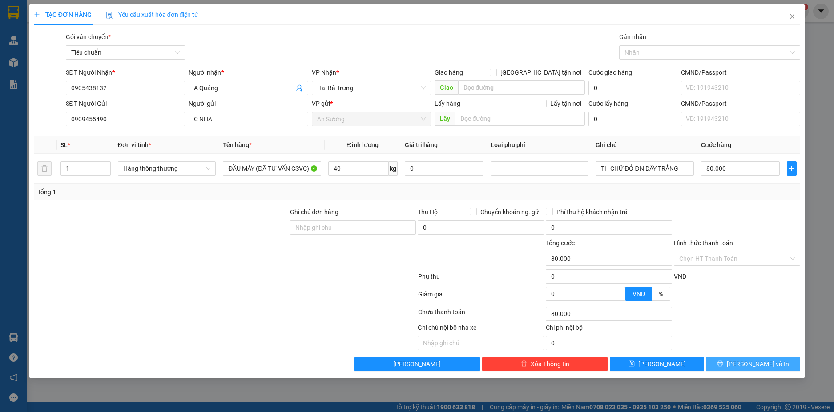
click at [755, 363] on span "[PERSON_NAME] và In" at bounding box center [758, 364] width 62 height 10
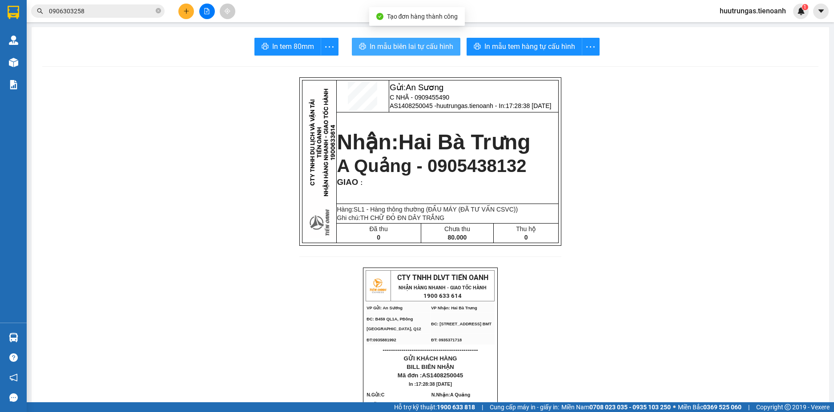
click at [425, 46] on span "In mẫu biên lai tự cấu hình" at bounding box center [412, 46] width 84 height 11
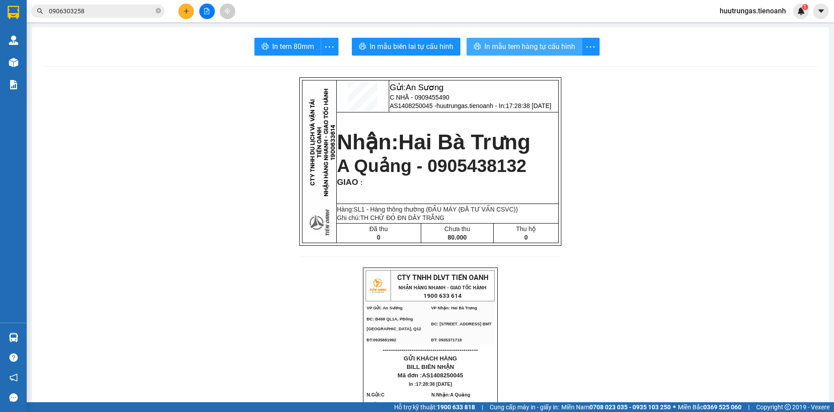
click at [511, 45] on span "In mẫu tem hàng tự cấu hình" at bounding box center [529, 46] width 91 height 11
click at [185, 14] on button at bounding box center [186, 12] width 16 height 16
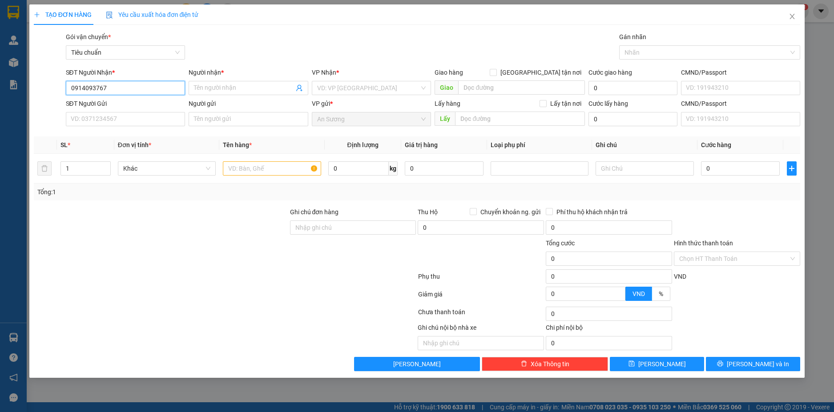
drag, startPoint x: 121, startPoint y: 87, endPoint x: 65, endPoint y: 93, distance: 55.9
click at [65, 93] on div "SĐT Người Nhận * 0914093767 0914093767" at bounding box center [125, 83] width 123 height 31
click at [226, 90] on input "Người nhận *" at bounding box center [244, 88] width 100 height 10
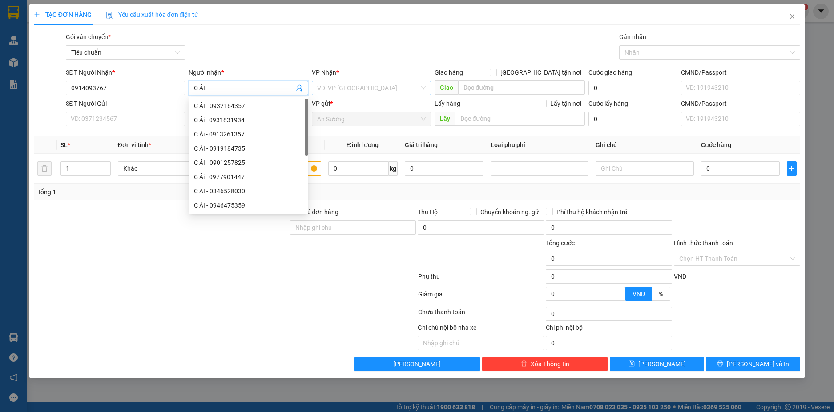
click at [384, 88] on input "search" at bounding box center [368, 87] width 103 height 13
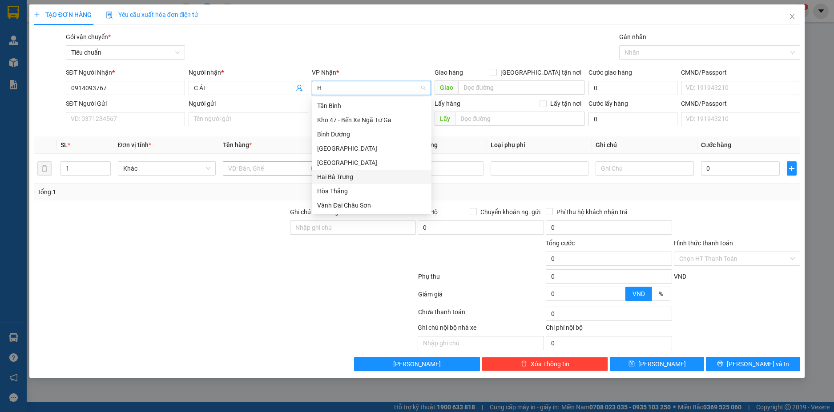
click at [344, 177] on div "Hai Bà Trưng" at bounding box center [371, 177] width 109 height 10
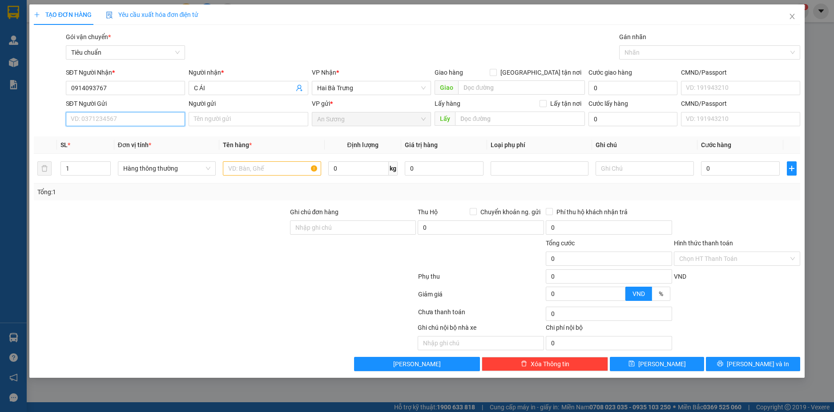
click at [108, 123] on input "SĐT Người Gửi" at bounding box center [126, 119] width 120 height 14
click at [131, 138] on div "0923522566 - CTY KHẢ LỢI" at bounding box center [125, 137] width 109 height 10
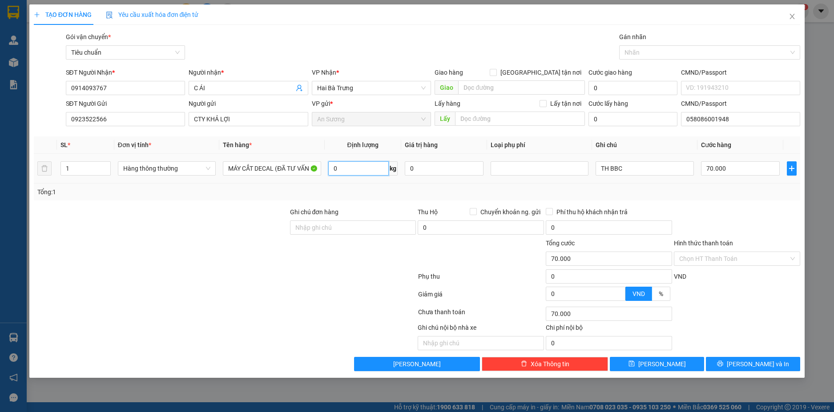
click at [350, 170] on input "0" at bounding box center [358, 168] width 60 height 14
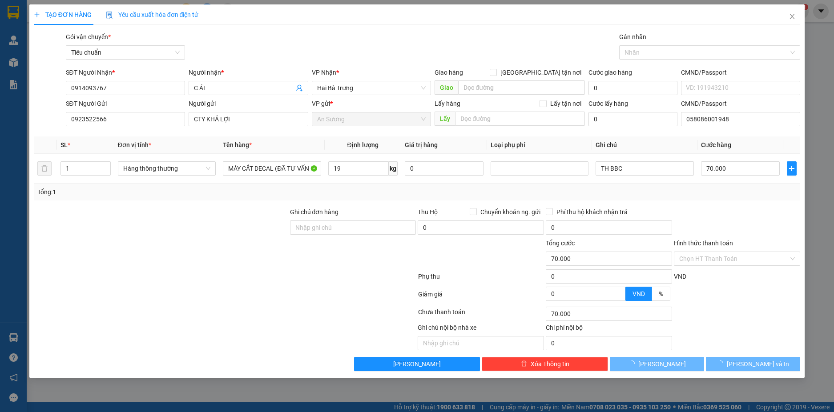
click at [639, 193] on div "Tổng: 1" at bounding box center [417, 192] width 760 height 10
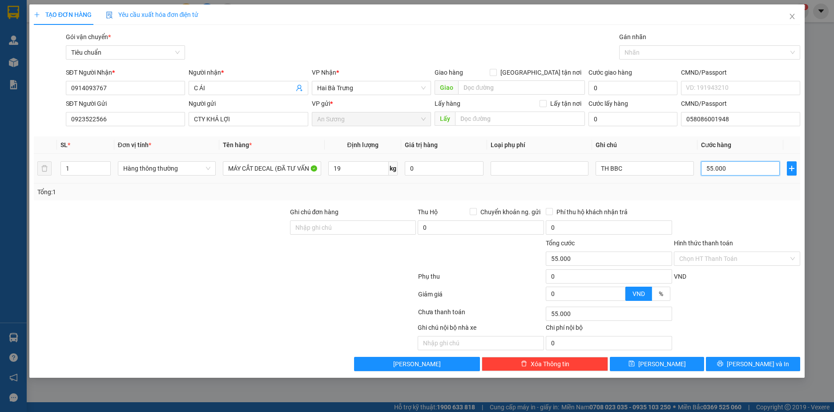
click at [728, 165] on input "55.000" at bounding box center [740, 168] width 79 height 14
click at [728, 200] on div "Tổng: 1" at bounding box center [417, 192] width 767 height 17
click at [758, 362] on span "[PERSON_NAME] và In" at bounding box center [758, 364] width 62 height 10
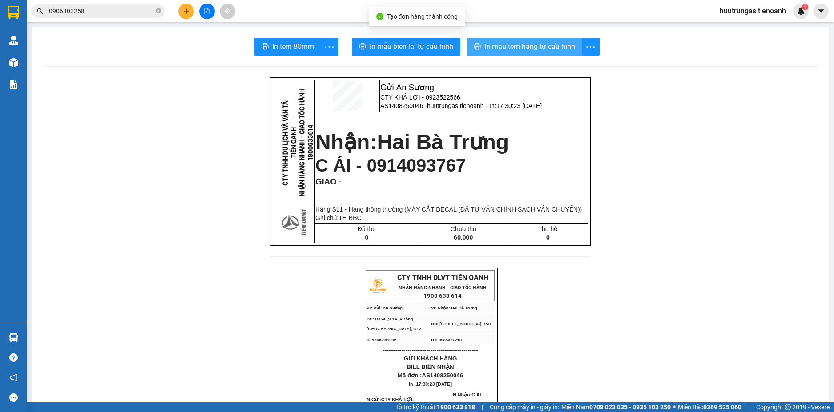
drag, startPoint x: 534, startPoint y: 50, endPoint x: 539, endPoint y: 52, distance: 5.8
click at [534, 50] on span "In mẫu tem hàng tự cấu hình" at bounding box center [529, 46] width 91 height 11
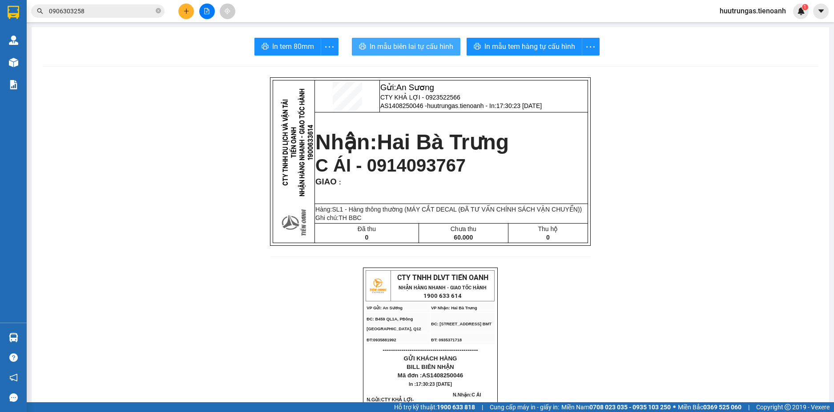
click at [413, 48] on span "In mẫu biên lai tự cấu hình" at bounding box center [412, 46] width 84 height 11
click at [135, 8] on input "0906303258" at bounding box center [101, 11] width 105 height 10
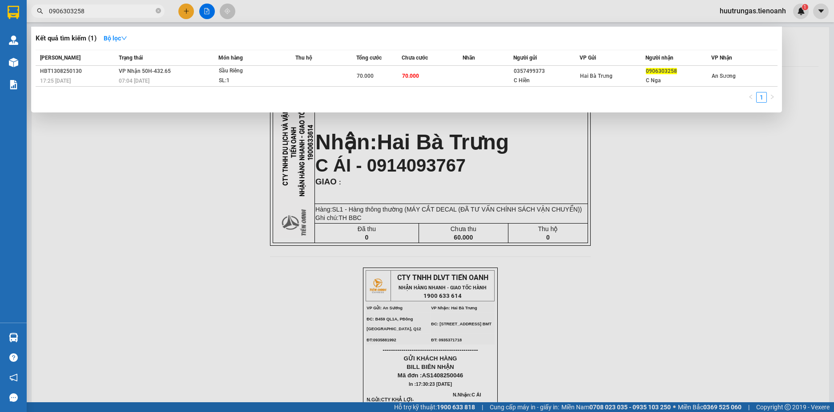
click at [135, 8] on input "0906303258" at bounding box center [101, 11] width 105 height 10
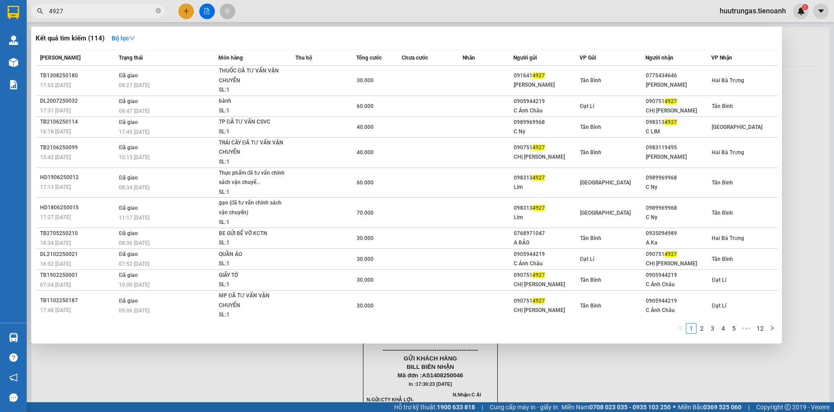
click at [130, 11] on input "4927" at bounding box center [101, 11] width 105 height 10
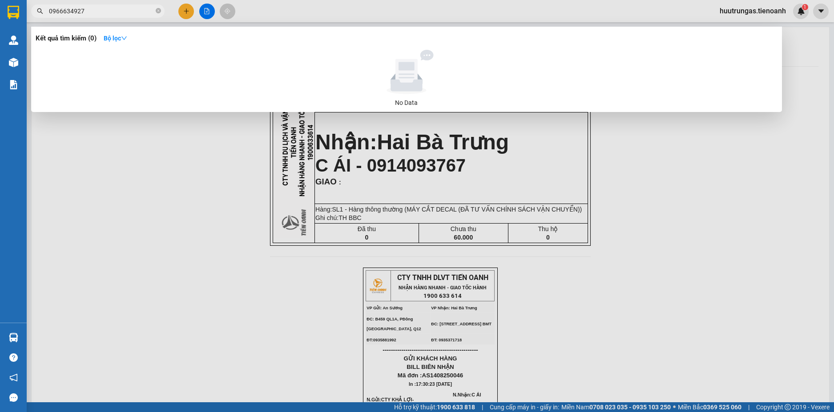
click at [108, 15] on input "0966634927" at bounding box center [101, 11] width 105 height 10
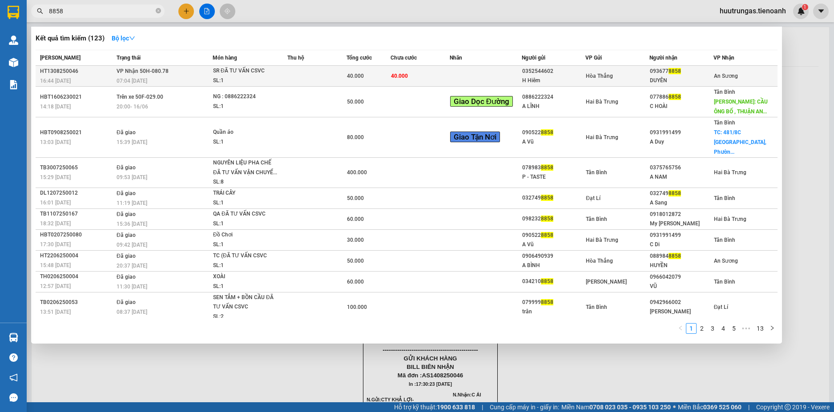
click at [310, 77] on td at bounding box center [316, 76] width 59 height 21
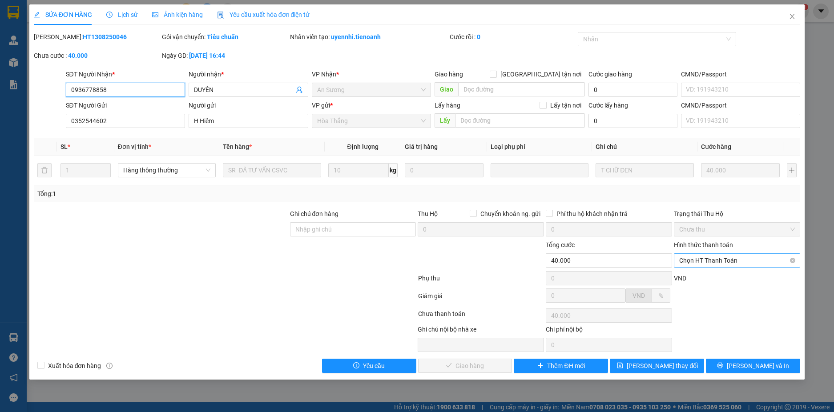
click at [777, 256] on span "Chọn HT Thanh Toán" at bounding box center [737, 260] width 116 height 13
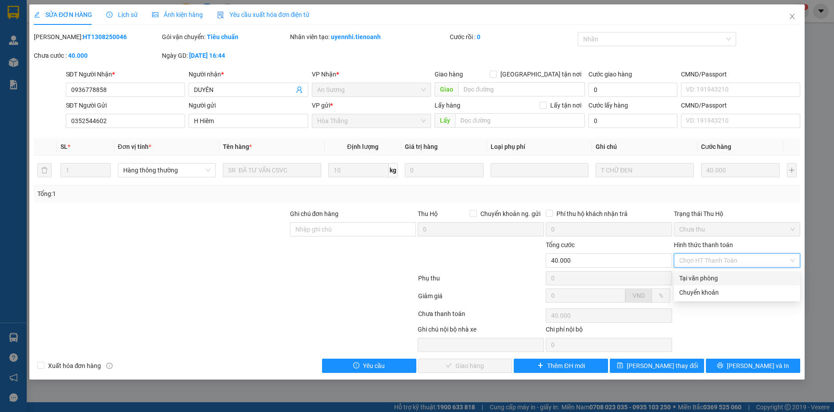
click at [726, 281] on div "Tại văn phòng" at bounding box center [737, 279] width 116 height 10
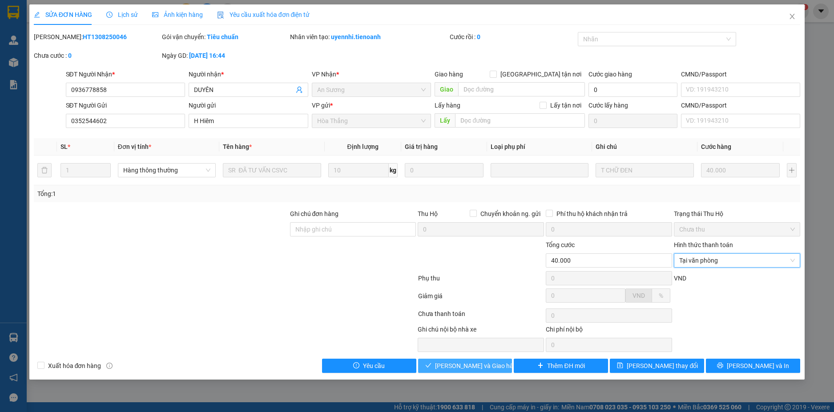
click at [491, 363] on span "Lưu và Giao hàng" at bounding box center [477, 366] width 85 height 10
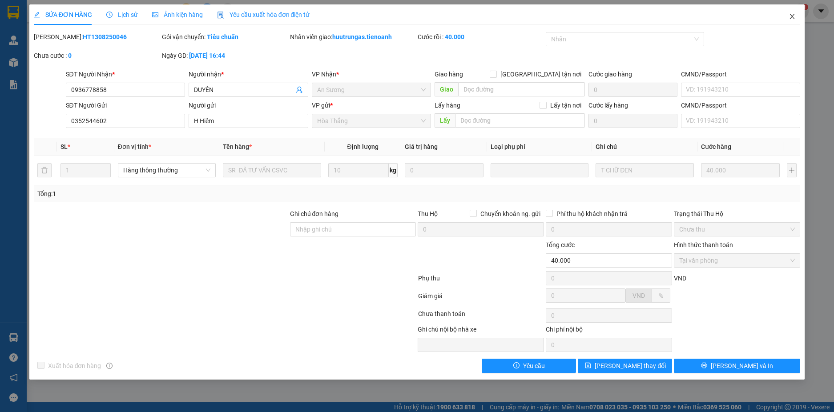
click at [793, 13] on icon "close" at bounding box center [792, 16] width 7 height 7
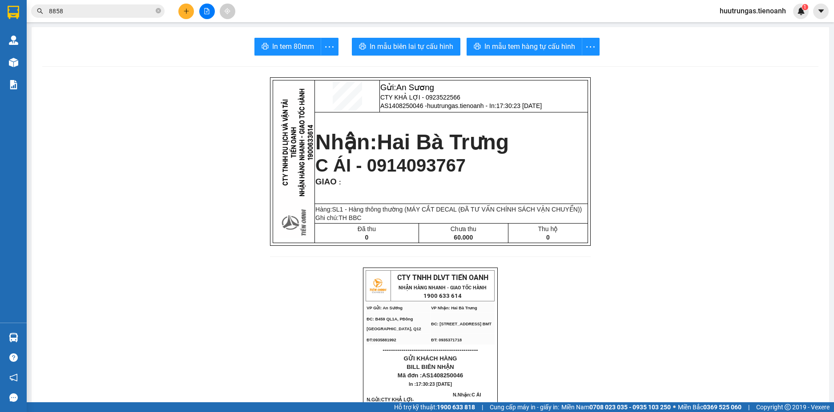
click at [105, 12] on input "8858" at bounding box center [101, 11] width 105 height 10
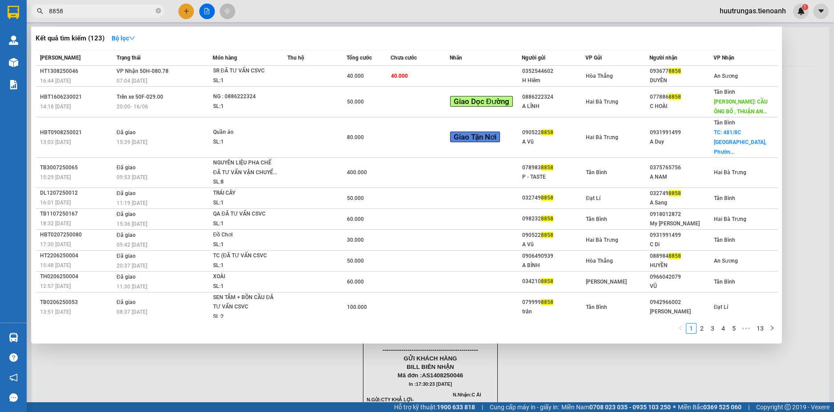
click at [105, 12] on input "8858" at bounding box center [101, 11] width 105 height 10
click at [183, 12] on div at bounding box center [417, 206] width 834 height 412
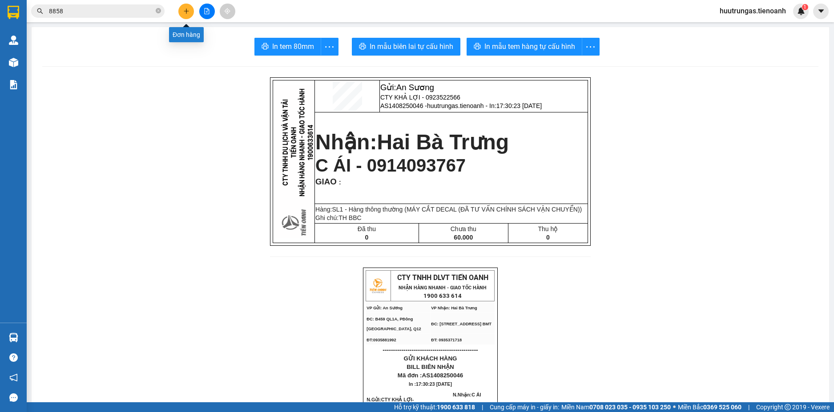
click at [188, 13] on icon "plus" at bounding box center [186, 11] width 6 height 6
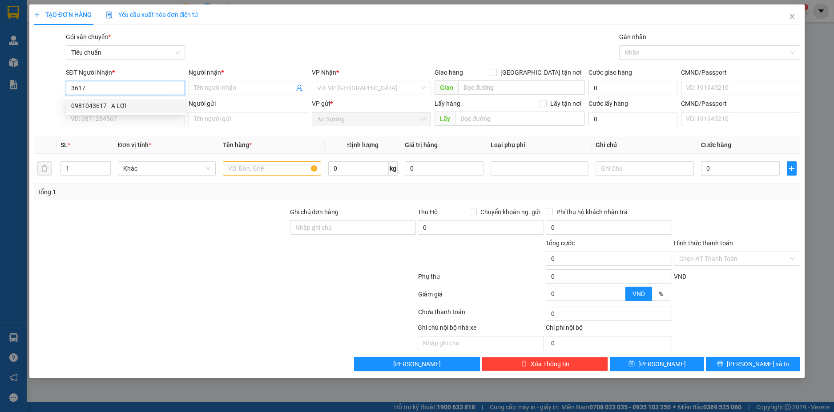
click at [129, 102] on div "0981043617 - A LỢI" at bounding box center [125, 106] width 109 height 10
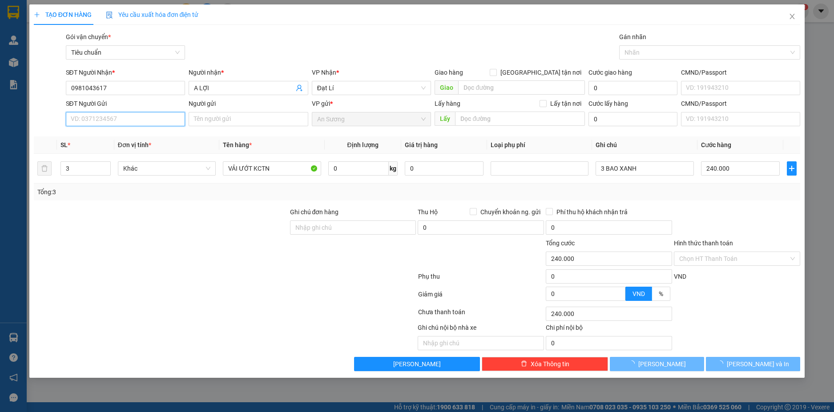
click at [144, 120] on input "SĐT Người Gửi" at bounding box center [126, 119] width 120 height 14
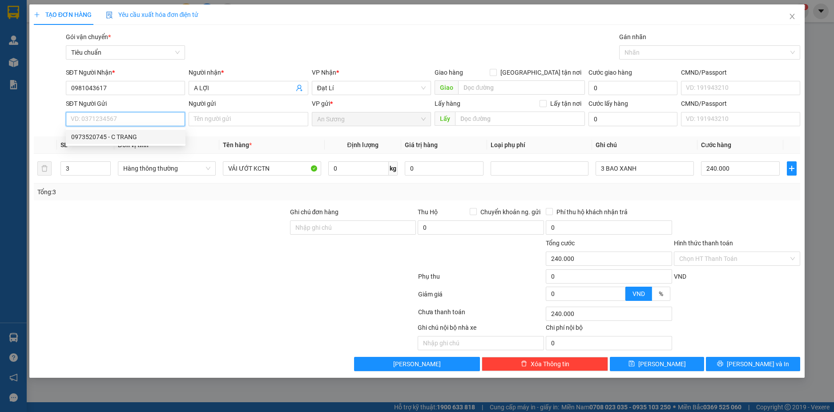
click at [145, 135] on div "0973520745 - C TRANG" at bounding box center [125, 137] width 109 height 10
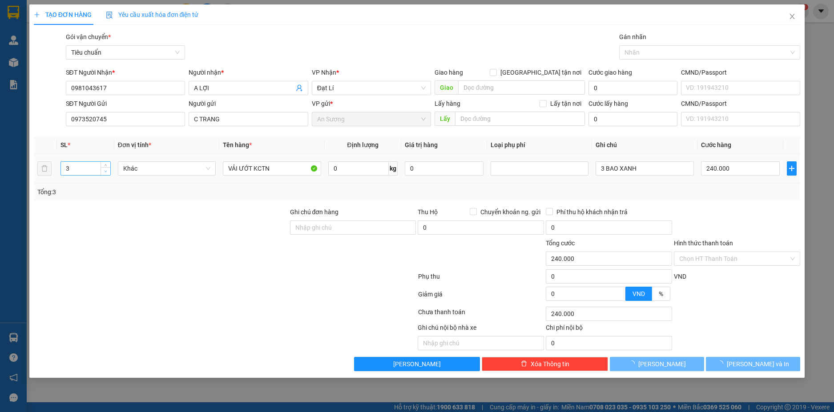
click at [105, 172] on icon "down" at bounding box center [105, 171] width 3 height 3
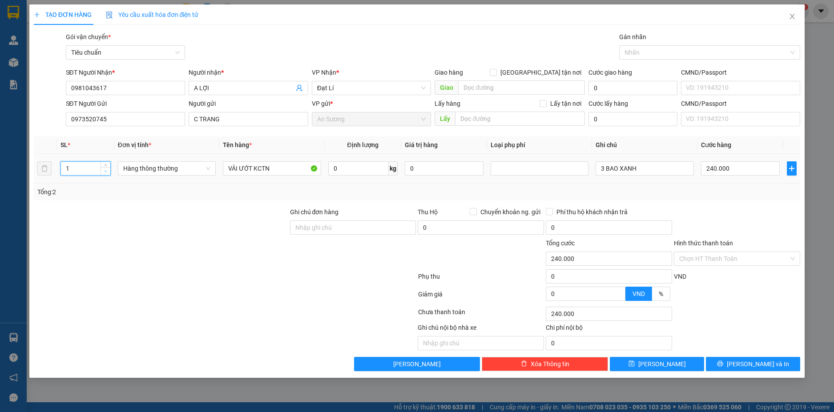
click at [105, 172] on icon "down" at bounding box center [105, 171] width 3 height 3
click at [358, 169] on input "0" at bounding box center [358, 168] width 60 height 14
click at [606, 168] on input "3 BAO XANH" at bounding box center [645, 168] width 98 height 14
click at [197, 164] on span "Hàng thông thường" at bounding box center [166, 168] width 87 height 13
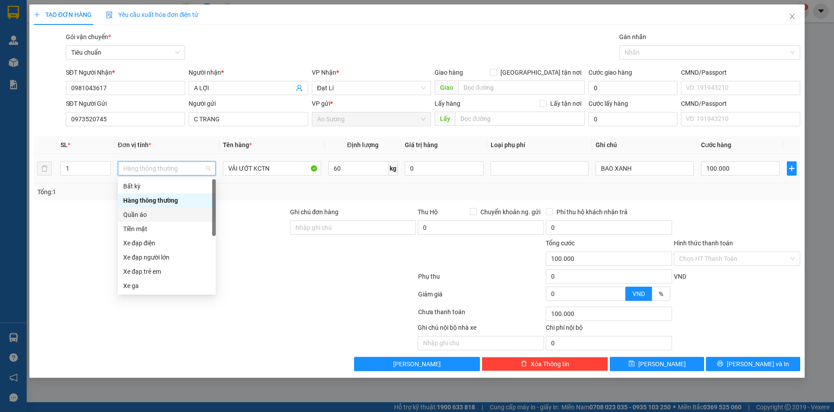
click at [151, 213] on div "Quần áo" at bounding box center [166, 215] width 87 height 10
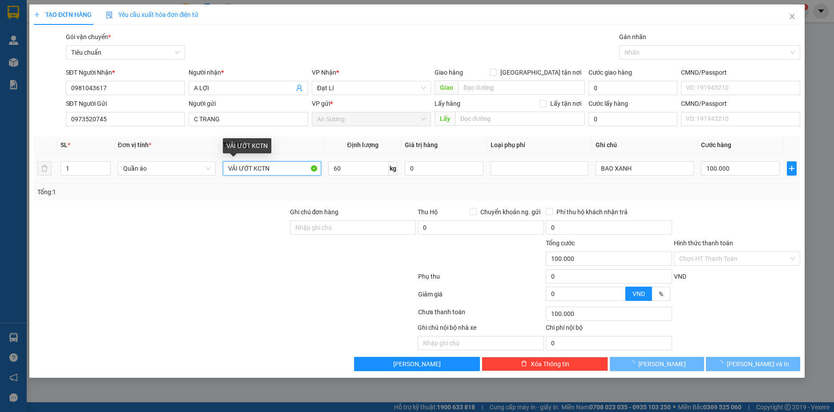
click at [271, 167] on input "VẢI ƯỚT KCTN" at bounding box center [272, 168] width 98 height 14
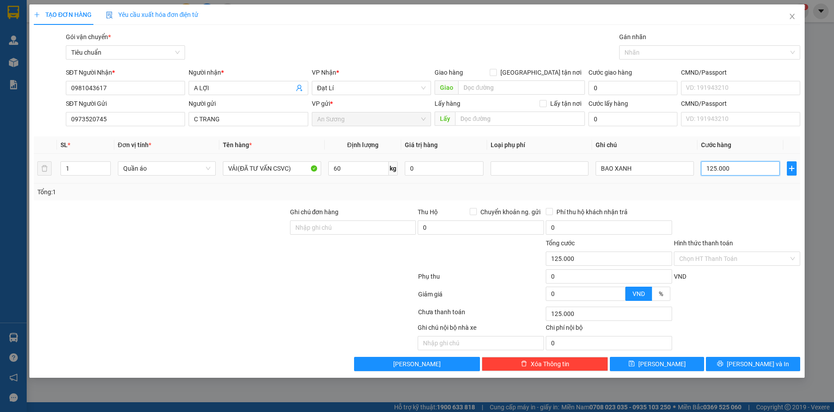
click at [744, 170] on input "125.000" at bounding box center [740, 168] width 79 height 14
click at [730, 198] on div "Tổng: 1" at bounding box center [417, 192] width 767 height 17
click at [762, 363] on span "[PERSON_NAME] và In" at bounding box center [758, 364] width 62 height 10
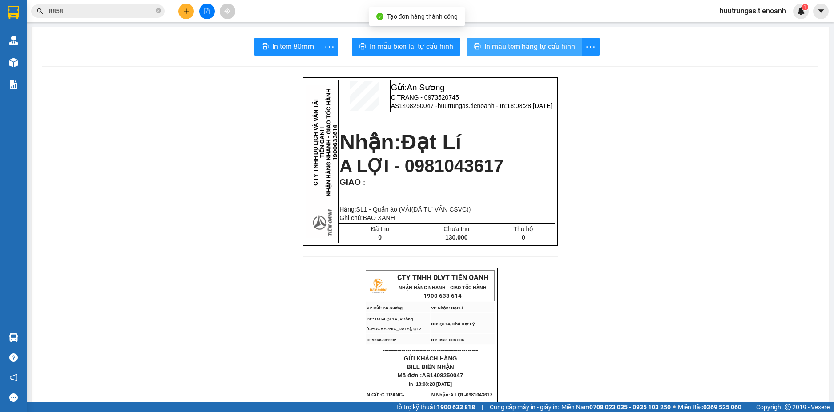
click at [507, 48] on span "In mẫu tem hàng tự cấu hình" at bounding box center [529, 46] width 91 height 11
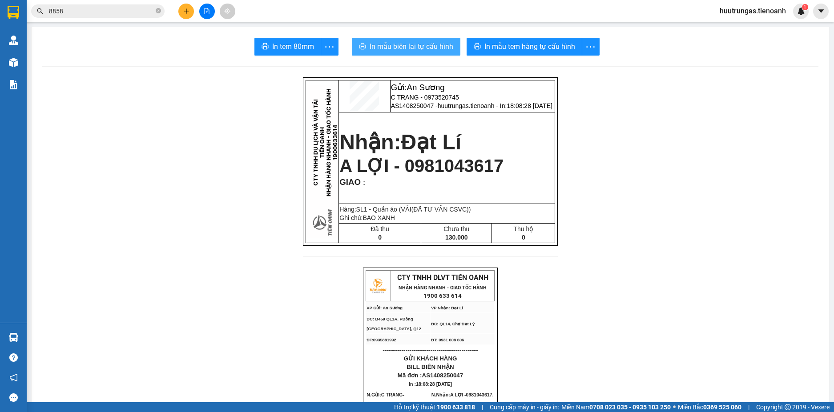
click at [399, 52] on span "In mẫu biên lai tự cấu hình" at bounding box center [412, 46] width 84 height 11
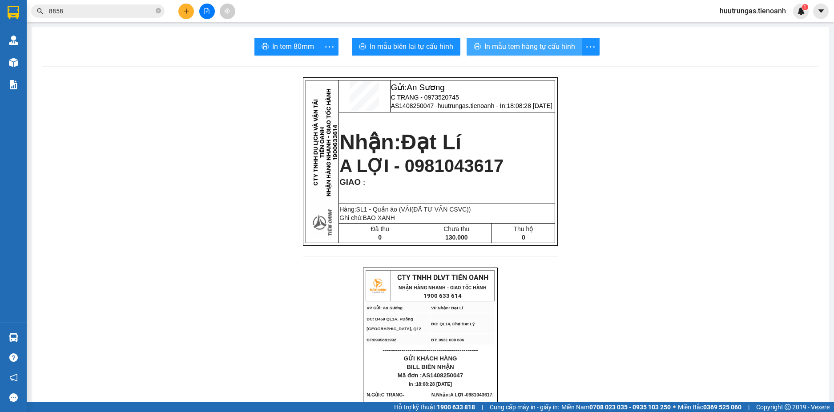
click at [500, 48] on span "In mẫu tem hàng tự cấu hình" at bounding box center [529, 46] width 91 height 11
click at [191, 12] on button at bounding box center [186, 12] width 16 height 16
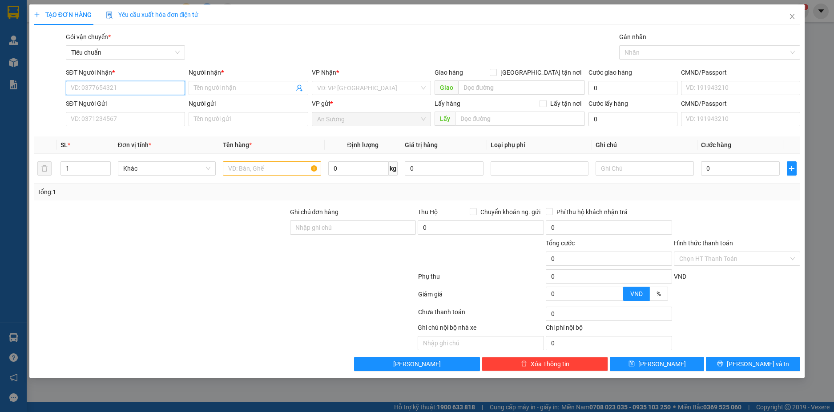
click at [108, 91] on input "SĐT Người Nhận *" at bounding box center [126, 88] width 120 height 14
click at [155, 105] on div "0909215078 - DIỆU LINH" at bounding box center [125, 106] width 109 height 10
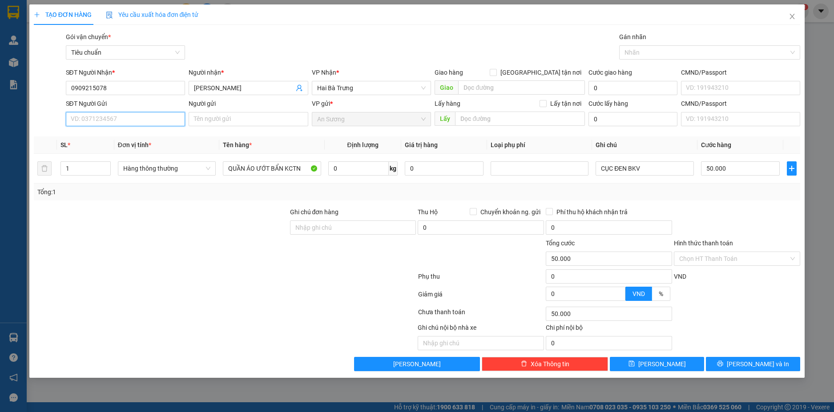
click at [159, 121] on input "SĐT Người Gửi" at bounding box center [126, 119] width 120 height 14
click at [151, 139] on div "0392585233 - C PHƯƠNG" at bounding box center [125, 137] width 109 height 10
click at [205, 170] on span "Hàng thông thường" at bounding box center [166, 168] width 87 height 13
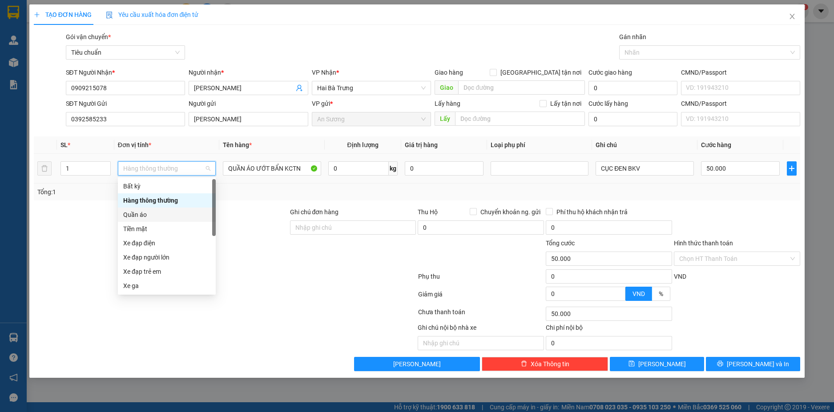
click at [148, 211] on div "Quần áo" at bounding box center [166, 215] width 87 height 10
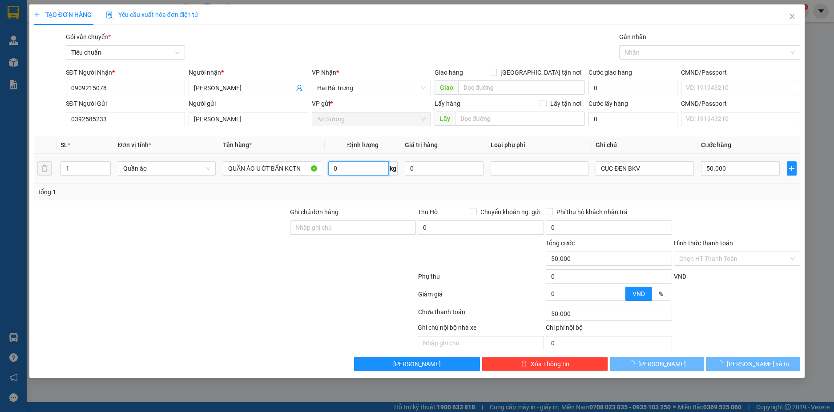
click at [374, 167] on input "0" at bounding box center [358, 168] width 60 height 14
click at [641, 184] on div "Tổng: 1" at bounding box center [417, 192] width 767 height 17
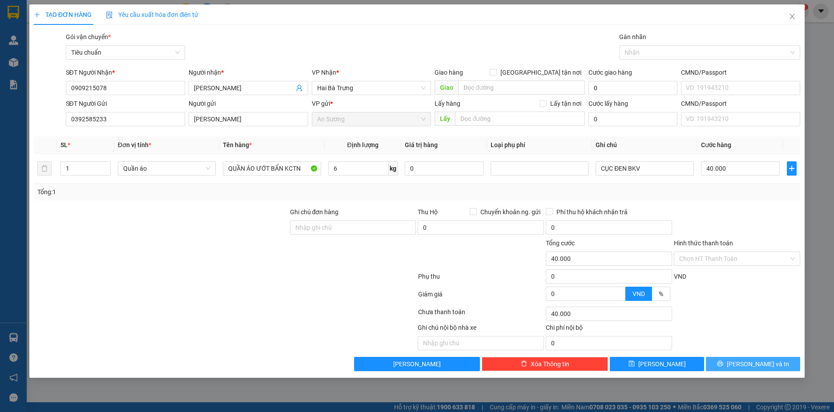
click at [757, 362] on span "[PERSON_NAME] và In" at bounding box center [758, 364] width 62 height 10
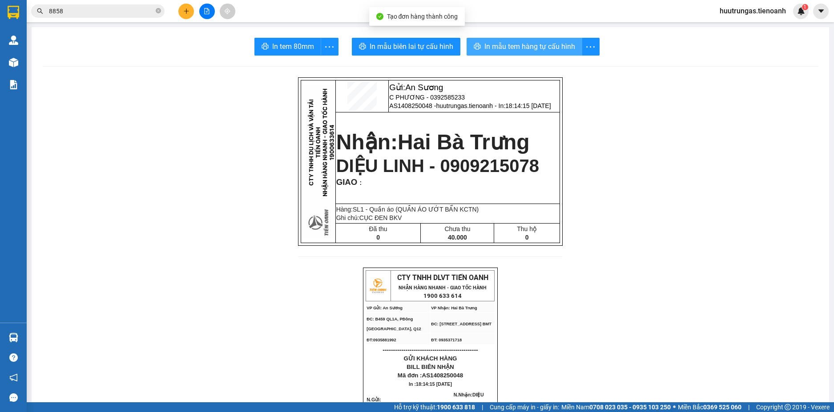
click at [498, 51] on span "In mẫu tem hàng tự cấu hình" at bounding box center [529, 46] width 91 height 11
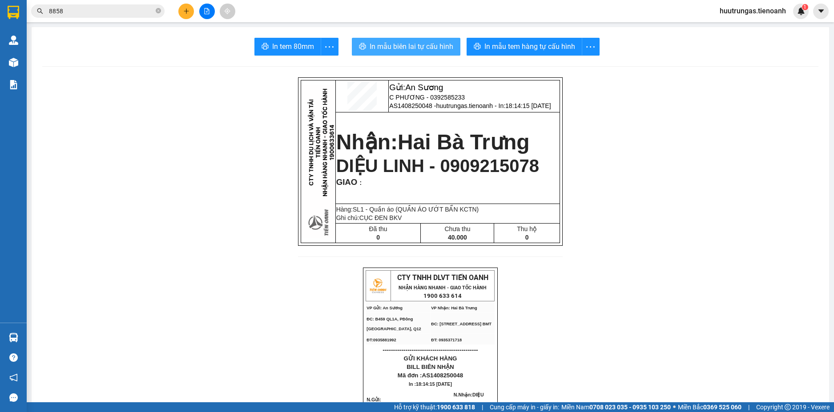
click at [423, 45] on span "In mẫu biên lai tự cấu hình" at bounding box center [412, 46] width 84 height 11
click at [189, 8] on icon "plus" at bounding box center [186, 11] width 6 height 6
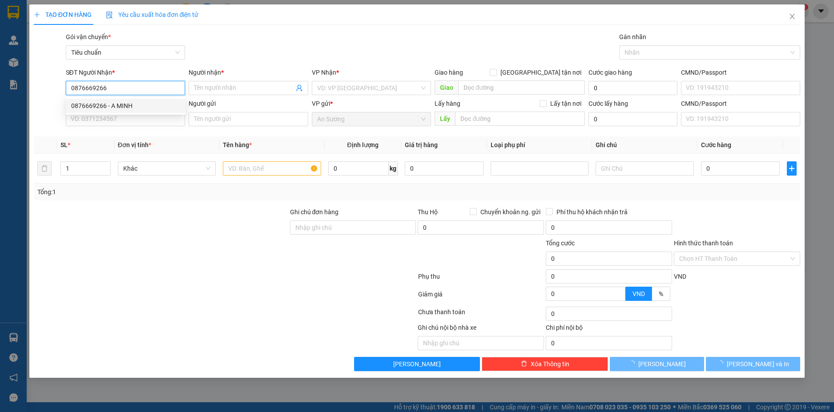
click at [148, 108] on div "0876669266 - A MINH" at bounding box center [125, 106] width 109 height 10
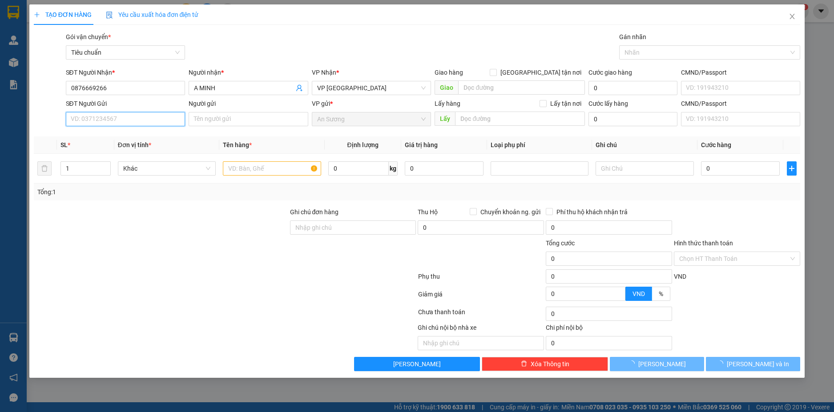
click at [155, 120] on input "SĐT Người Gửi" at bounding box center [126, 119] width 120 height 14
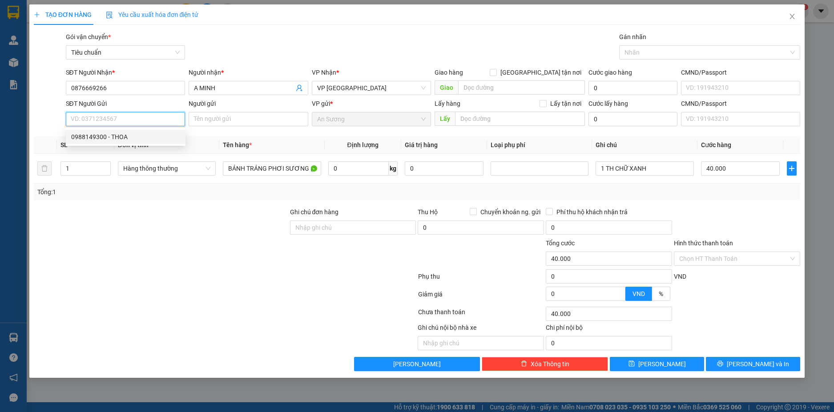
click at [137, 137] on div "0988149300 - THOA" at bounding box center [125, 137] width 109 height 10
click at [353, 172] on input "0" at bounding box center [358, 168] width 60 height 14
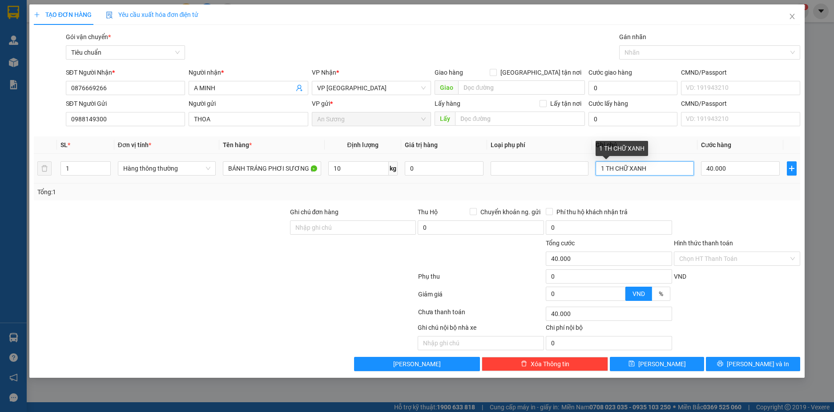
click at [660, 171] on input "1 TH CHỮ XANH" at bounding box center [645, 168] width 98 height 14
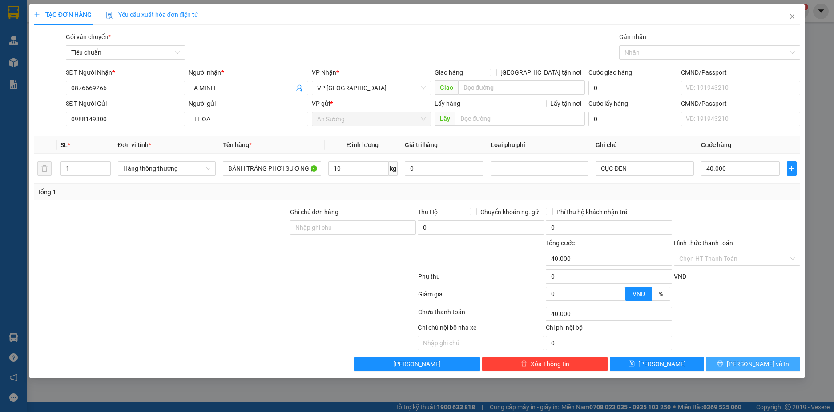
click at [765, 363] on span "[PERSON_NAME] và In" at bounding box center [758, 364] width 62 height 10
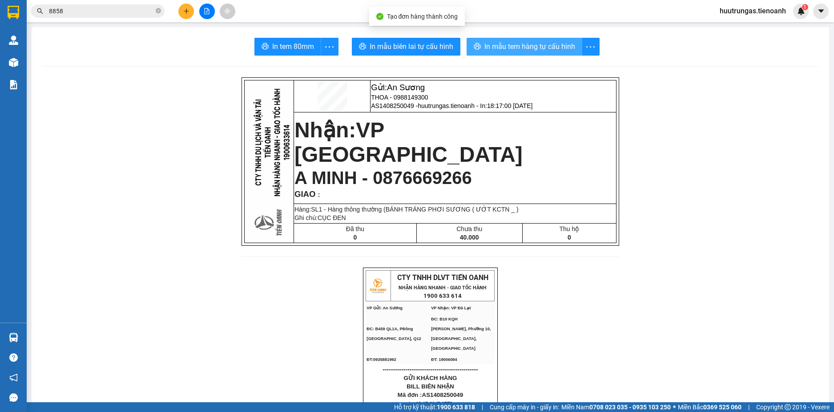
click at [536, 49] on span "In mẫu tem hàng tự cấu hình" at bounding box center [529, 46] width 91 height 11
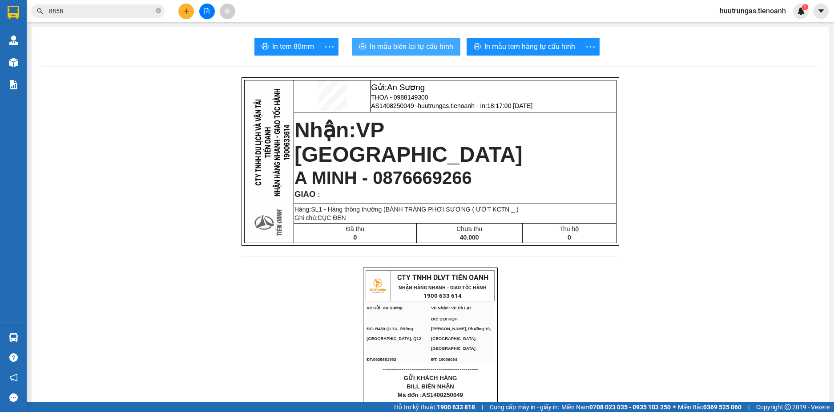
click at [397, 46] on span "In mẫu biên lai tự cấu hình" at bounding box center [412, 46] width 84 height 11
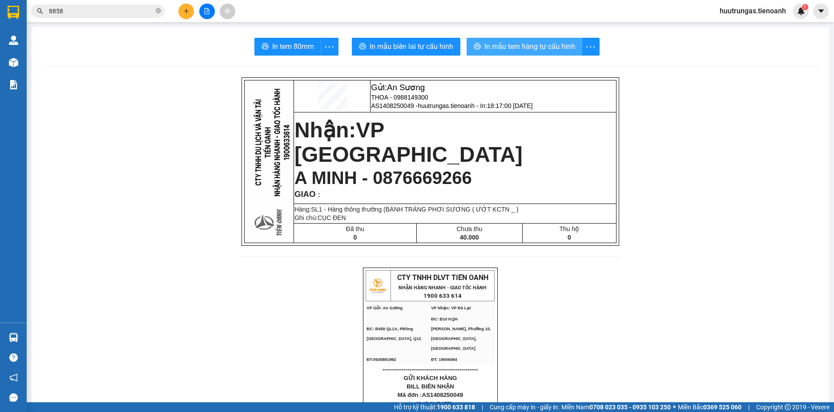
click at [522, 48] on span "In mẫu tem hàng tự cấu hình" at bounding box center [529, 46] width 91 height 11
click at [83, 12] on input "8858" at bounding box center [101, 11] width 105 height 10
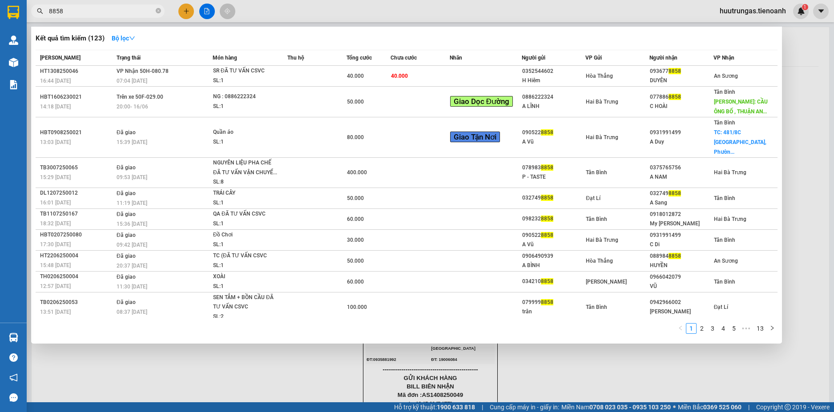
click at [83, 12] on input "8858" at bounding box center [101, 11] width 105 height 10
click at [188, 10] on div at bounding box center [417, 206] width 834 height 412
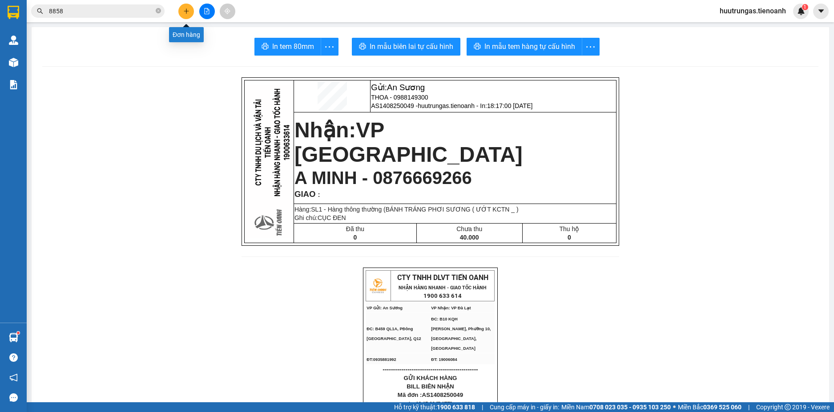
click at [184, 16] on button at bounding box center [186, 12] width 16 height 16
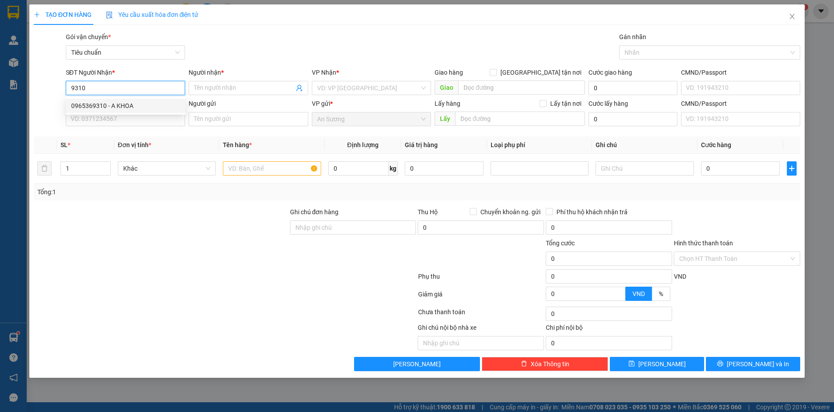
click at [123, 106] on div "0965369310 - A KHOA" at bounding box center [125, 106] width 109 height 10
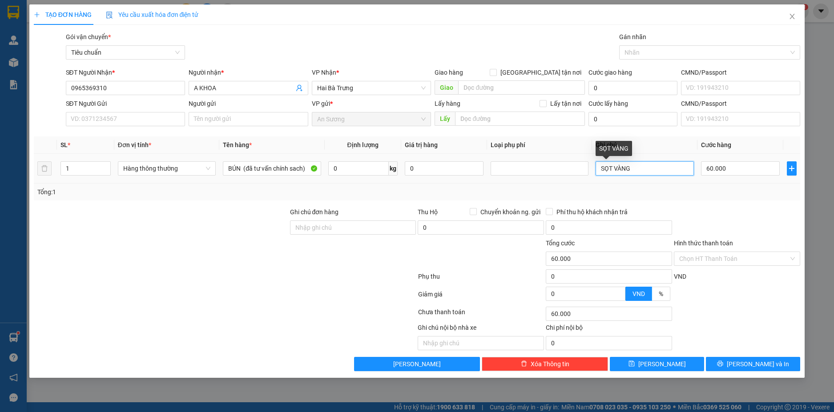
click at [640, 170] on input "SỌT VÀNG" at bounding box center [645, 168] width 98 height 14
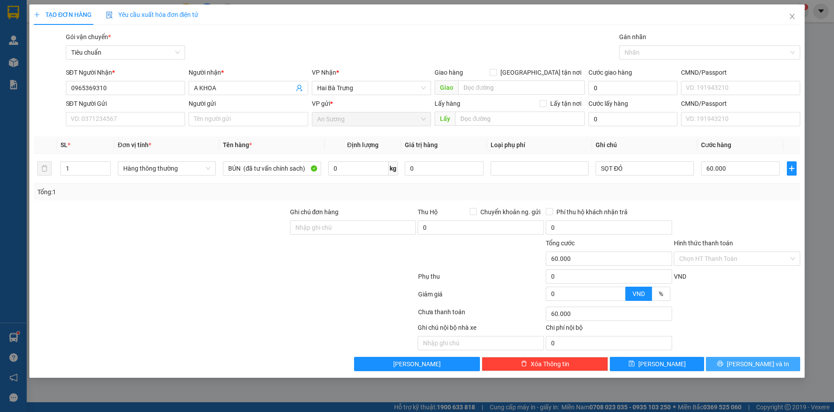
click at [752, 365] on span "[PERSON_NAME] và In" at bounding box center [758, 364] width 62 height 10
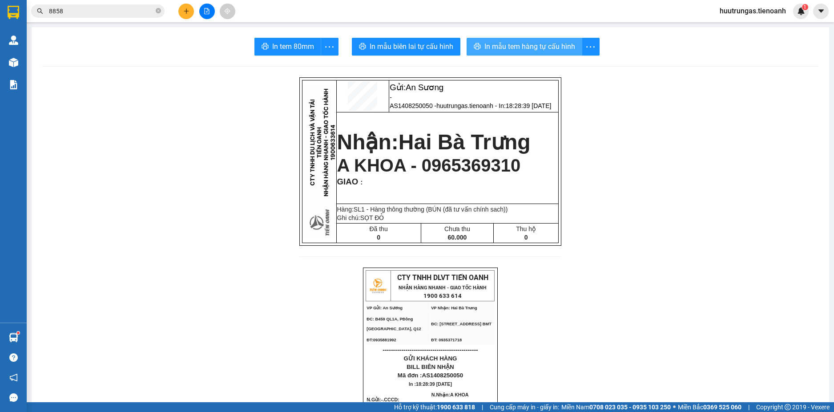
click at [526, 48] on span "In mẫu tem hàng tự cấu hình" at bounding box center [529, 46] width 91 height 11
click at [182, 13] on button at bounding box center [186, 12] width 16 height 16
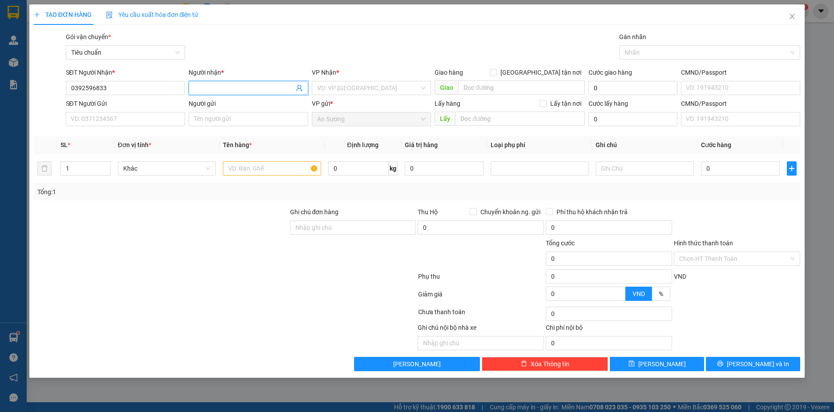
click at [231, 89] on input "Người nhận *" at bounding box center [244, 88] width 100 height 10
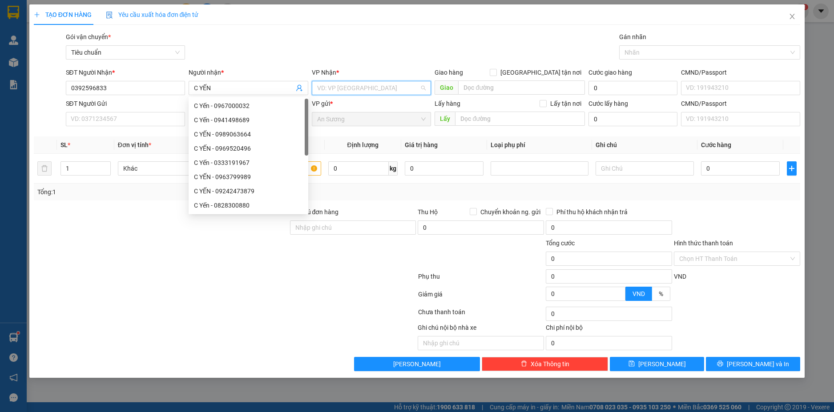
click at [377, 85] on input "search" at bounding box center [368, 87] width 103 height 13
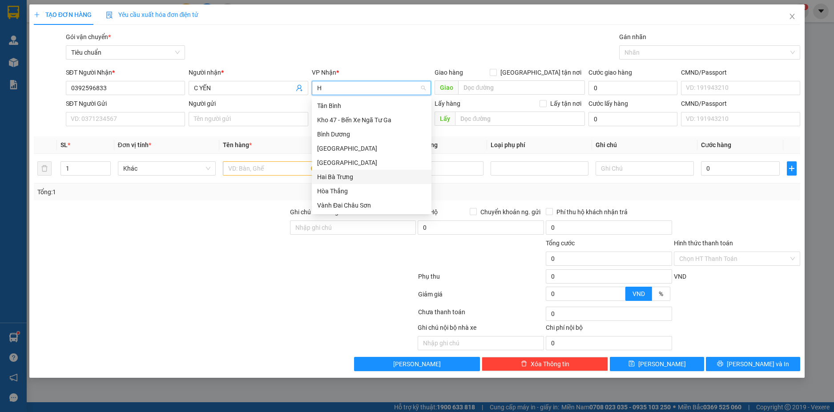
click at [342, 175] on div "Hai Bà Trưng" at bounding box center [371, 177] width 109 height 10
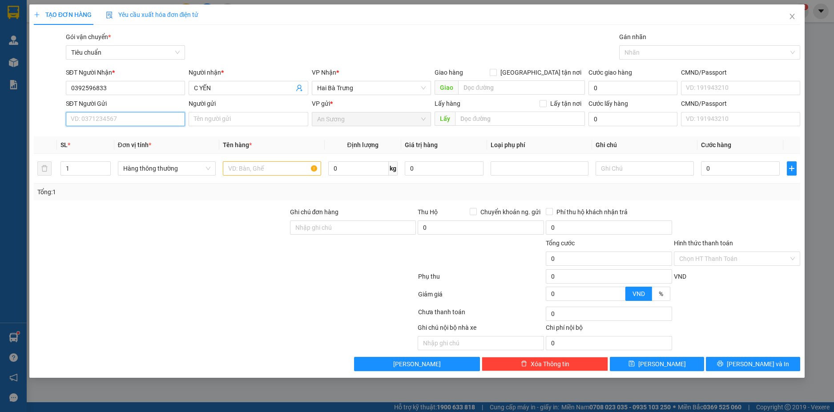
click at [121, 119] on input "SĐT Người Gửi" at bounding box center [126, 119] width 120 height 14
click at [253, 122] on input "Người gửi" at bounding box center [249, 119] width 120 height 14
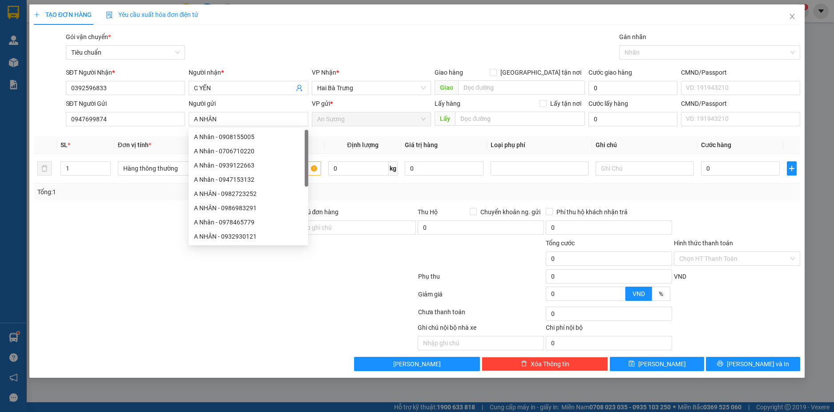
click at [89, 230] on div at bounding box center [161, 222] width 256 height 31
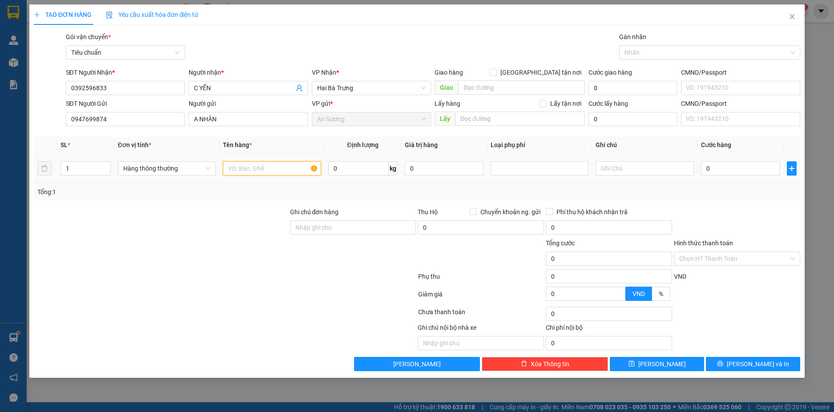
click at [250, 171] on input "text" at bounding box center [272, 168] width 98 height 14
click at [626, 169] on input "text" at bounding box center [645, 168] width 98 height 14
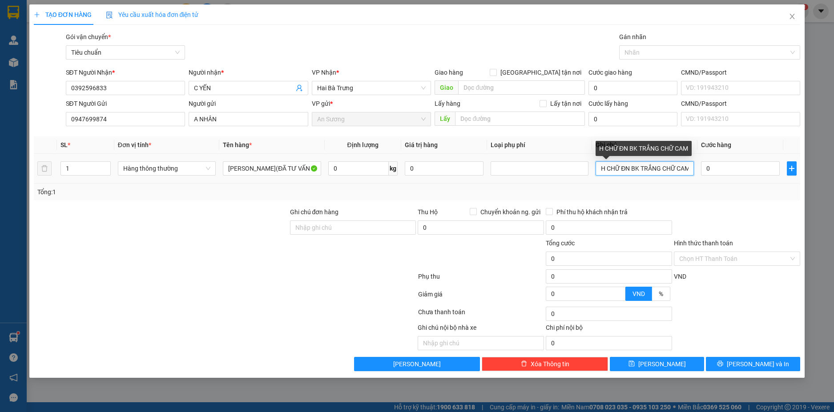
click at [623, 167] on input "H CHỮ ĐN BK TRẮNG CHỮ CAM" at bounding box center [645, 168] width 98 height 14
click at [725, 158] on td "0" at bounding box center [740, 169] width 86 height 30
click at [731, 168] on input "0" at bounding box center [740, 168] width 79 height 14
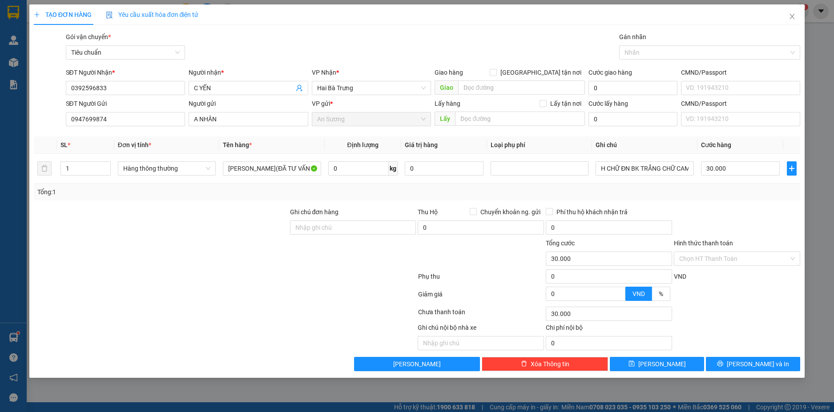
click at [727, 192] on div "Tổng: 1" at bounding box center [417, 192] width 760 height 10
click at [755, 259] on input "Hình thức thanh toán" at bounding box center [733, 258] width 109 height 13
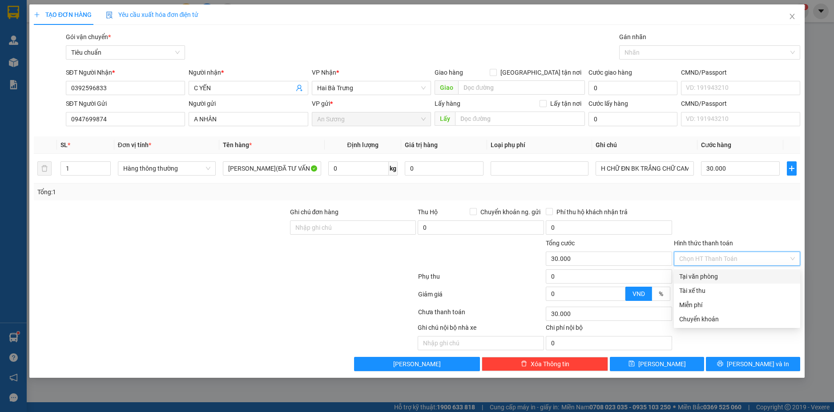
click at [714, 273] on div "Tại văn phòng" at bounding box center [737, 277] width 116 height 10
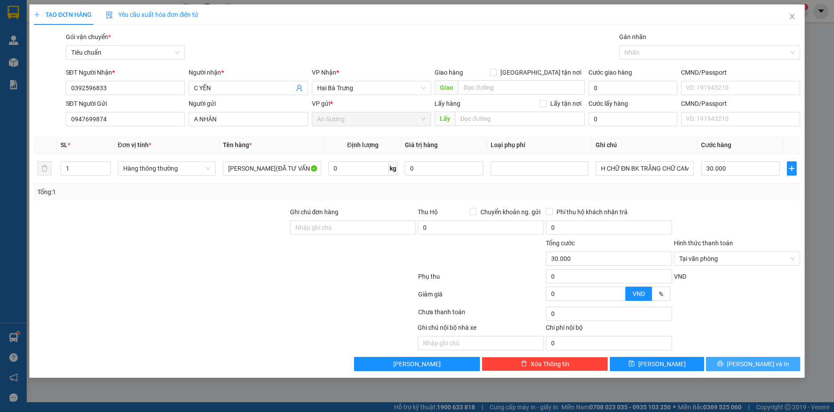
click at [777, 368] on button "[PERSON_NAME] và In" at bounding box center [753, 364] width 94 height 14
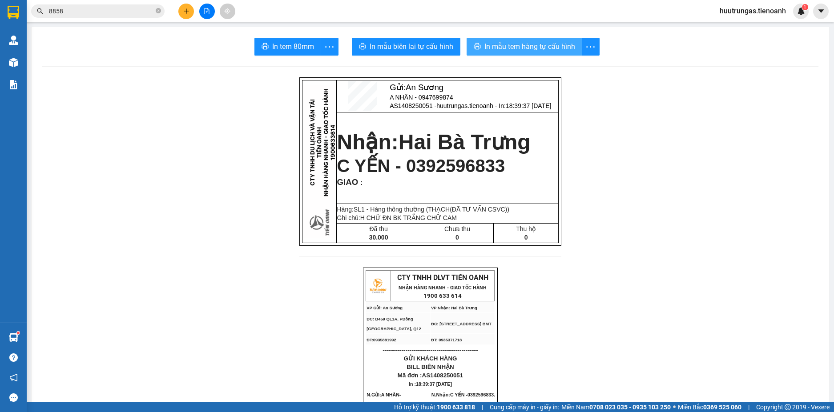
click at [529, 42] on span "In mẫu tem hàng tự cấu hình" at bounding box center [529, 46] width 91 height 11
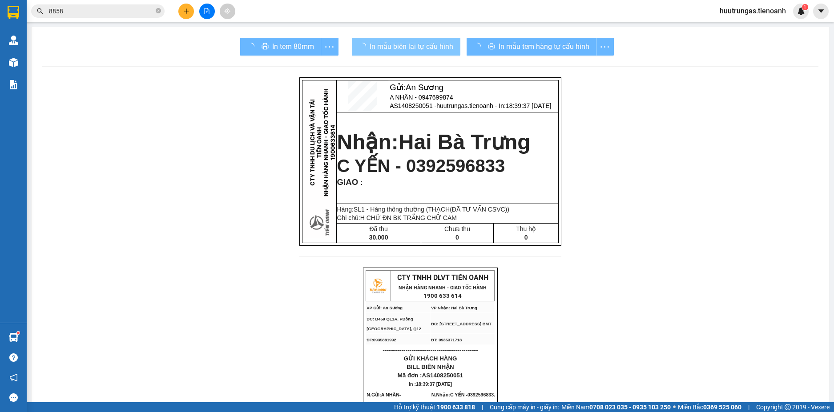
click at [428, 48] on span "In mẫu biên lai tự cấu hình" at bounding box center [412, 46] width 84 height 11
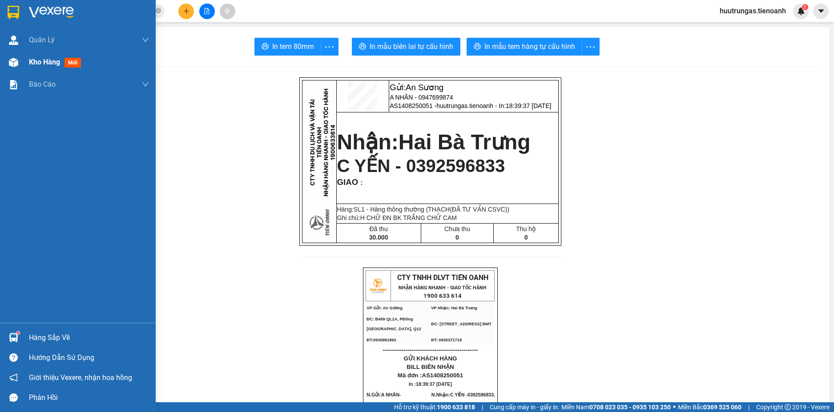
click at [50, 66] on span "Kho hàng" at bounding box center [44, 62] width 31 height 8
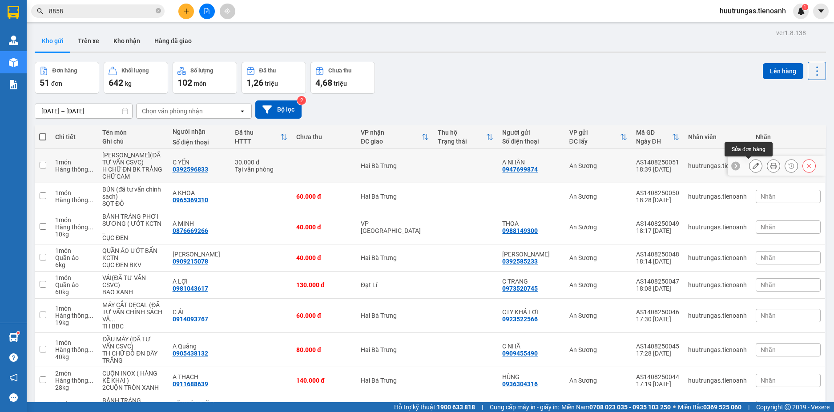
click at [753, 164] on icon at bounding box center [756, 166] width 6 height 6
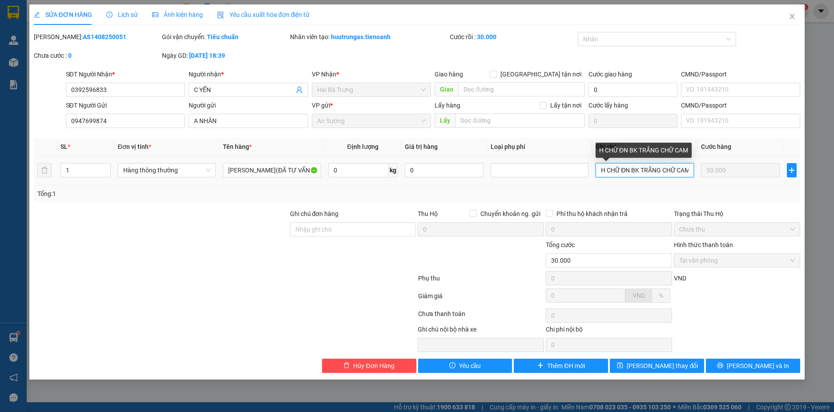
click at [625, 170] on input "H CHỮ ĐN BK TRẮNG CHỮ CAM" at bounding box center [645, 170] width 98 height 14
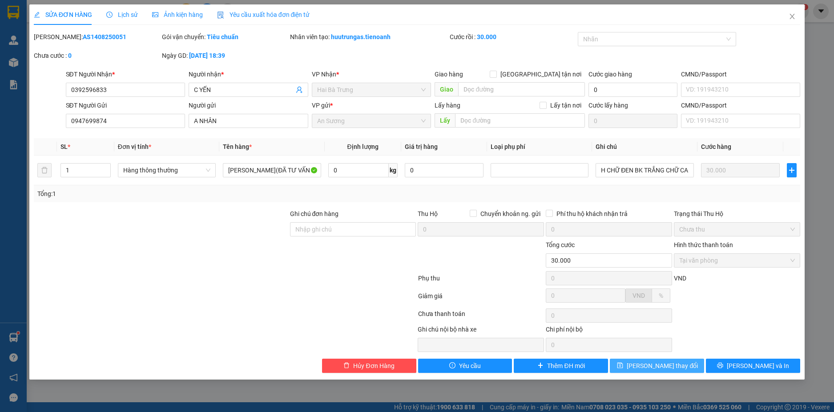
click at [646, 364] on span "Lưu thay đổi" at bounding box center [662, 366] width 71 height 10
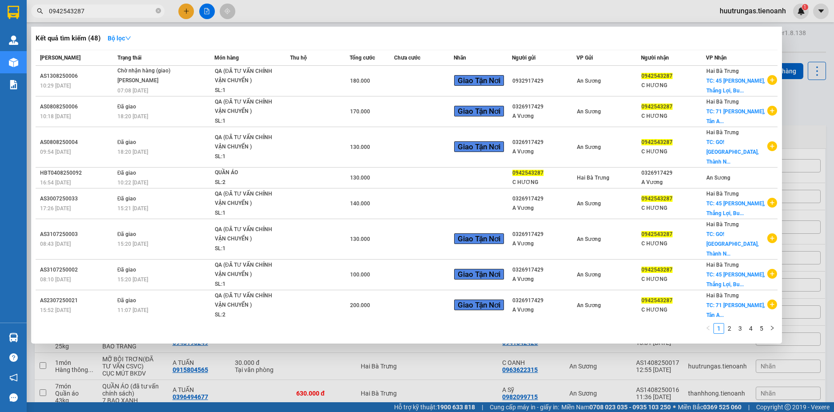
click at [124, 10] on input "0942543287" at bounding box center [101, 11] width 105 height 10
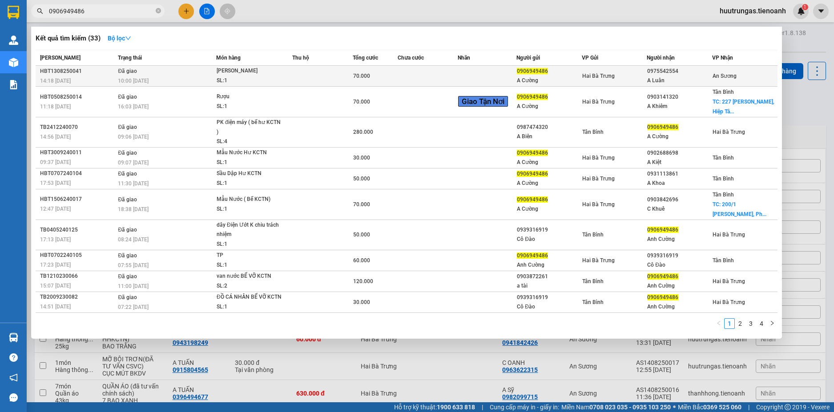
type input "0906949486"
click at [279, 70] on div "[PERSON_NAME]" at bounding box center [250, 71] width 67 height 10
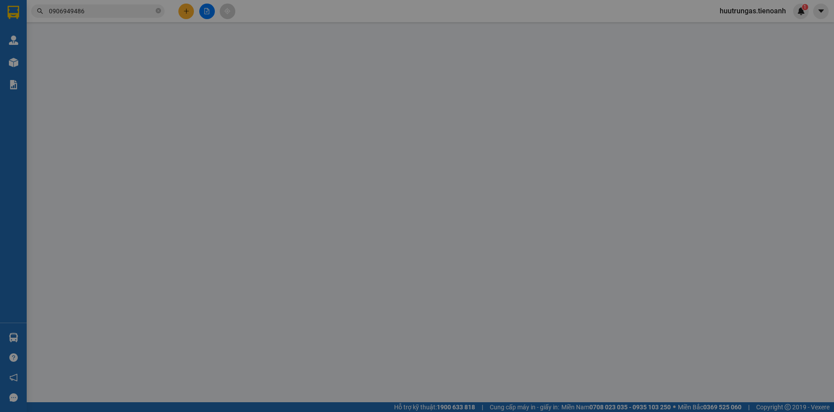
type input "0975542554"
type input "A Luân"
type input "0906949486"
type input "A Cường"
type input "70.000"
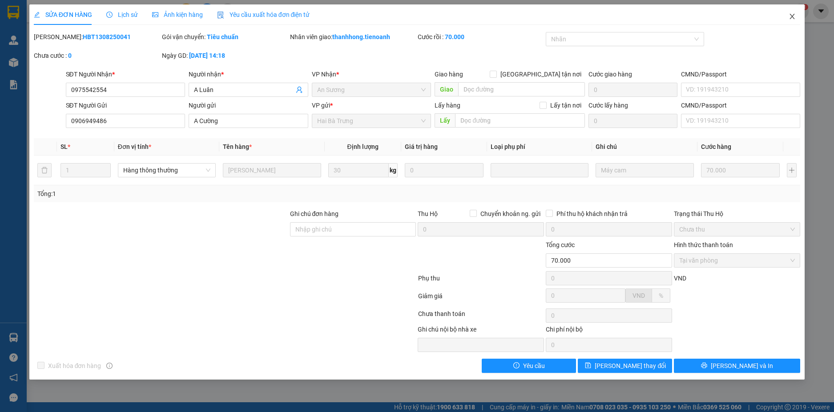
click at [793, 17] on icon "close" at bounding box center [792, 16] width 7 height 7
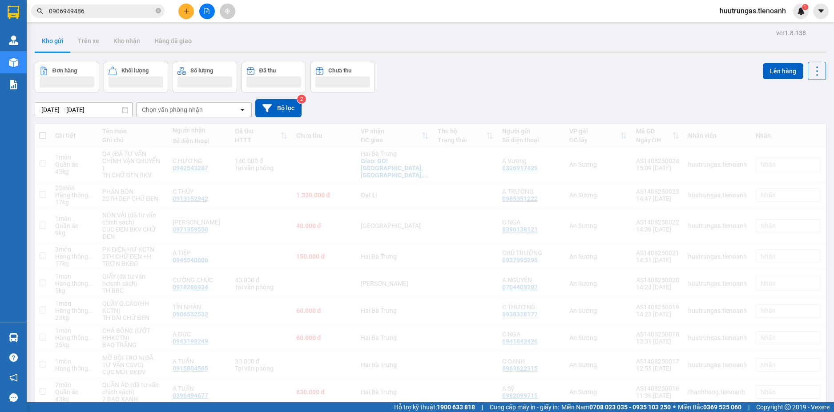
click at [790, 18] on div "huutrungas.tienoanh 1" at bounding box center [761, 12] width 96 height 16
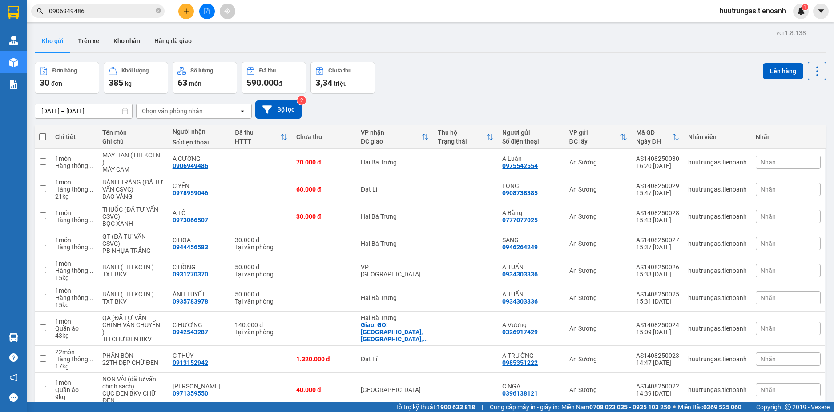
click at [133, 11] on input "0906949486" at bounding box center [101, 11] width 105 height 10
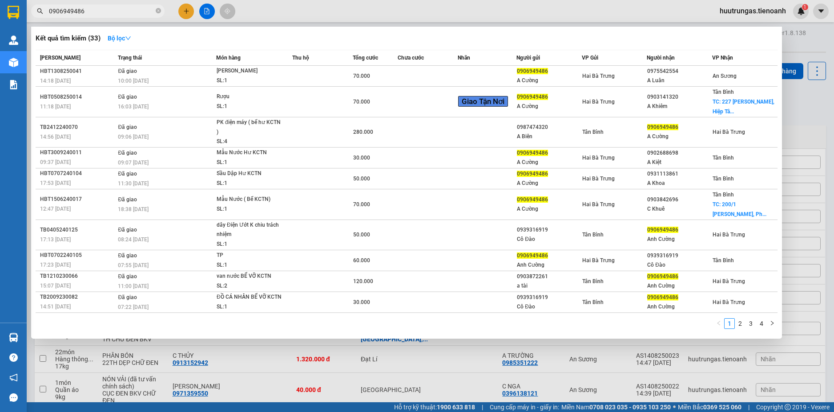
click at [133, 11] on input "0906949486" at bounding box center [101, 11] width 105 height 10
paste input "303258"
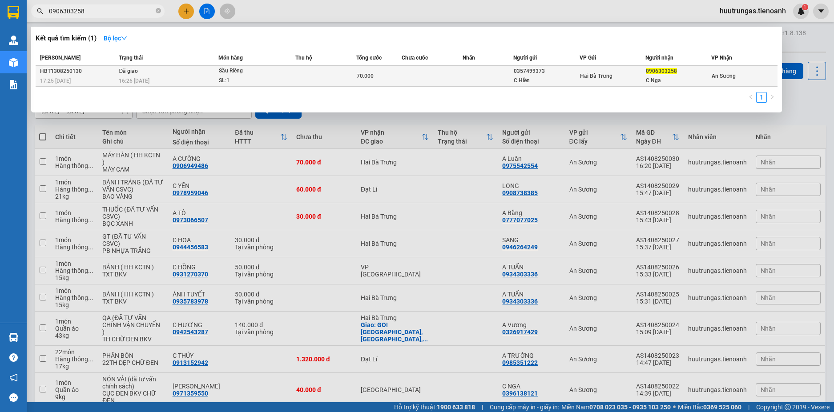
type input "0906303258"
click at [199, 71] on td "Đã giao 16:26 - 14/08" at bounding box center [167, 76] width 101 height 21
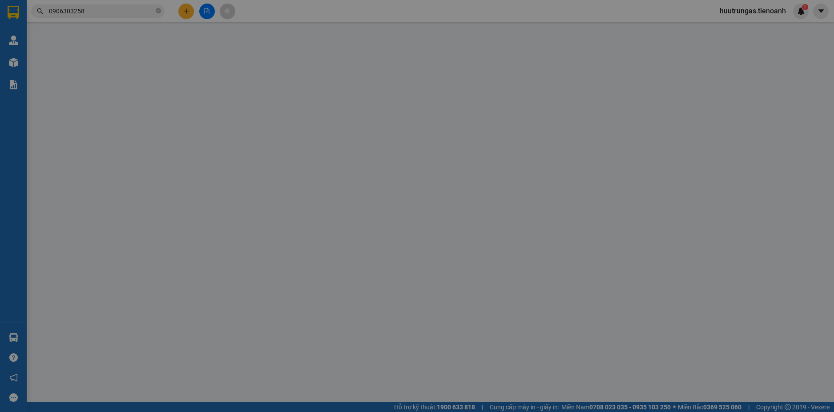
type input "0906303258"
type input "C Nga"
type input "0357499373"
type input "C Hiền"
type input "70.000"
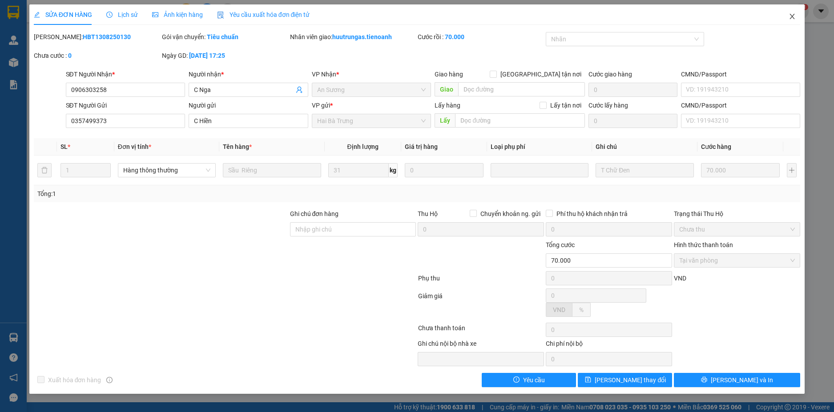
click at [791, 16] on icon "close" at bounding box center [792, 16] width 5 height 5
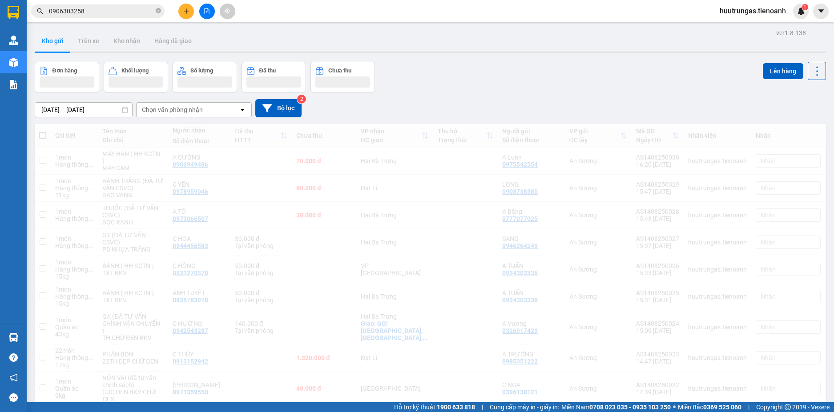
click at [792, 17] on div "huutrungas.tienoanh 1" at bounding box center [761, 12] width 96 height 16
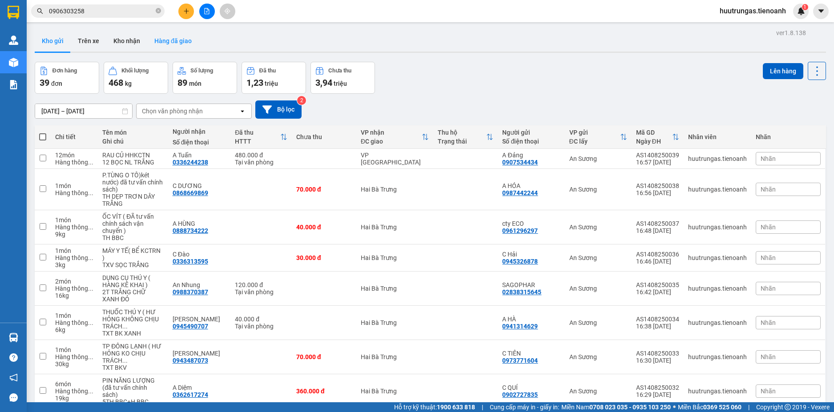
click at [171, 40] on button "Hàng đã giao" at bounding box center [173, 40] width 52 height 21
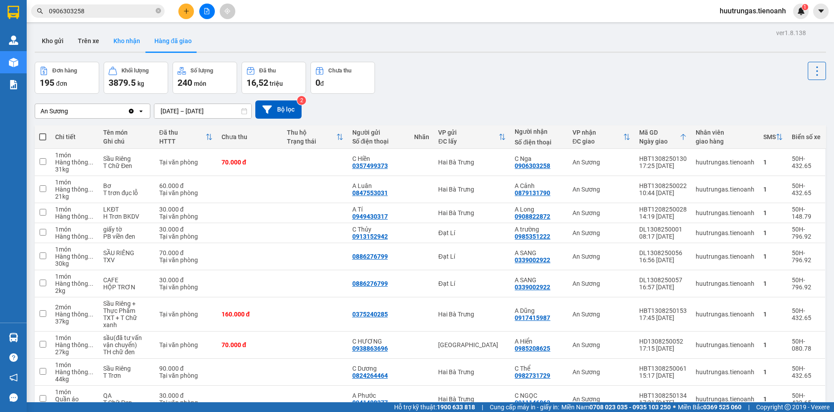
click at [120, 38] on button "Kho nhận" at bounding box center [126, 40] width 41 height 21
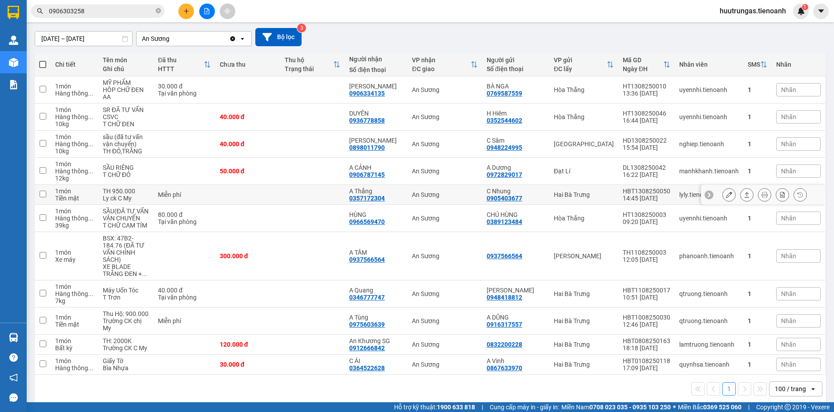
scroll to position [74, 0]
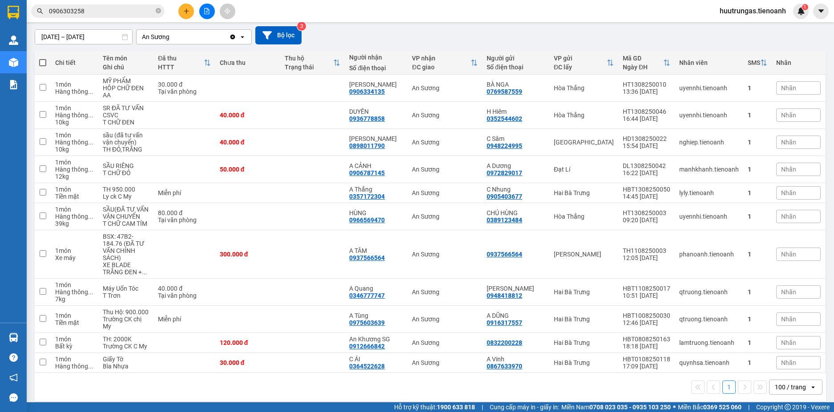
click at [91, 5] on span "0906303258" at bounding box center [97, 10] width 133 height 13
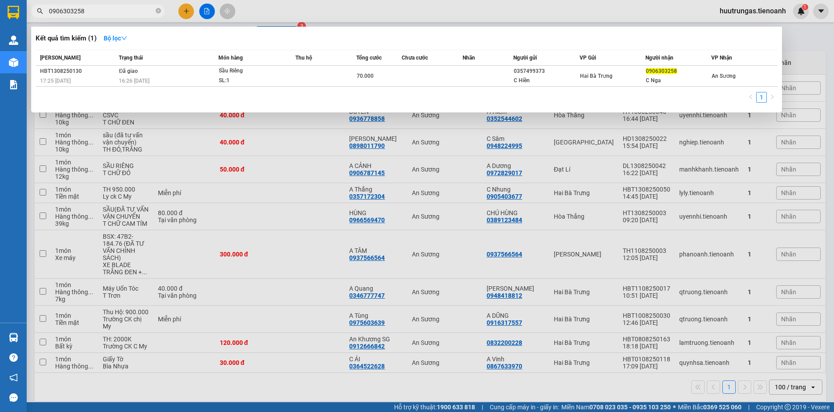
click at [91, 5] on span "0906303258" at bounding box center [97, 10] width 133 height 13
click at [96, 13] on input "0906303258" at bounding box center [101, 11] width 105 height 10
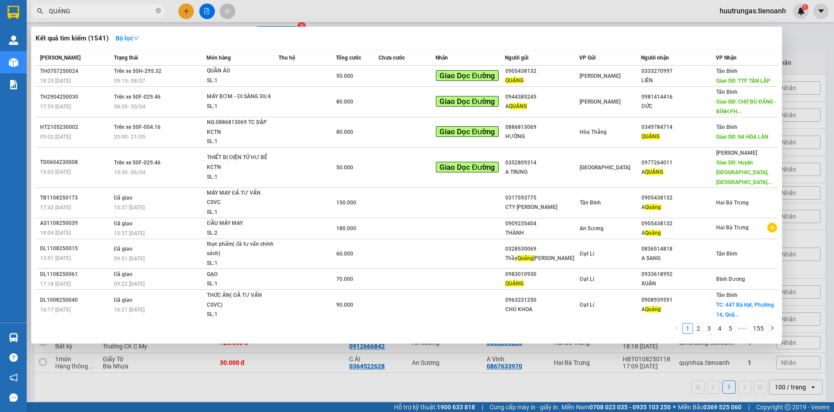
click at [116, 8] on input "QUẢNG" at bounding box center [101, 11] width 105 height 10
paste input "0914093767"
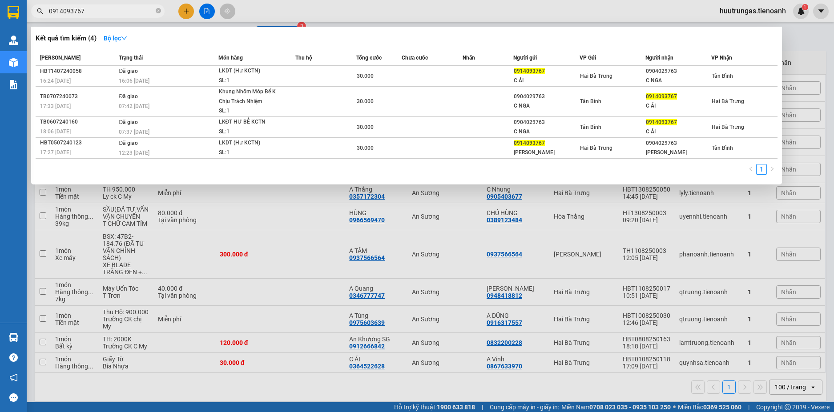
type input "0914093767"
click at [476, 6] on div at bounding box center [417, 206] width 834 height 412
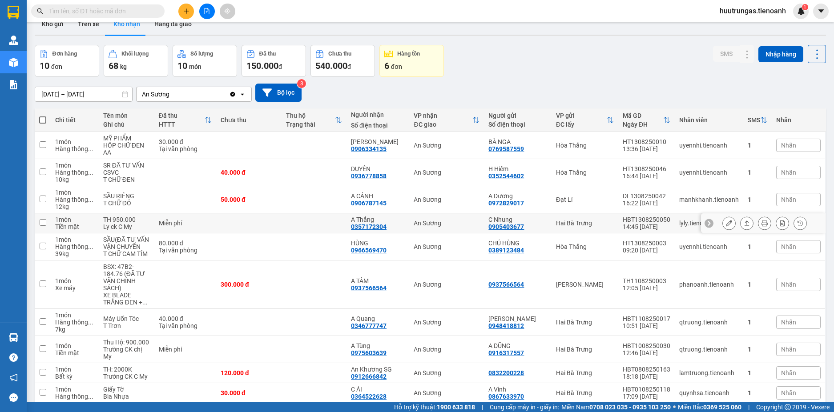
scroll to position [44, 0]
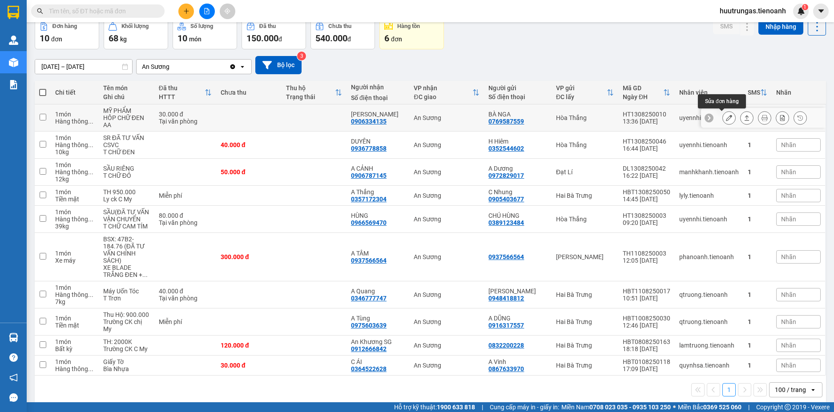
click at [723, 123] on button at bounding box center [729, 118] width 12 height 16
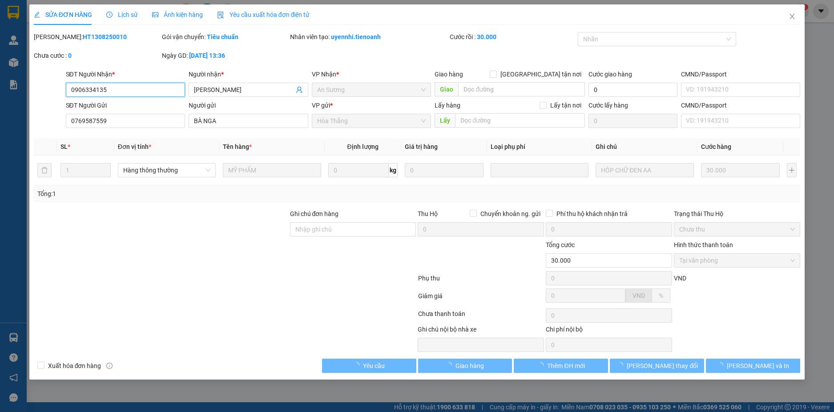
type input "0906334135"
type input "[PERSON_NAME]"
type input "0769587559"
type input "BÀ NGA"
type input "30.000"
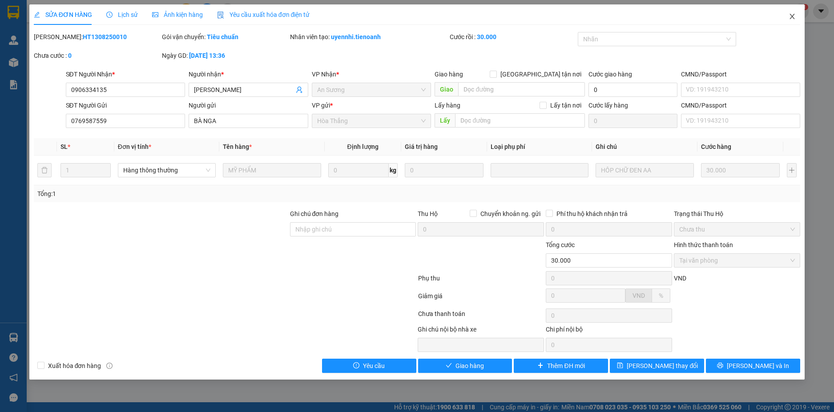
click at [796, 18] on icon "close" at bounding box center [792, 16] width 7 height 7
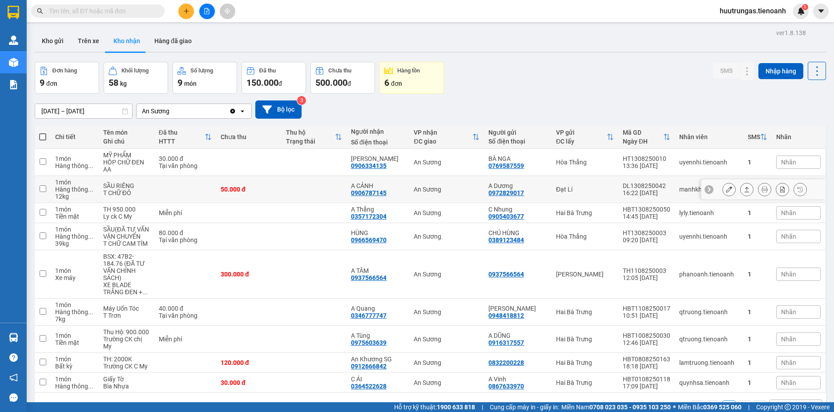
click at [306, 189] on td at bounding box center [314, 189] width 65 height 27
checkbox input "true"
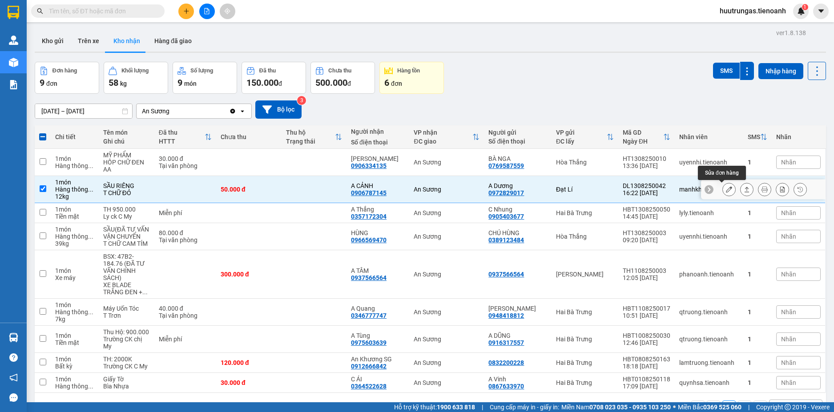
click at [726, 193] on icon at bounding box center [729, 189] width 6 height 6
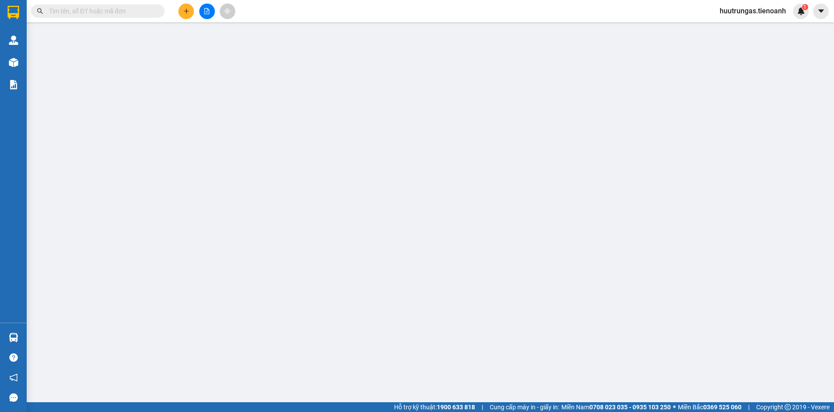
type input "0906787145"
type input "A CẢNH"
type input "0972829017"
type input "A Dương"
type input "50.000"
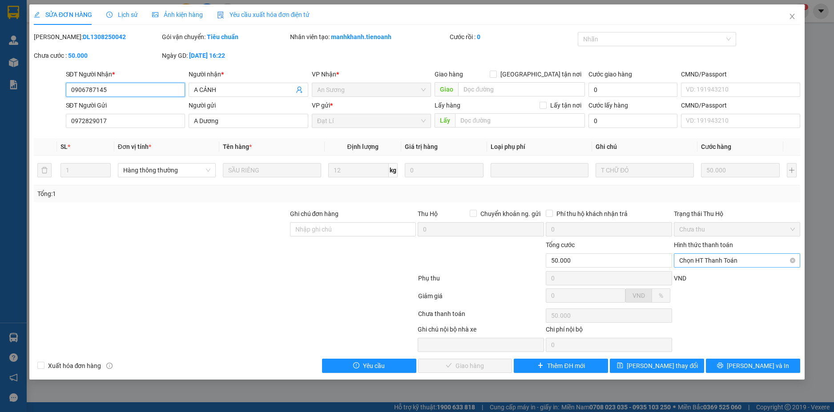
click at [751, 259] on span "Chọn HT Thanh Toán" at bounding box center [737, 260] width 116 height 13
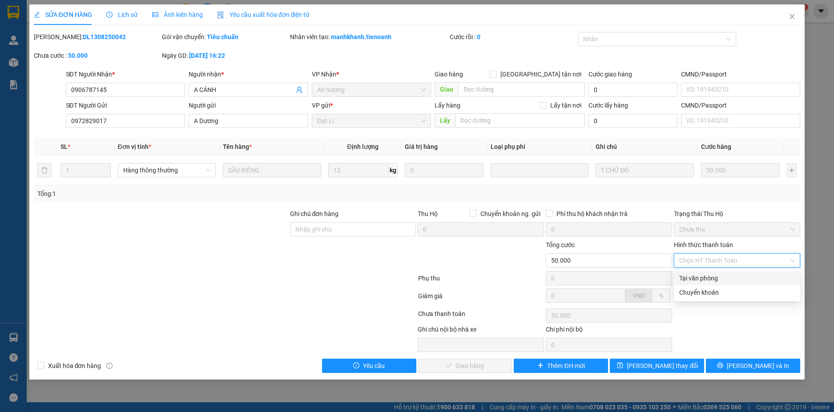
click at [720, 279] on div "Tại văn phòng" at bounding box center [737, 279] width 116 height 10
type input "0"
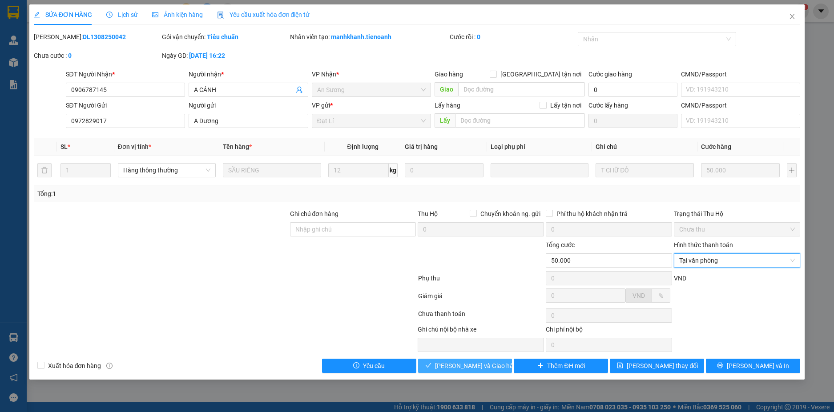
click at [487, 366] on span "[PERSON_NAME] và Giao hàng" at bounding box center [477, 366] width 85 height 10
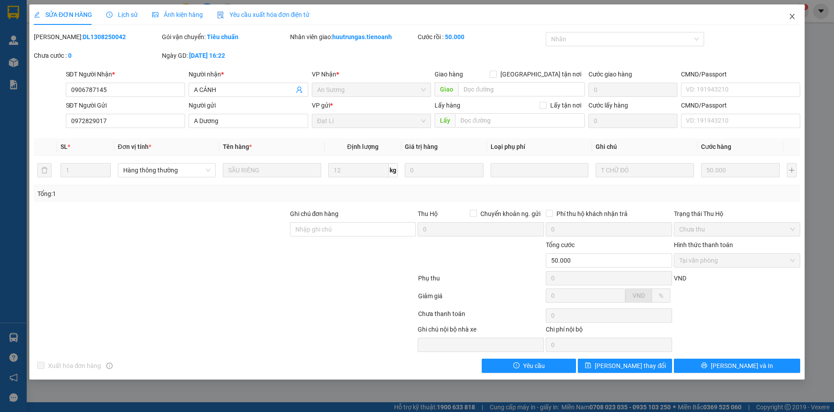
click at [790, 17] on icon "close" at bounding box center [792, 16] width 7 height 7
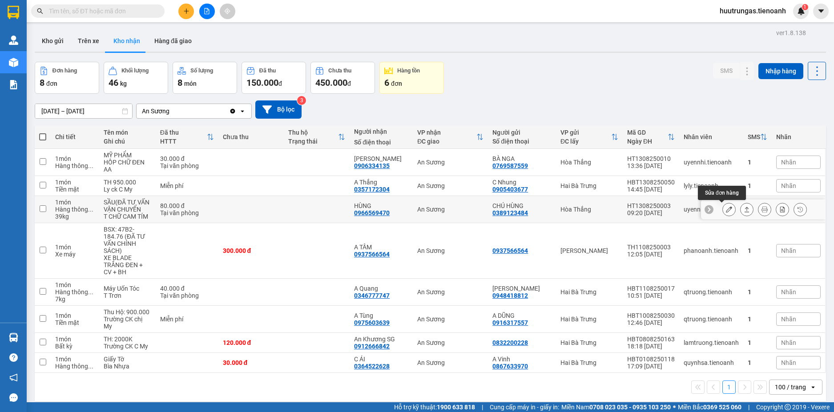
click at [726, 208] on icon at bounding box center [729, 209] width 6 height 6
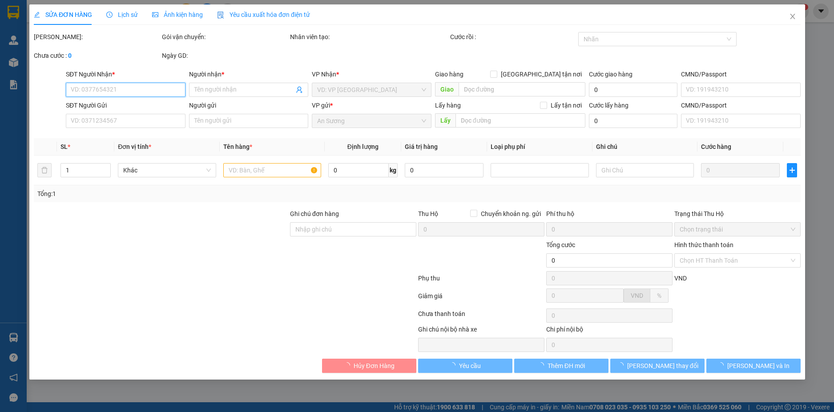
type input "0966569470"
type input "HÙNG"
type input "0389123484"
type input "CHÚ HÙNG"
type input "80.000"
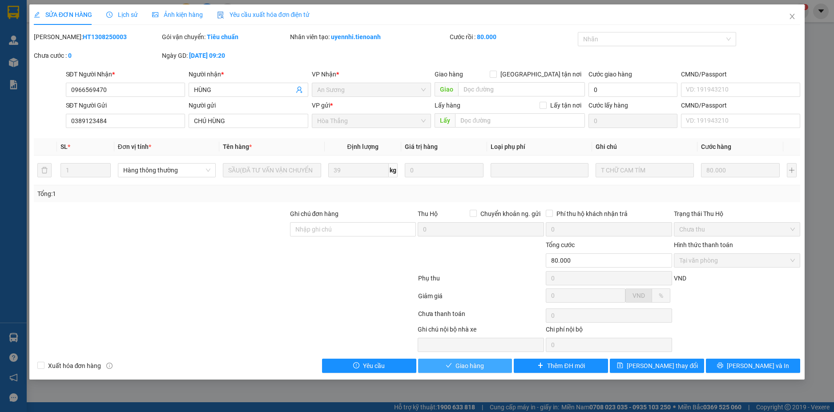
click at [474, 366] on span "Giao hàng" at bounding box center [469, 366] width 28 height 10
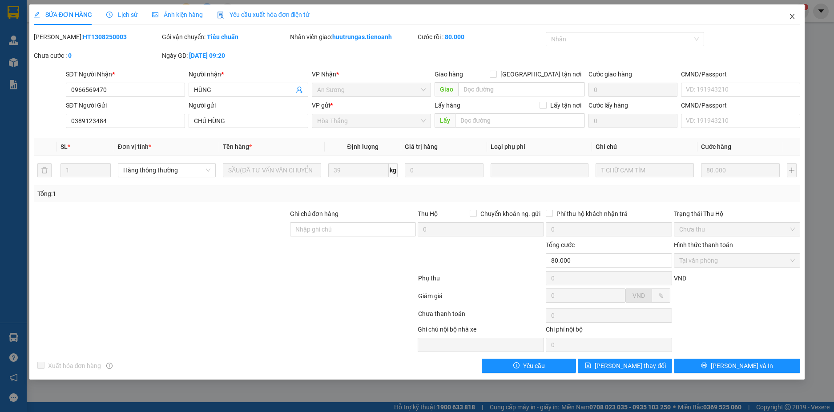
click at [792, 21] on span "Close" at bounding box center [792, 16] width 25 height 25
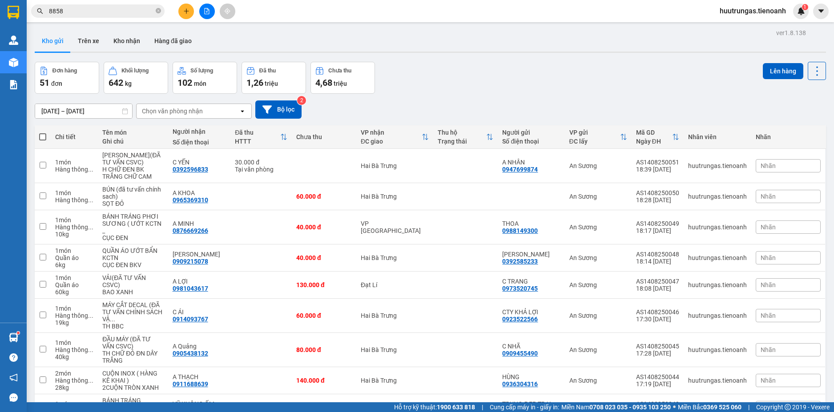
click at [183, 9] on icon "plus" at bounding box center [186, 11] width 6 height 6
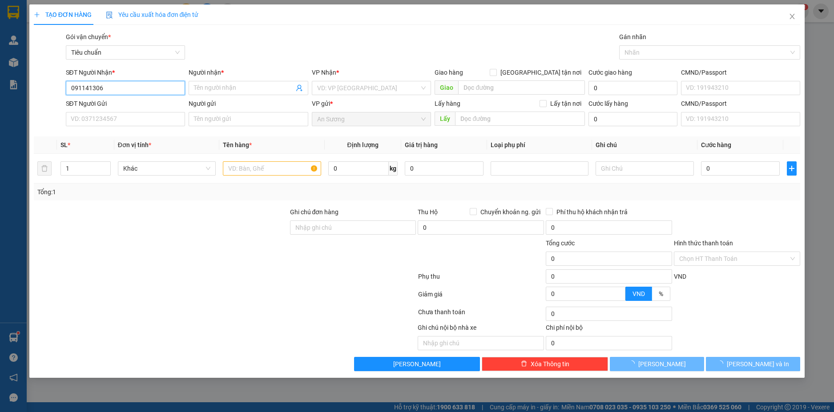
type input "0911413068"
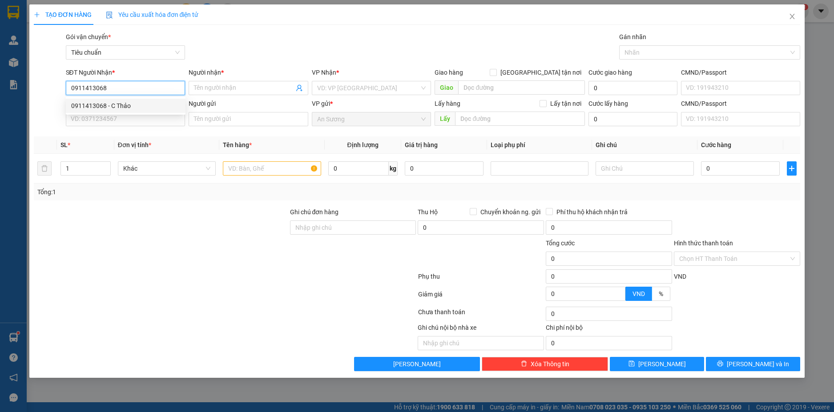
click at [136, 105] on div "0911413068 - C Thảo" at bounding box center [125, 106] width 109 height 10
type input "C Thảo"
type input "0911413068"
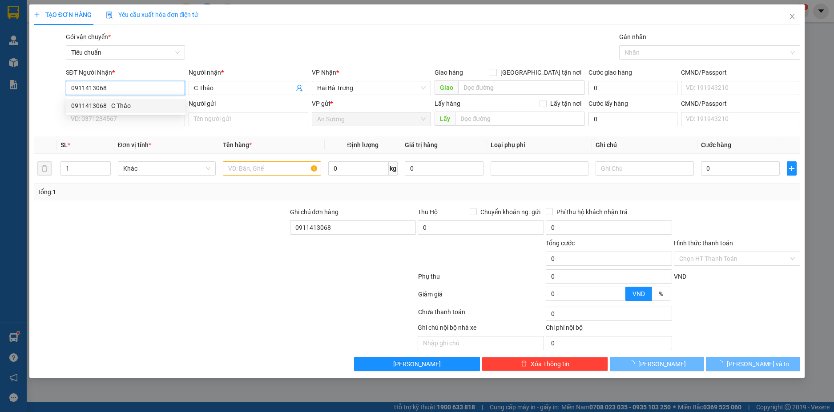
type input "150.000"
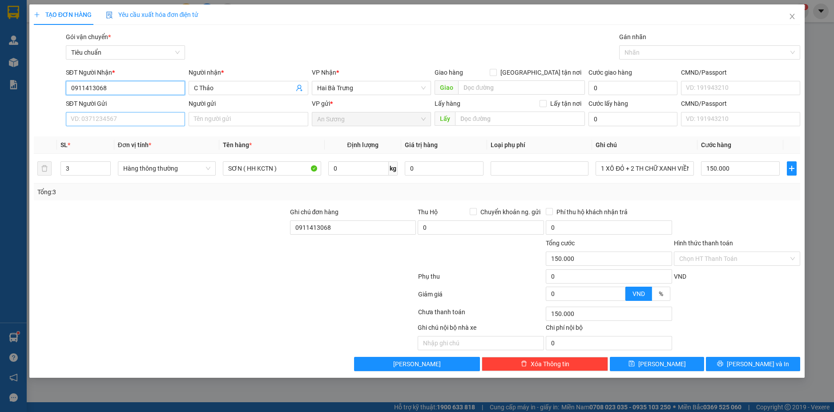
type input "0911413068"
click at [155, 116] on input "SĐT Người Gửi" at bounding box center [126, 119] width 120 height 14
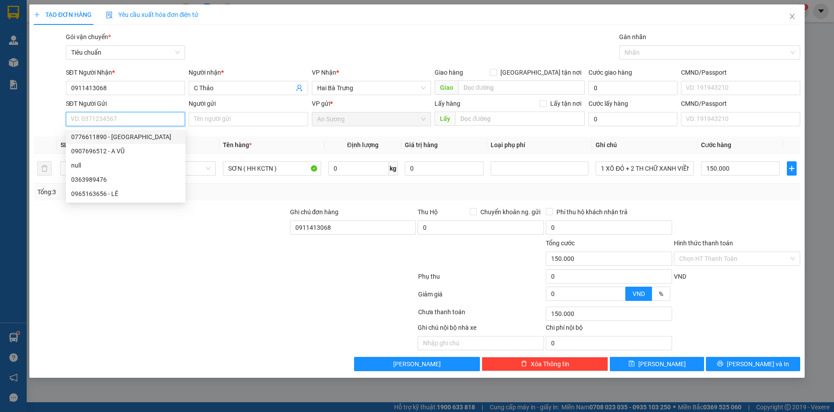
click at [143, 138] on div "0776611890 - [GEOGRAPHIC_DATA]" at bounding box center [125, 137] width 109 height 10
type input "0776611890"
type input "SƠN Á CHÂU"
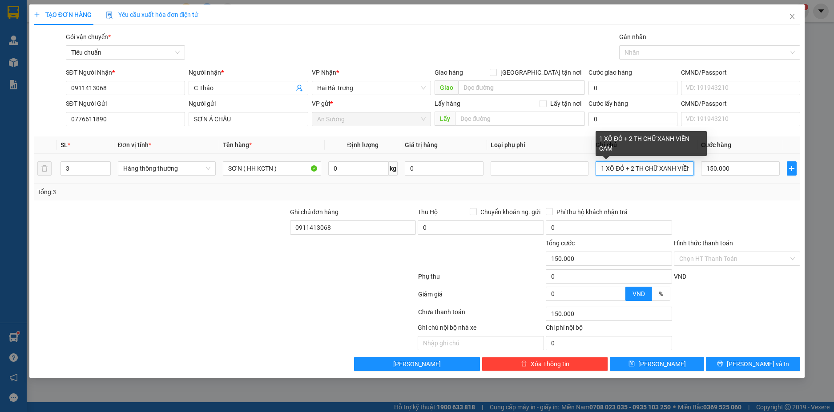
click at [678, 168] on input "1 XÔ ĐỎ + 2 TH CHỮ XANH VIỀN CAM" at bounding box center [645, 168] width 98 height 14
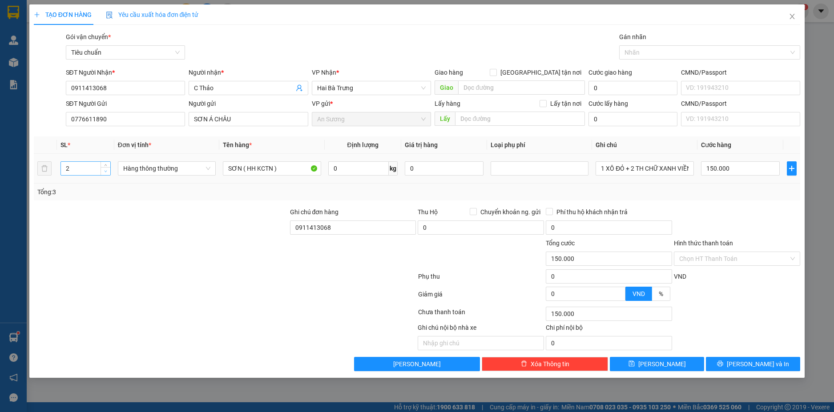
click at [105, 172] on icon "down" at bounding box center [105, 171] width 3 height 3
type input "1"
click at [105, 172] on icon "down" at bounding box center [105, 171] width 3 height 3
click at [352, 170] on input "0" at bounding box center [358, 168] width 60 height 14
type input "0"
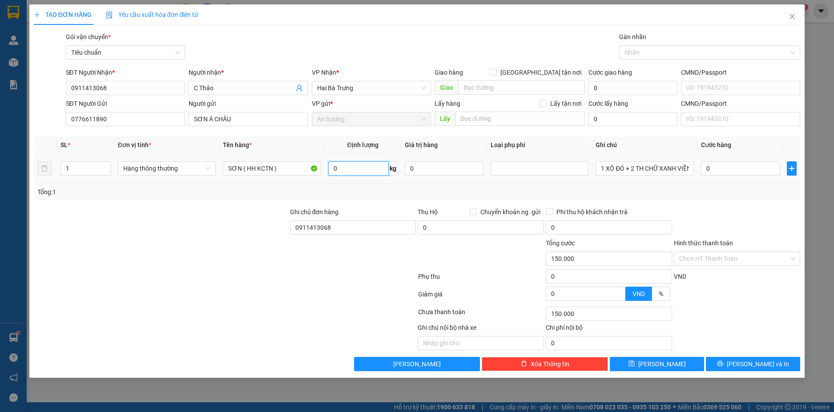
type input "0"
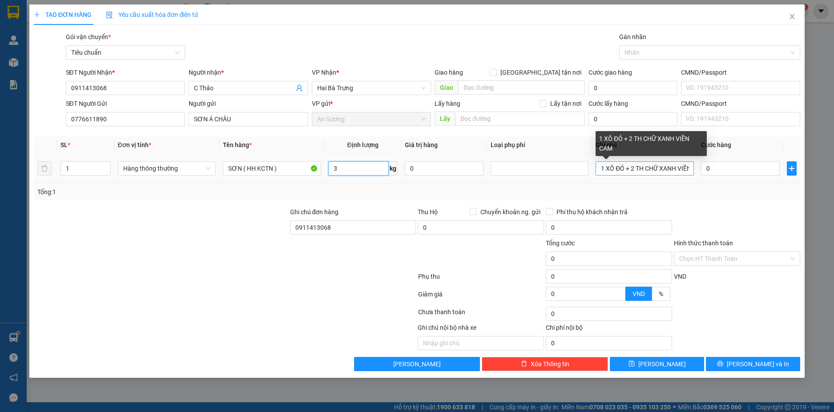
type input "3"
click at [636, 169] on input "1 XÔ ĐỎ + 2 TH CHỮ XANH VIỀN CAM" at bounding box center [645, 168] width 98 height 14
type input "30.000"
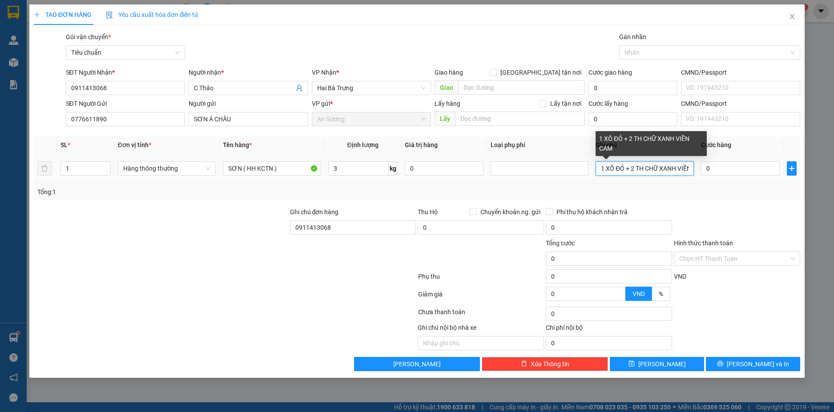
type input "30.000"
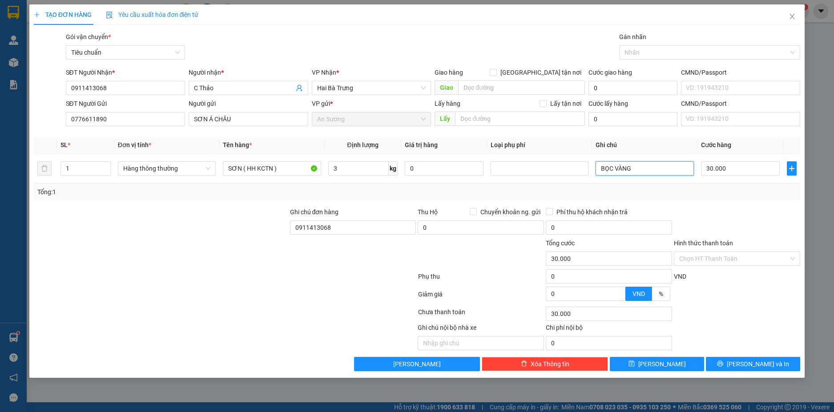
type input "BỌC VÀNG"
click at [752, 357] on div "Transit Pickup Surcharge Ids Transit Deliver Surcharge Ids Transit Deliver Surc…" at bounding box center [417, 201] width 767 height 339
click at [751, 366] on span "[PERSON_NAME] và In" at bounding box center [758, 364] width 62 height 10
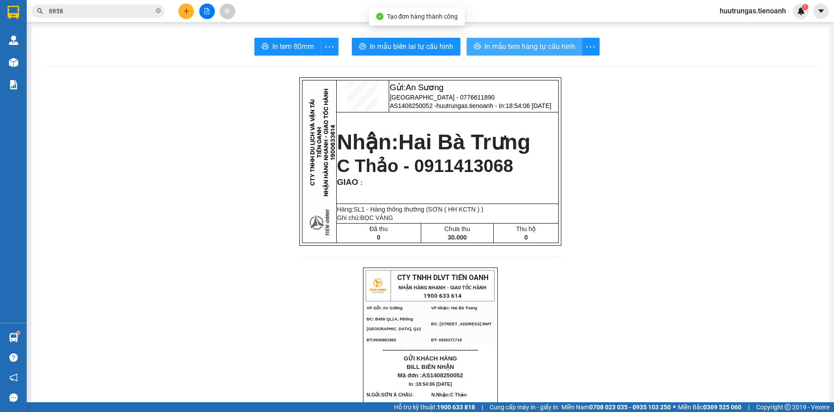
click at [549, 43] on span "In mẫu tem hàng tự cấu hình" at bounding box center [529, 46] width 91 height 11
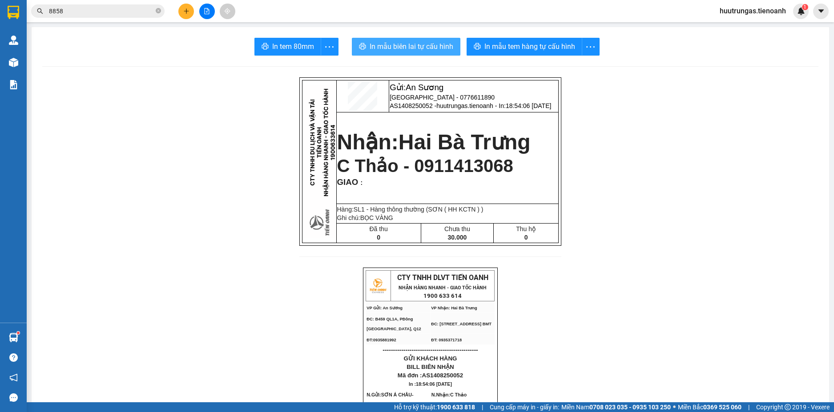
click at [398, 49] on span "In mẫu biên lai tự cấu hình" at bounding box center [412, 46] width 84 height 11
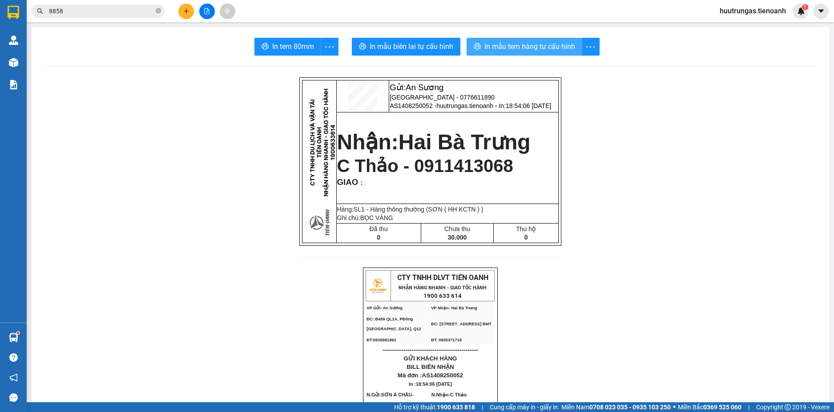
click at [524, 44] on span "In mẫu tem hàng tự cấu hình" at bounding box center [529, 46] width 91 height 11
